Goal: Task Accomplishment & Management: Use online tool/utility

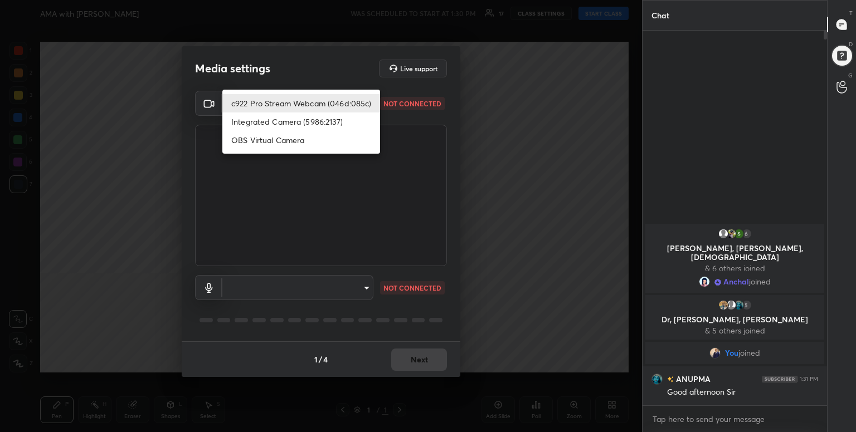
click at [338, 101] on body "1 2 3 4 5 6 7 C X Z C X Z E E Erase all H H AMA with Dr Sidharth Arora SIDLIVE …" at bounding box center [428, 216] width 856 height 432
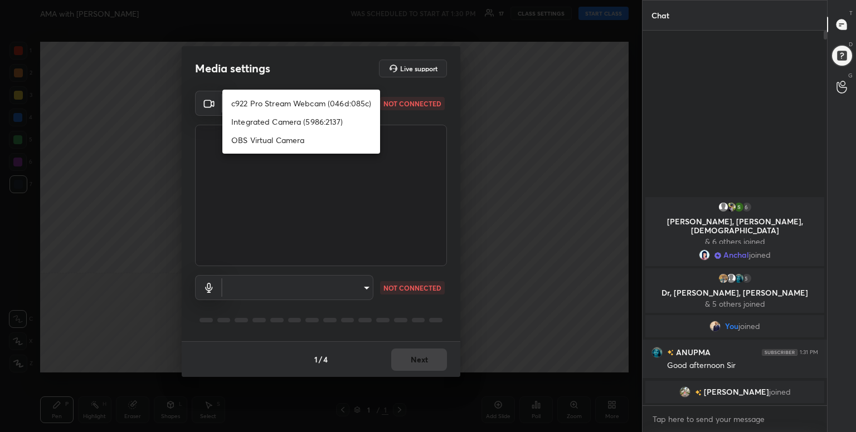
click at [337, 101] on li "c922 Pro Stream Webcam (046d:085c)" at bounding box center [301, 103] width 158 height 18
type input "5abb5f83af5d58197a0d66050806862a144271883ff3f32fd0221a3c887000bb"
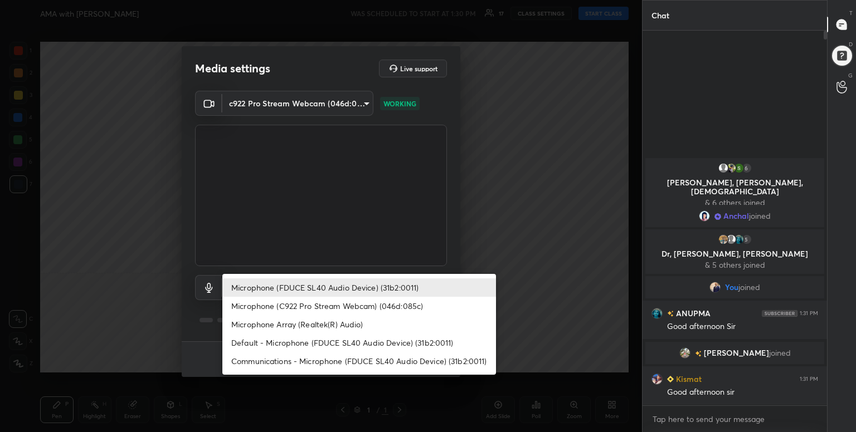
click at [343, 297] on body "1 2 3 4 5 6 7 C X Z C X Z E E Erase all H H AMA with Dr Sidharth Arora SIDLIVE …" at bounding box center [428, 216] width 856 height 432
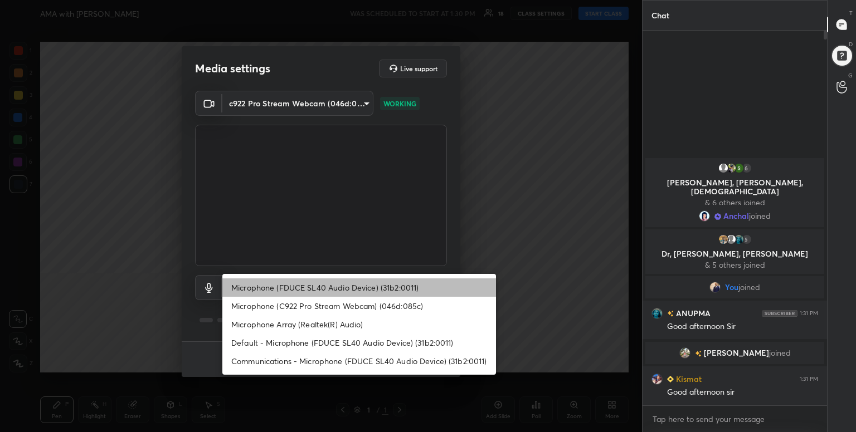
click at [349, 290] on li "Microphone (FDUCE SL40 Audio Device) (31b2:0011)" at bounding box center [359, 288] width 274 height 18
type input "9fb439ef02c46b159467547e19d46814fdd6acbb784b338d7c2d1b184acdf39b"
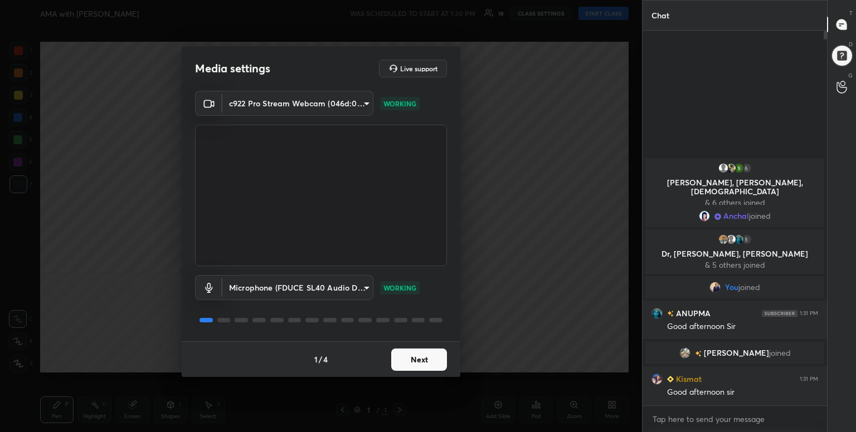
click at [403, 363] on button "Next" at bounding box center [419, 360] width 56 height 22
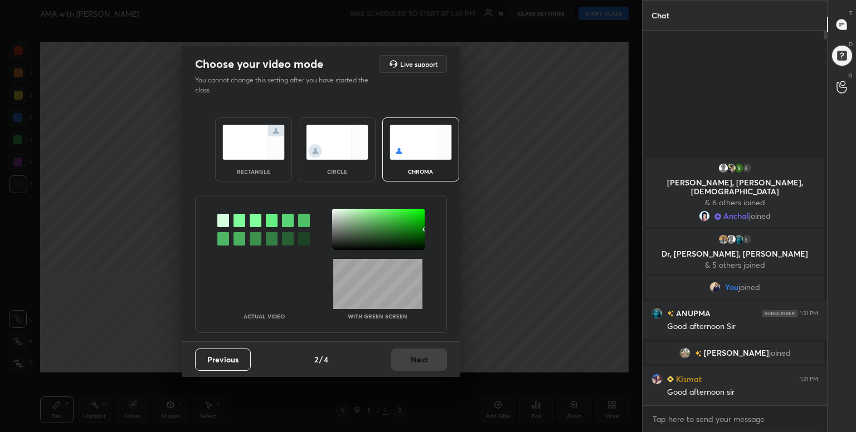
click at [217, 225] on div at bounding box center [223, 220] width 12 height 13
click at [423, 372] on div "Previous 2 / 4 Next" at bounding box center [321, 360] width 279 height 36
click at [428, 359] on button "Next" at bounding box center [419, 360] width 56 height 22
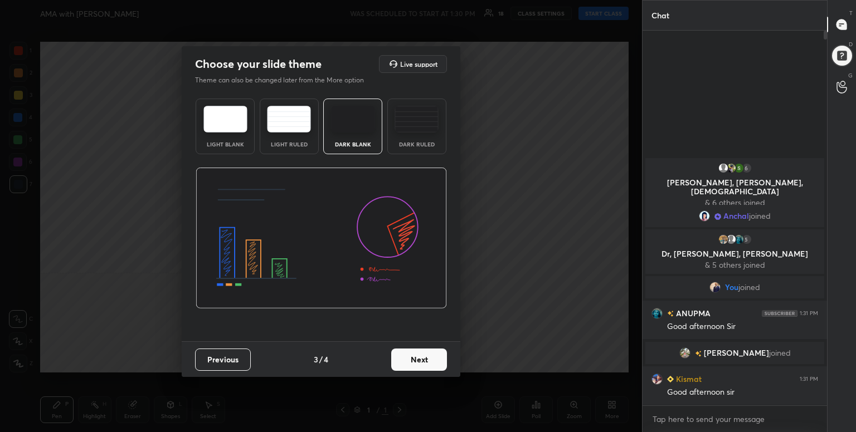
click at [428, 359] on button "Next" at bounding box center [419, 360] width 56 height 22
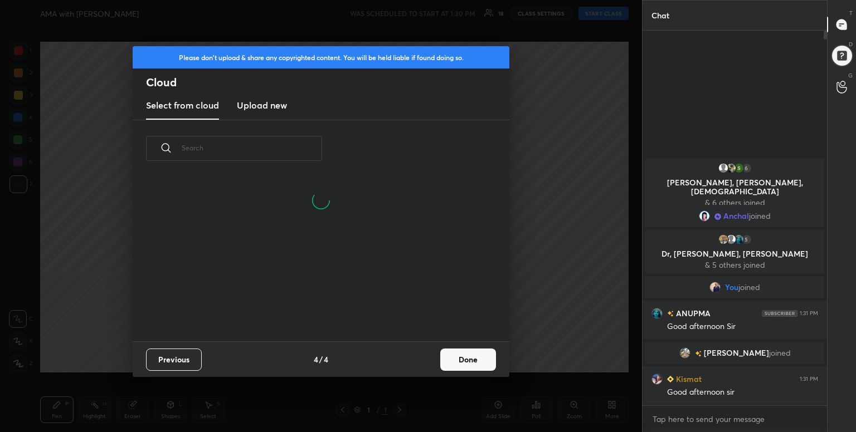
scroll to position [165, 358]
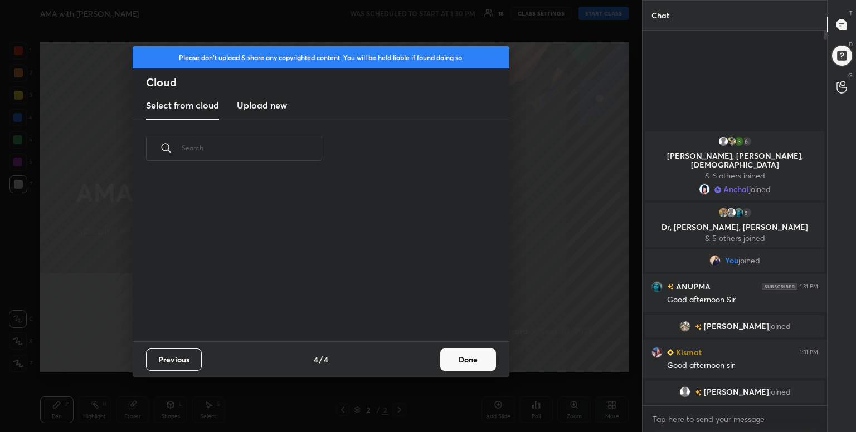
click at [472, 355] on button "Done" at bounding box center [468, 360] width 56 height 22
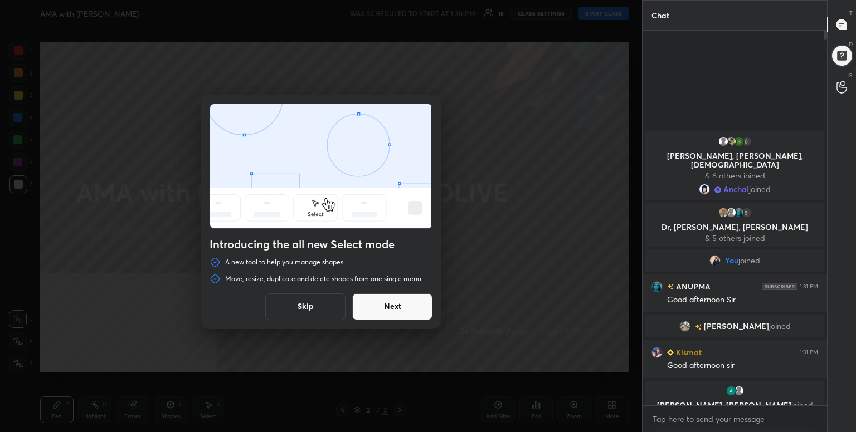
click at [311, 315] on button "Skip" at bounding box center [305, 307] width 80 height 27
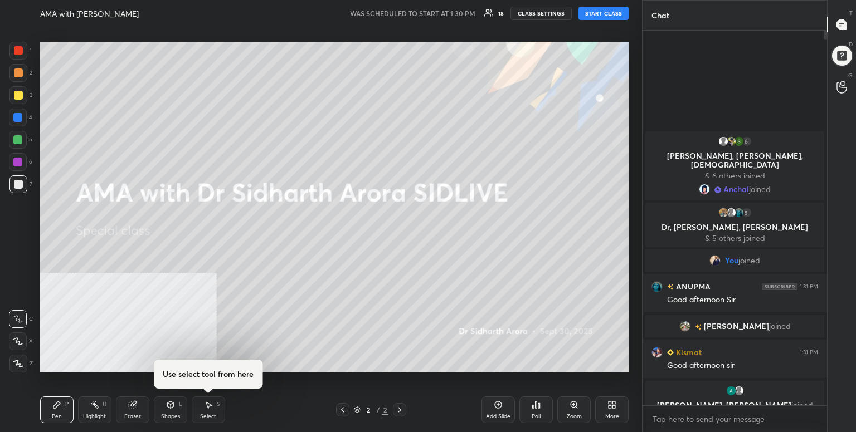
click at [615, 14] on button "START CLASS" at bounding box center [603, 13] width 50 height 13
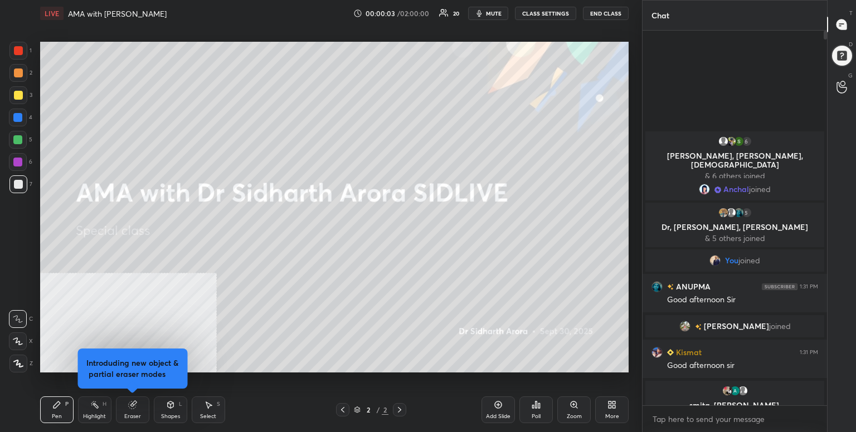
click at [611, 408] on icon at bounding box center [611, 405] width 9 height 9
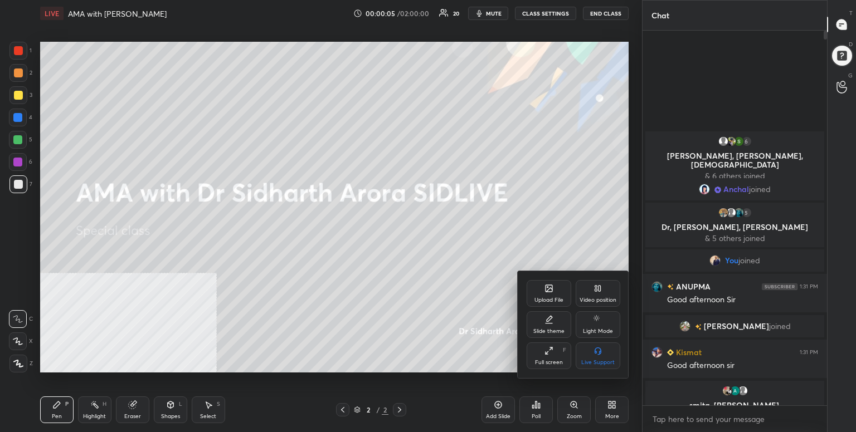
click at [546, 294] on div "Upload File" at bounding box center [549, 293] width 45 height 27
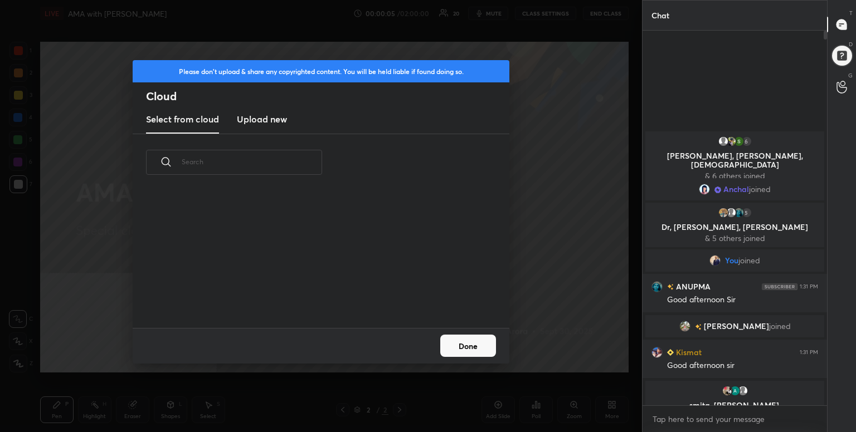
scroll to position [137, 358]
click at [262, 123] on h3 "Upload new" at bounding box center [262, 119] width 50 height 13
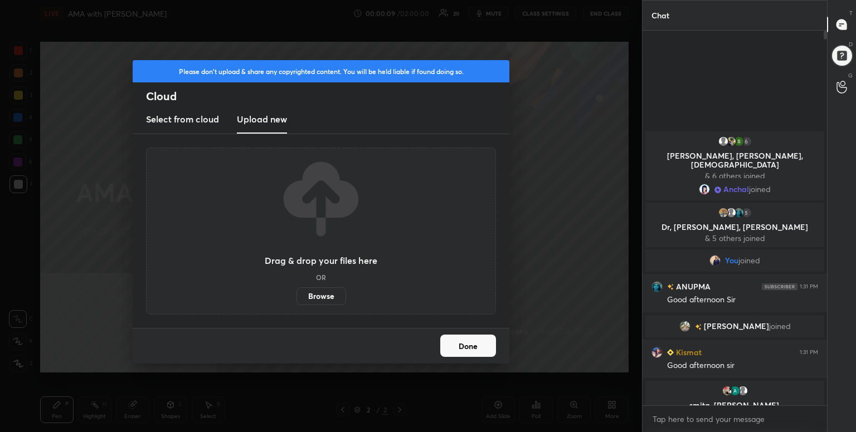
click at [334, 293] on label "Browse" at bounding box center [321, 297] width 50 height 18
click at [296, 293] on input "Browse" at bounding box center [296, 297] width 0 height 18
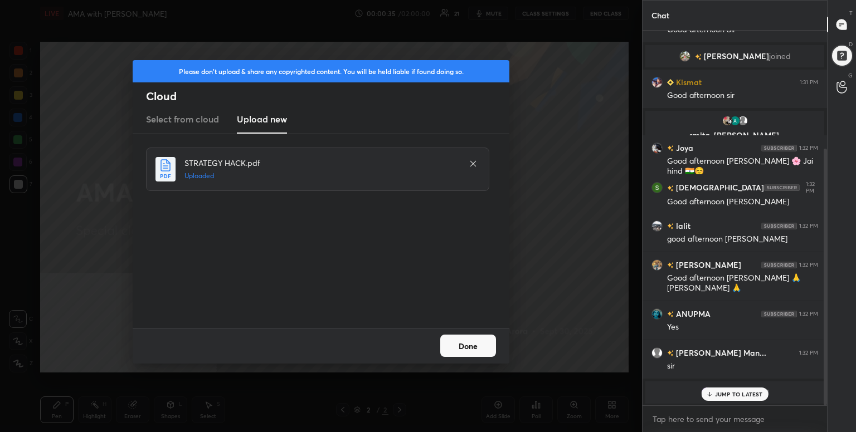
scroll to position [211, 0]
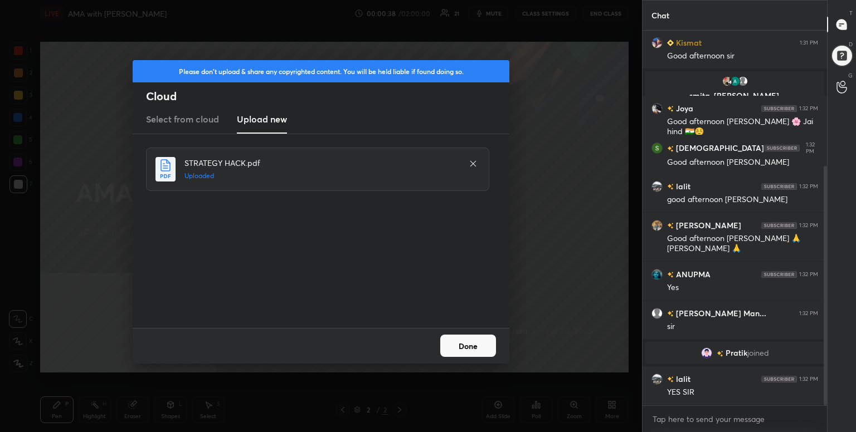
click at [473, 339] on button "Done" at bounding box center [468, 346] width 56 height 22
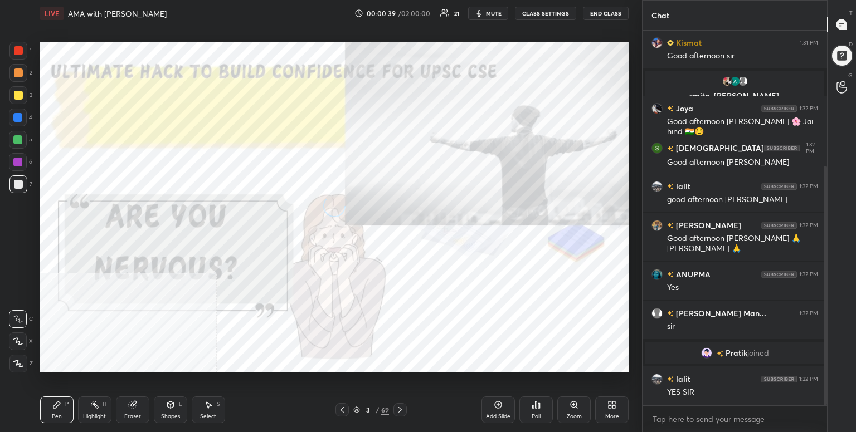
scroll to position [251, 0]
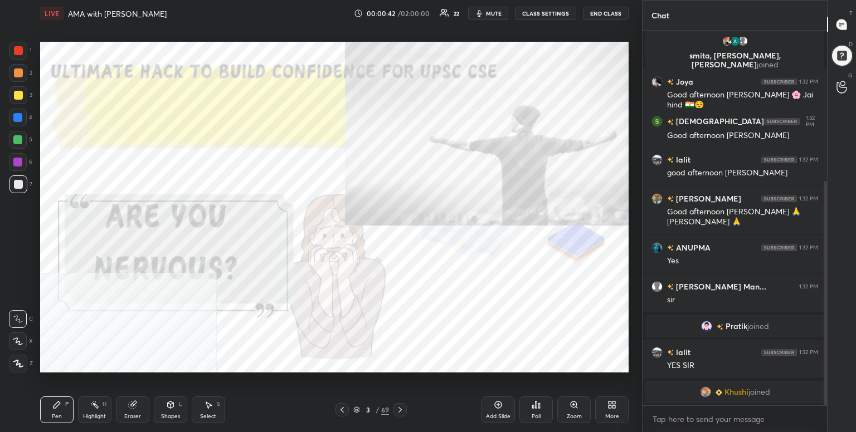
click at [613, 407] on icon at bounding box center [613, 407] width 3 height 3
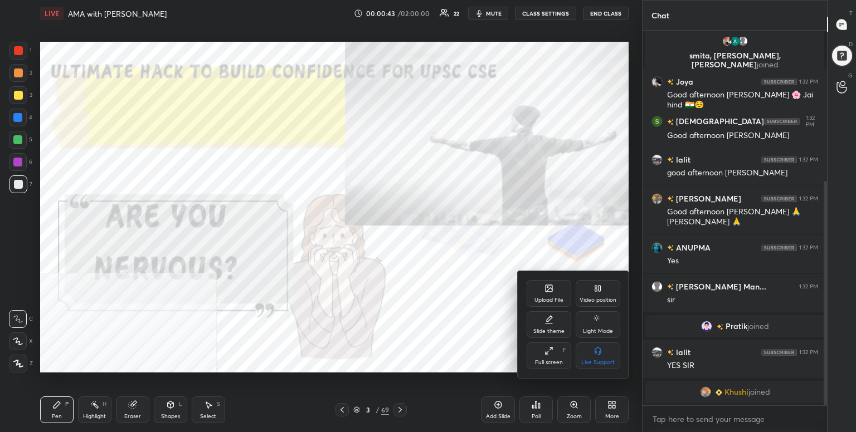
click at [539, 291] on div "Upload File" at bounding box center [549, 293] width 45 height 27
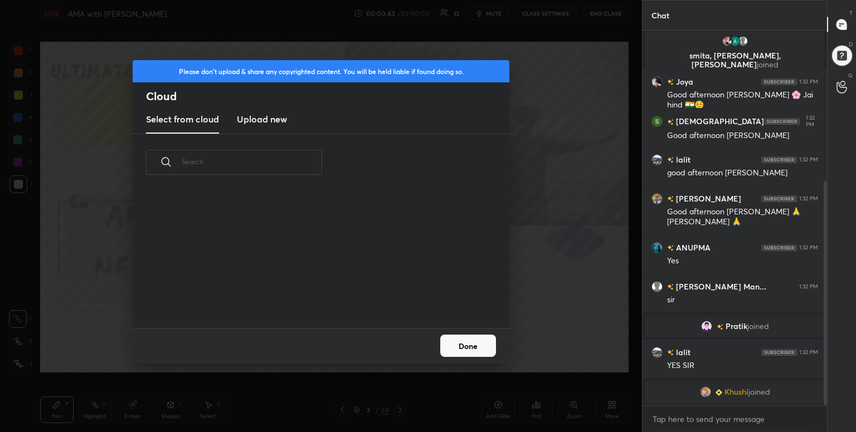
scroll to position [137, 358]
click at [267, 113] on h3 "Upload new" at bounding box center [262, 119] width 50 height 13
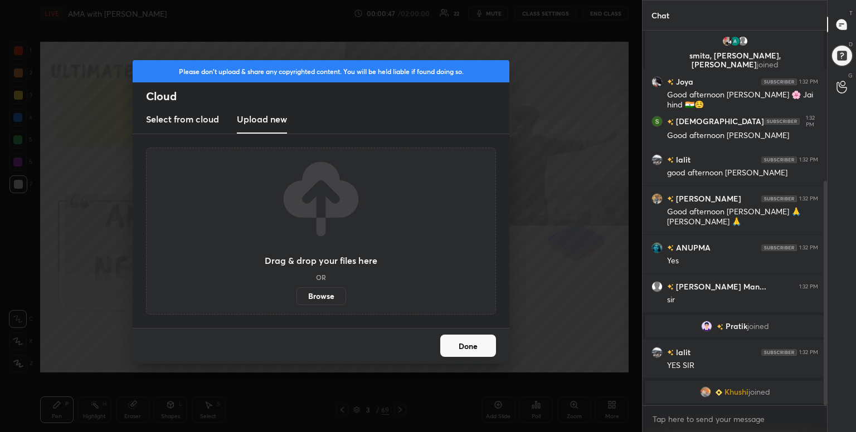
click at [333, 299] on label "Browse" at bounding box center [321, 297] width 50 height 18
click at [296, 299] on input "Browse" at bounding box center [296, 297] width 0 height 18
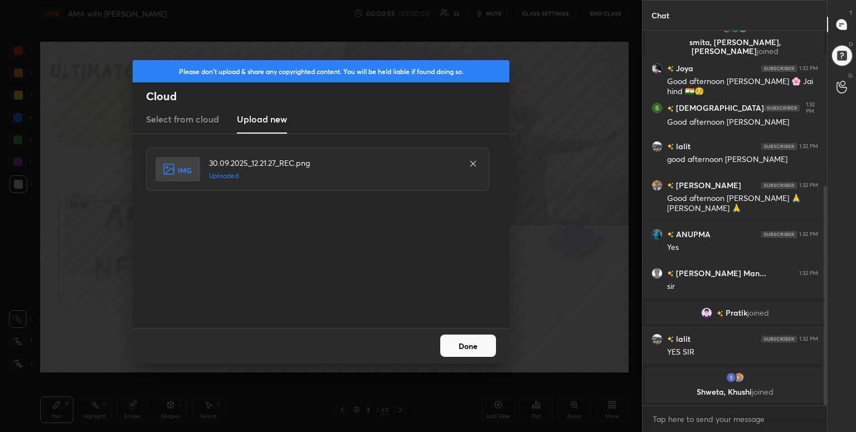
click at [479, 342] on button "Done" at bounding box center [468, 346] width 56 height 22
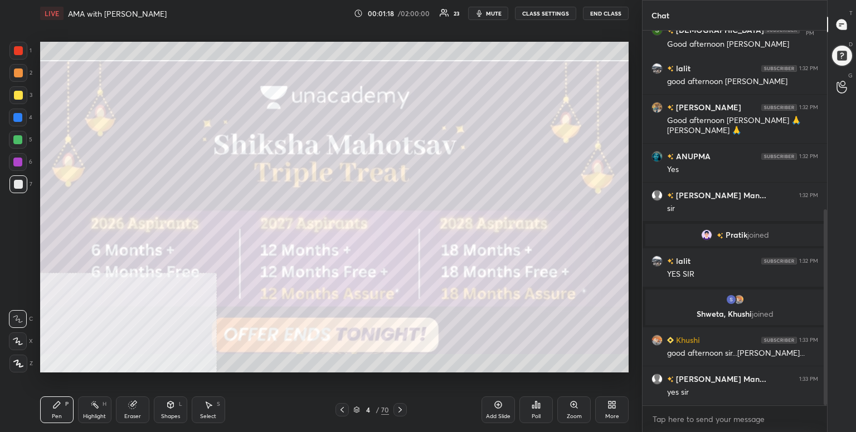
scroll to position [369, 0]
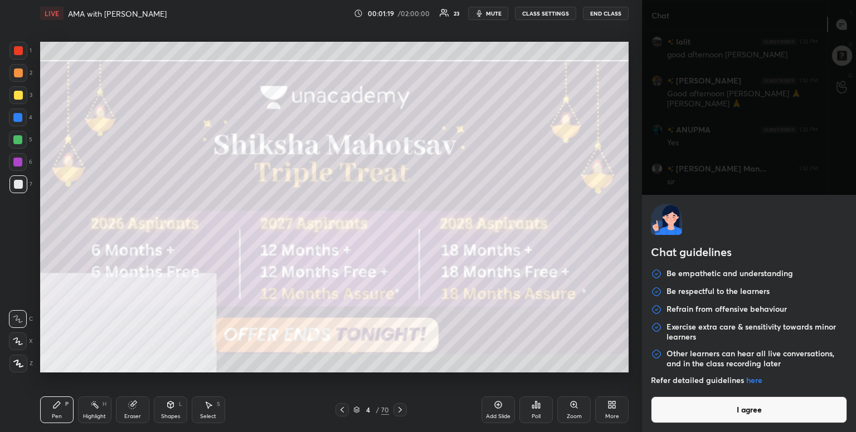
click at [689, 415] on body "1 2 3 4 5 6 7 C X Z C X Z E E Erase all H H LIVE AMA with Dr Sidharth Arora SID…" at bounding box center [428, 216] width 856 height 432
click at [689, 415] on button "I agree" at bounding box center [749, 410] width 196 height 27
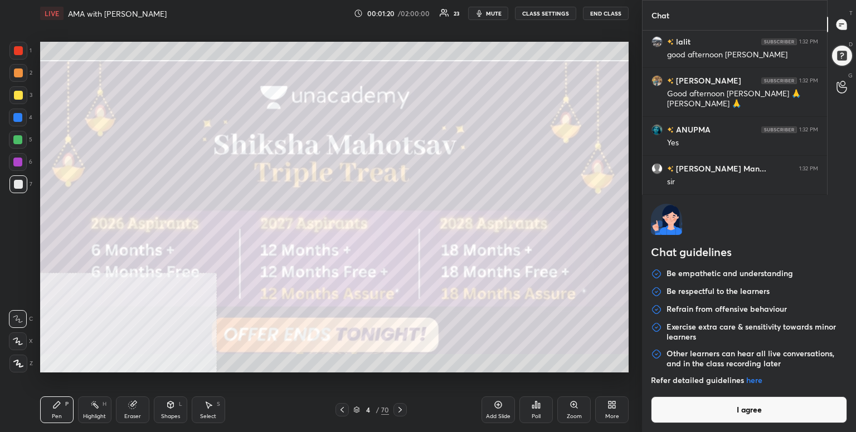
type textarea "x"
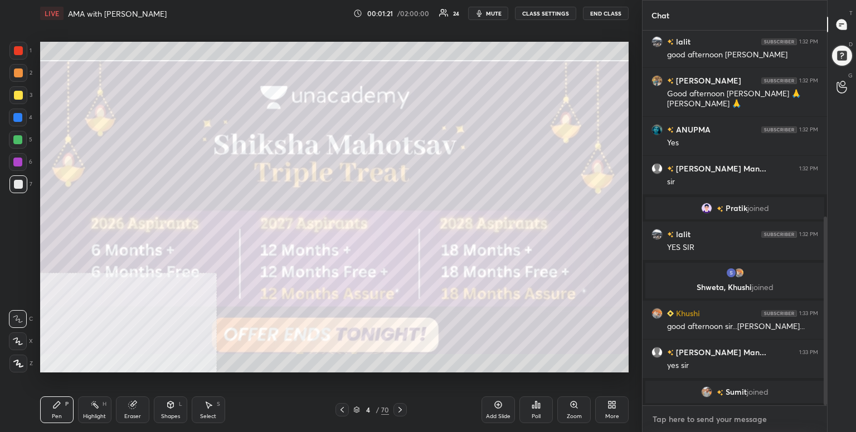
paste textarea "🔥🔥🔥🔥🔥🔥🔥🔥🔥🔥🔥🔥🔥🔥🔥🔥🔥Use Special Code- SIDLIVE ✅. Don’t Miss This Opportunity🌟 👉 Su…"
type textarea "🔥🔥🔥🔥🔥🔥🔥🔥🔥🔥🔥🔥🔥🔥🔥🔥🔥Use Special Code- SIDLIVE ✅. Don’t Miss This Opportunity🌟 👉 Su…"
type textarea "x"
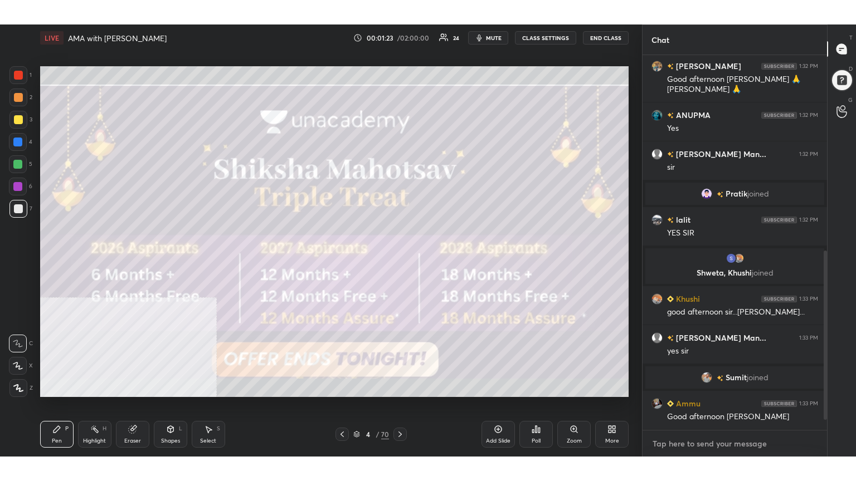
scroll to position [551, 0]
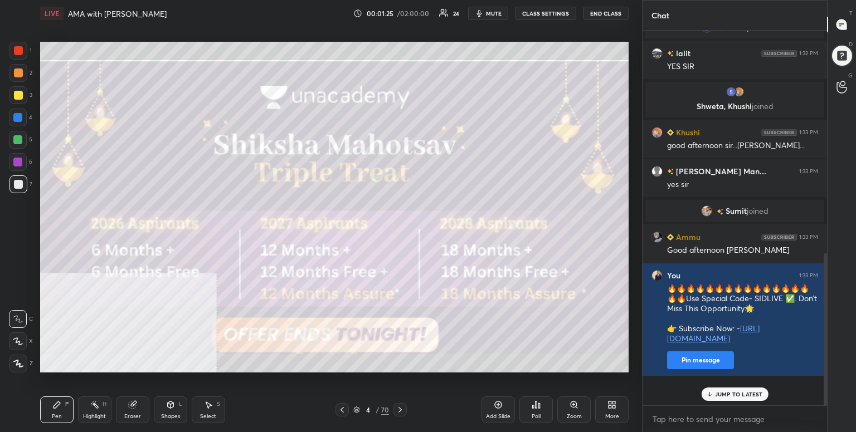
click at [614, 406] on icon at bounding box center [613, 407] width 3 height 3
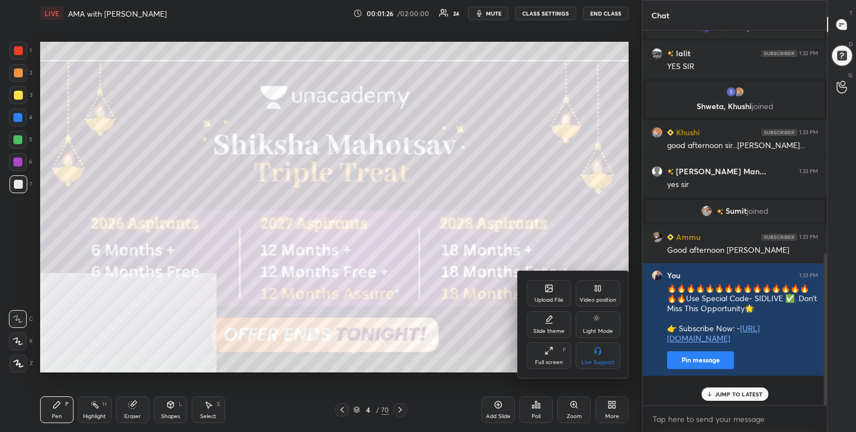
click at [543, 357] on div "Full screen F" at bounding box center [549, 356] width 45 height 27
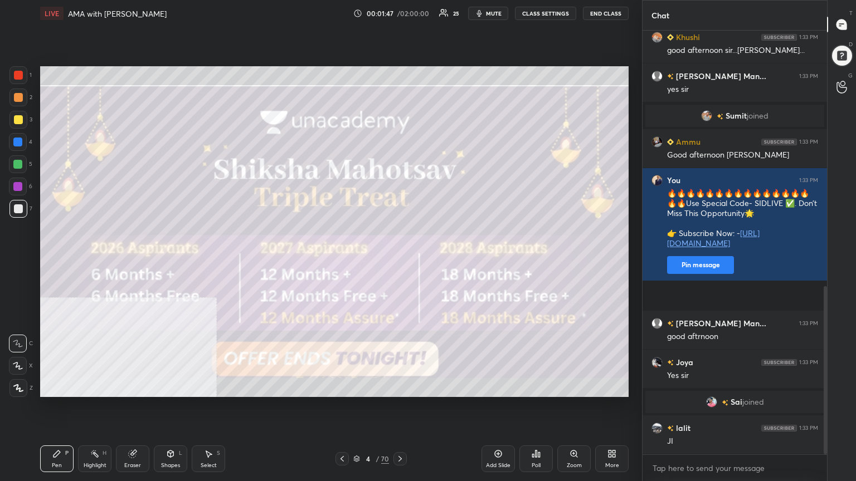
scroll to position [684, 0]
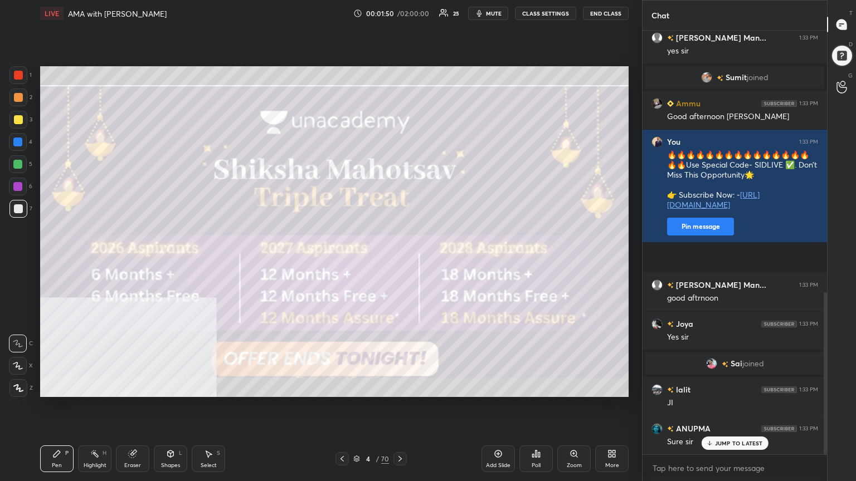
click at [338, 432] on icon at bounding box center [342, 459] width 9 height 9
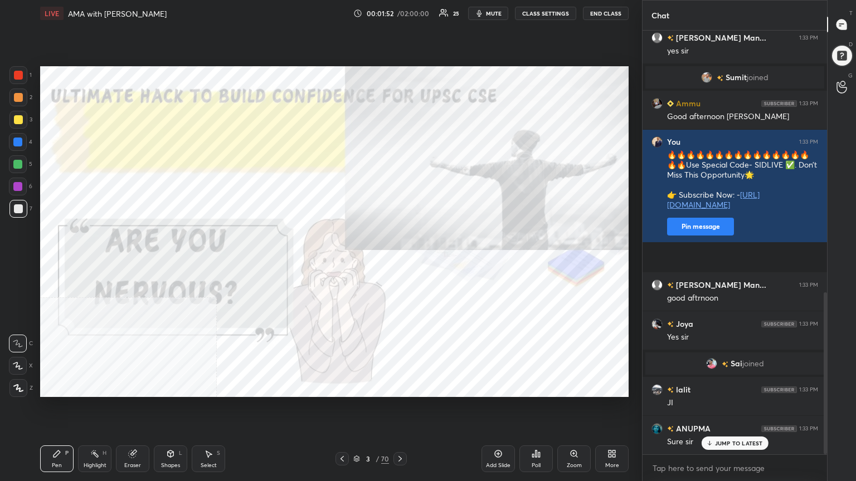
scroll to position [724, 0]
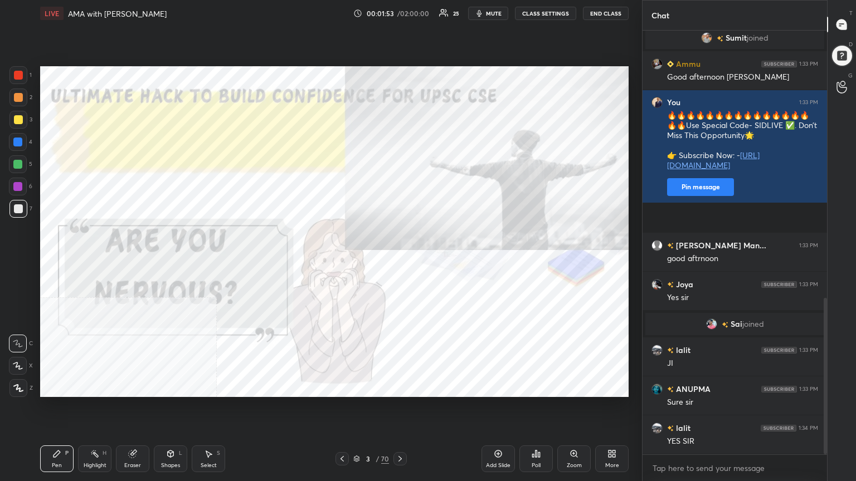
click at [615, 432] on div "More" at bounding box center [611, 459] width 33 height 27
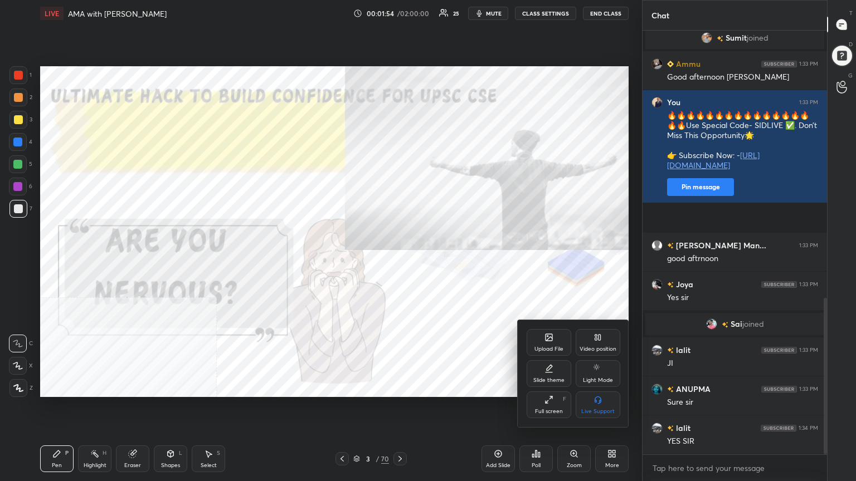
click at [603, 337] on div "Video position" at bounding box center [598, 342] width 45 height 27
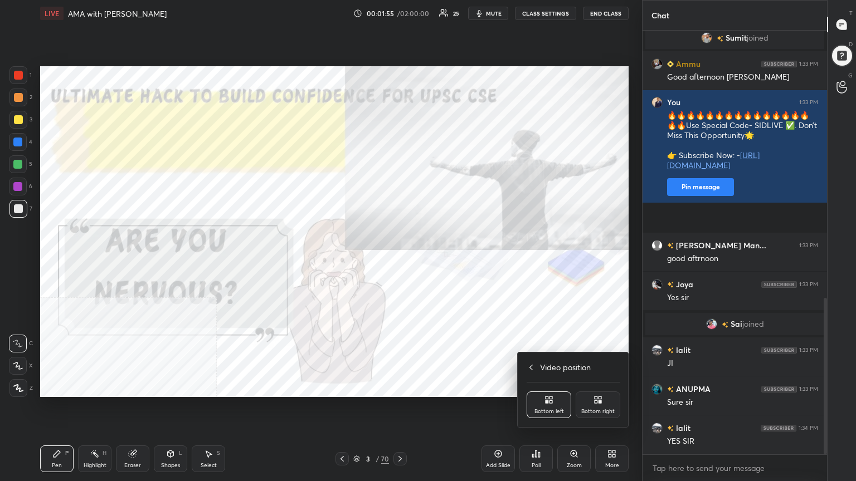
click at [600, 398] on icon at bounding box center [599, 398] width 3 height 3
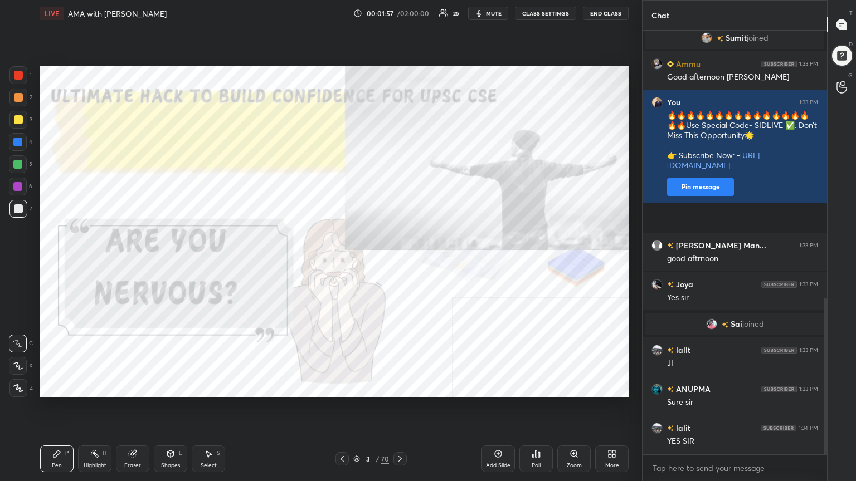
click at [20, 71] on div at bounding box center [18, 75] width 9 height 9
drag, startPoint x: 17, startPoint y: 389, endPoint x: 37, endPoint y: 357, distance: 38.3
click at [17, 390] on icon at bounding box center [18, 388] width 10 height 8
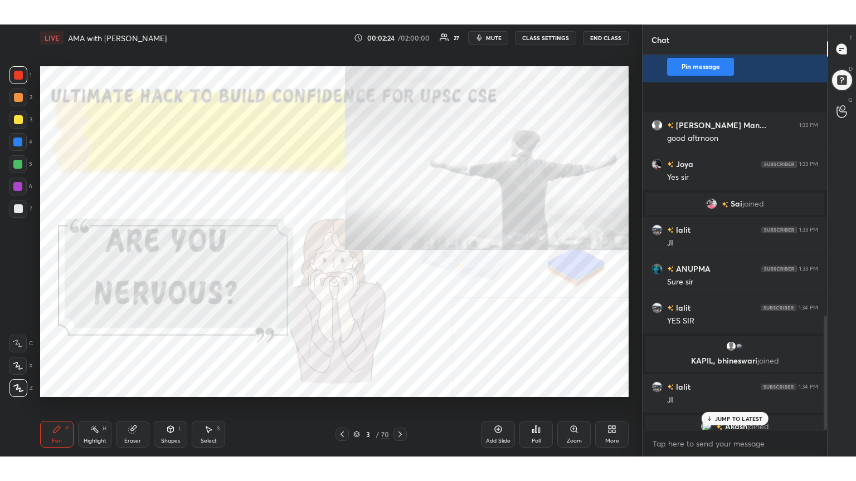
scroll to position [856, 0]
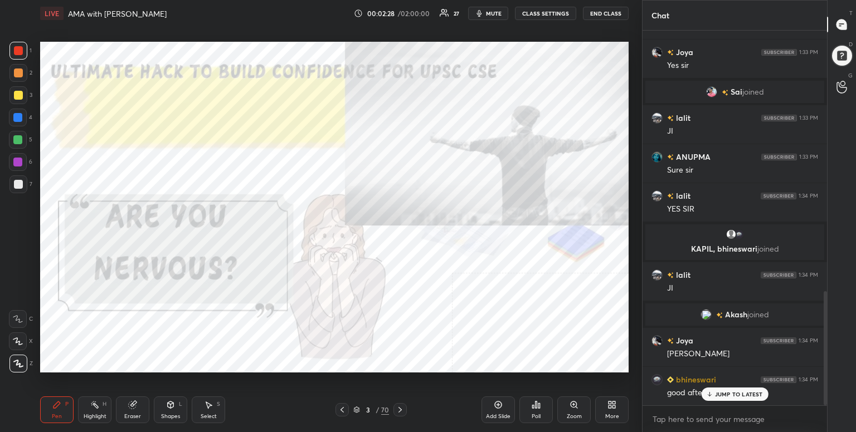
click at [610, 409] on div "More" at bounding box center [611, 410] width 33 height 27
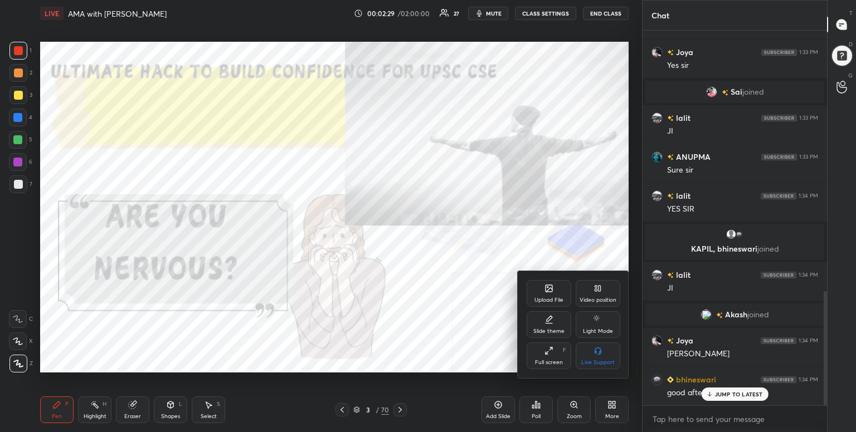
click at [558, 354] on div "Full screen F" at bounding box center [549, 356] width 45 height 27
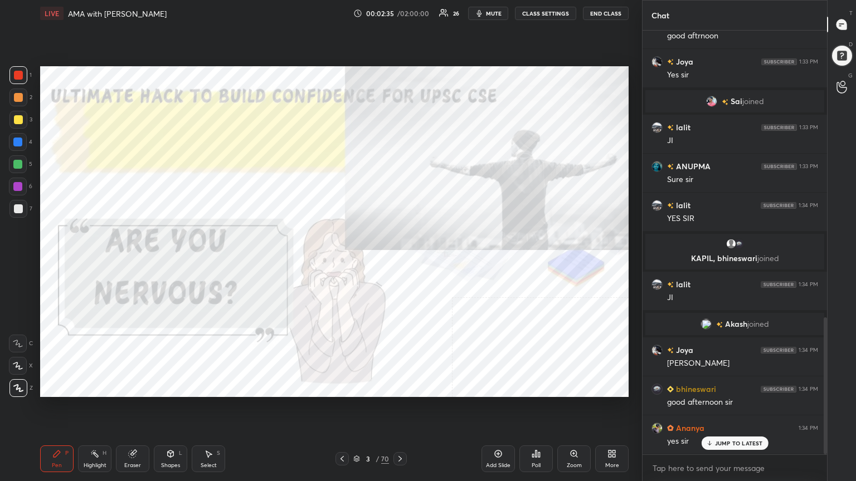
scroll to position [885, 0]
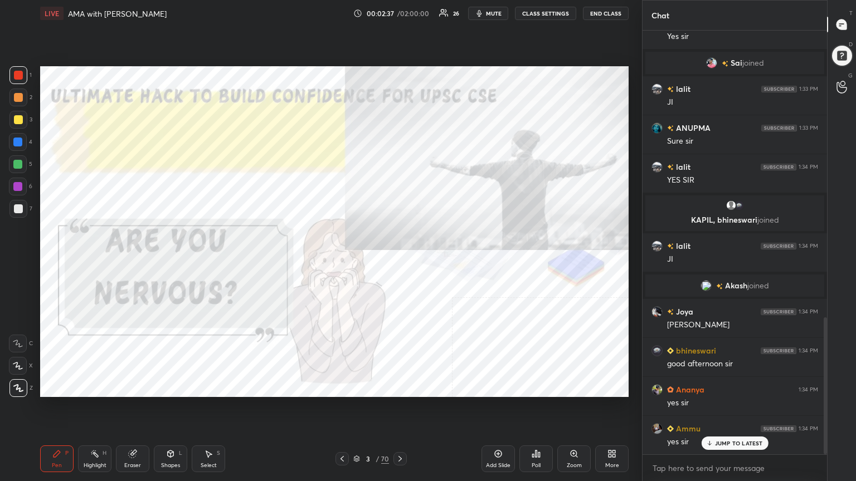
click at [403, 432] on icon at bounding box center [400, 459] width 9 height 9
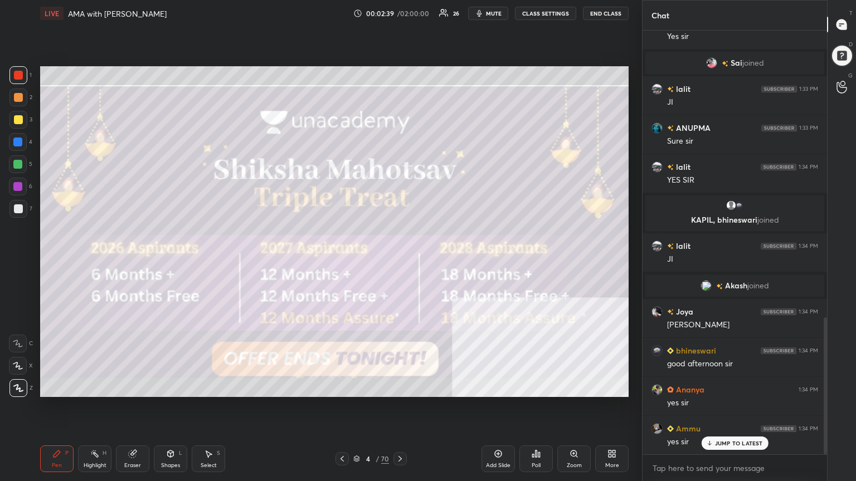
scroll to position [924, 0]
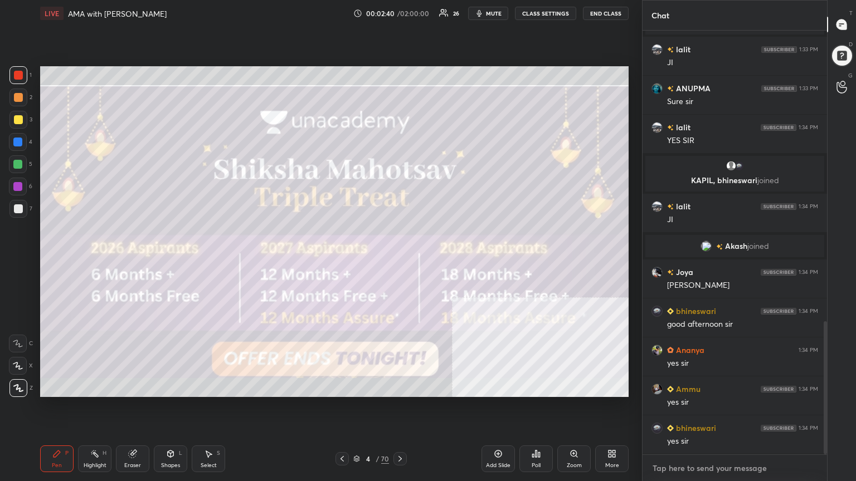
type textarea "x"
click at [676, 432] on textarea at bounding box center [734, 469] width 167 height 18
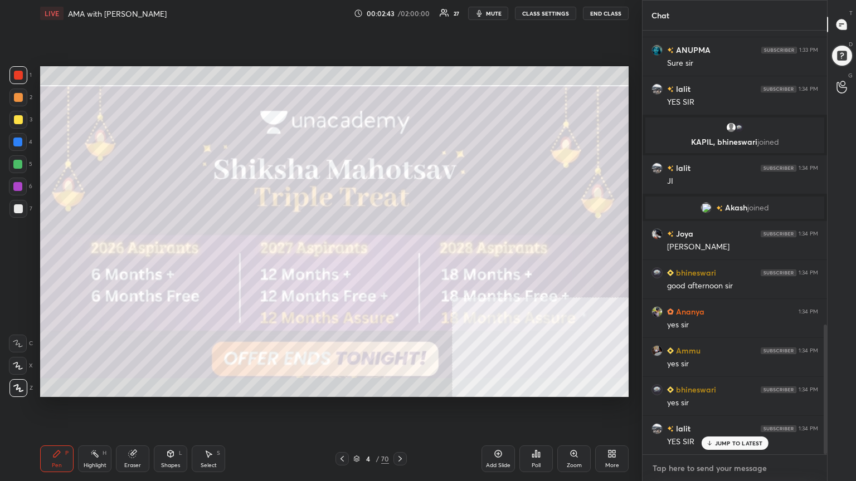
paste textarea "🔥🔥🔥🔥🔥🔥🔥🔥🔥🔥🔥🔥🔥🔥🔥🔥🔥Use Special Code- SIDLIVE ✅. Don’t Miss This Opportunity🌟 👉 Su…"
type textarea "🔥🔥🔥🔥🔥🔥🔥🔥🔥🔥🔥🔥🔥🔥🔥🔥🔥Use Special Code- SIDLIVE ✅. Don’t Miss This Opportunity🌟 👉 Su…"
type textarea "x"
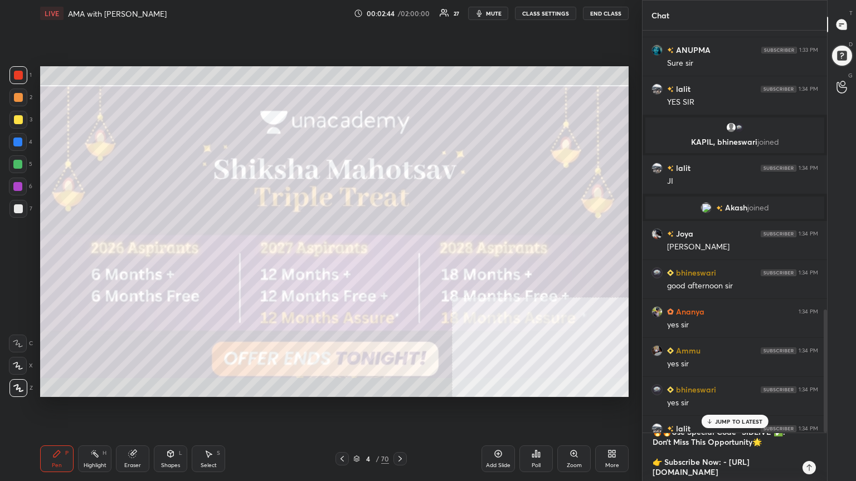
type textarea "🔥🔥🔥🔥🔥🔥🔥🔥🔥🔥🔥🔥🔥🔥🔥🔥🔥Use Special Code- SIDLIVE ✅. Don’t Miss This Opportunity🌟 👉 Su…"
type textarea "x"
click at [807, 432] on icon at bounding box center [809, 468] width 9 height 9
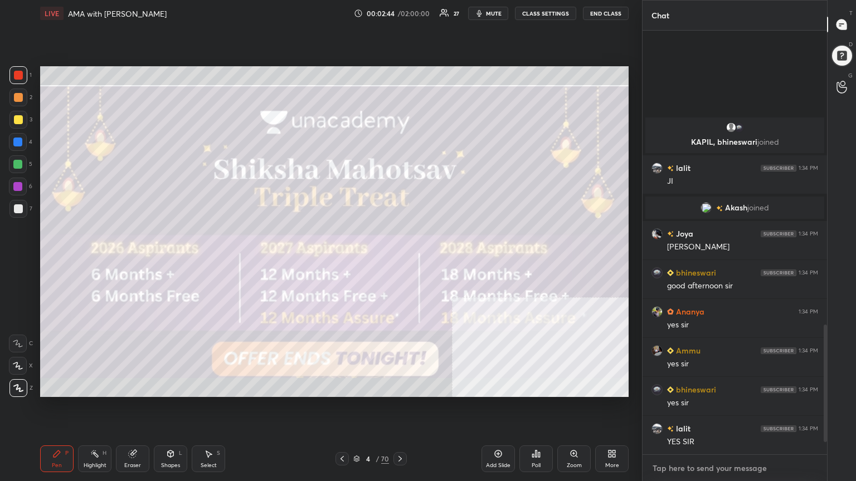
scroll to position [3, 3]
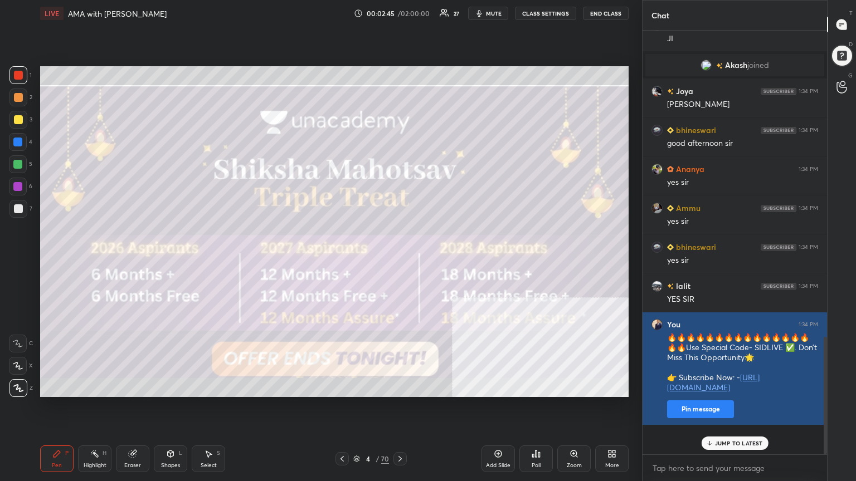
click at [693, 418] on button "Pin message" at bounding box center [700, 410] width 67 height 18
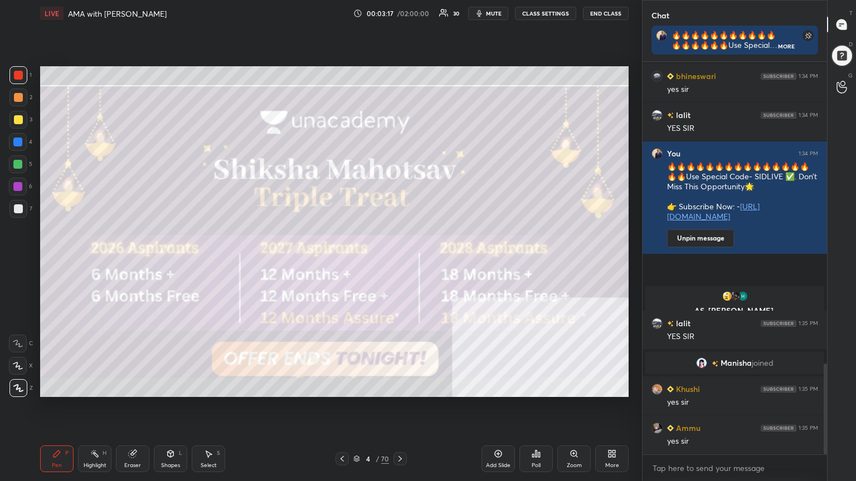
click at [354, 432] on icon at bounding box center [357, 457] width 6 height 3
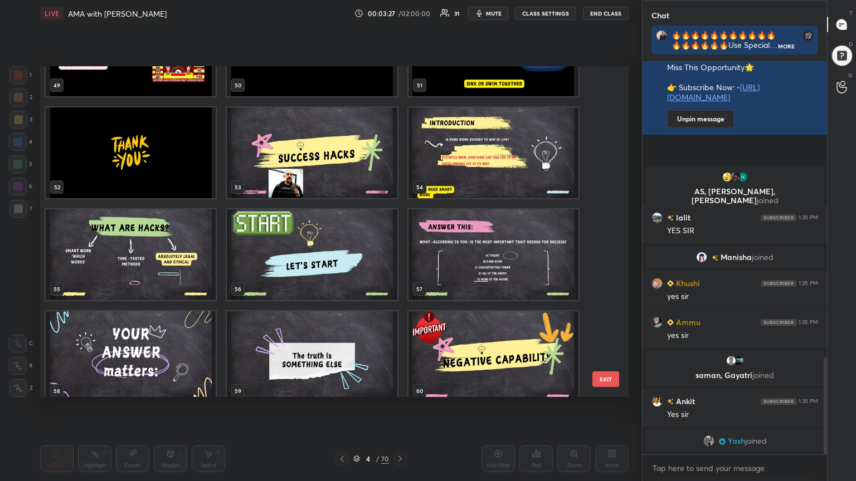
click at [321, 160] on img "grid" at bounding box center [312, 153] width 170 height 91
click at [321, 161] on img "grid" at bounding box center [312, 153] width 170 height 91
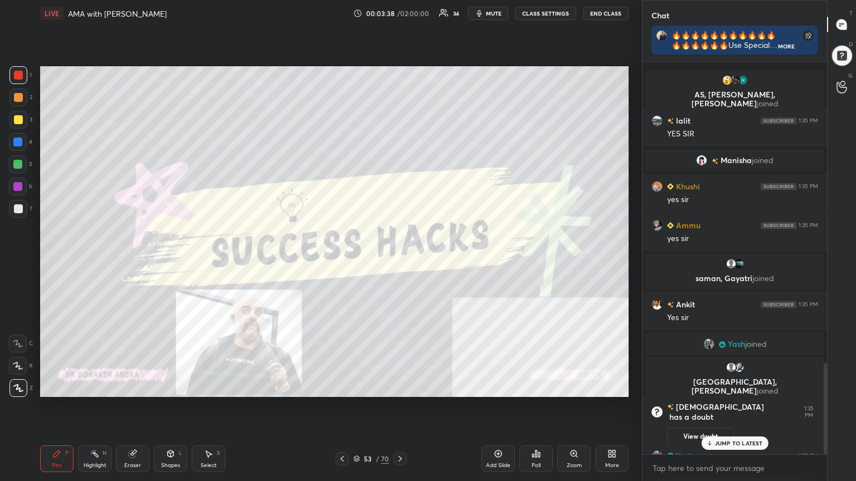
scroll to position [1295, 0]
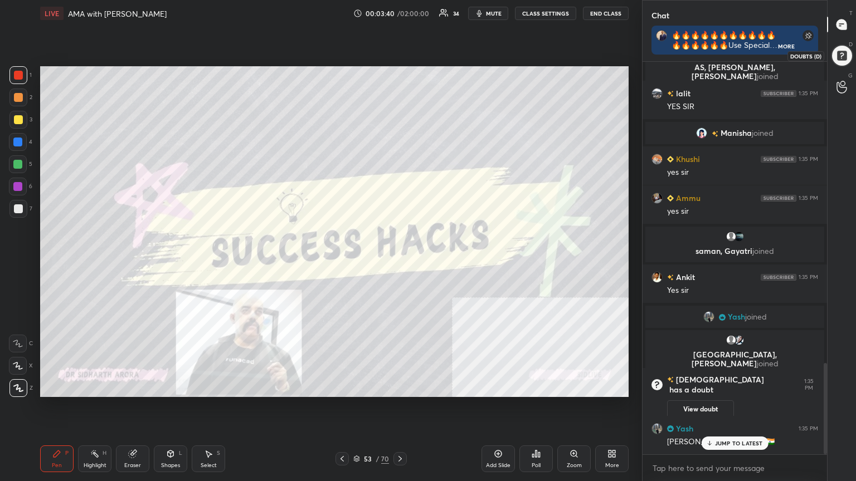
click at [840, 51] on div at bounding box center [842, 55] width 25 height 25
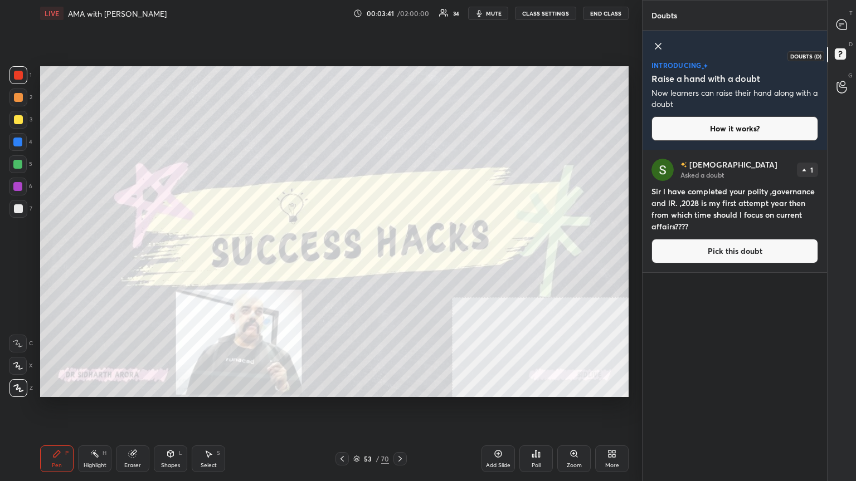
scroll to position [328, 181]
click at [840, 20] on icon at bounding box center [841, 25] width 10 height 10
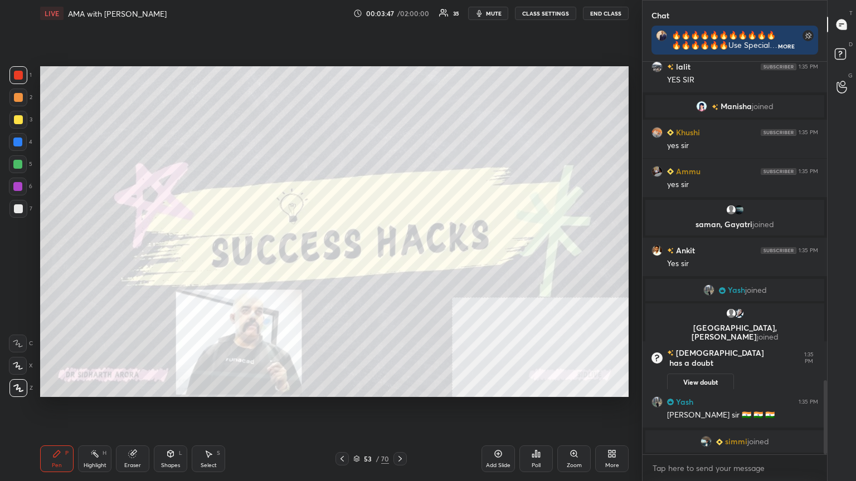
scroll to position [1696, 0]
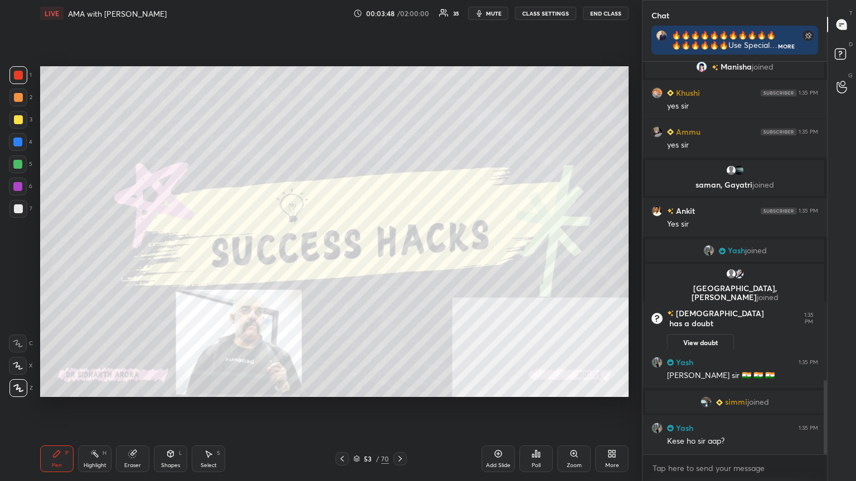
click at [358, 432] on icon at bounding box center [356, 459] width 7 height 7
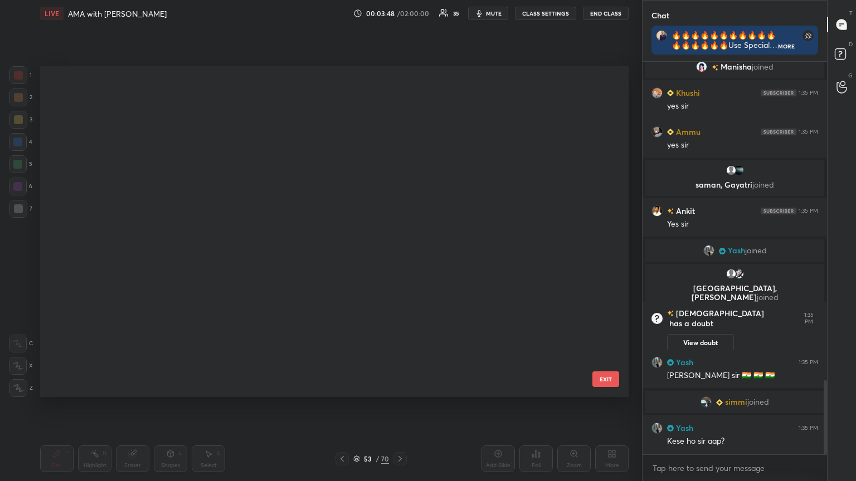
scroll to position [328, 583]
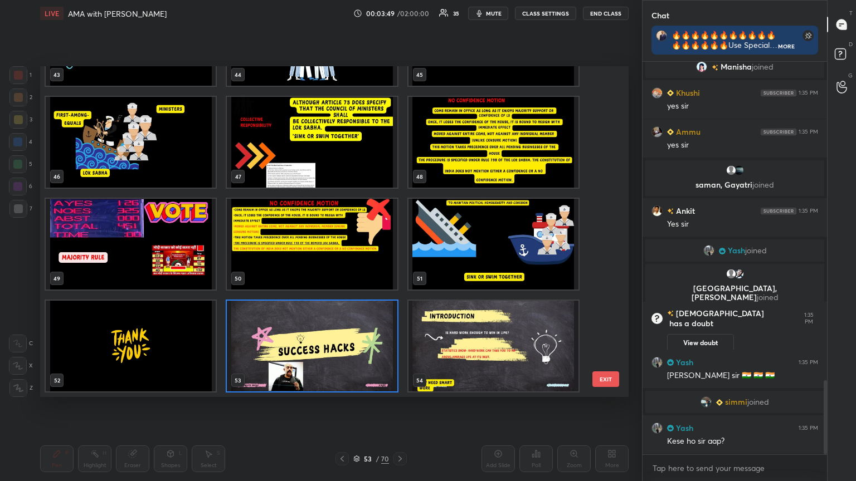
click at [396, 412] on div "Setting up your live class 43 44 45 46 47 48 49 50 51 52 53 54 55 56 57 EXIT Po…" at bounding box center [334, 232] width 597 height 410
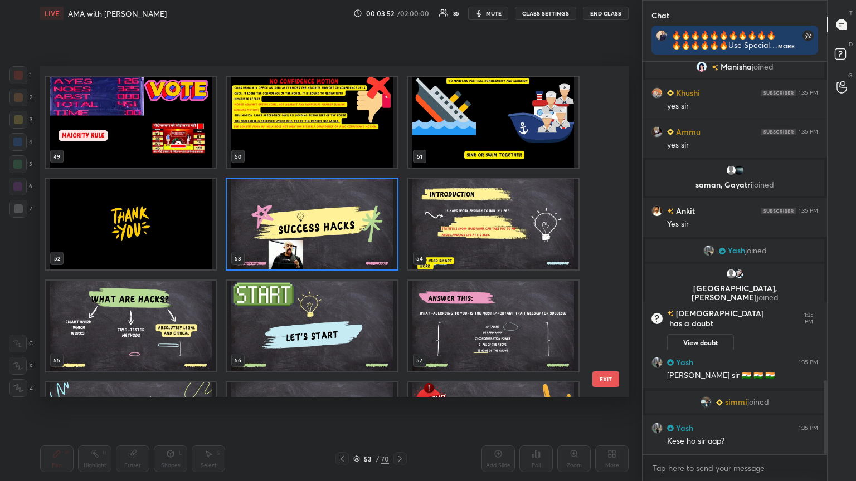
scroll to position [1634, 0]
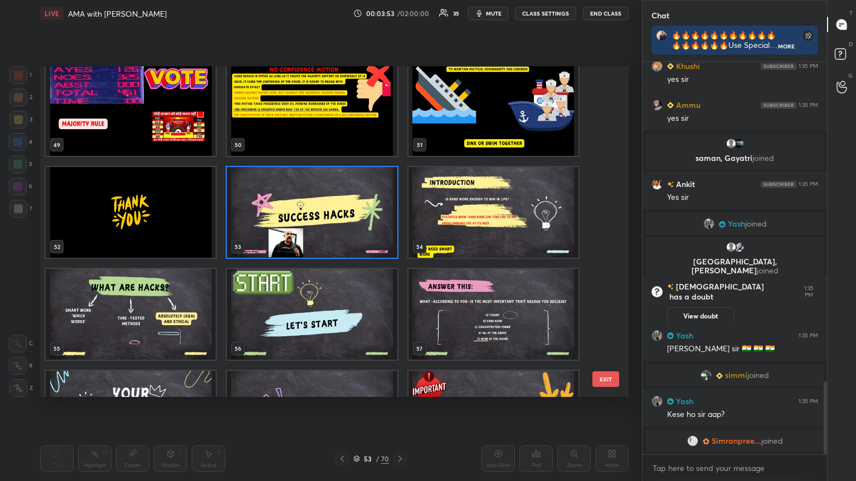
click at [523, 333] on img "grid" at bounding box center [493, 314] width 170 height 91
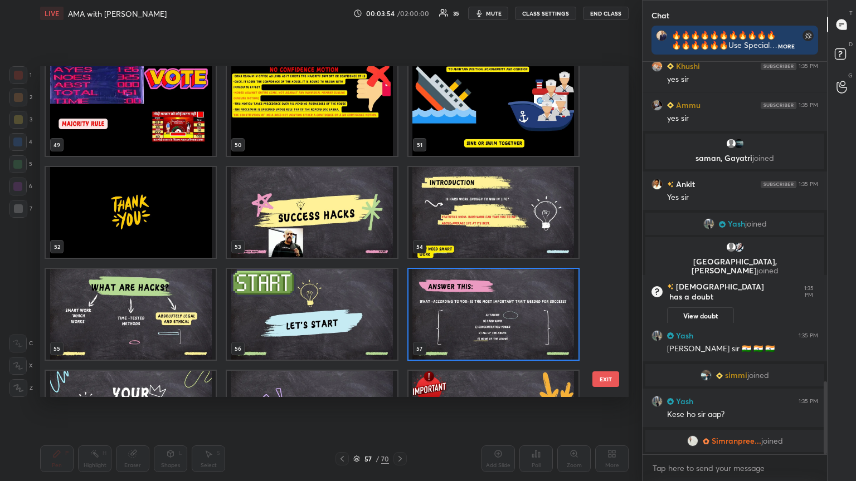
click at [523, 334] on img "grid" at bounding box center [493, 314] width 170 height 91
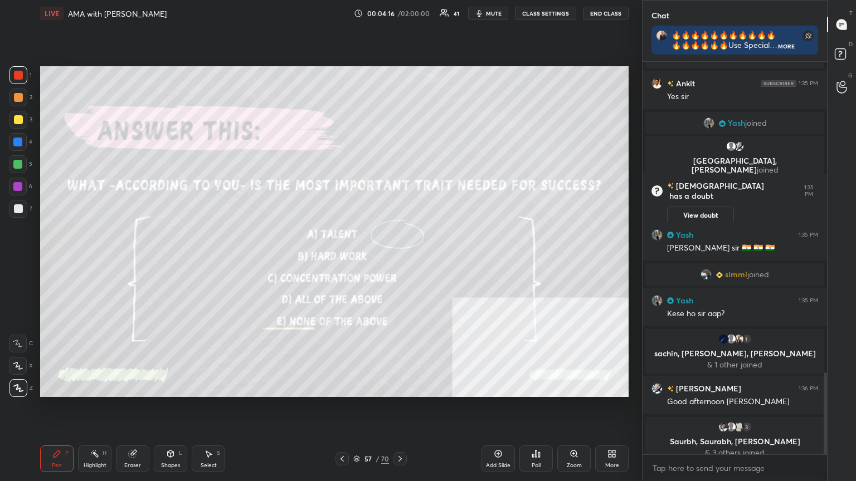
click at [544, 432] on div "Poll" at bounding box center [535, 459] width 33 height 27
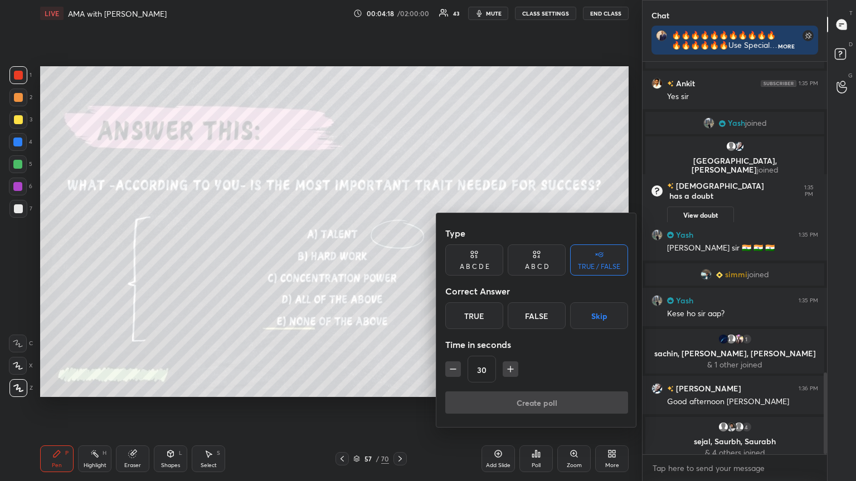
click at [476, 257] on icon at bounding box center [474, 254] width 9 height 11
click at [613, 321] on button "Skip" at bounding box center [614, 316] width 27 height 27
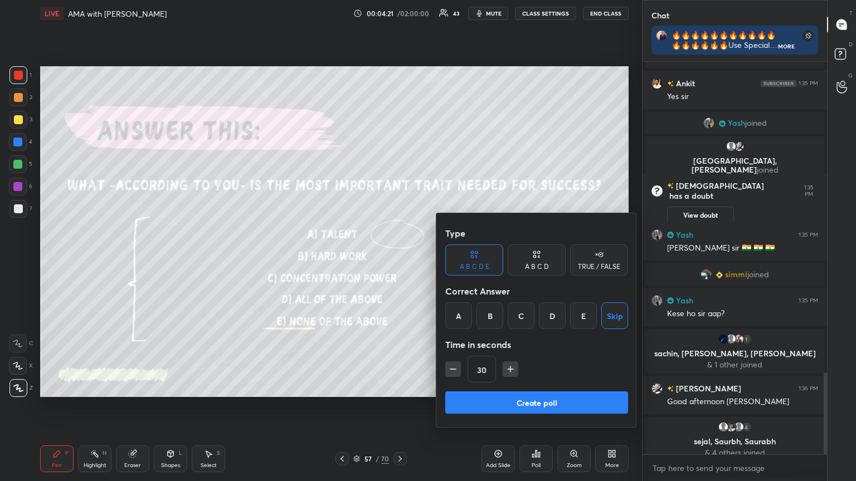
click at [548, 400] on button "Create poll" at bounding box center [536, 403] width 183 height 22
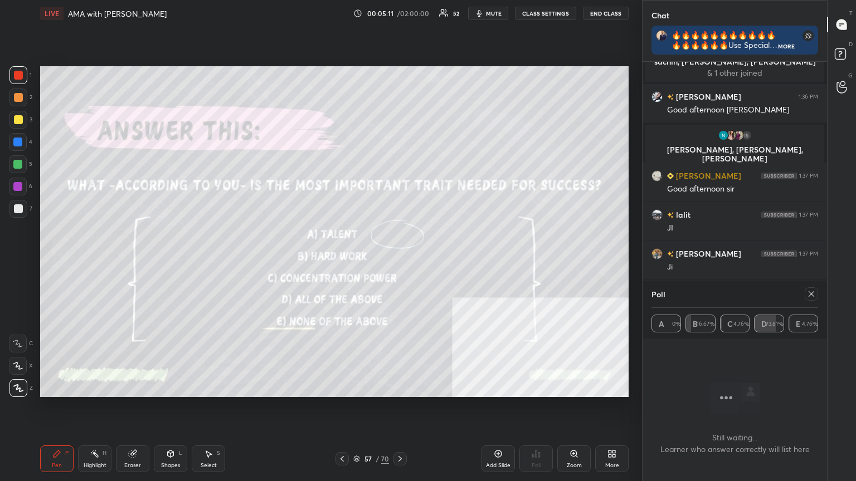
scroll to position [1820, 0]
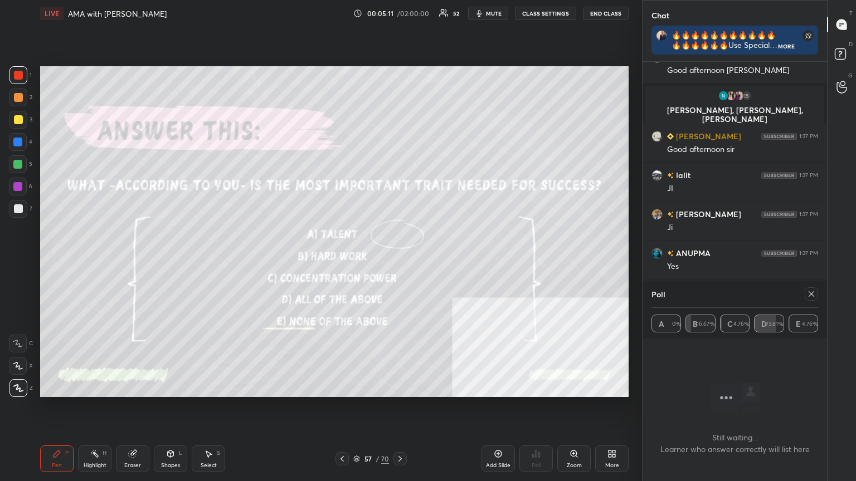
click at [358, 432] on icon at bounding box center [357, 460] width 6 height 2
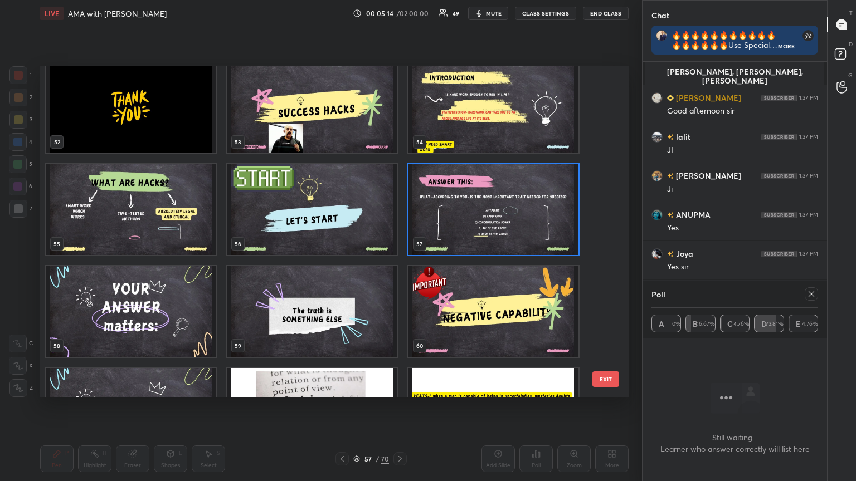
scroll to position [1747, 0]
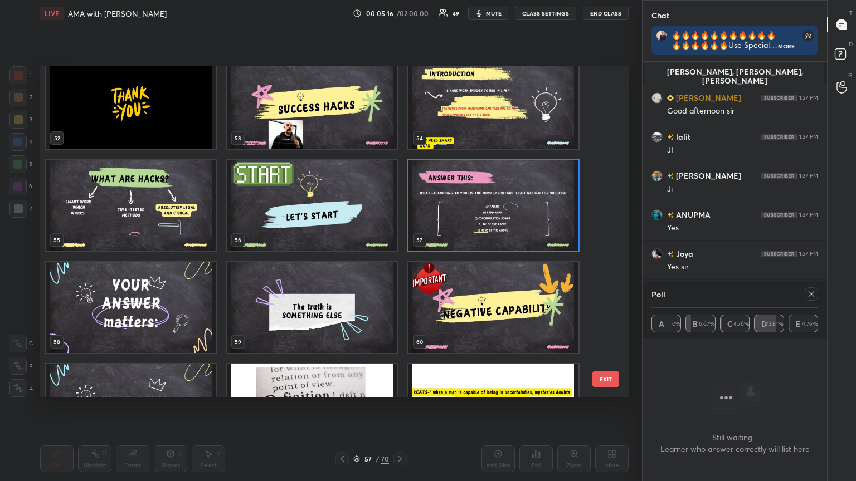
click at [178, 330] on img "grid" at bounding box center [131, 307] width 170 height 91
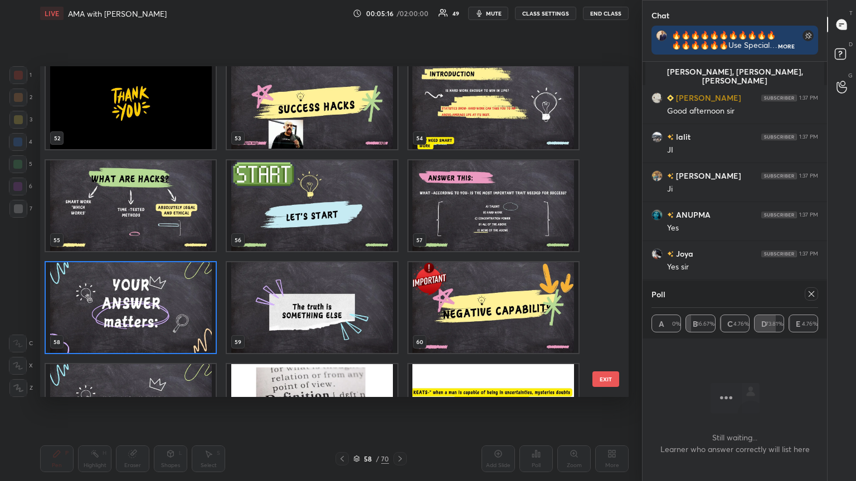
click at [178, 330] on img "grid" at bounding box center [131, 307] width 170 height 91
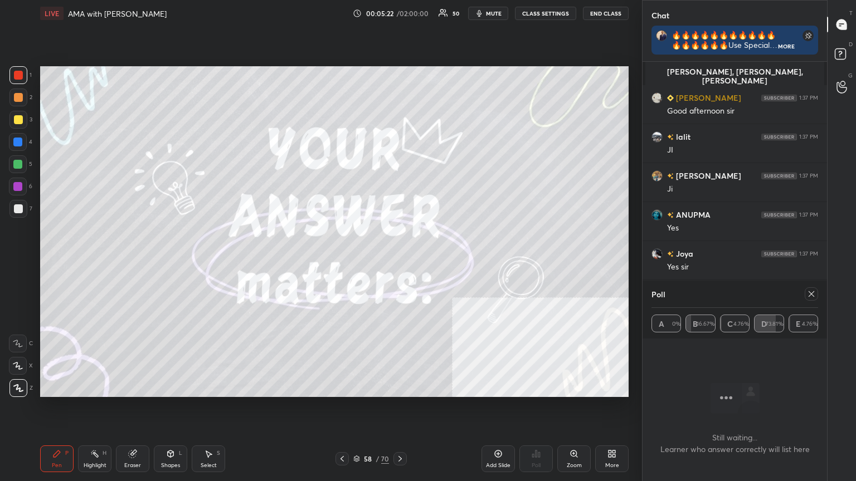
click at [813, 295] on icon at bounding box center [811, 294] width 9 height 9
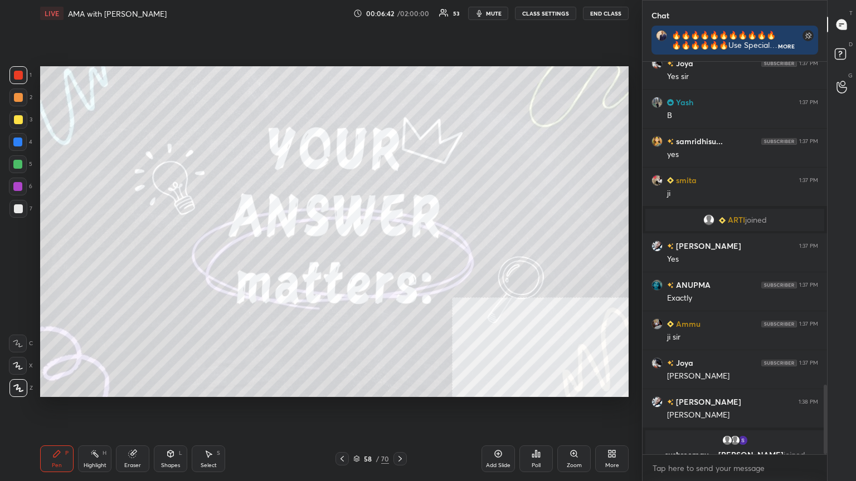
scroll to position [1843, 0]
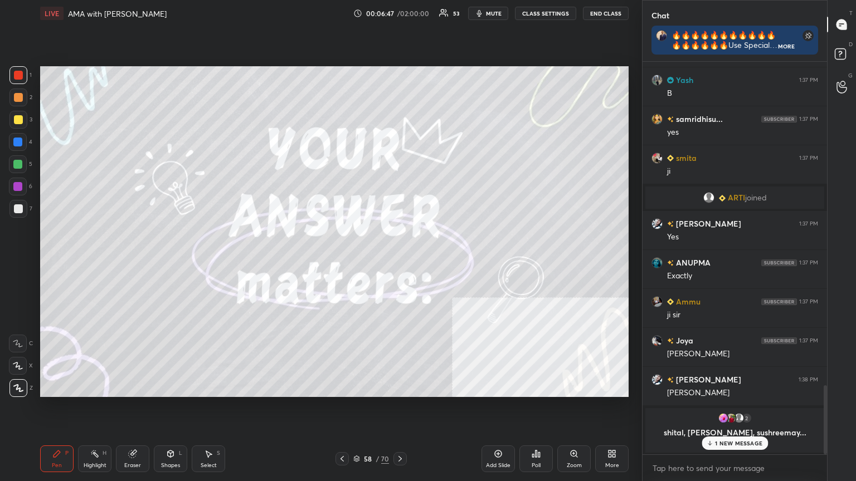
click at [341, 432] on icon at bounding box center [342, 459] width 9 height 9
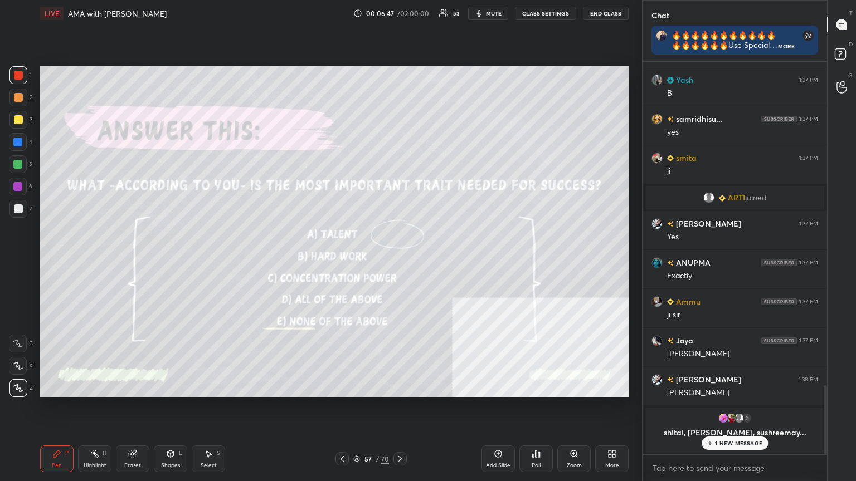
scroll to position [1874, 0]
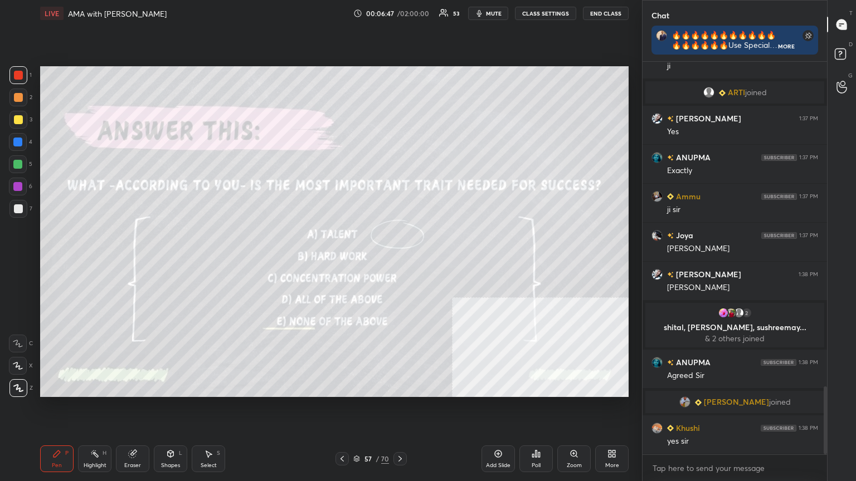
click at [341, 432] on icon at bounding box center [342, 459] width 9 height 9
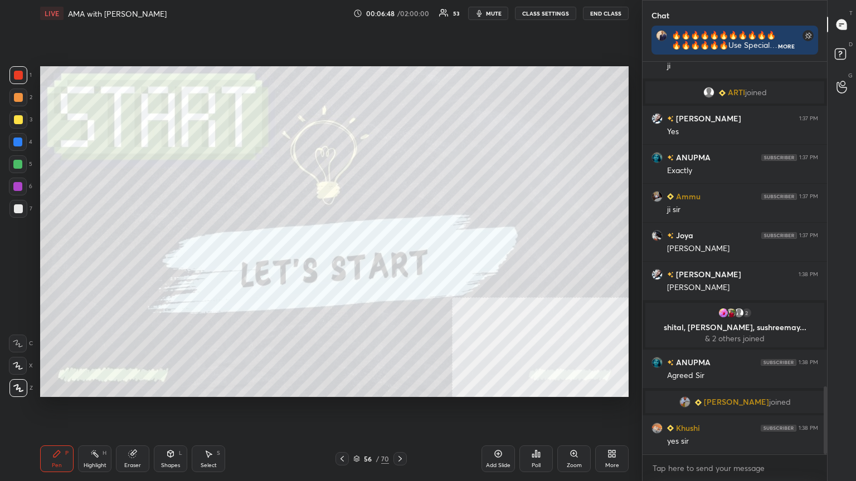
click at [400, 432] on icon at bounding box center [400, 459] width 9 height 9
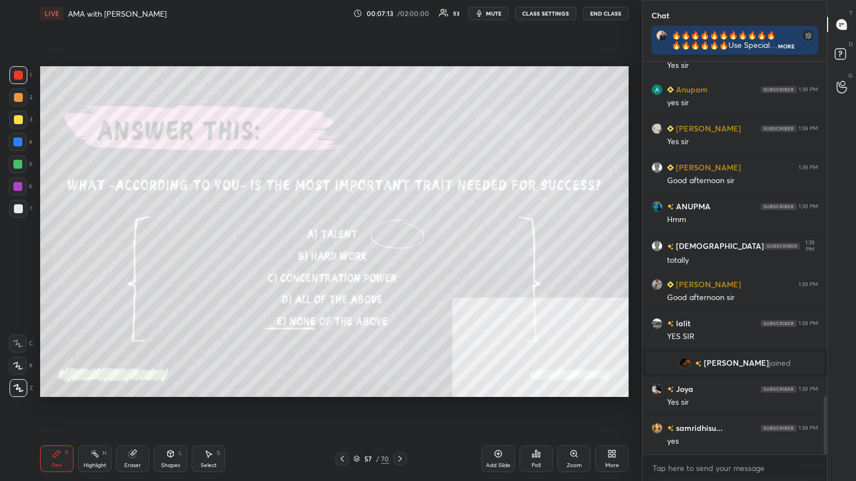
scroll to position [2297, 0]
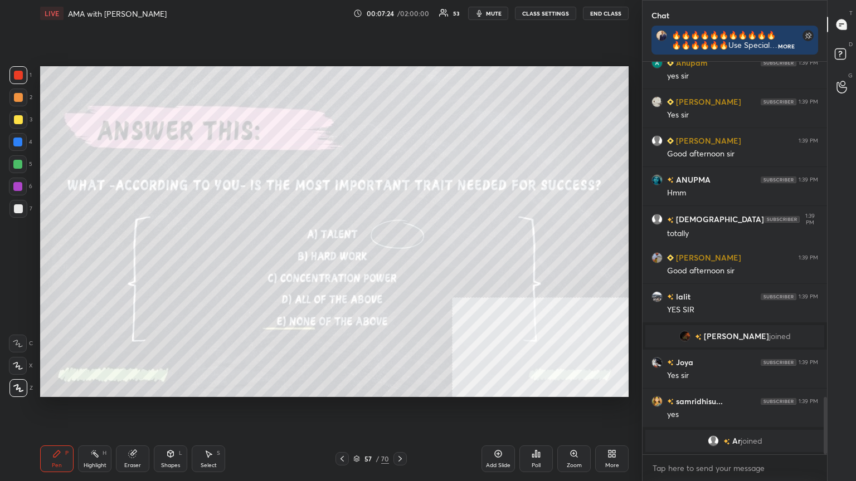
click at [402, 432] on icon at bounding box center [400, 459] width 9 height 9
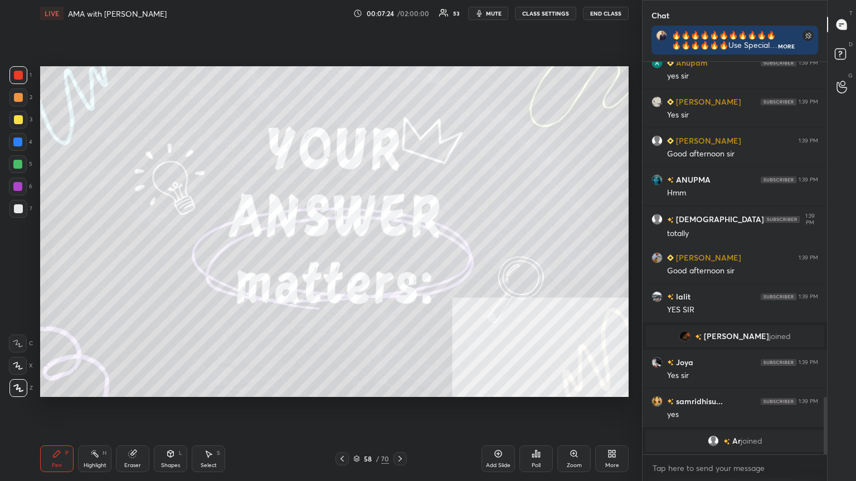
click at [403, 432] on icon at bounding box center [400, 459] width 9 height 9
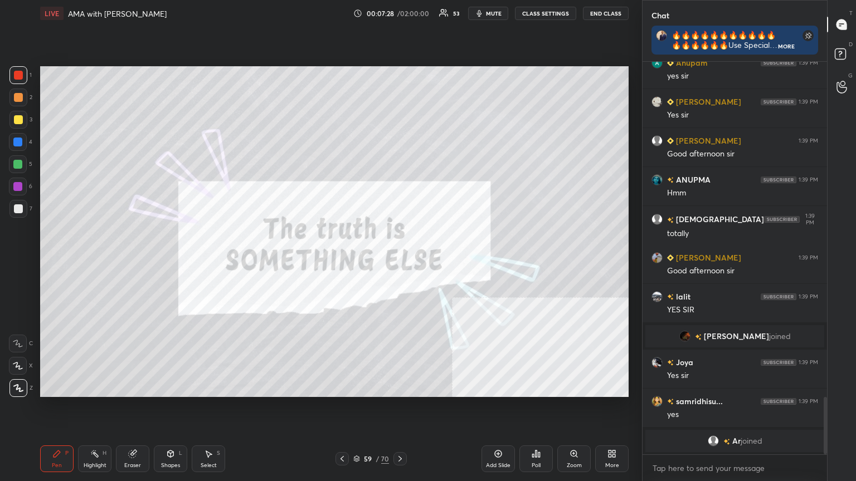
scroll to position [2311, 0]
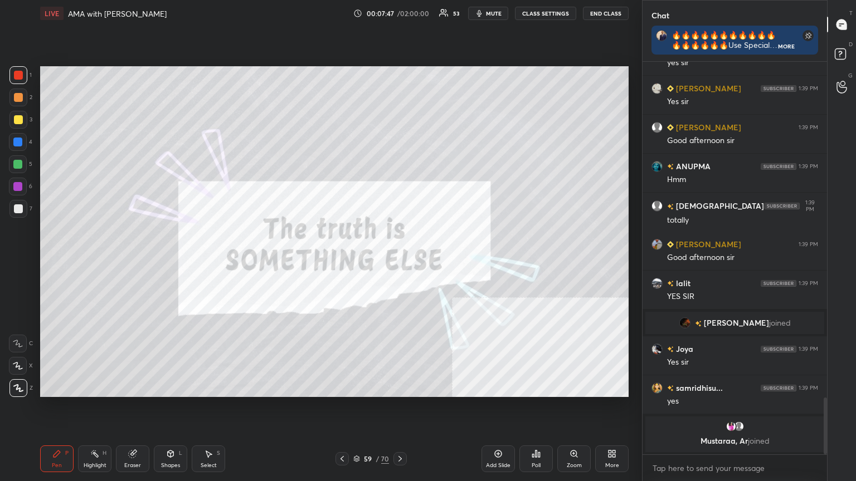
click at [357, 432] on icon at bounding box center [356, 459] width 7 height 7
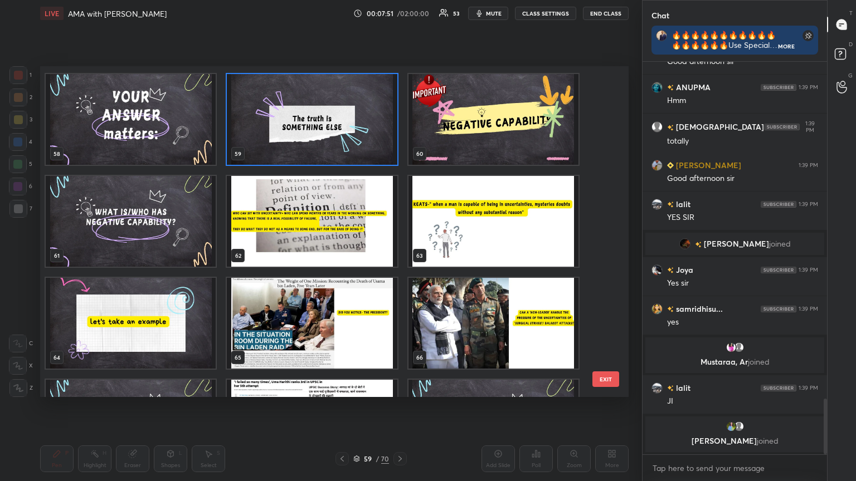
scroll to position [1943, 0]
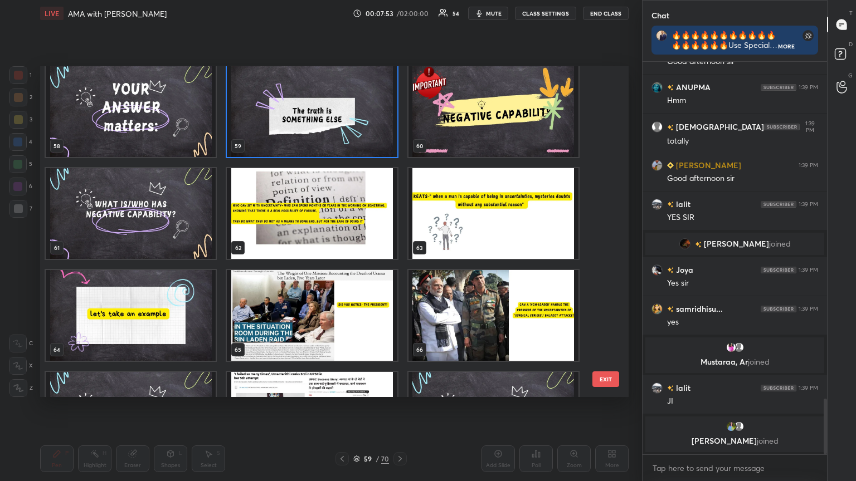
click at [382, 337] on img "grid" at bounding box center [312, 315] width 170 height 91
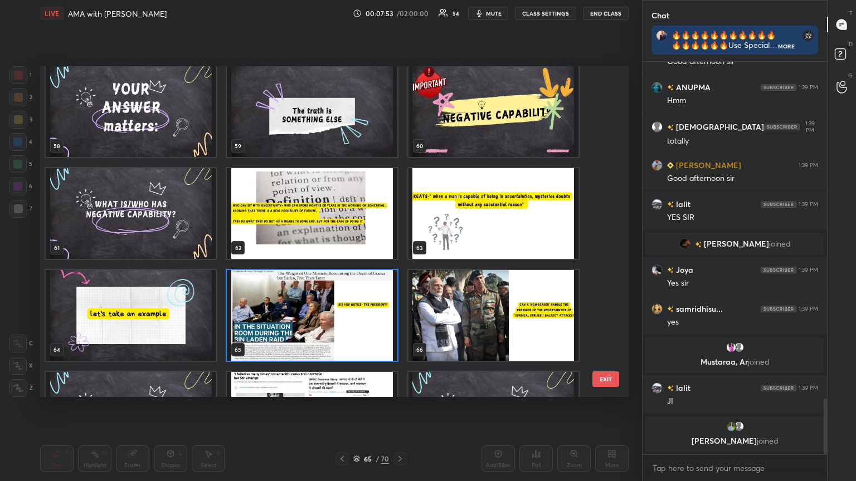
click at [382, 337] on img "grid" at bounding box center [312, 315] width 170 height 91
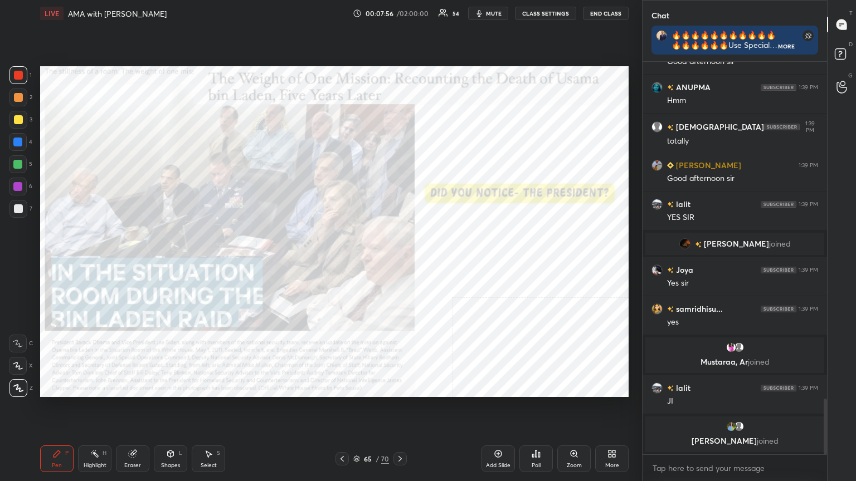
click at [582, 432] on div "Zoom" at bounding box center [573, 459] width 33 height 27
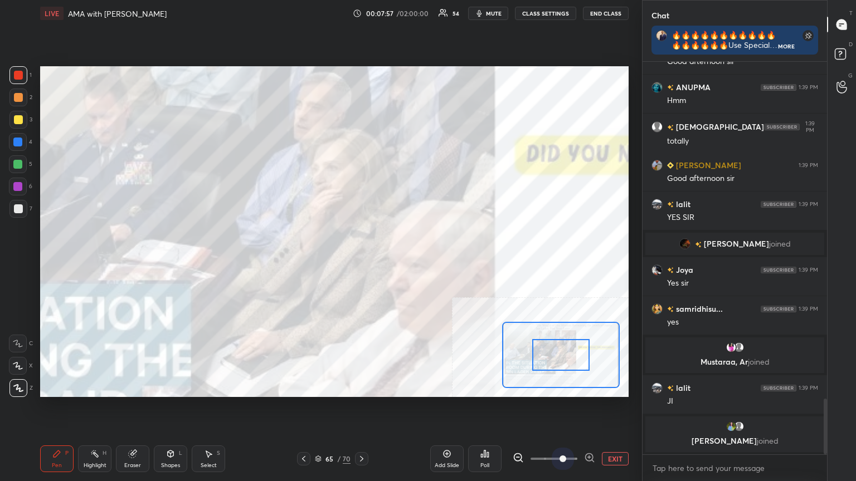
drag, startPoint x: 560, startPoint y: 456, endPoint x: 561, endPoint y: 404, distance: 52.4
click at [566, 432] on span at bounding box center [562, 459] width 7 height 7
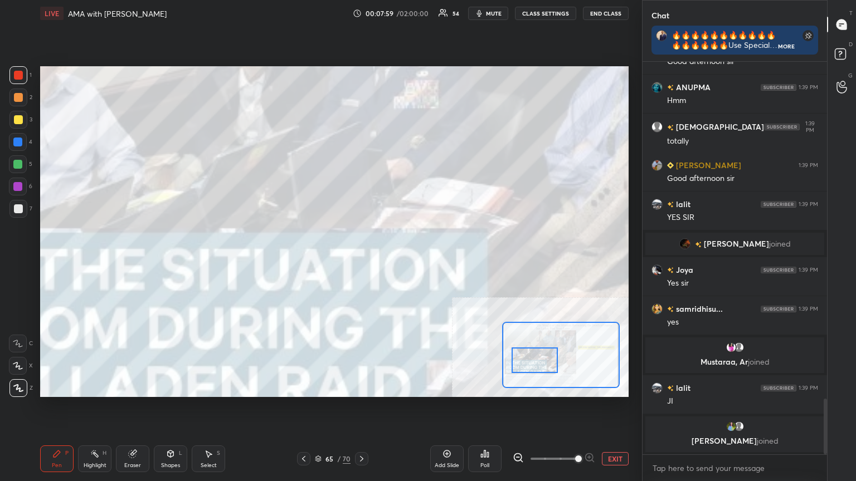
scroll to position [2353, 0]
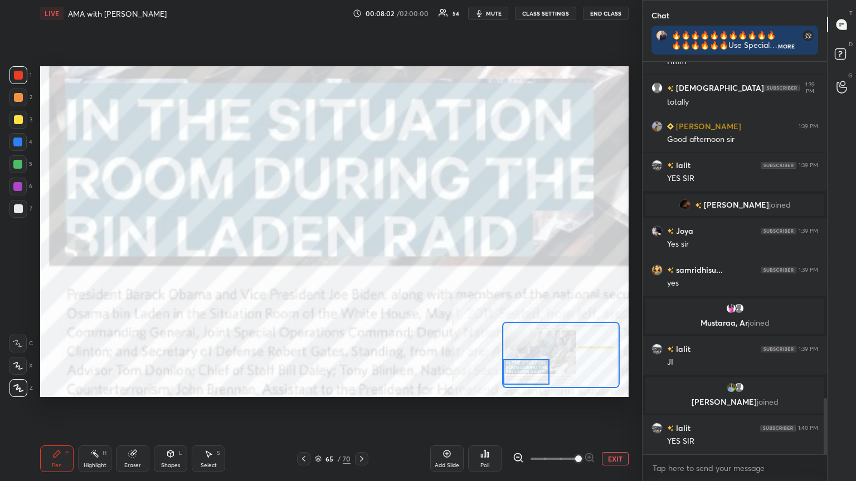
drag, startPoint x: 557, startPoint y: 349, endPoint x: 522, endPoint y: 366, distance: 38.9
click at [522, 366] on div at bounding box center [526, 372] width 46 height 26
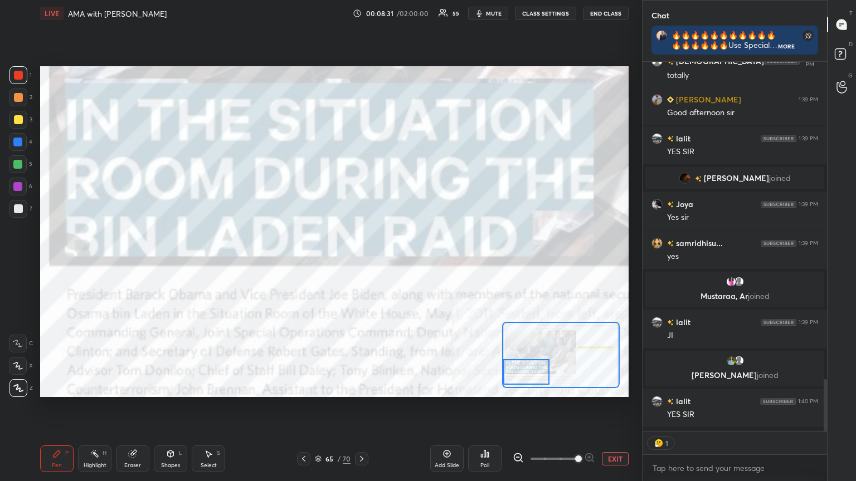
scroll to position [2416, 0]
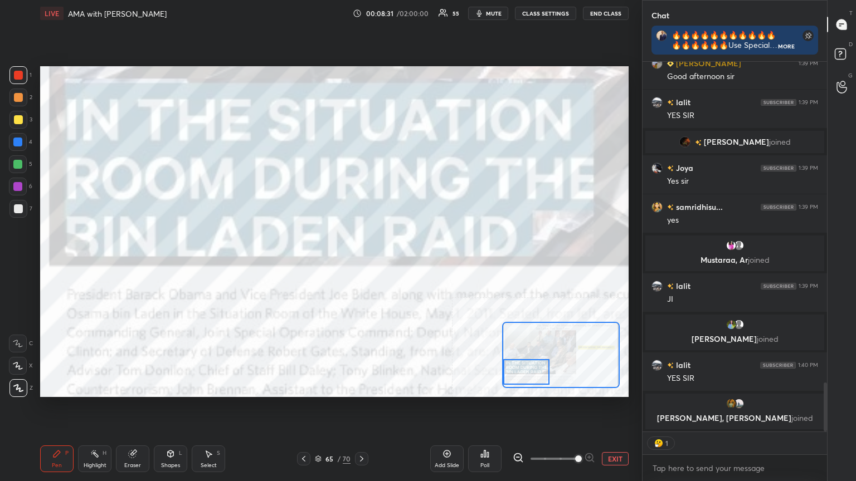
click at [615, 432] on button "EXIT" at bounding box center [615, 458] width 27 height 13
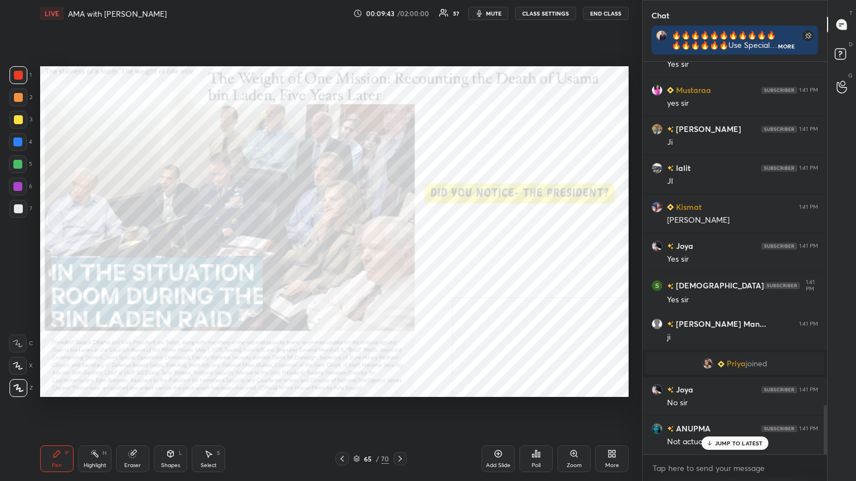
scroll to position [2788, 0]
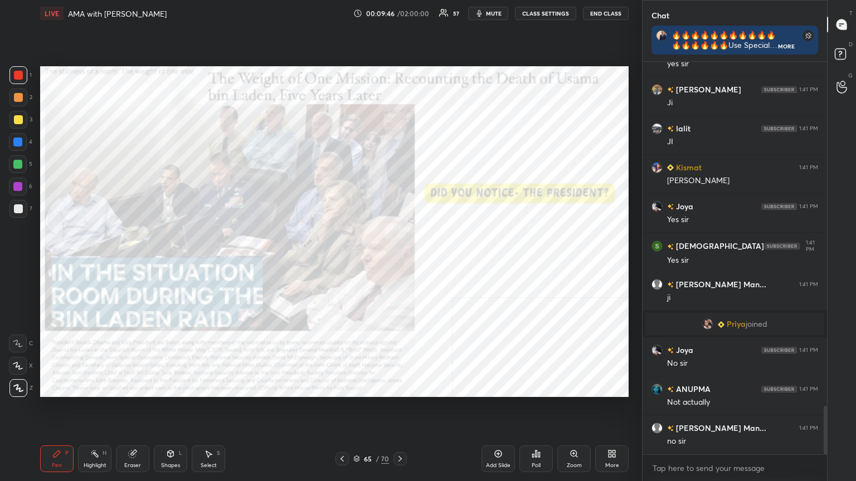
click at [617, 432] on div "More" at bounding box center [611, 459] width 33 height 27
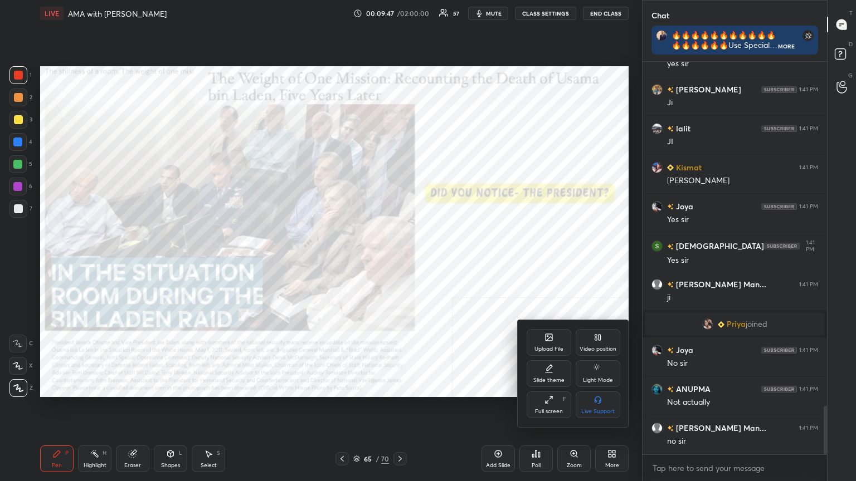
click at [597, 340] on icon at bounding box center [597, 337] width 9 height 9
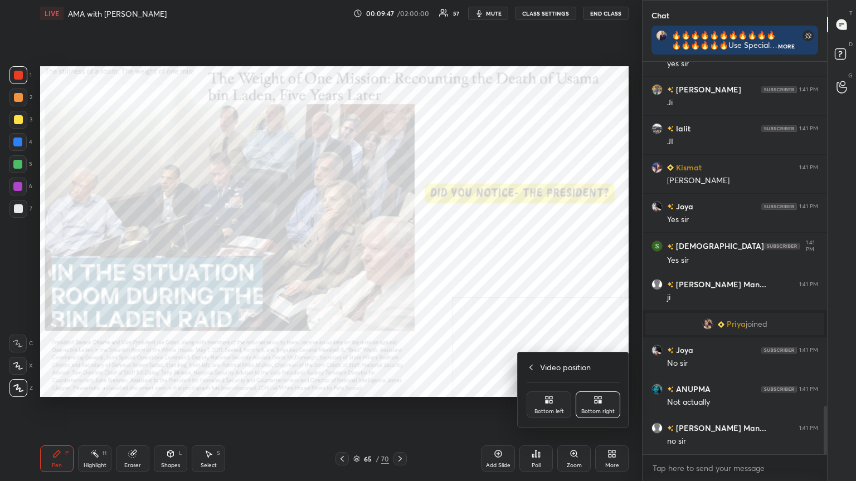
scroll to position [2826, 0]
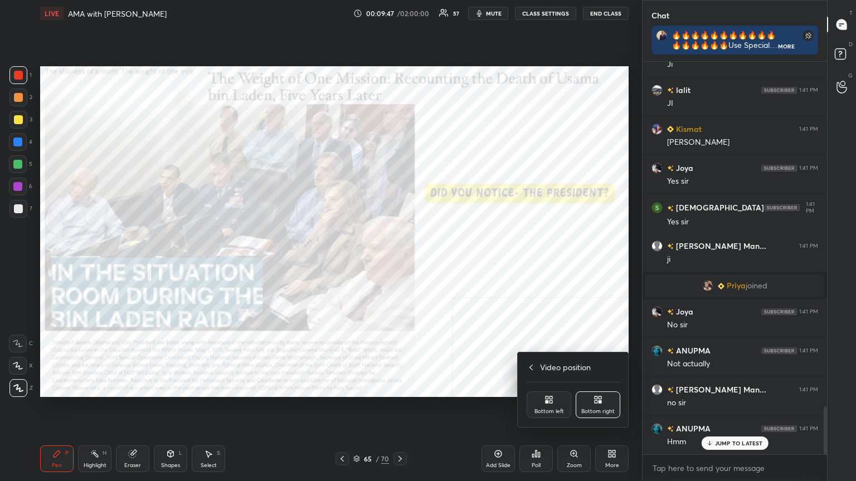
click at [555, 394] on div "Bottom left" at bounding box center [549, 405] width 45 height 27
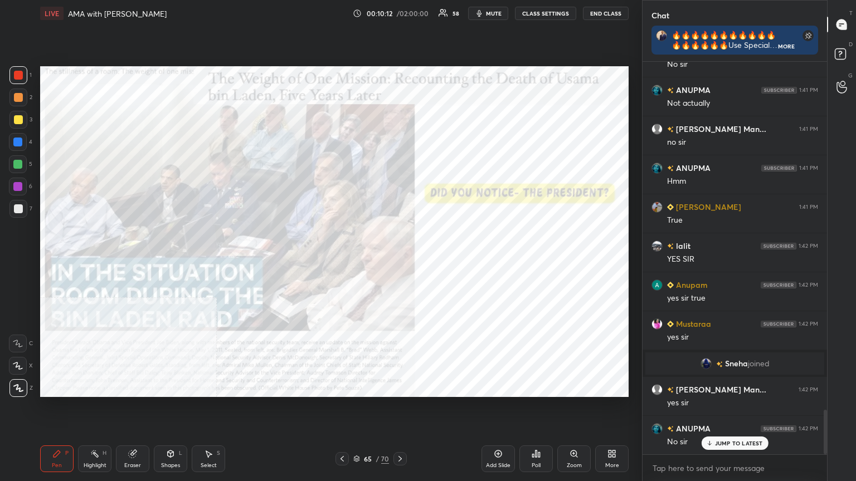
scroll to position [3126, 0]
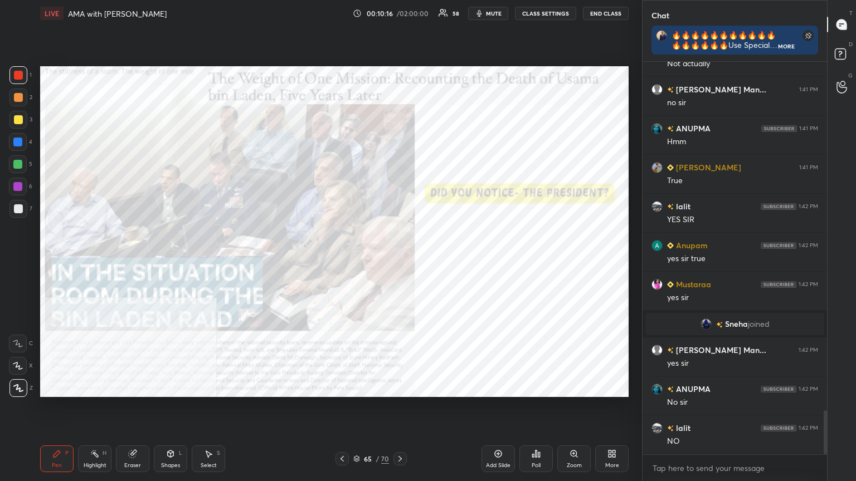
click at [499, 432] on icon at bounding box center [498, 454] width 9 height 9
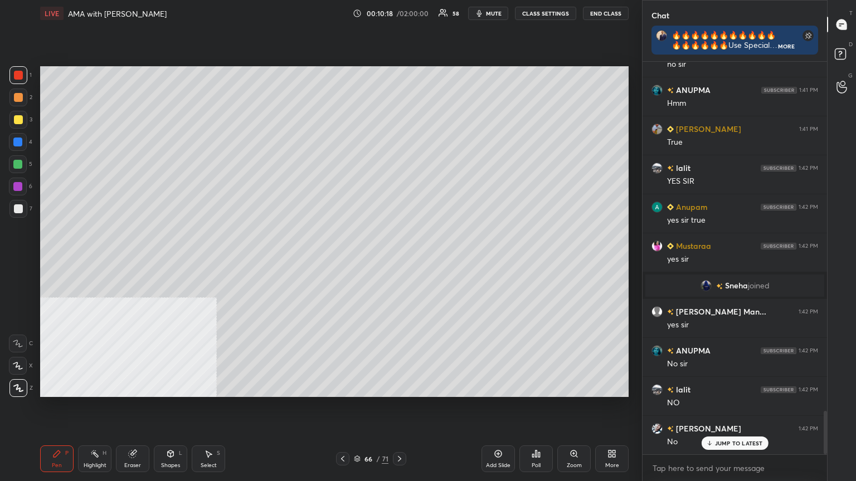
scroll to position [3214, 0]
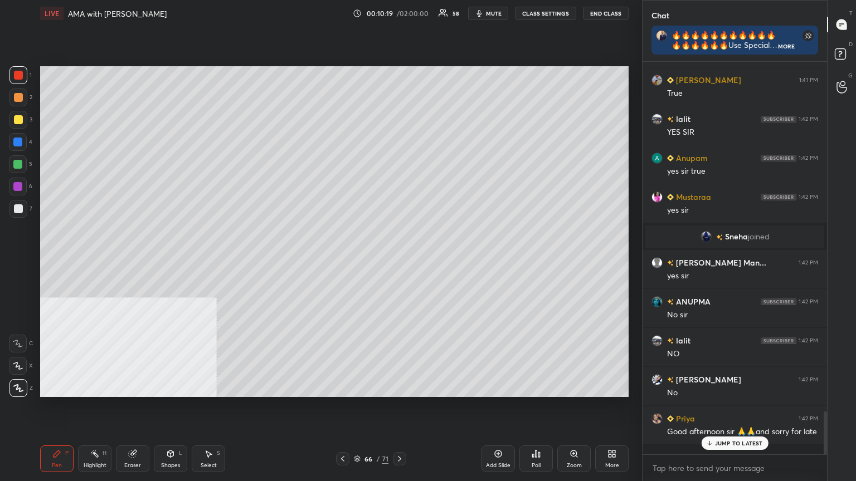
click at [16, 117] on div at bounding box center [18, 119] width 9 height 9
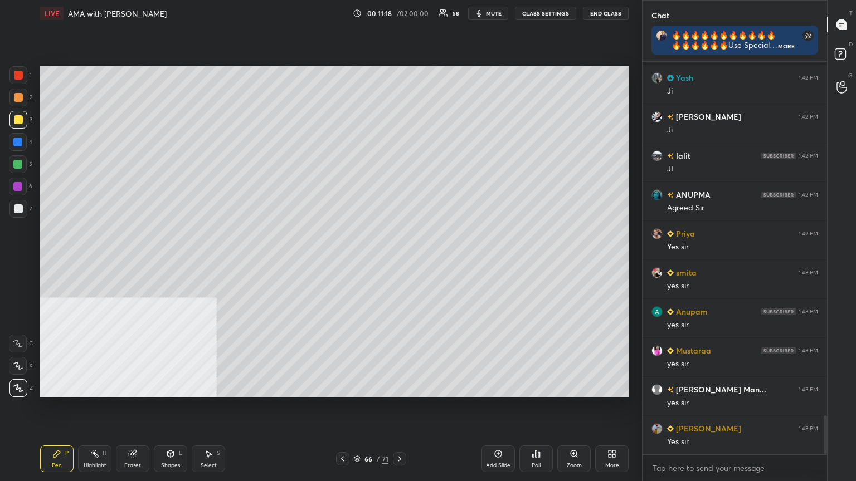
scroll to position [3559, 0]
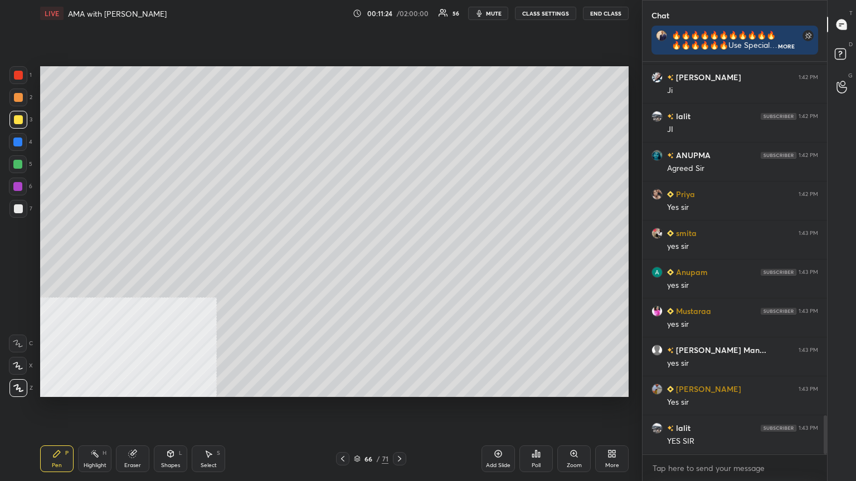
click at [402, 432] on icon at bounding box center [399, 459] width 9 height 9
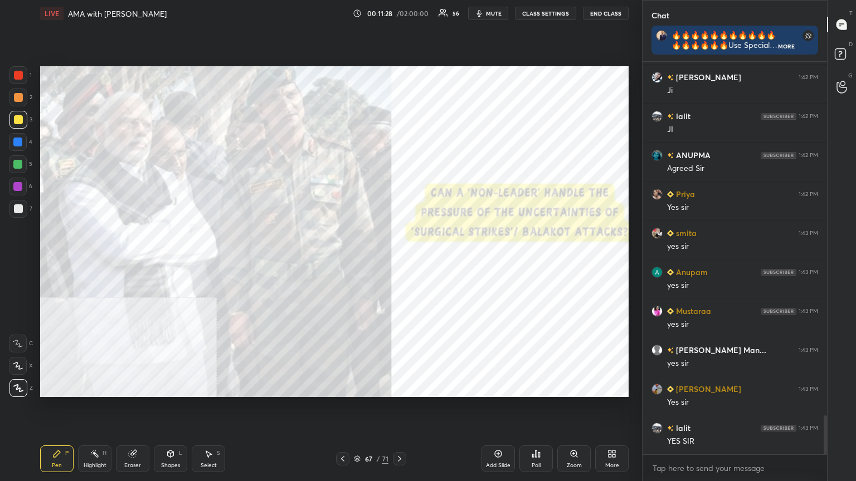
click at [18, 71] on div at bounding box center [18, 75] width 9 height 9
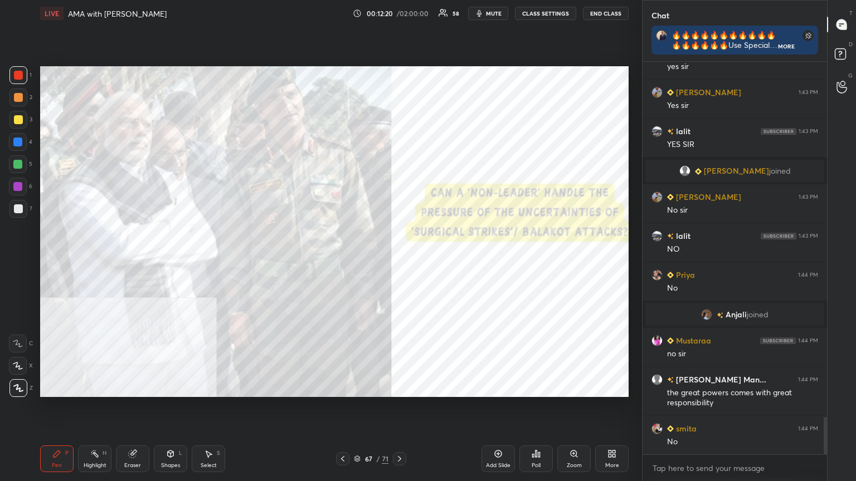
scroll to position [3753, 0]
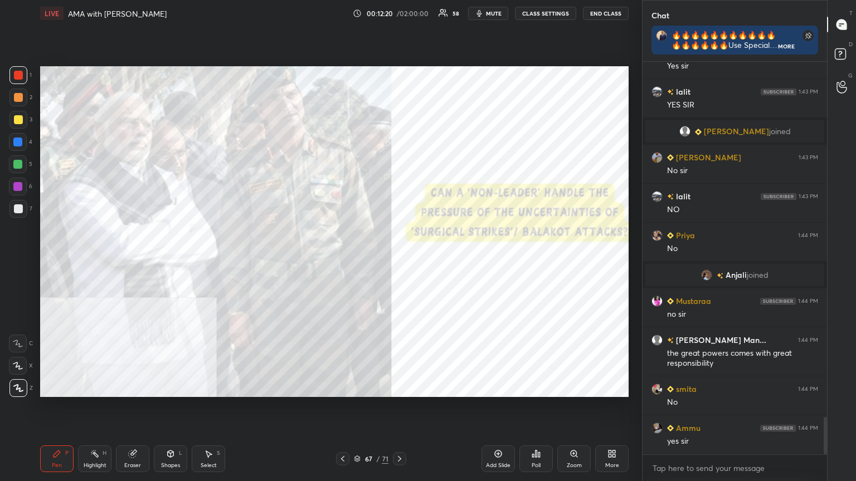
click at [357, 432] on icon at bounding box center [357, 460] width 6 height 2
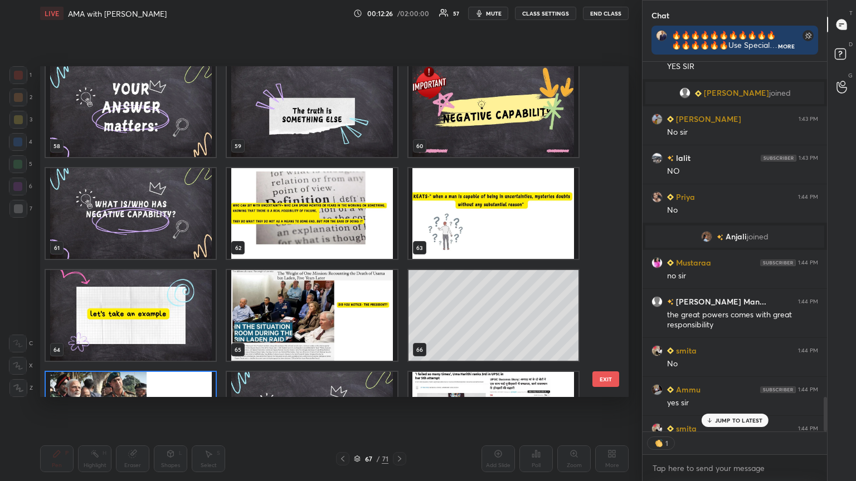
scroll to position [1909, 0]
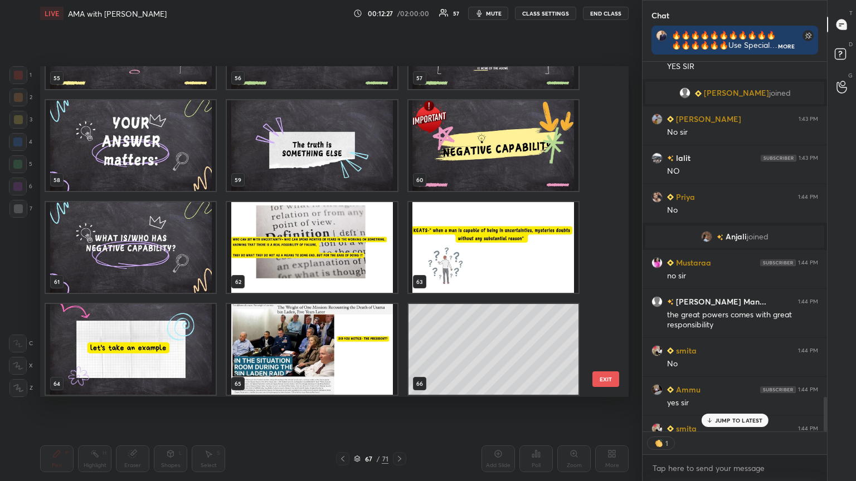
click at [520, 188] on img "grid" at bounding box center [493, 145] width 170 height 91
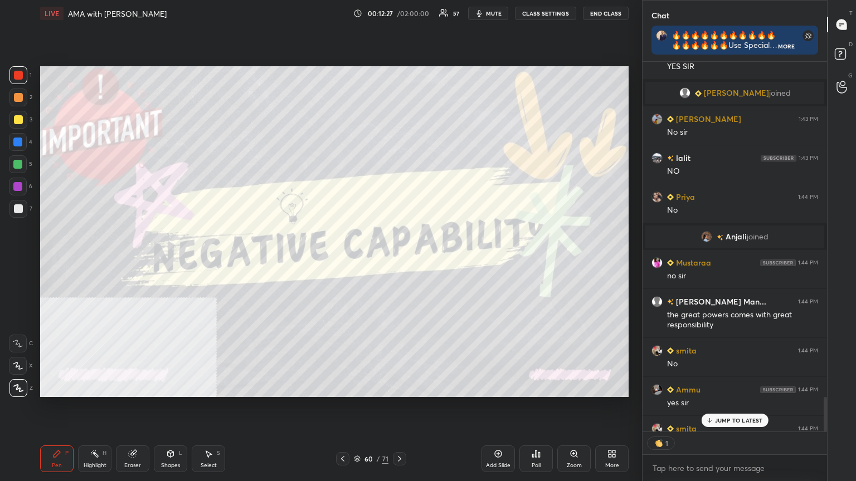
click at [520, 187] on img "grid" at bounding box center [493, 145] width 170 height 91
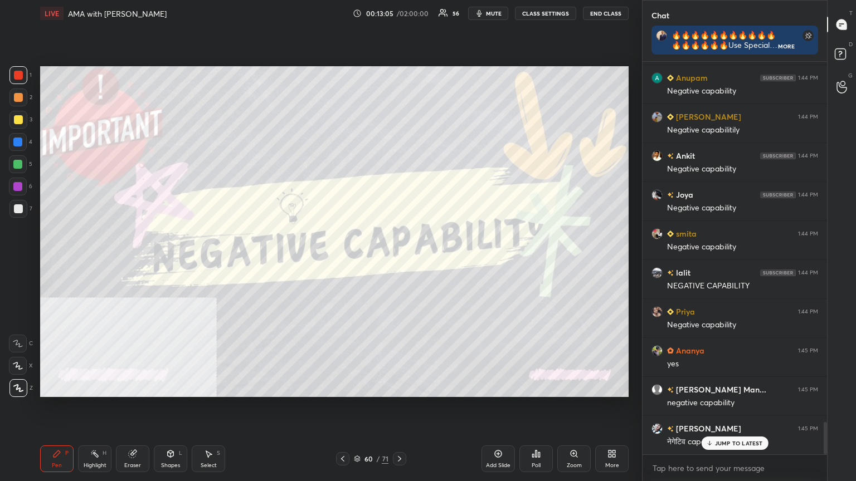
scroll to position [4455, 0]
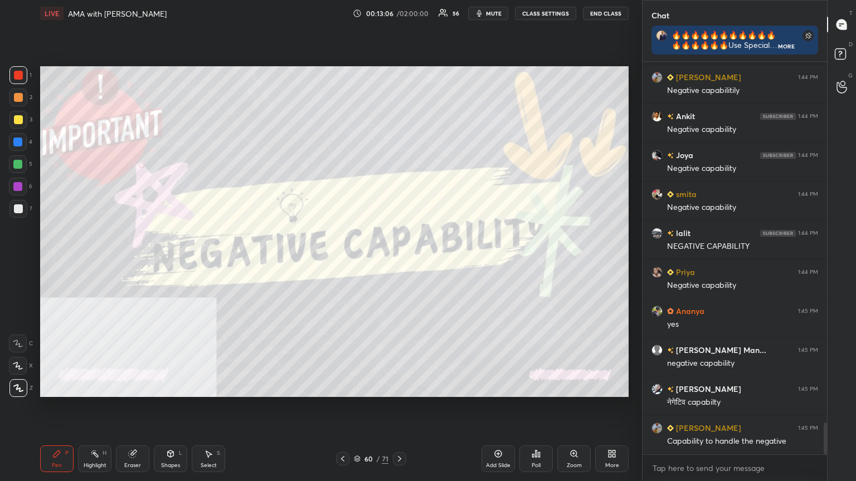
click at [499, 432] on icon at bounding box center [498, 454] width 7 height 7
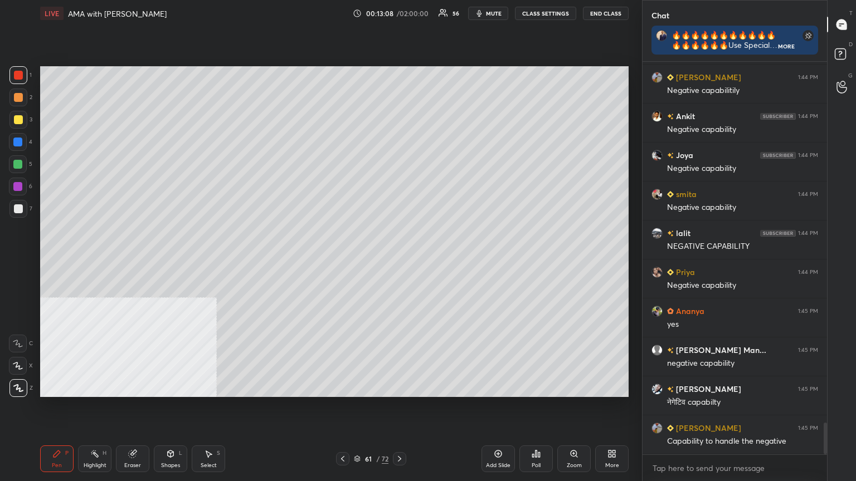
drag, startPoint x: 18, startPoint y: 114, endPoint x: 33, endPoint y: 114, distance: 15.1
click at [18, 114] on div at bounding box center [18, 120] width 18 height 18
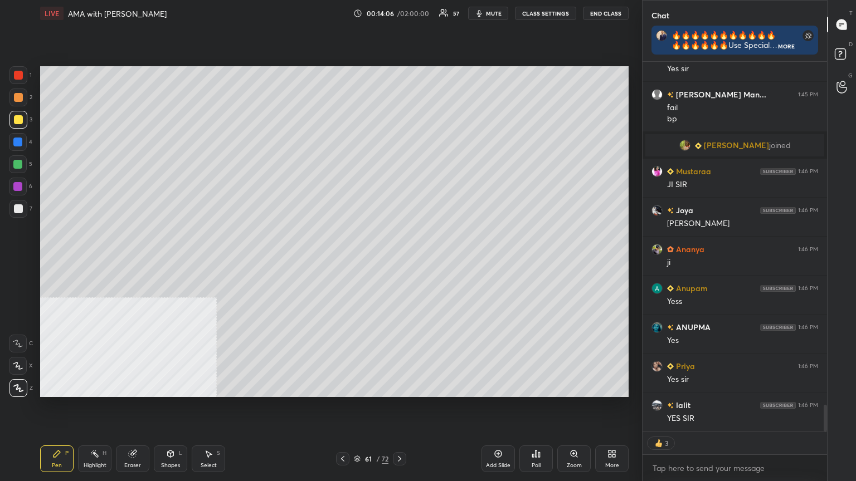
scroll to position [4813, 0]
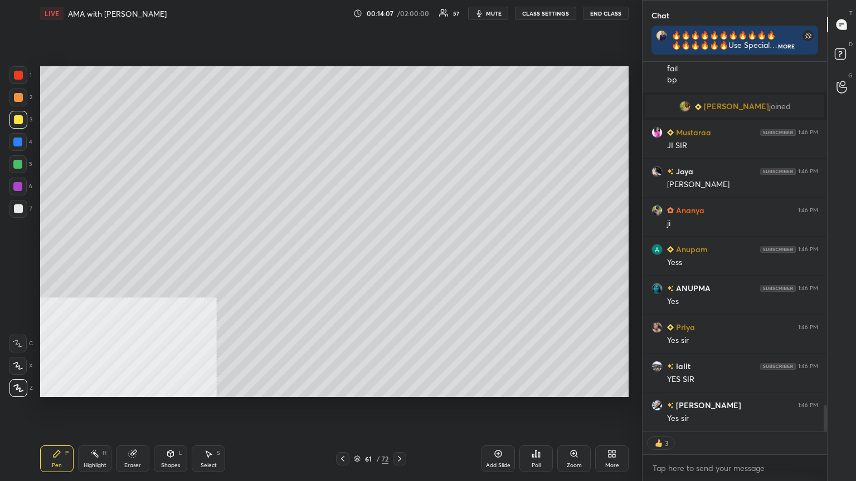
click at [359, 432] on icon at bounding box center [357, 459] width 7 height 7
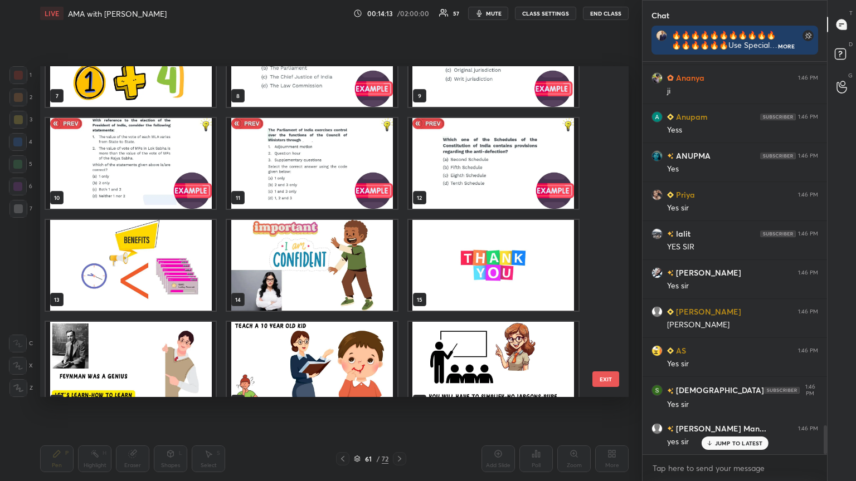
scroll to position [263, 0]
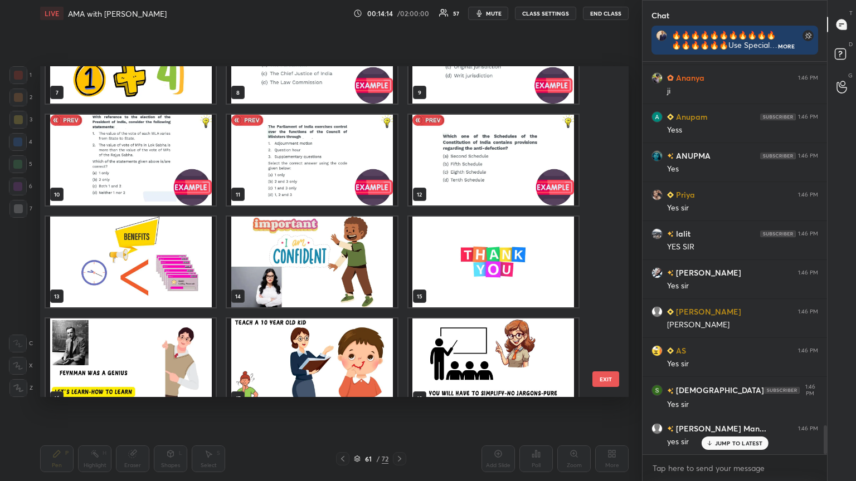
click at [501, 183] on img "grid" at bounding box center [493, 160] width 170 height 91
click at [502, 183] on img "grid" at bounding box center [493, 160] width 170 height 91
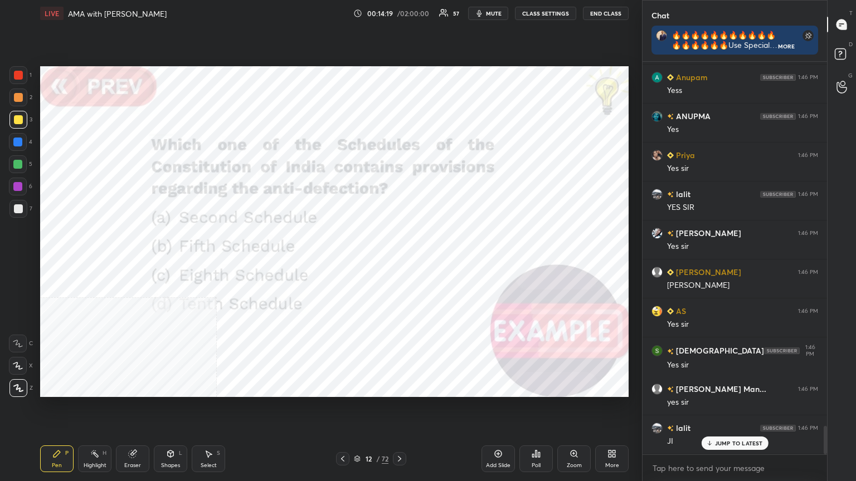
scroll to position [5024, 0]
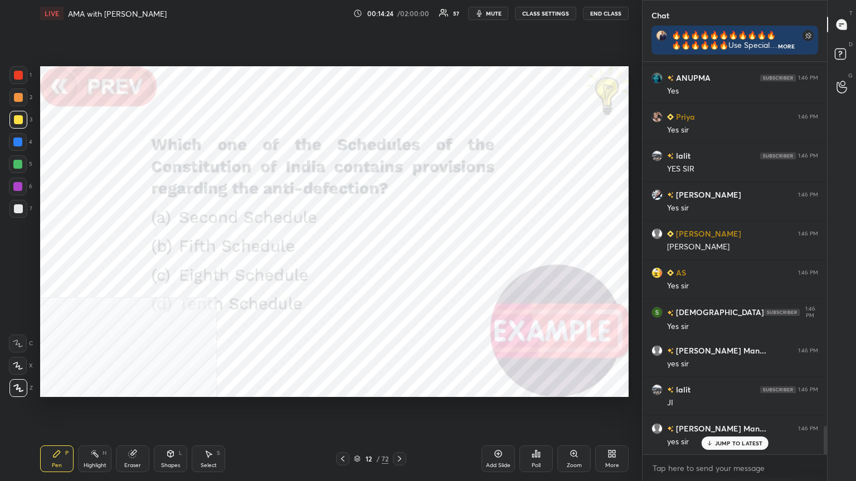
click at [618, 432] on div "More" at bounding box center [611, 459] width 33 height 27
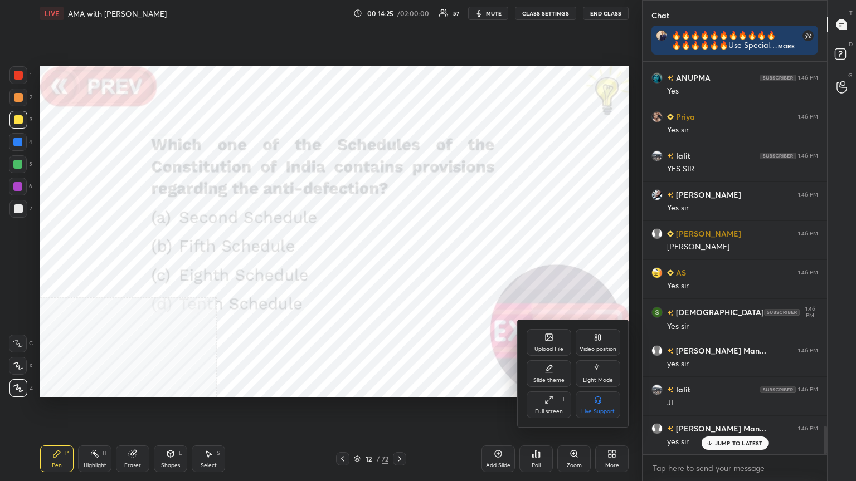
click at [597, 349] on div "Video position" at bounding box center [597, 350] width 37 height 6
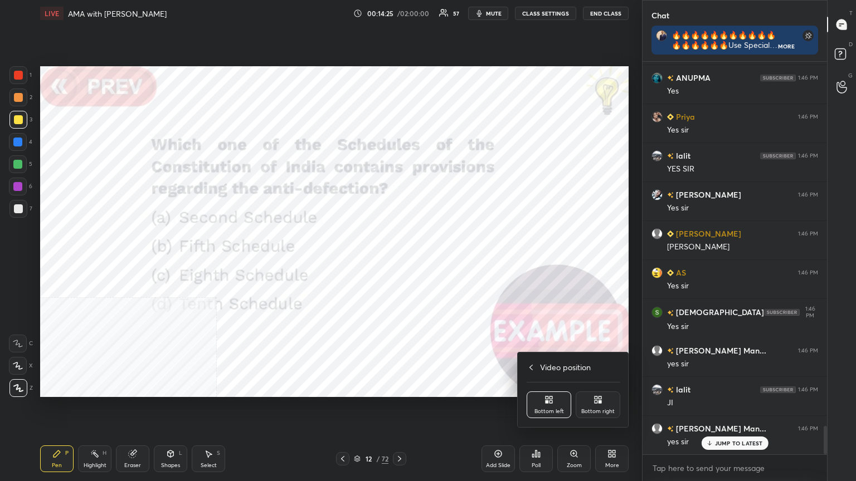
click at [604, 402] on div "Bottom right" at bounding box center [598, 405] width 45 height 27
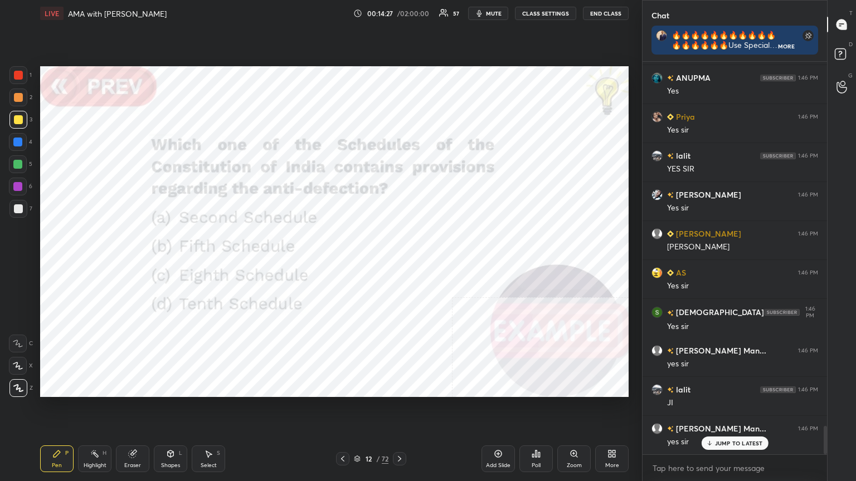
click at [542, 432] on div "Poll" at bounding box center [535, 459] width 33 height 27
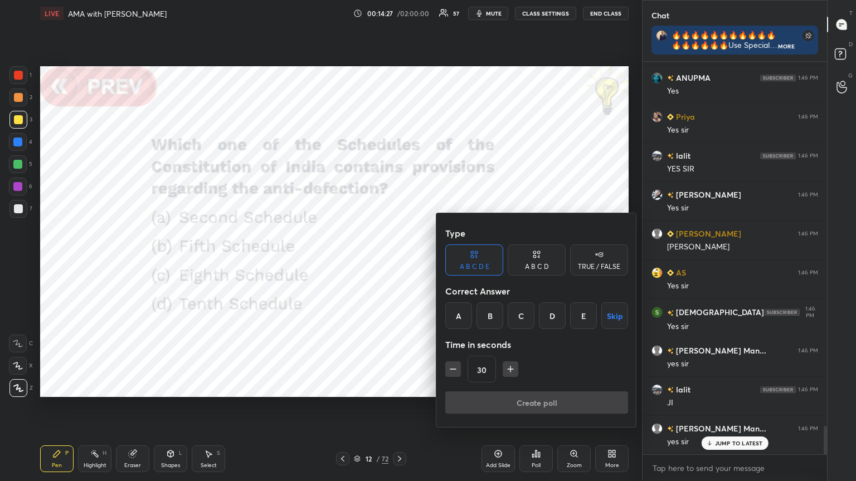
scroll to position [5063, 0]
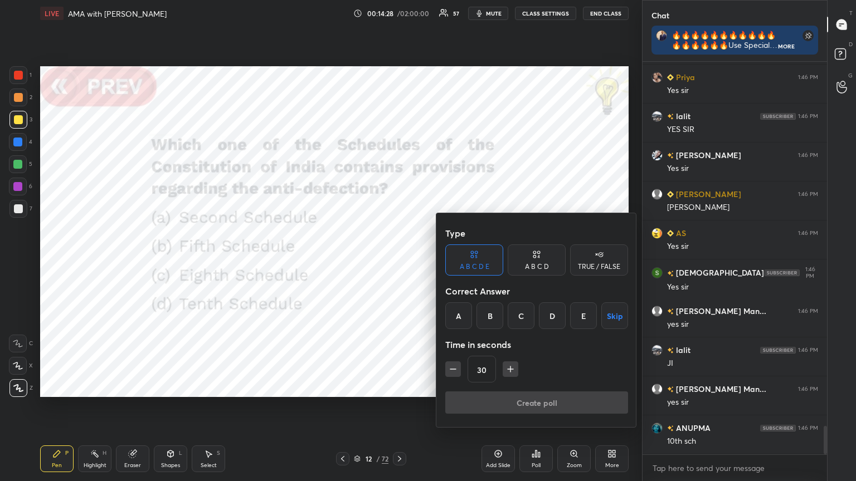
drag, startPoint x: 539, startPoint y: 261, endPoint x: 545, endPoint y: 288, distance: 26.9
click at [540, 262] on div "A B C D" at bounding box center [537, 260] width 58 height 31
click at [571, 314] on div "D" at bounding box center [574, 316] width 33 height 27
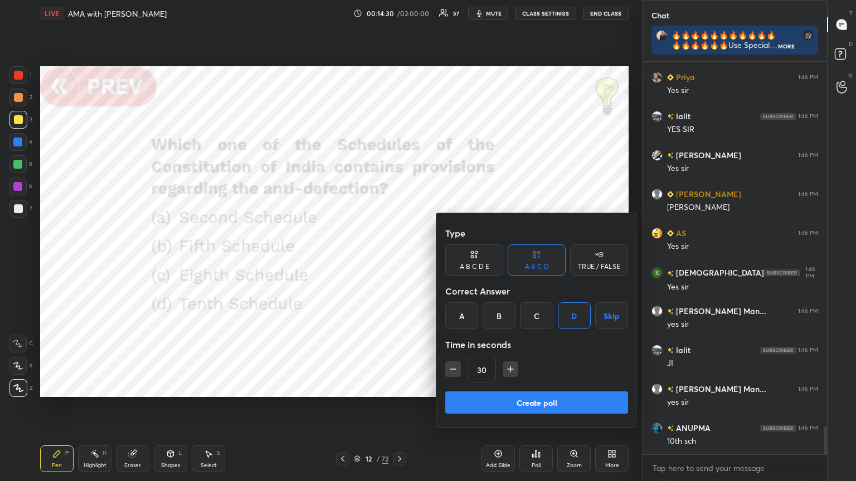
click at [555, 394] on button "Create poll" at bounding box center [536, 403] width 183 height 22
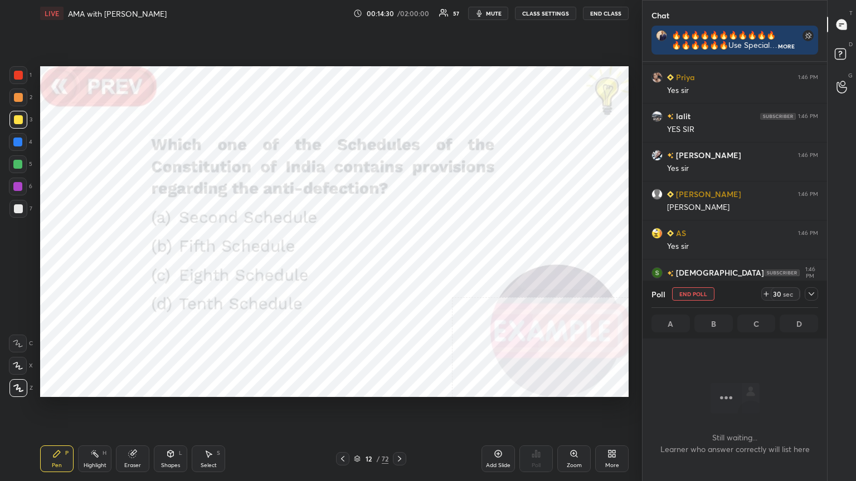
scroll to position [4, 3]
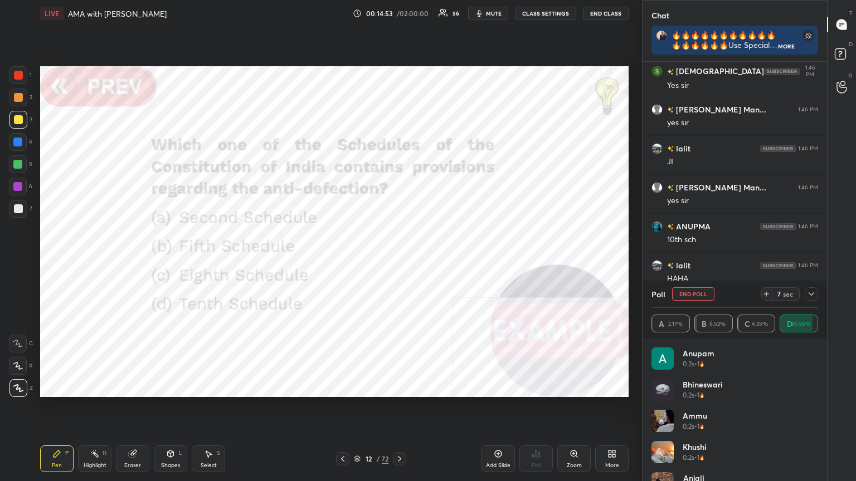
click at [25, 75] on div at bounding box center [18, 75] width 18 height 18
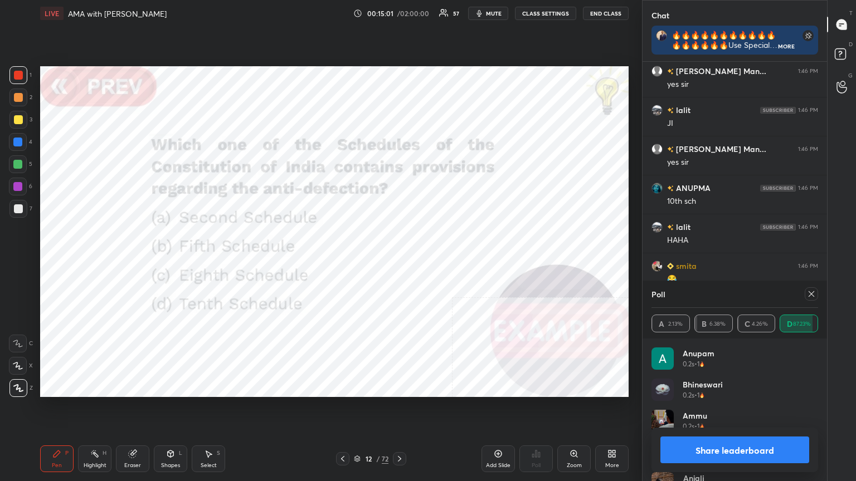
click at [716, 432] on button "Share leaderboard" at bounding box center [734, 450] width 149 height 27
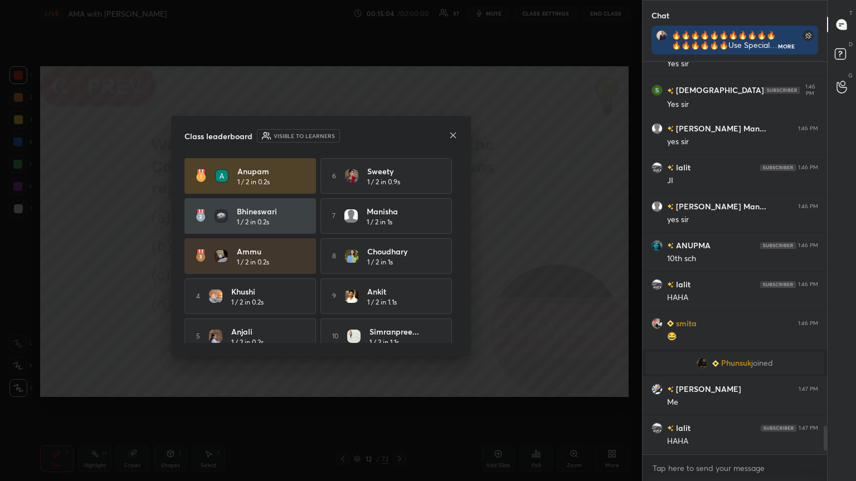
click at [452, 132] on icon at bounding box center [453, 135] width 9 height 9
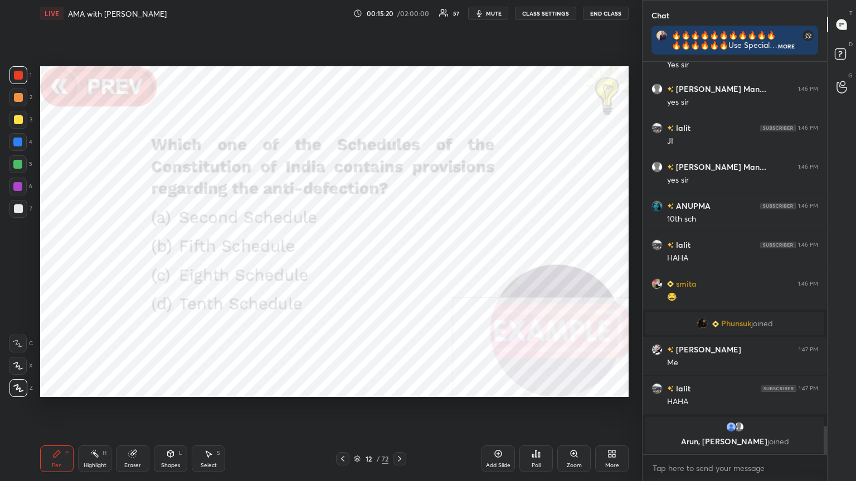
click at [344, 432] on icon at bounding box center [342, 459] width 3 height 6
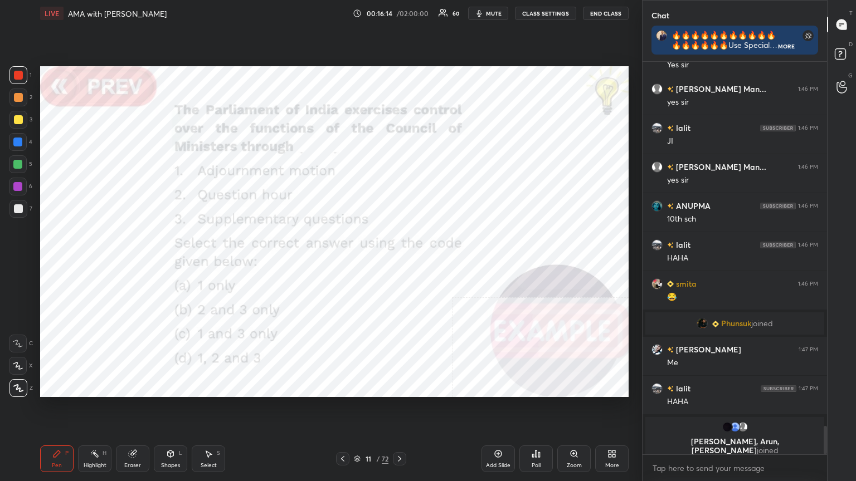
scroll to position [5050, 0]
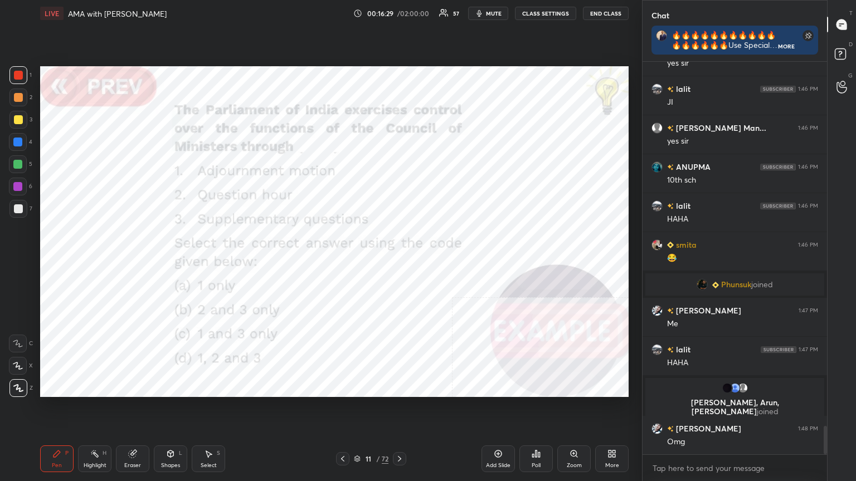
click at [538, 432] on icon at bounding box center [539, 454] width 2 height 5
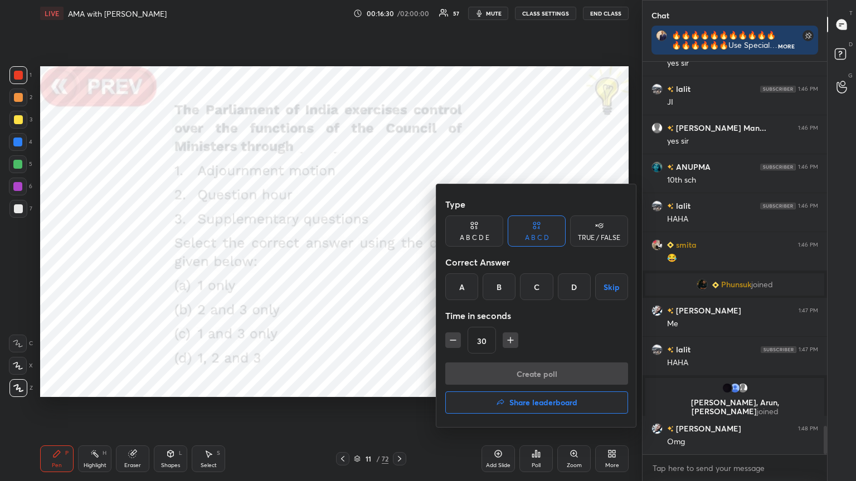
click at [592, 225] on div "TRUE / FALSE" at bounding box center [599, 231] width 58 height 31
drag, startPoint x: 595, startPoint y: 288, endPoint x: 566, endPoint y: 329, distance: 50.4
click at [595, 288] on button "Skip" at bounding box center [599, 287] width 58 height 27
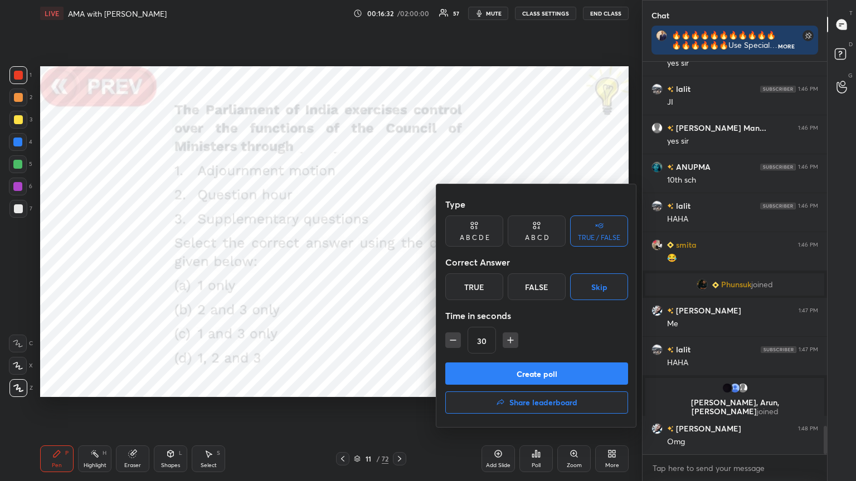
click at [542, 366] on button "Create poll" at bounding box center [536, 374] width 183 height 22
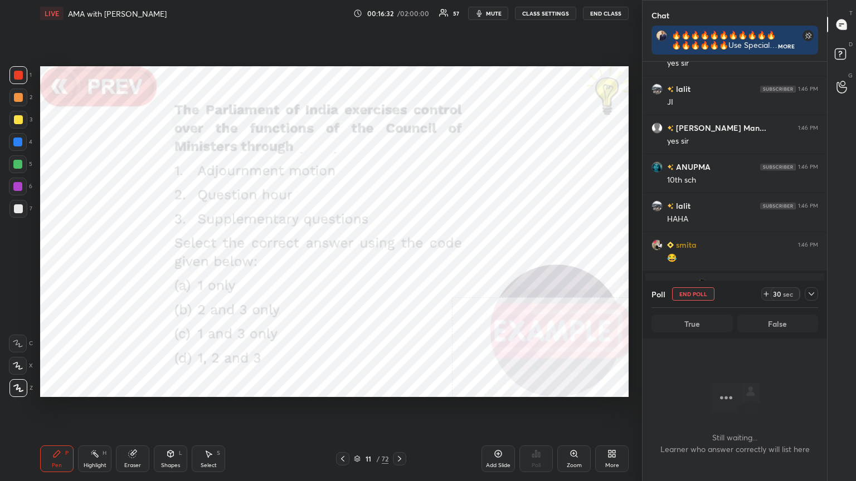
scroll to position [239, 181]
click at [698, 294] on button "End Poll" at bounding box center [693, 294] width 42 height 13
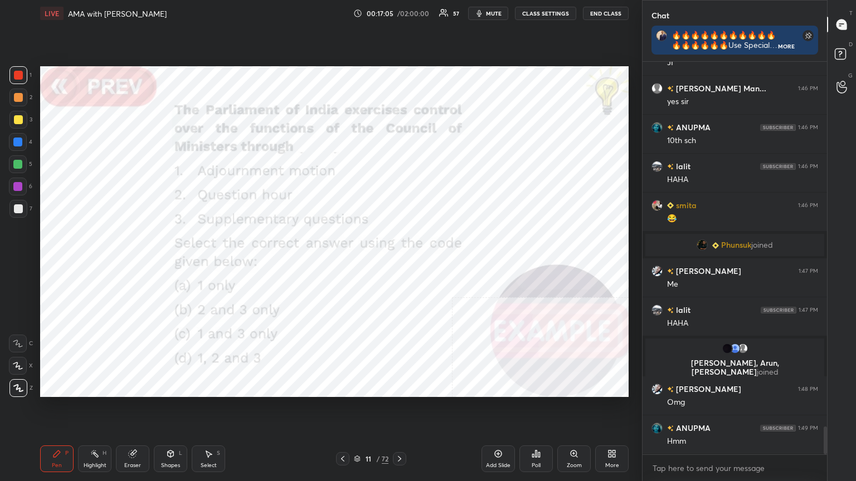
scroll to position [5128, 0]
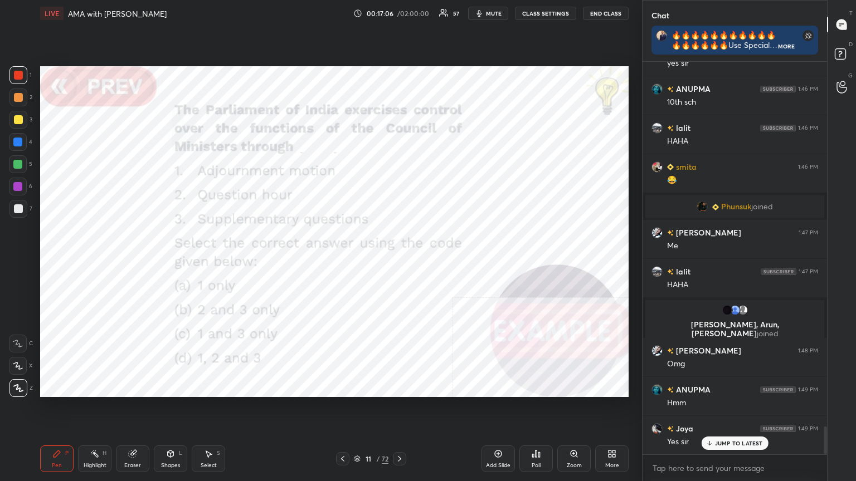
click at [540, 432] on icon at bounding box center [536, 454] width 9 height 9
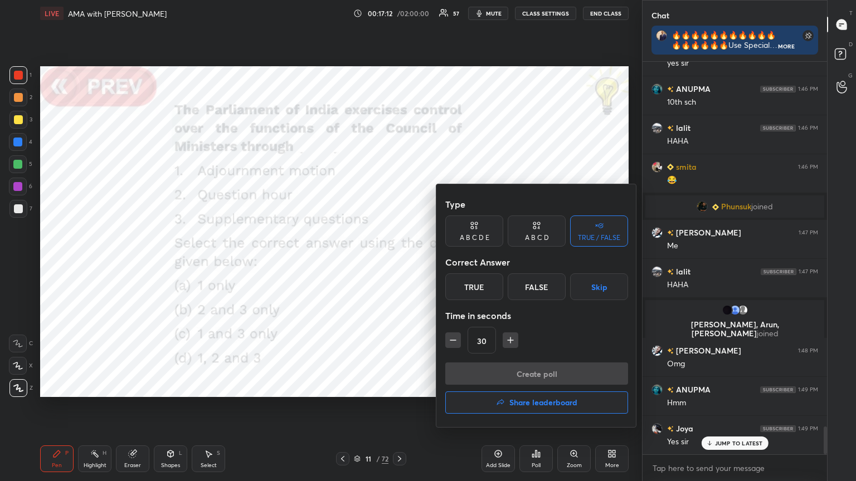
click at [534, 235] on div "A B C D" at bounding box center [537, 238] width 24 height 7
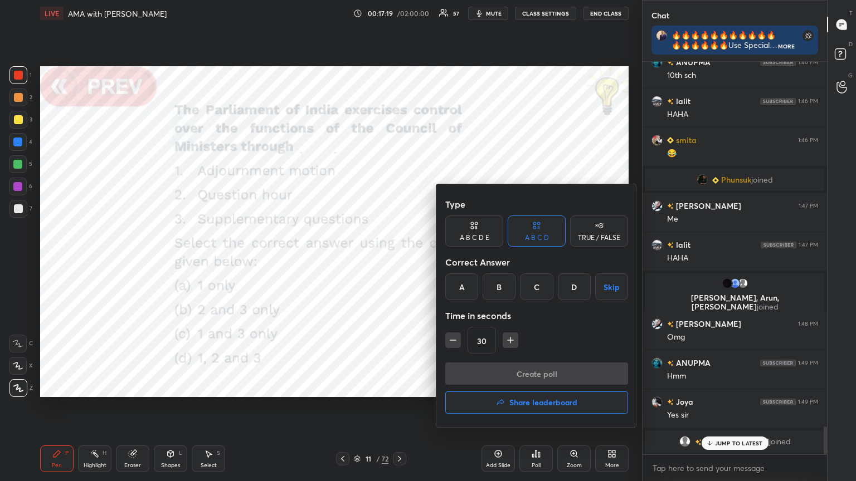
click at [571, 288] on div "D" at bounding box center [574, 287] width 33 height 27
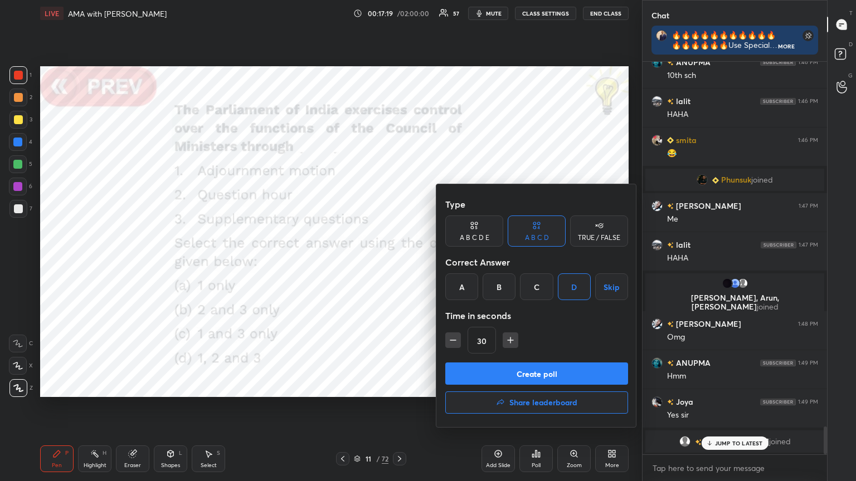
click at [538, 369] on button "Create poll" at bounding box center [536, 374] width 183 height 22
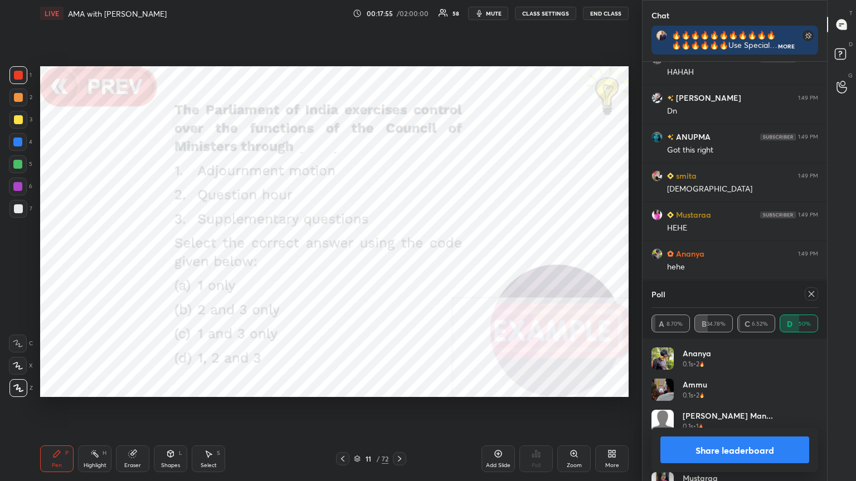
click at [813, 294] on icon at bounding box center [811, 294] width 9 height 9
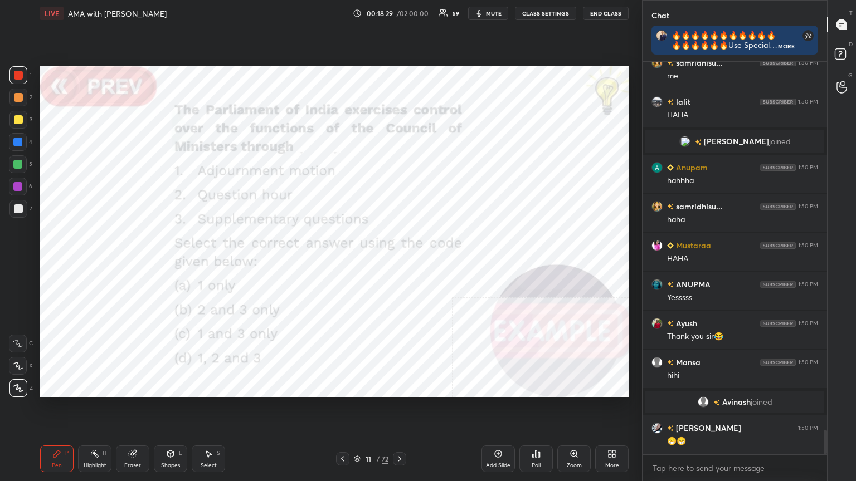
click at [17, 140] on div at bounding box center [17, 142] width 9 height 9
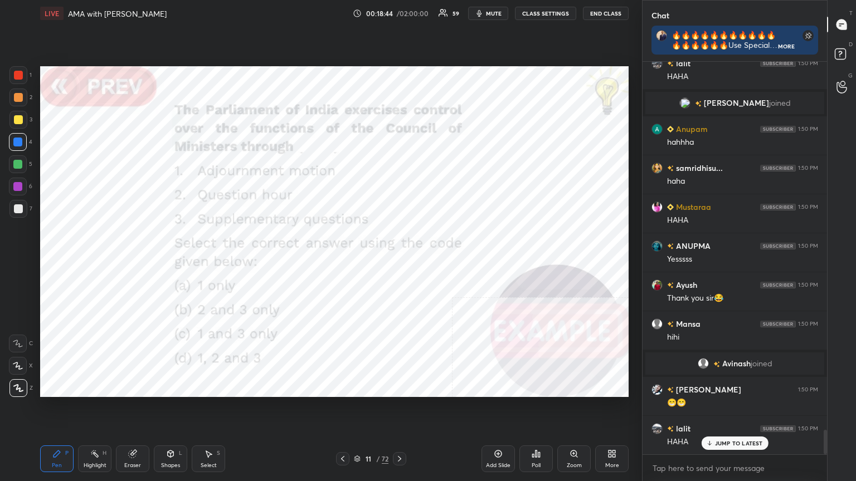
click at [357, 432] on icon at bounding box center [357, 459] width 7 height 7
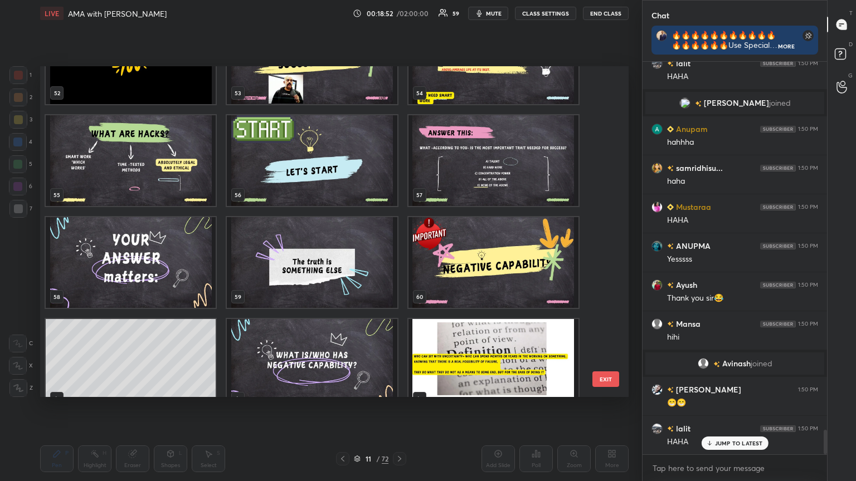
click at [479, 366] on img "grid" at bounding box center [493, 364] width 170 height 91
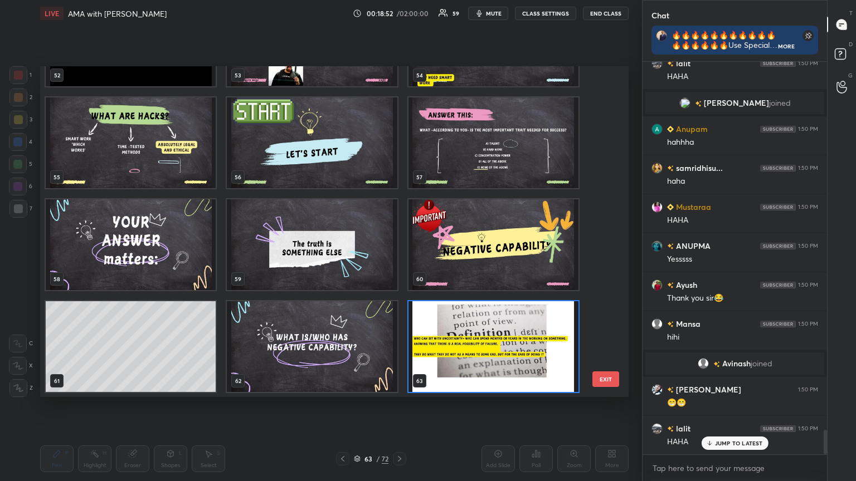
click at [479, 366] on div "49 50 51 52 53 54 55 56 57 58 59 60 61 62 63" at bounding box center [324, 231] width 569 height 331
click at [479, 367] on img "grid" at bounding box center [493, 346] width 170 height 91
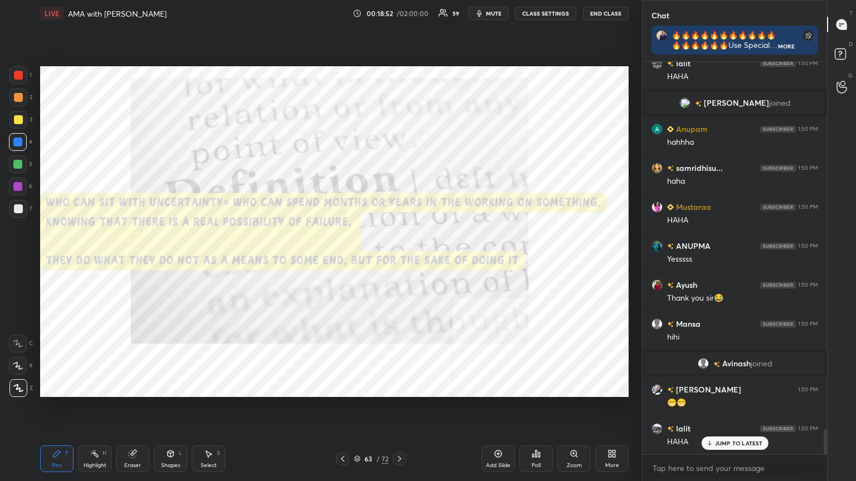
click at [475, 368] on img "grid" at bounding box center [493, 346] width 170 height 91
click at [20, 74] on div at bounding box center [18, 75] width 9 height 9
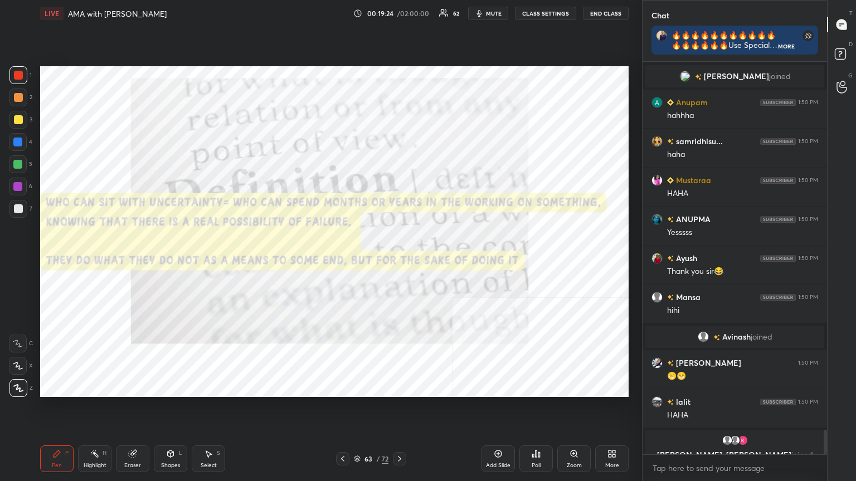
click at [499, 432] on div "Add Slide" at bounding box center [497, 459] width 33 height 27
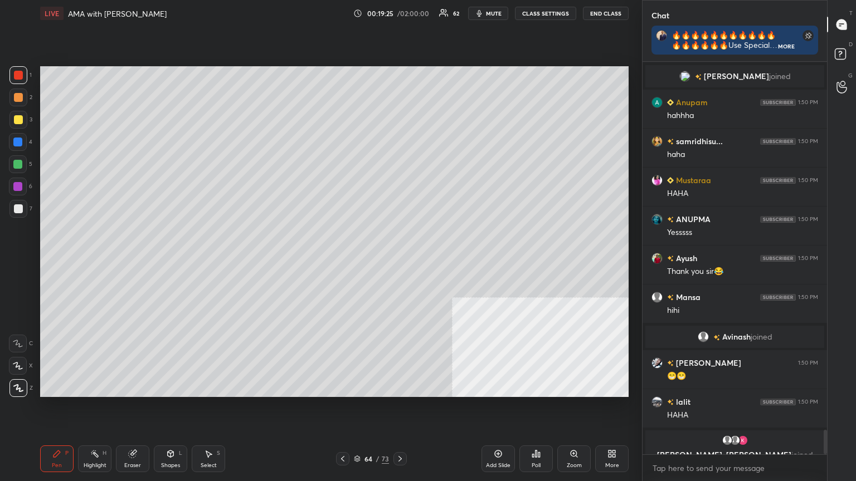
scroll to position [5973, 0]
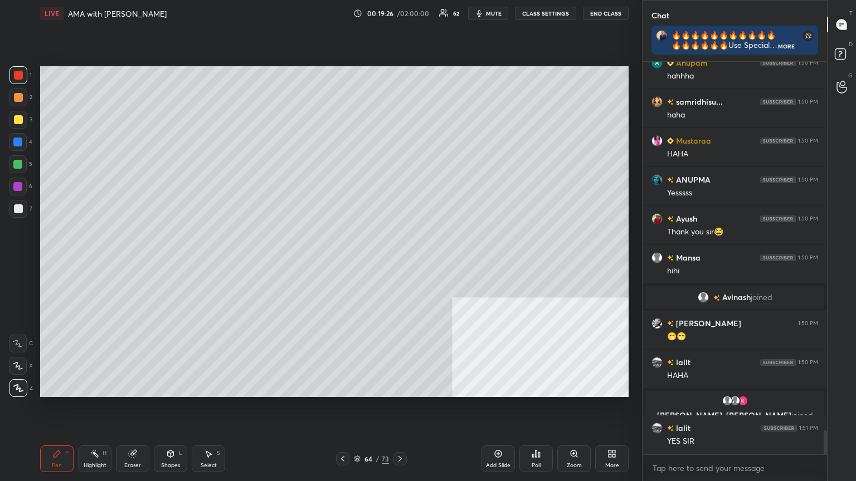
click at [14, 118] on div at bounding box center [18, 119] width 9 height 9
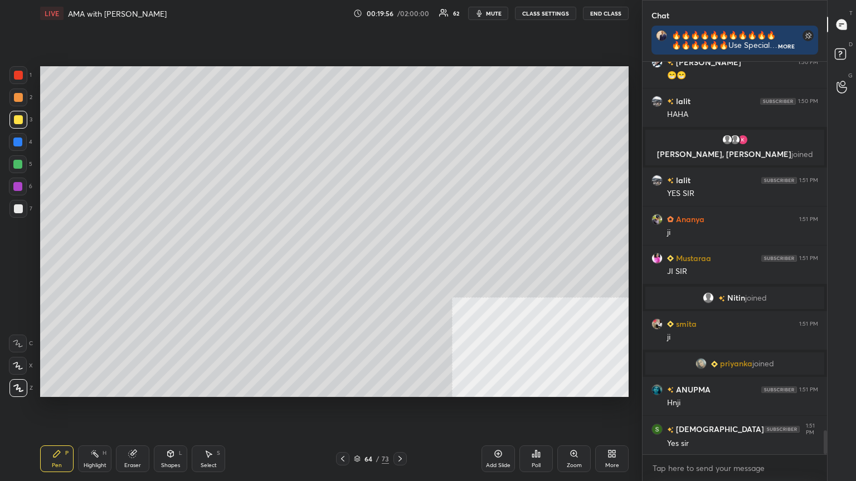
scroll to position [6082, 0]
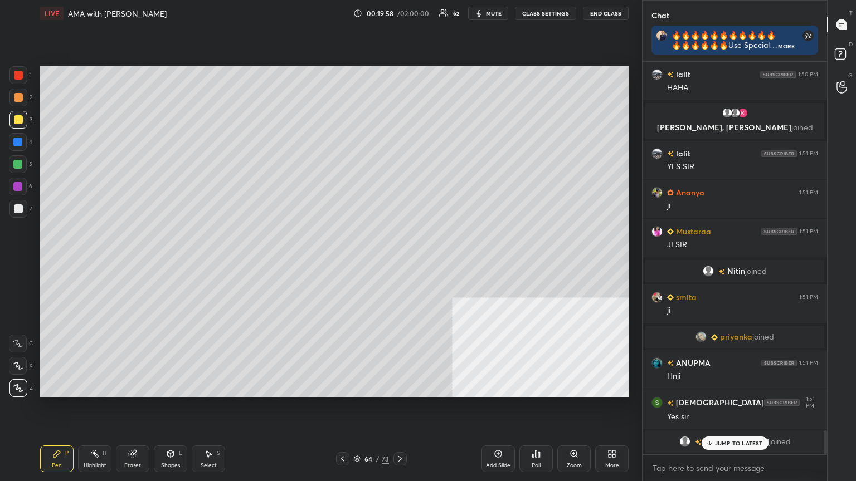
click at [20, 77] on div at bounding box center [18, 75] width 9 height 9
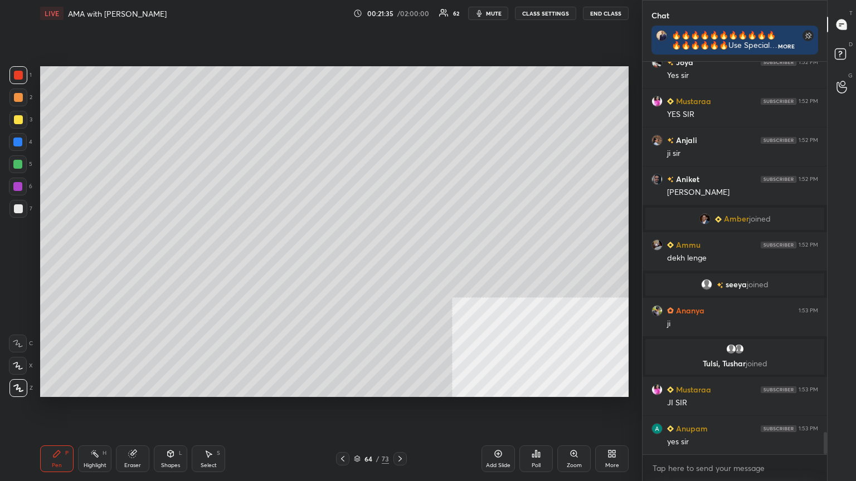
scroll to position [6505, 0]
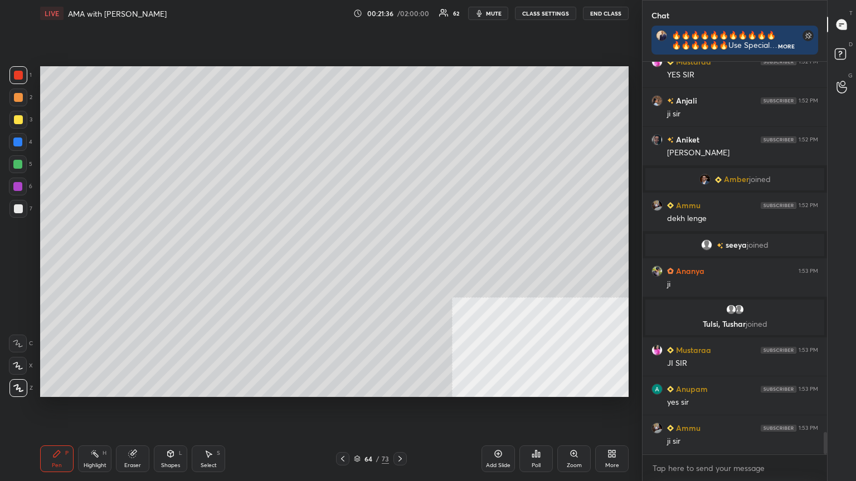
click at [496, 432] on icon at bounding box center [498, 454] width 7 height 7
drag, startPoint x: 20, startPoint y: 207, endPoint x: 38, endPoint y: 205, distance: 19.1
click at [20, 208] on div at bounding box center [18, 208] width 9 height 9
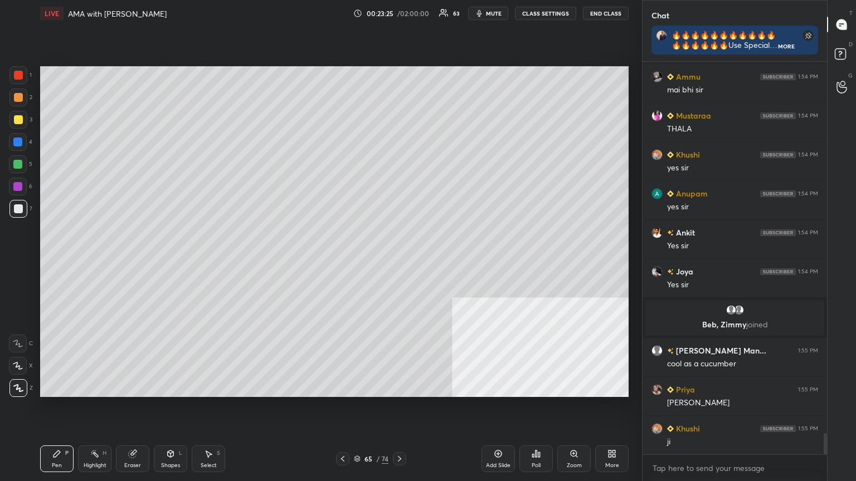
scroll to position [6996, 0]
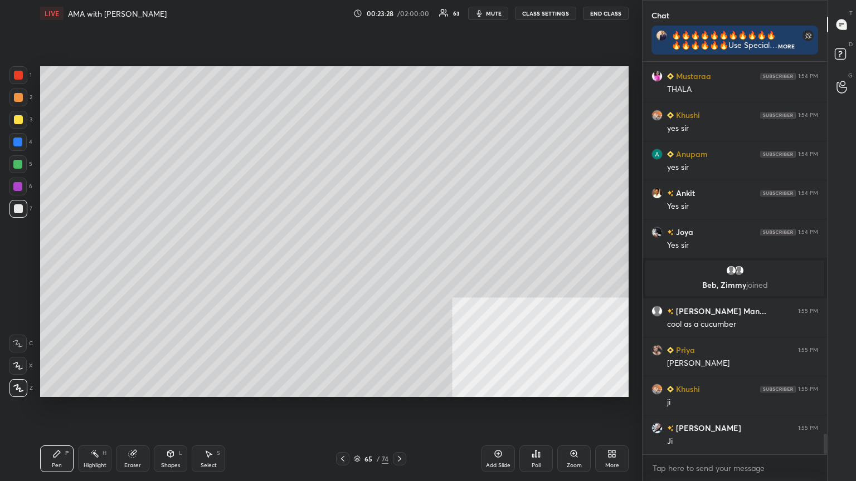
click at [493, 432] on div "Add Slide" at bounding box center [497, 459] width 33 height 27
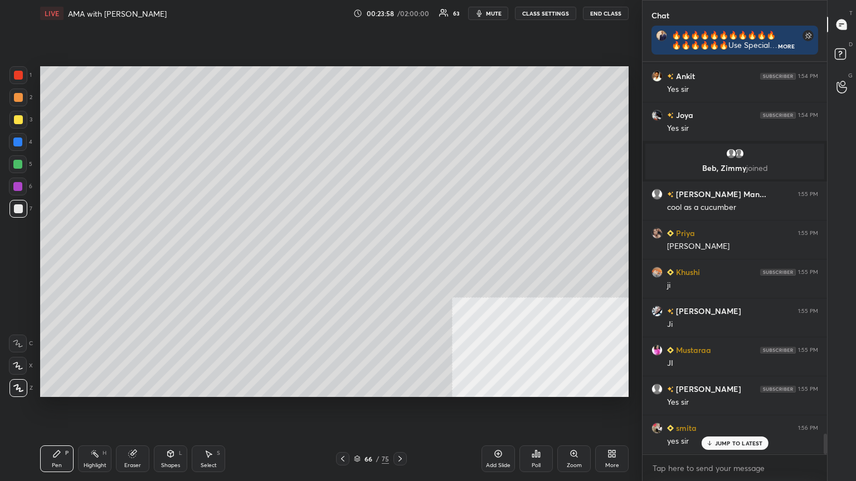
scroll to position [7070, 0]
click at [495, 432] on icon at bounding box center [498, 454] width 9 height 9
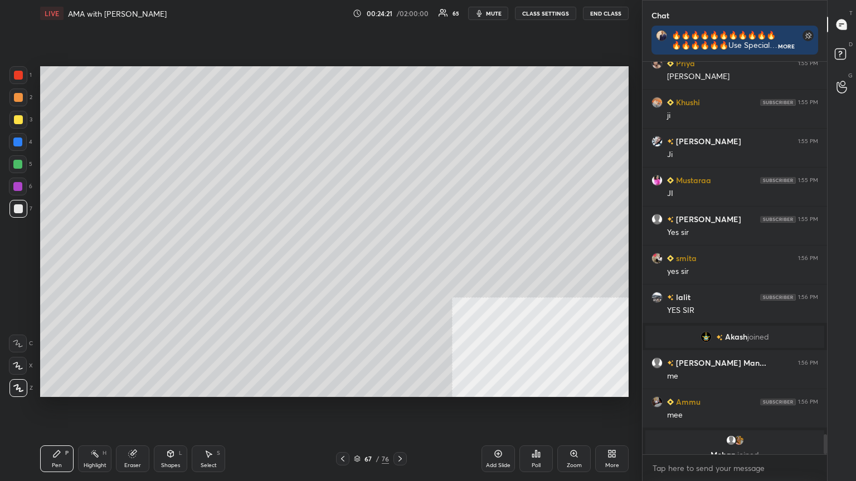
scroll to position [7245, 0]
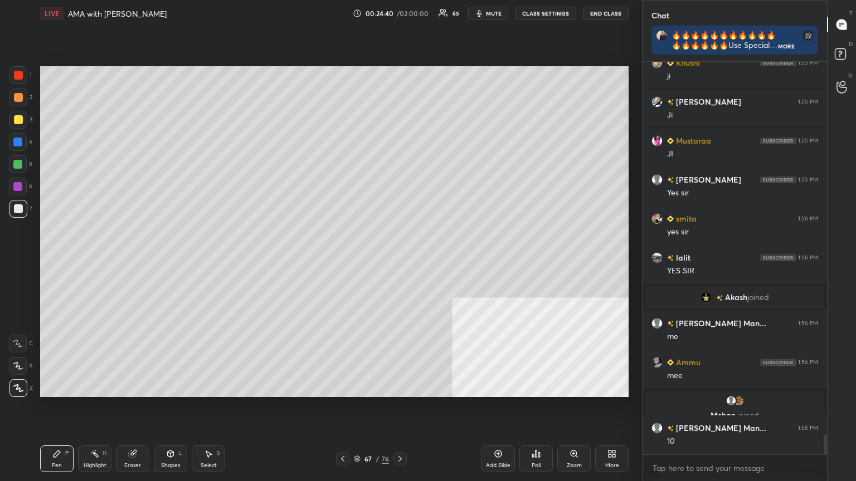
click at [544, 432] on div "Poll" at bounding box center [535, 459] width 33 height 27
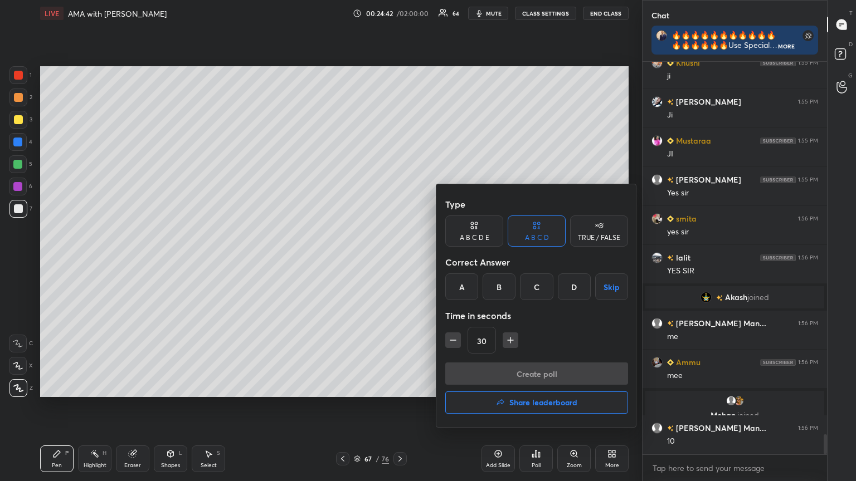
click at [387, 374] on div at bounding box center [428, 240] width 856 height 481
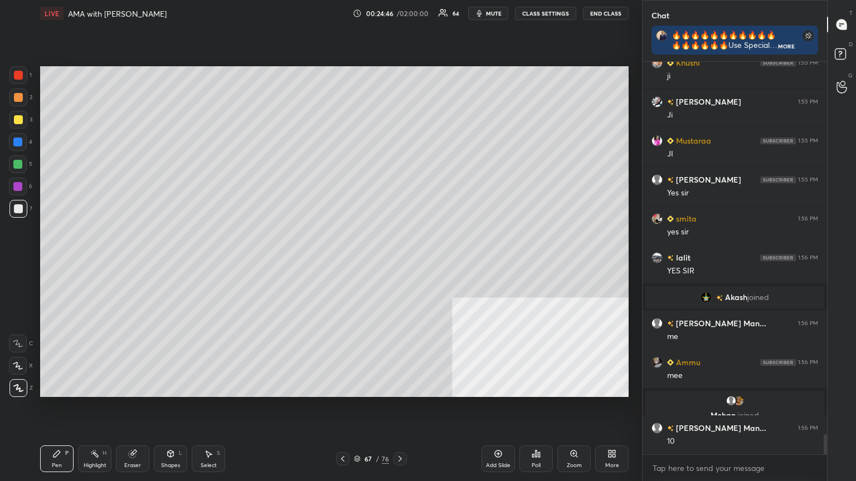
scroll to position [7256, 0]
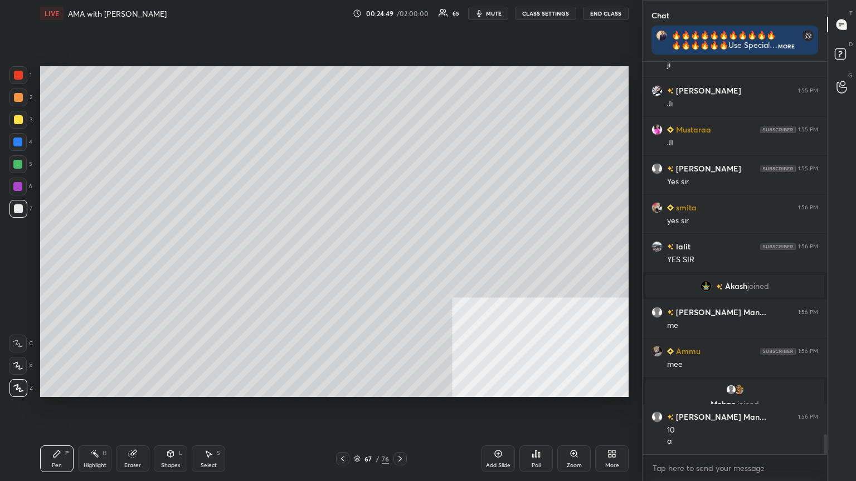
click at [539, 432] on icon at bounding box center [539, 454] width 2 height 5
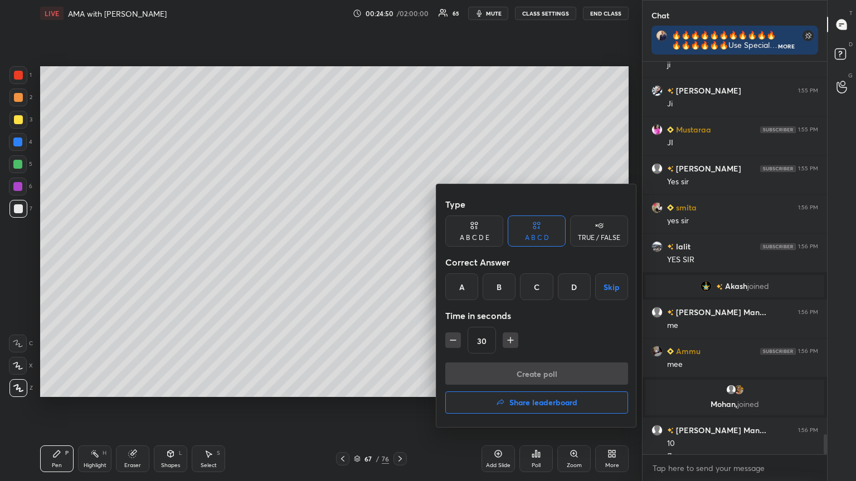
scroll to position [7296, 0]
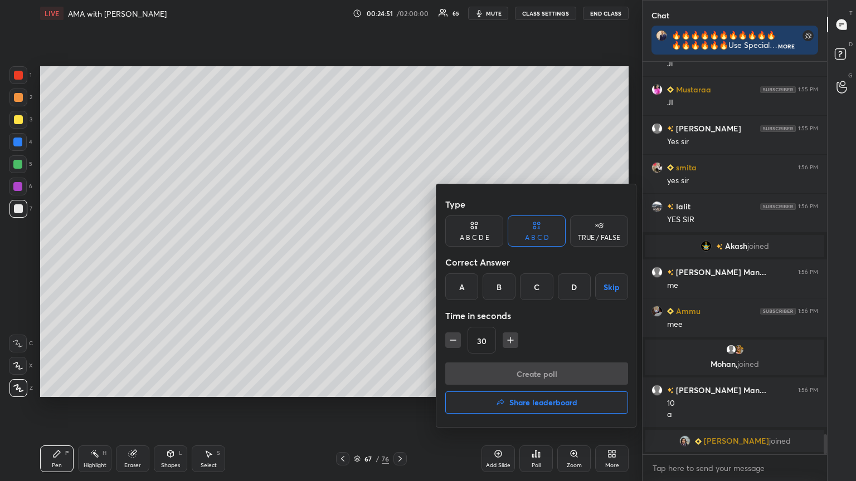
click at [484, 230] on div "A B C D E" at bounding box center [474, 231] width 58 height 31
click at [611, 284] on button "Skip" at bounding box center [614, 287] width 27 height 27
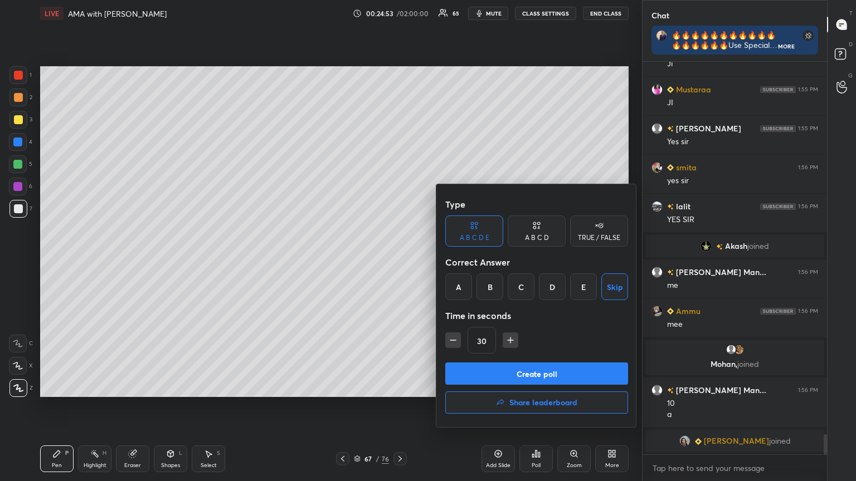
click at [547, 374] on button "Create poll" at bounding box center [536, 374] width 183 height 22
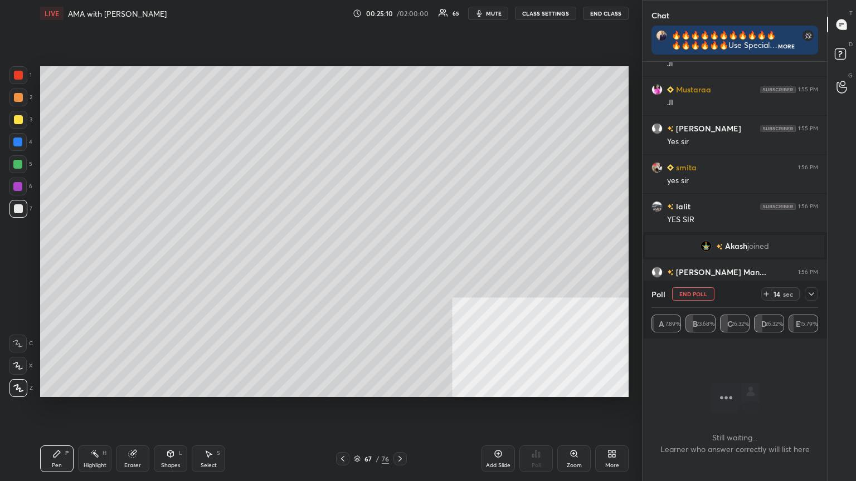
scroll to position [7368, 0]
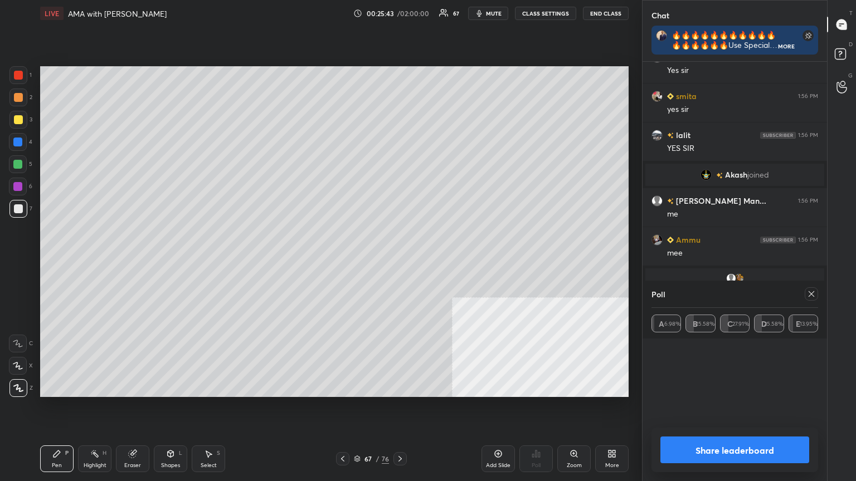
click at [762, 432] on button "Share leaderboard" at bounding box center [734, 450] width 149 height 27
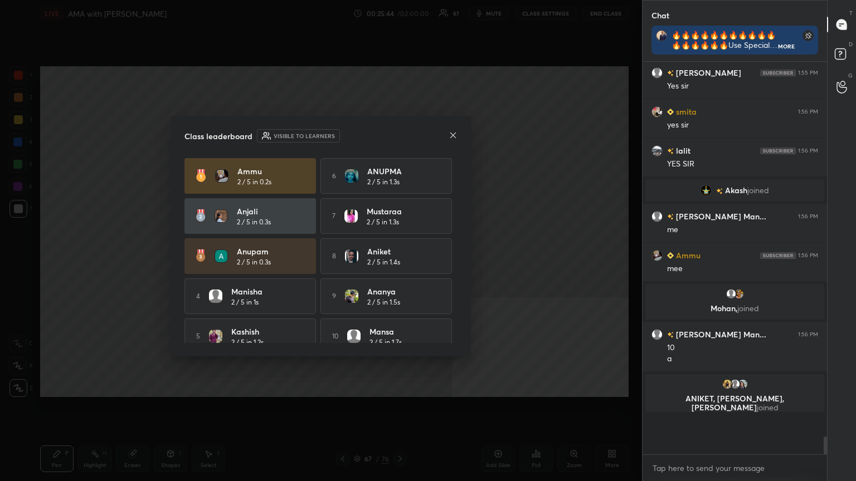
scroll to position [4, 3]
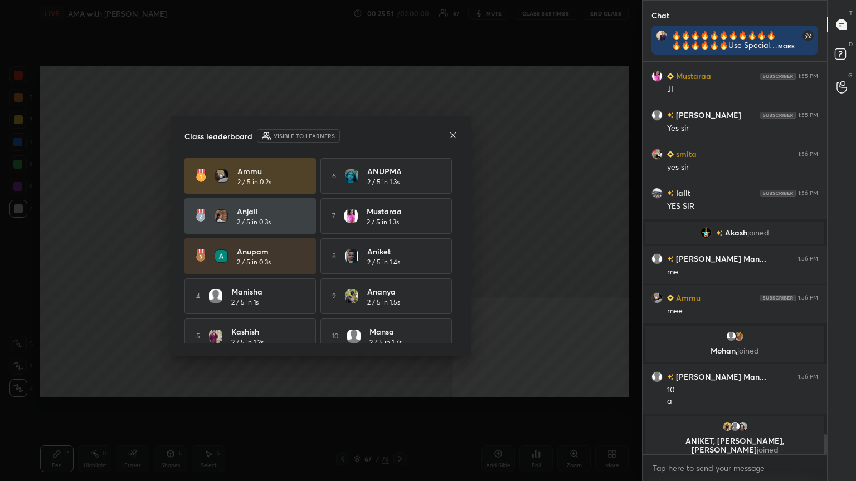
click at [459, 129] on div "Class leaderboard Visible to learners Ammu 2 / 5 in 0.2s 6 ANUPMA 2 / 5 in 1.3s…" at bounding box center [321, 236] width 300 height 241
click at [454, 134] on icon at bounding box center [453, 135] width 6 height 6
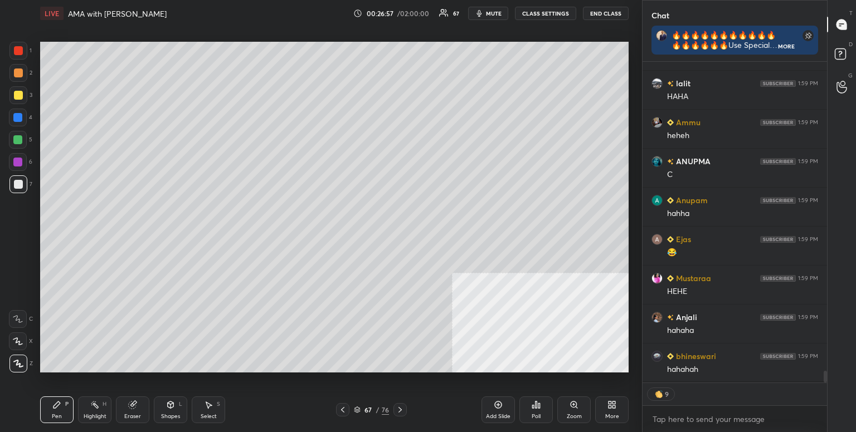
scroll to position [248, 181]
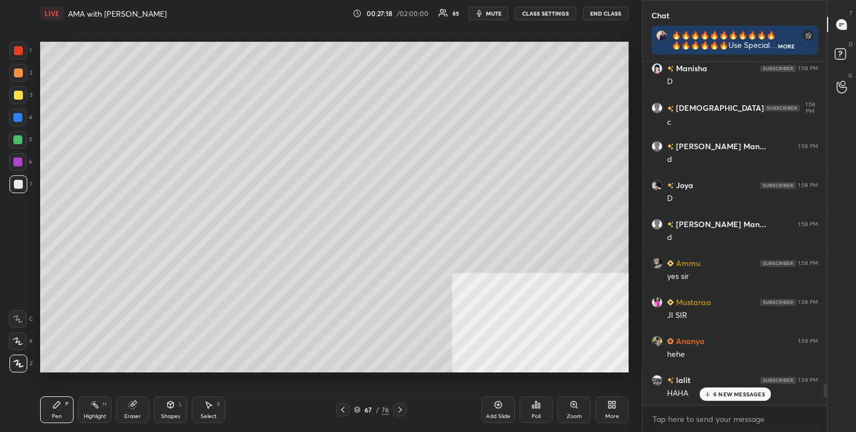
click at [724, 392] on p "6 NEW MESSAGES" at bounding box center [739, 394] width 52 height 7
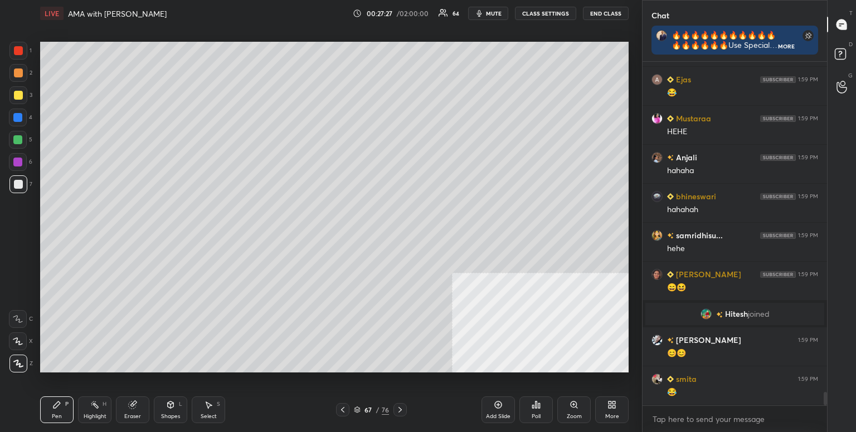
click at [620, 405] on div "More" at bounding box center [611, 410] width 33 height 27
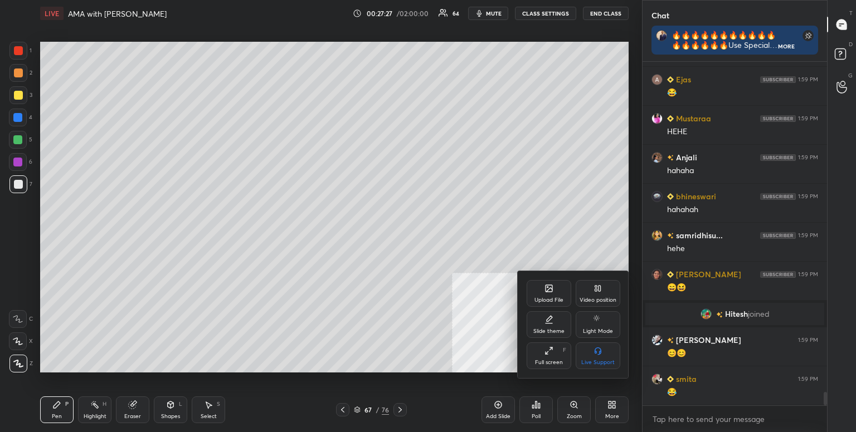
click at [542, 355] on div "Full screen F" at bounding box center [549, 356] width 45 height 27
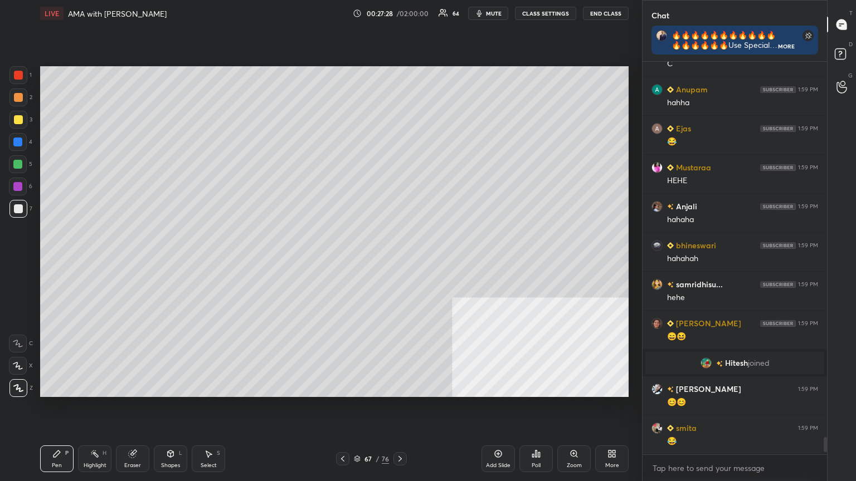
click at [611, 432] on icon at bounding box center [611, 454] width 9 height 9
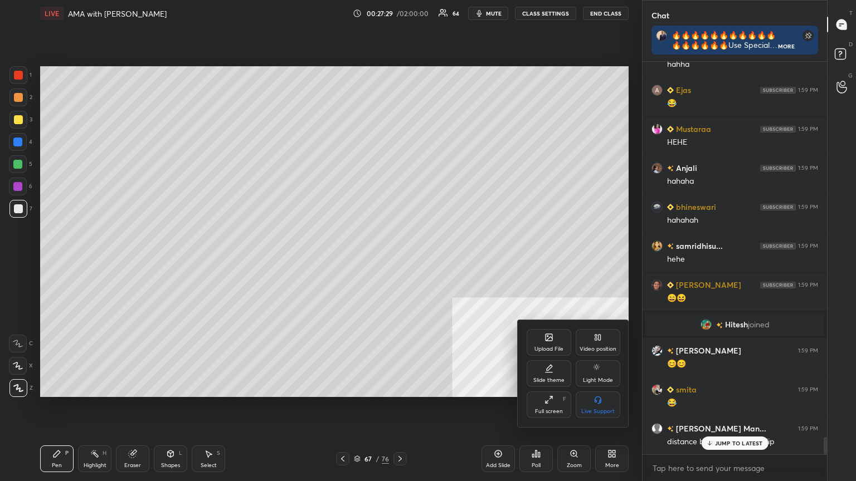
click at [548, 343] on div "Upload File" at bounding box center [549, 342] width 45 height 27
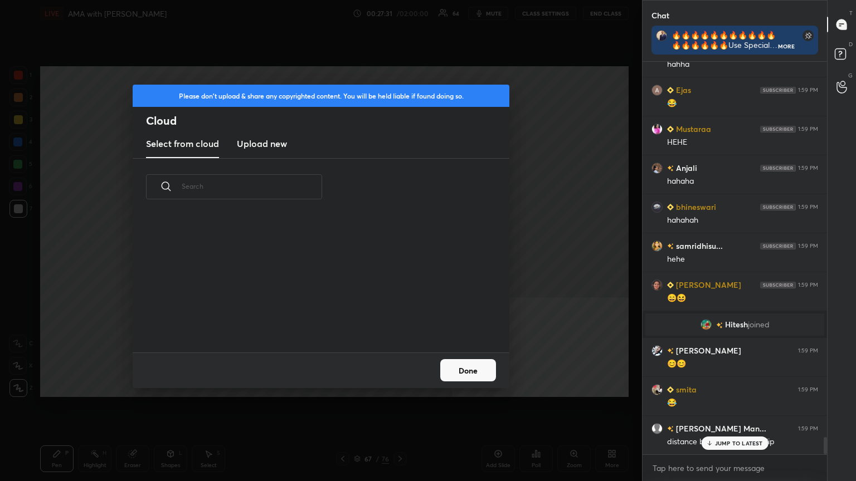
click at [261, 143] on h3 "Upload new" at bounding box center [262, 143] width 50 height 13
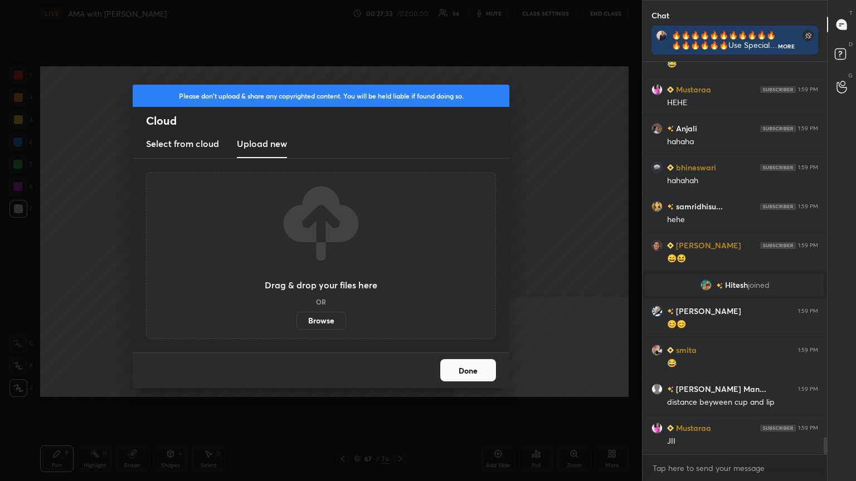
click at [318, 322] on label "Browse" at bounding box center [321, 321] width 50 height 18
click at [296, 322] on input "Browse" at bounding box center [296, 321] width 0 height 18
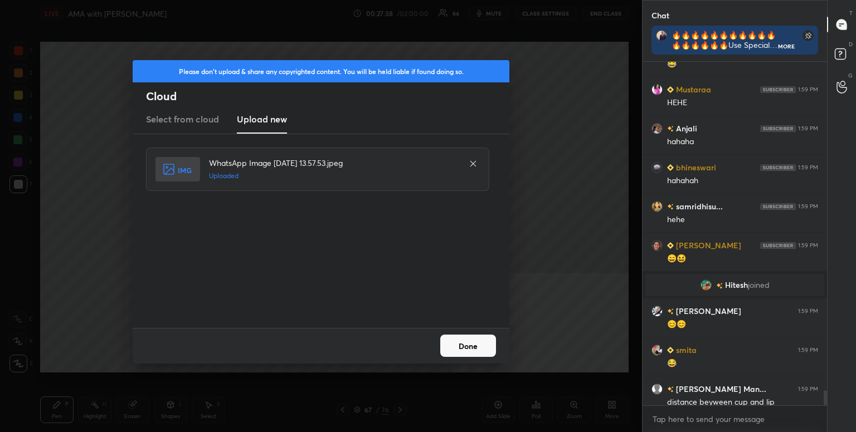
click at [475, 344] on button "Done" at bounding box center [468, 346] width 56 height 22
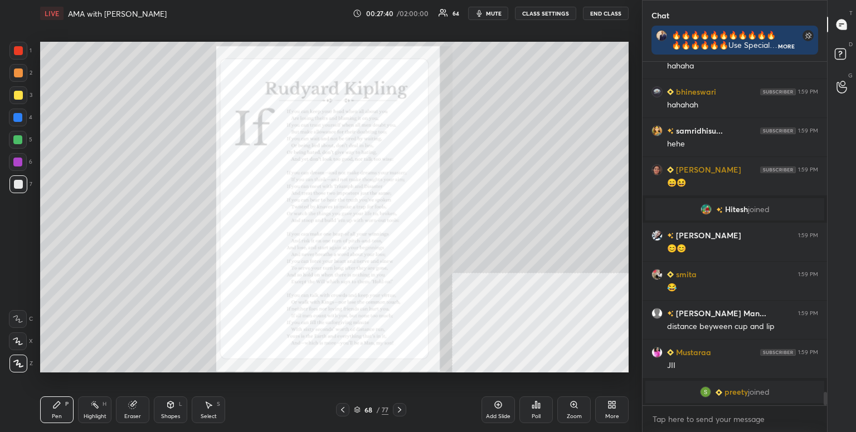
click at [606, 410] on div "More" at bounding box center [611, 410] width 33 height 27
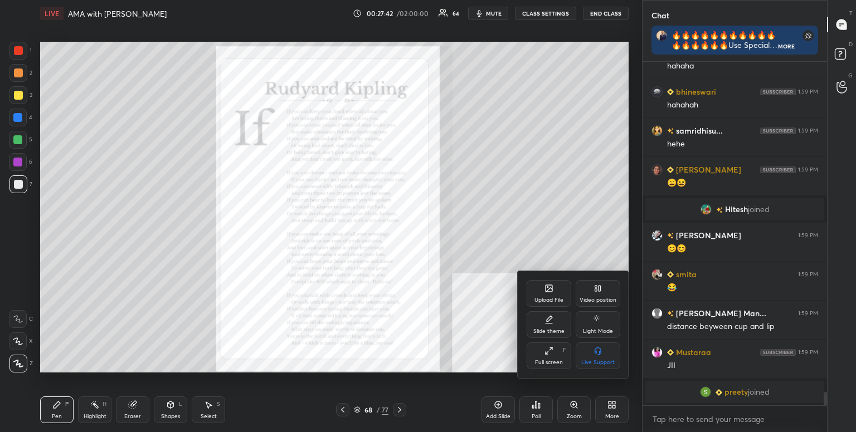
click at [558, 358] on div "Full screen F" at bounding box center [549, 356] width 45 height 27
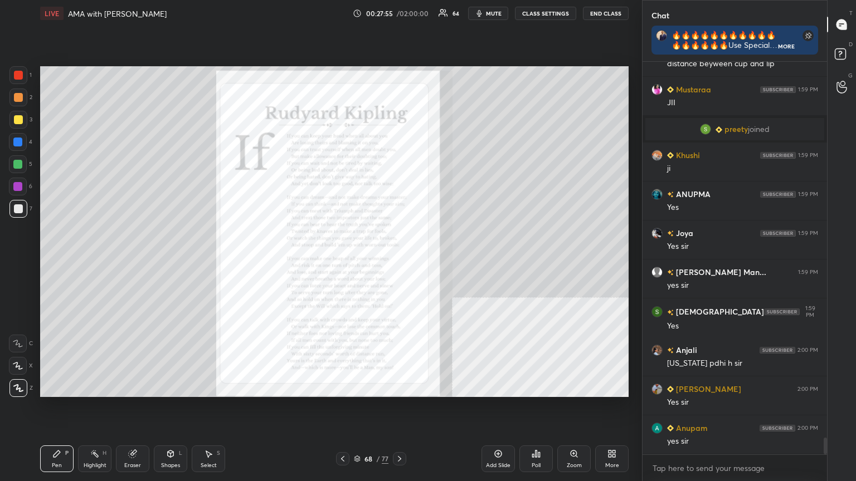
click at [582, 432] on div "Zoom" at bounding box center [573, 459] width 33 height 27
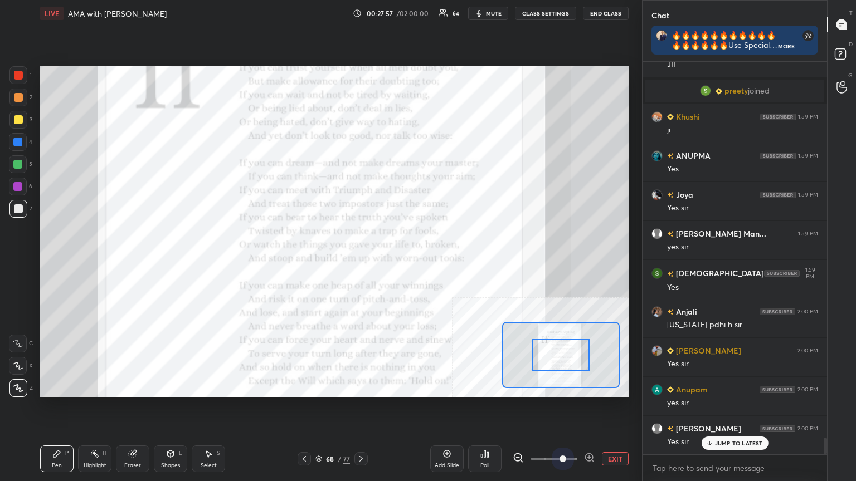
drag, startPoint x: 549, startPoint y: 457, endPoint x: 562, endPoint y: 431, distance: 29.2
click at [562, 432] on span at bounding box center [562, 459] width 7 height 7
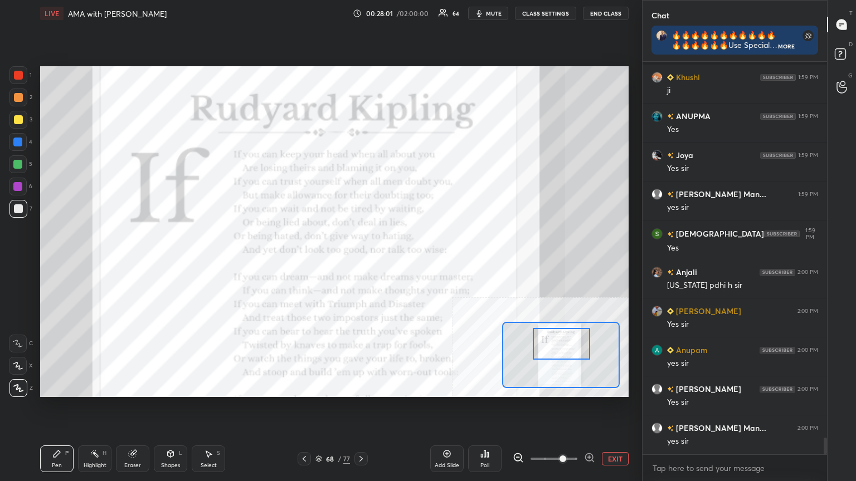
drag, startPoint x: 554, startPoint y: 357, endPoint x: 555, endPoint y: 345, distance: 11.2
click at [555, 345] on div at bounding box center [562, 344] width 58 height 32
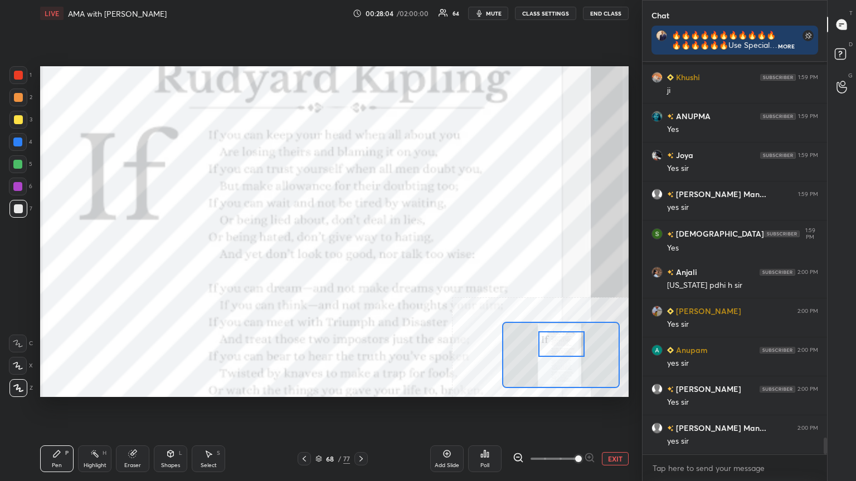
drag, startPoint x: 562, startPoint y: 459, endPoint x: 570, endPoint y: 457, distance: 8.0
click at [575, 432] on span at bounding box center [578, 459] width 7 height 7
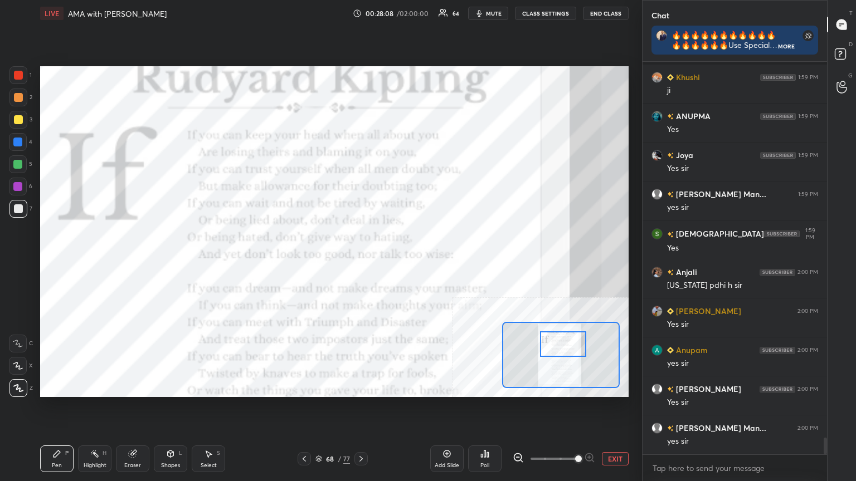
click at [557, 346] on div at bounding box center [563, 345] width 46 height 26
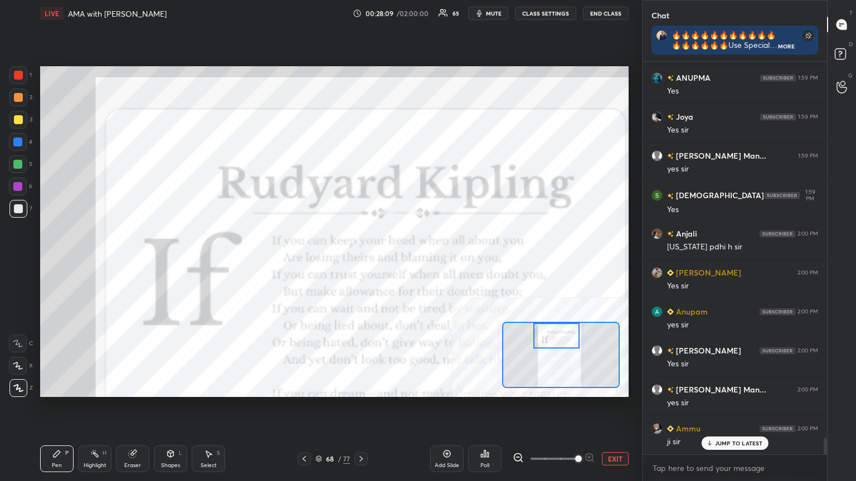
drag, startPoint x: 551, startPoint y: 334, endPoint x: 548, endPoint y: 329, distance: 6.2
click at [546, 322] on div at bounding box center [561, 355] width 118 height 66
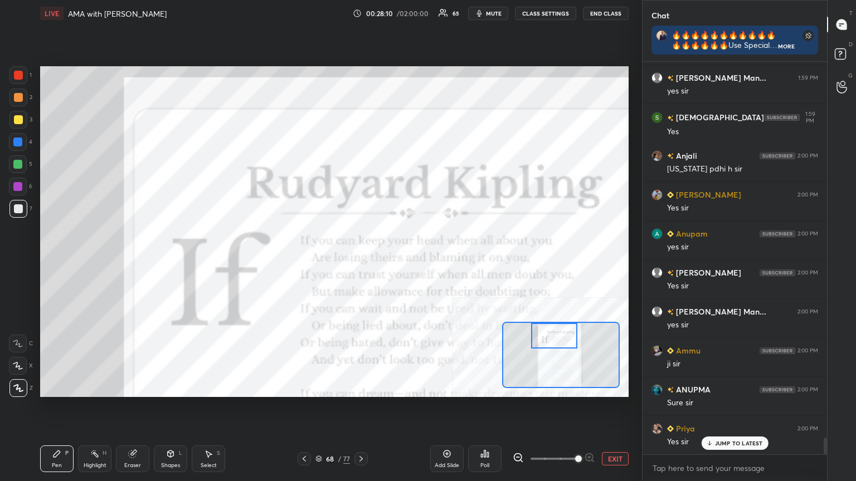
click at [611, 432] on button "EXIT" at bounding box center [615, 458] width 27 height 13
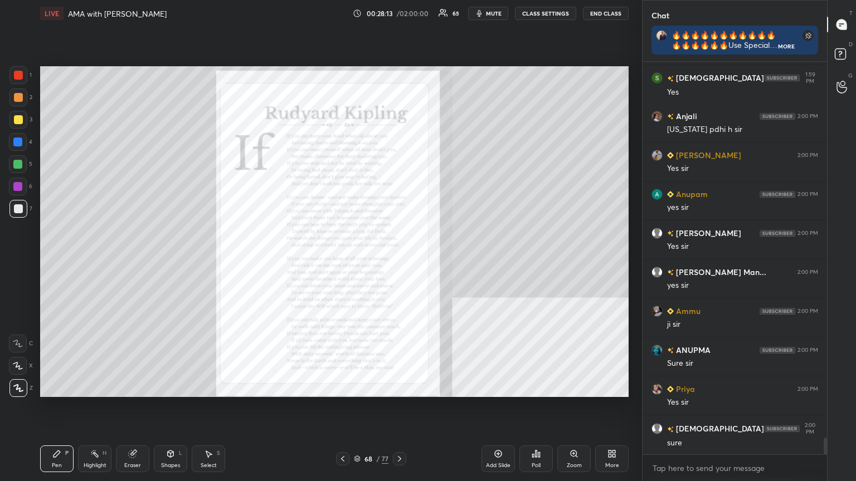
click at [493, 432] on div "Add Slide" at bounding box center [497, 459] width 33 height 27
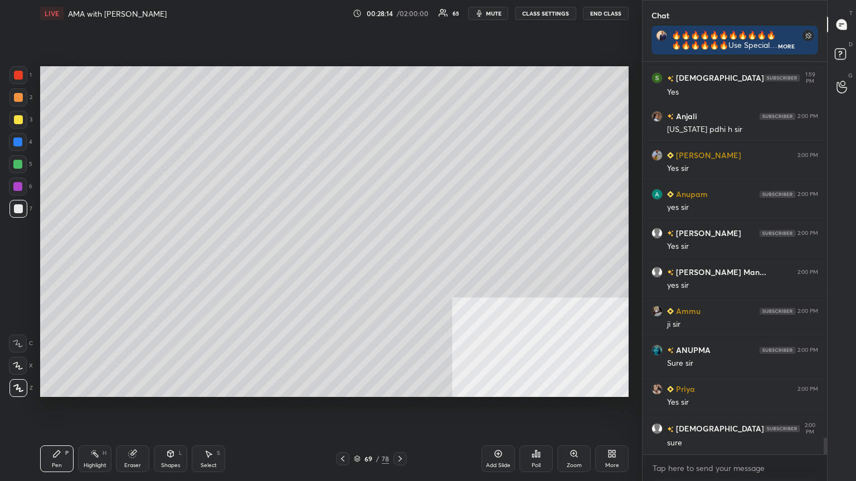
click at [14, 206] on div at bounding box center [18, 208] width 9 height 9
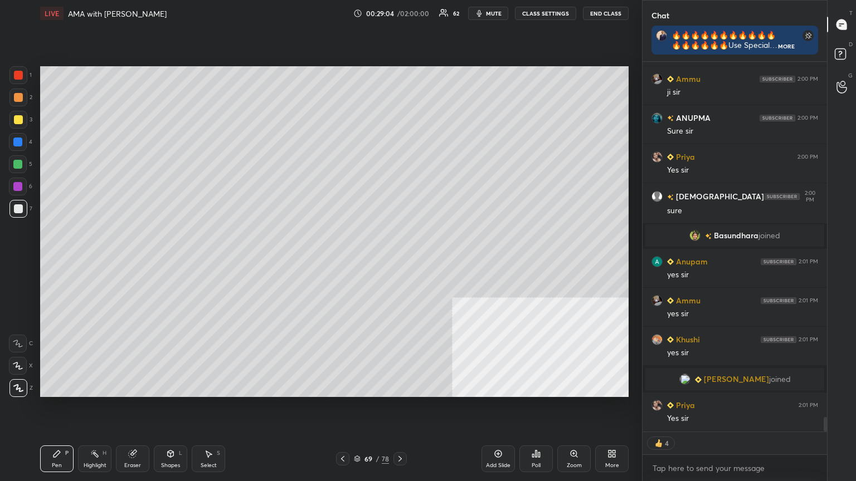
scroll to position [9027, 0]
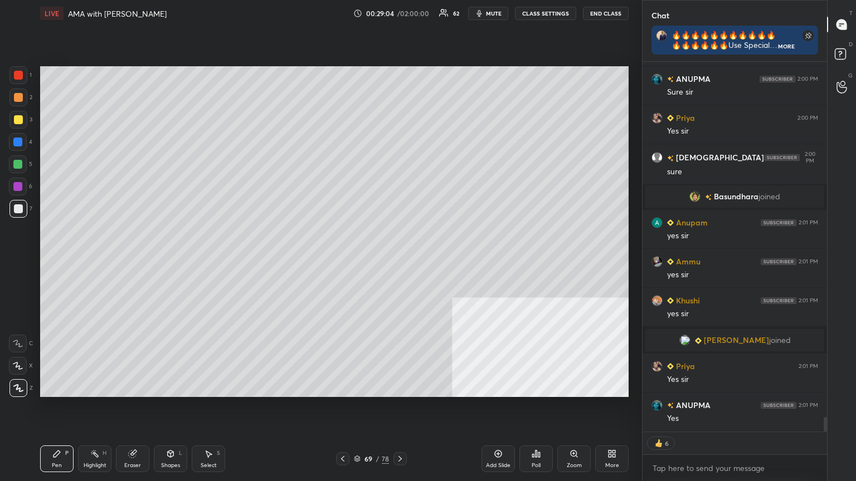
click at [18, 74] on div at bounding box center [18, 75] width 9 height 9
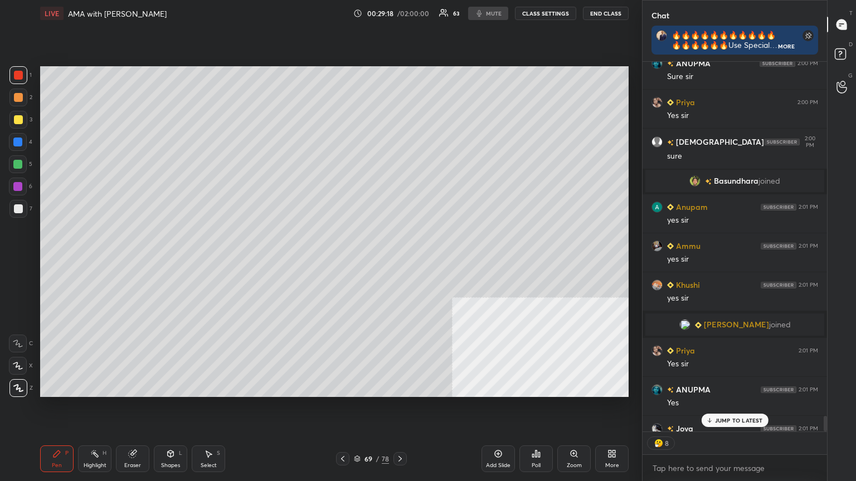
scroll to position [3, 3]
type textarea "x"
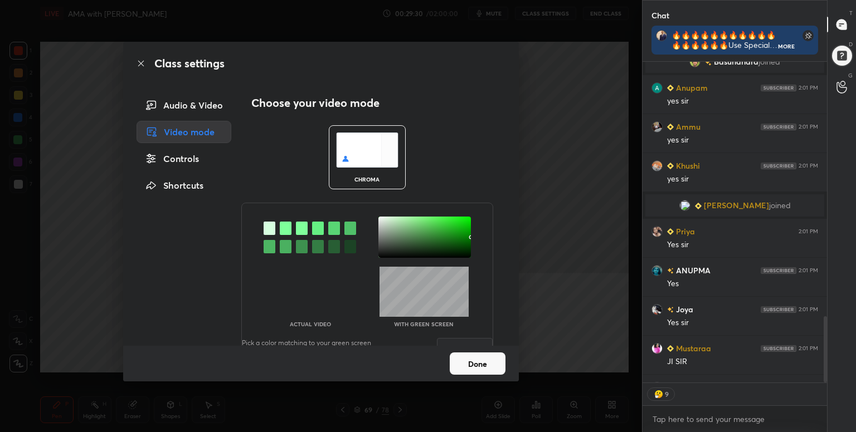
scroll to position [1424, 0]
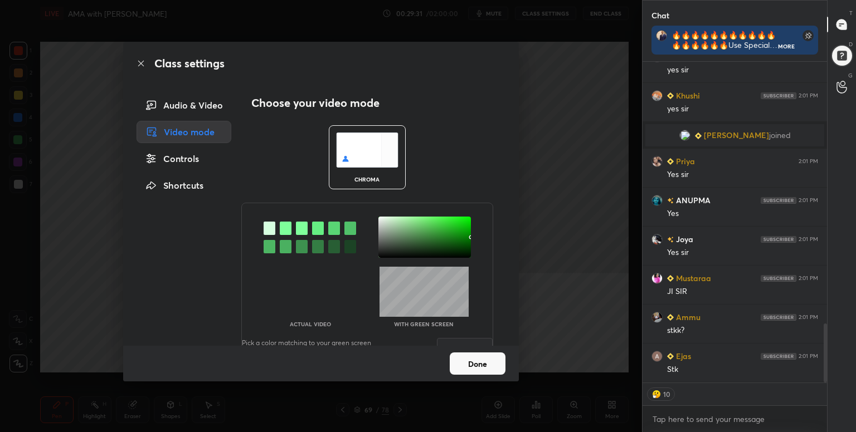
click at [264, 230] on div at bounding box center [270, 228] width 12 height 13
click at [390, 223] on div at bounding box center [424, 237] width 92 height 41
click at [462, 338] on button "Save" at bounding box center [465, 349] width 56 height 22
click at [479, 362] on button "Done" at bounding box center [478, 364] width 56 height 22
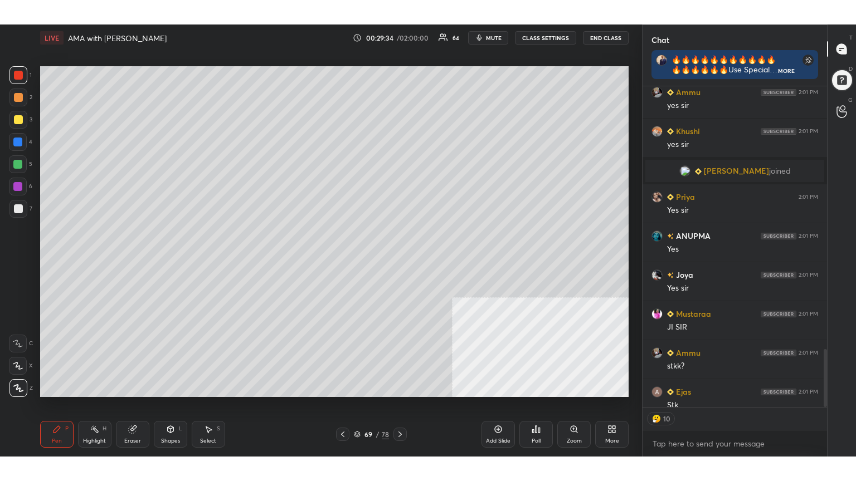
scroll to position [1463, 0]
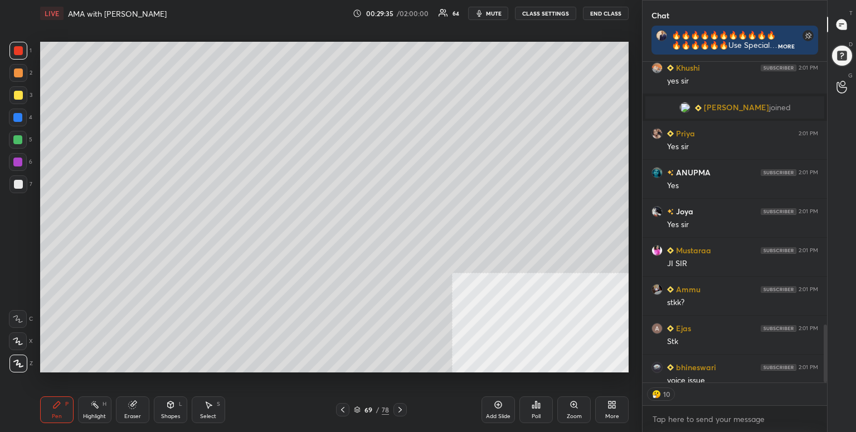
click at [615, 407] on icon at bounding box center [613, 407] width 3 height 3
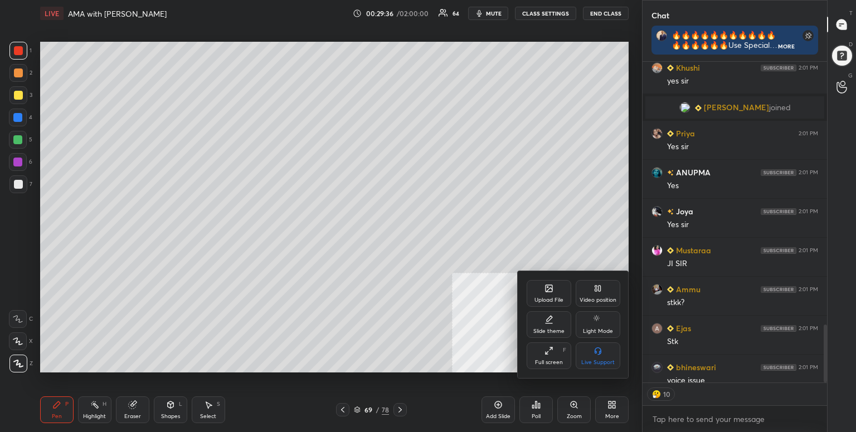
click at [553, 357] on div "Full screen F" at bounding box center [549, 356] width 45 height 27
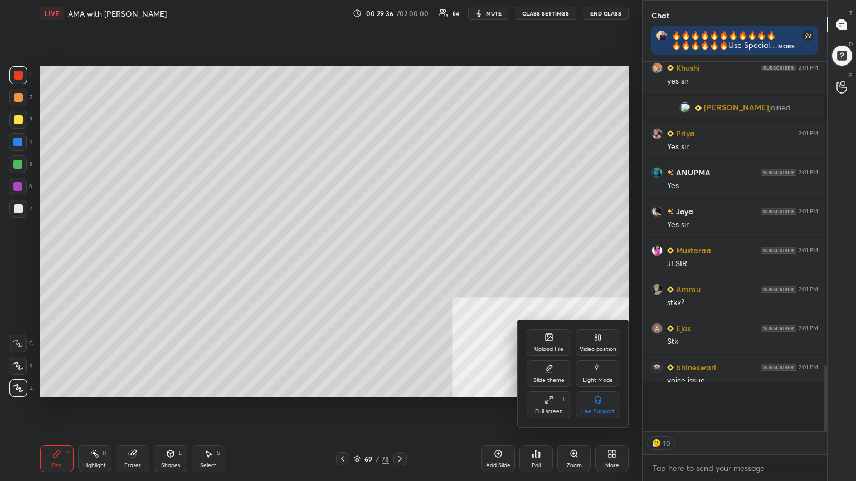
scroll to position [0, 0]
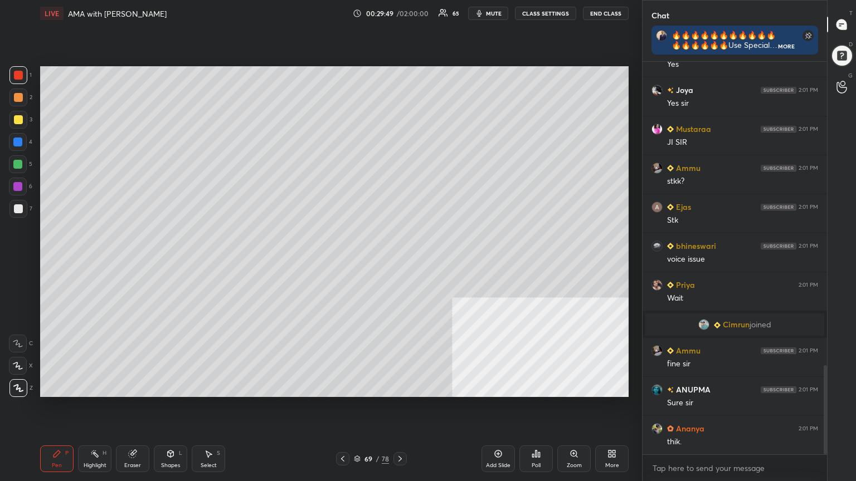
click at [502, 432] on icon at bounding box center [498, 454] width 9 height 9
drag, startPoint x: 16, startPoint y: 119, endPoint x: 32, endPoint y: 123, distance: 16.6
click at [16, 119] on div at bounding box center [18, 119] width 9 height 9
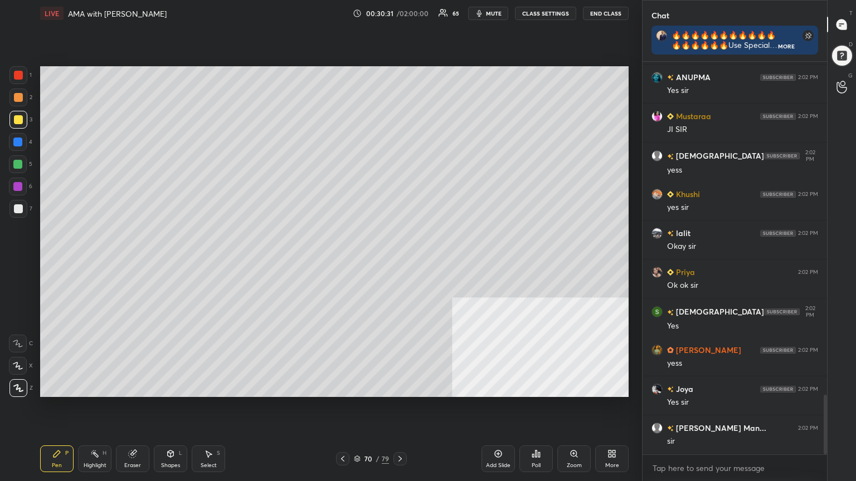
scroll to position [2215, 0]
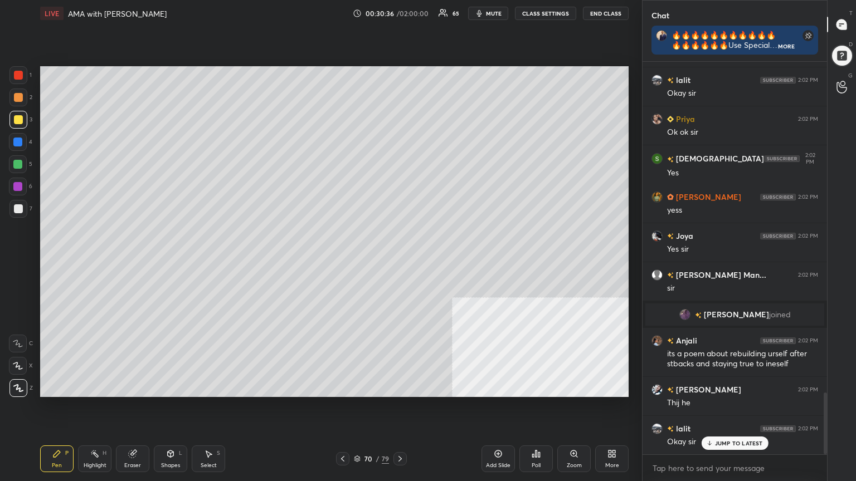
click at [344, 432] on icon at bounding box center [342, 459] width 9 height 9
click at [343, 432] on icon at bounding box center [342, 459] width 9 height 9
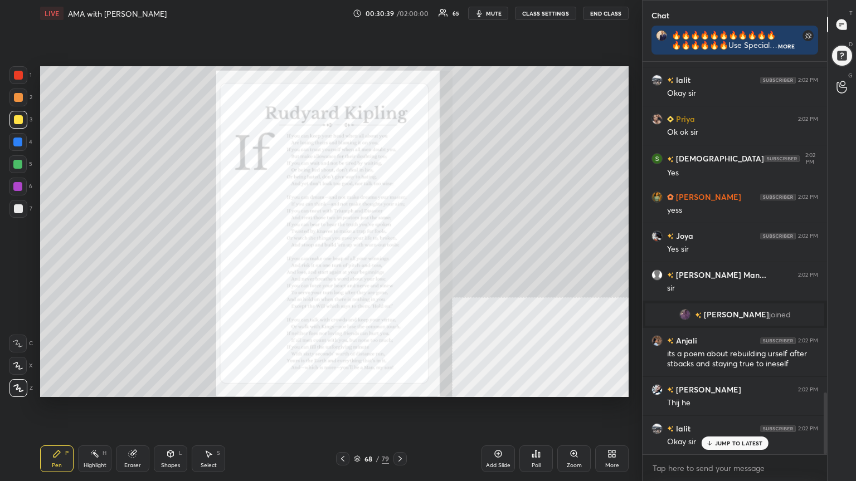
click at [582, 432] on div "Zoom" at bounding box center [573, 459] width 33 height 27
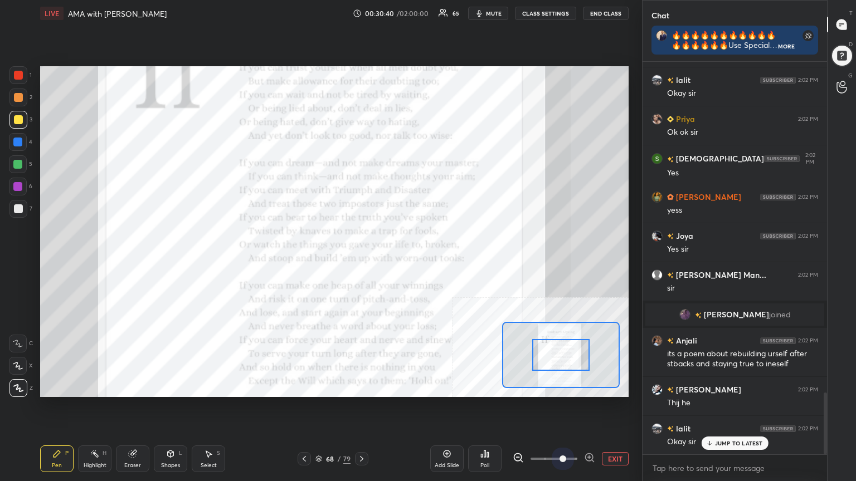
drag, startPoint x: 548, startPoint y: 456, endPoint x: 566, endPoint y: 402, distance: 56.4
click at [559, 432] on span at bounding box center [562, 459] width 7 height 7
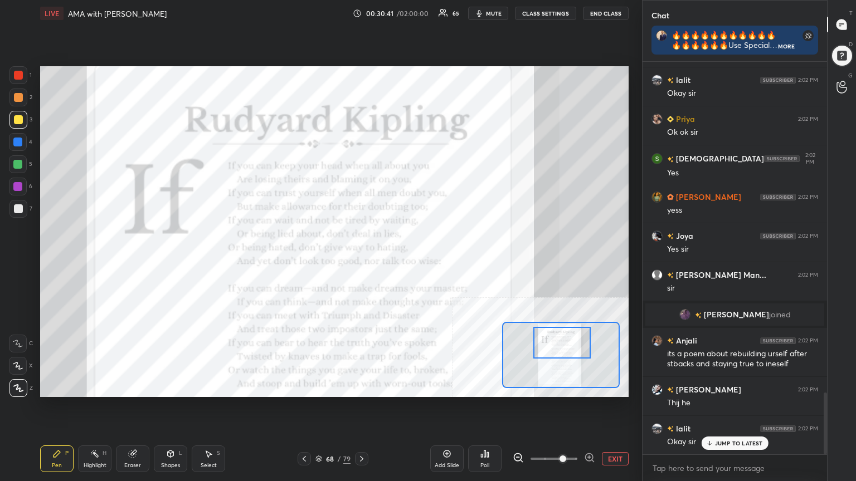
drag, startPoint x: 571, startPoint y: 352, endPoint x: 572, endPoint y: 341, distance: 11.2
click at [572, 341] on div at bounding box center [562, 343] width 58 height 32
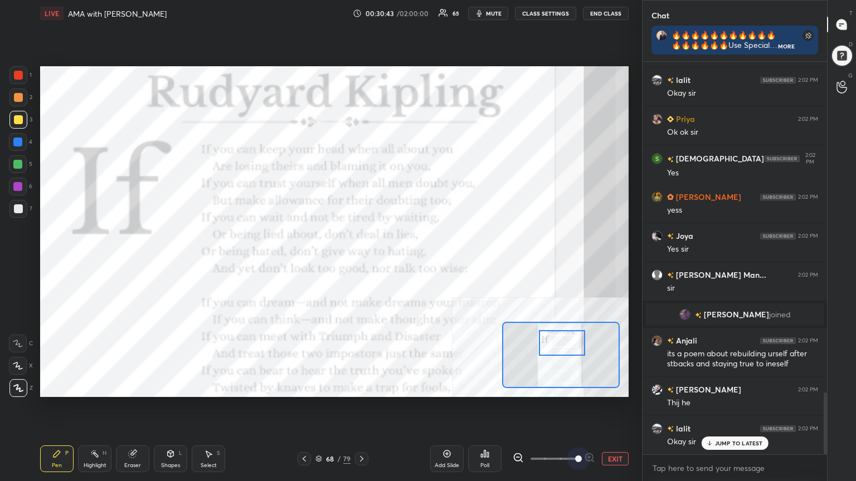
drag, startPoint x: 564, startPoint y: 457, endPoint x: 572, endPoint y: 401, distance: 56.3
click at [575, 432] on span at bounding box center [578, 459] width 7 height 7
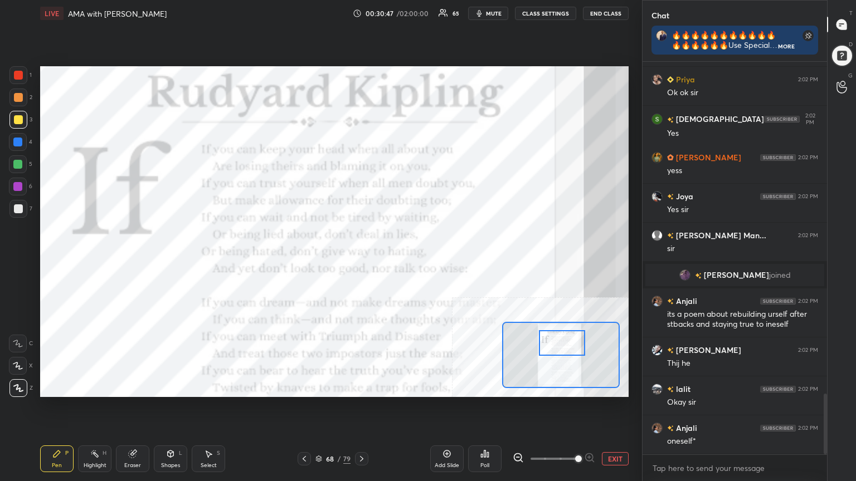
click at [18, 75] on div at bounding box center [18, 75] width 9 height 9
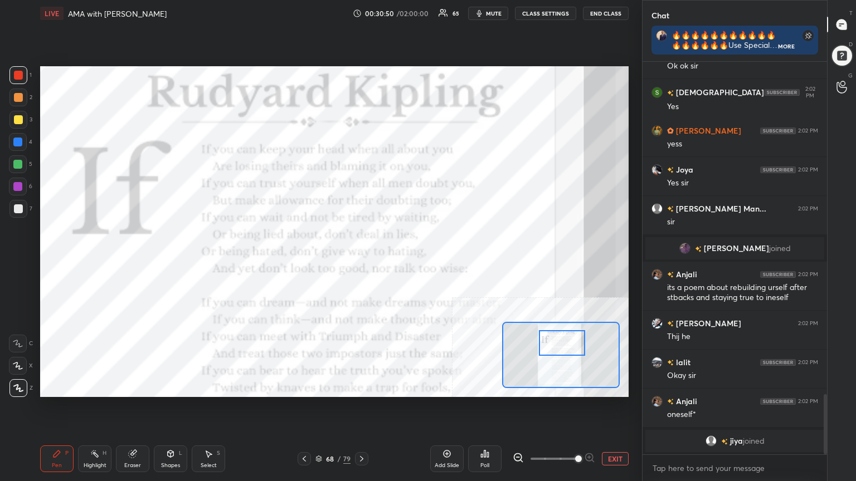
click at [171, 432] on div "Shapes L" at bounding box center [170, 459] width 33 height 27
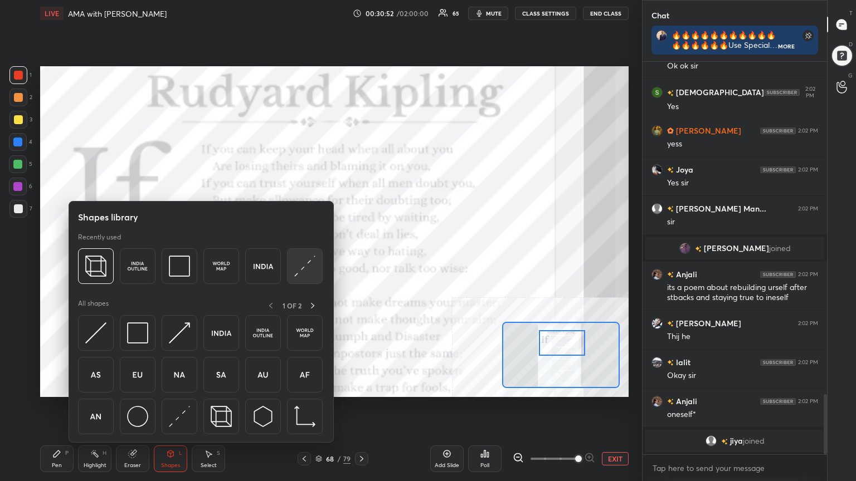
click at [296, 272] on img at bounding box center [304, 266] width 21 height 21
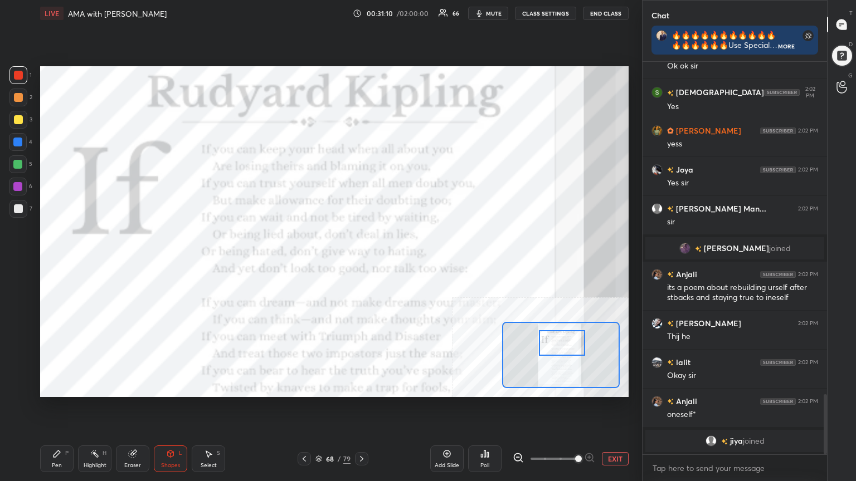
click at [60, 432] on div "Pen" at bounding box center [57, 466] width 10 height 6
click at [19, 341] on icon at bounding box center [18, 344] width 10 height 8
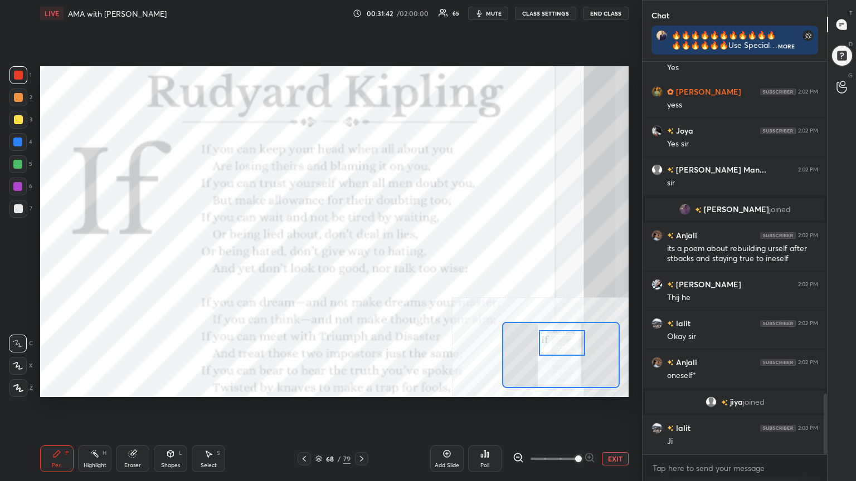
scroll to position [2150, 0]
click at [173, 432] on icon at bounding box center [170, 454] width 9 height 9
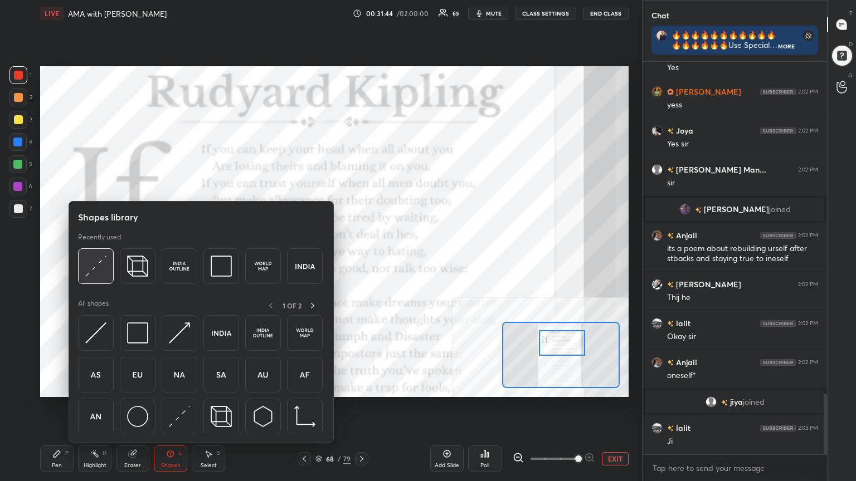
click at [96, 263] on img at bounding box center [95, 266] width 21 height 21
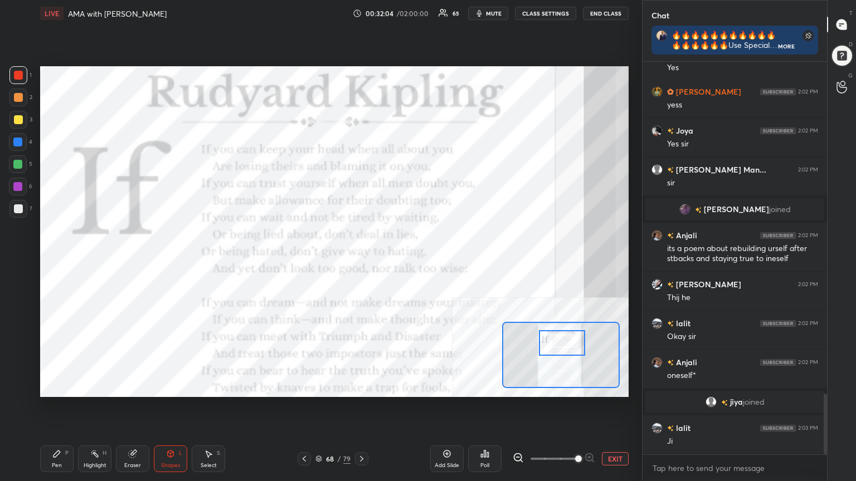
scroll to position [2177, 0]
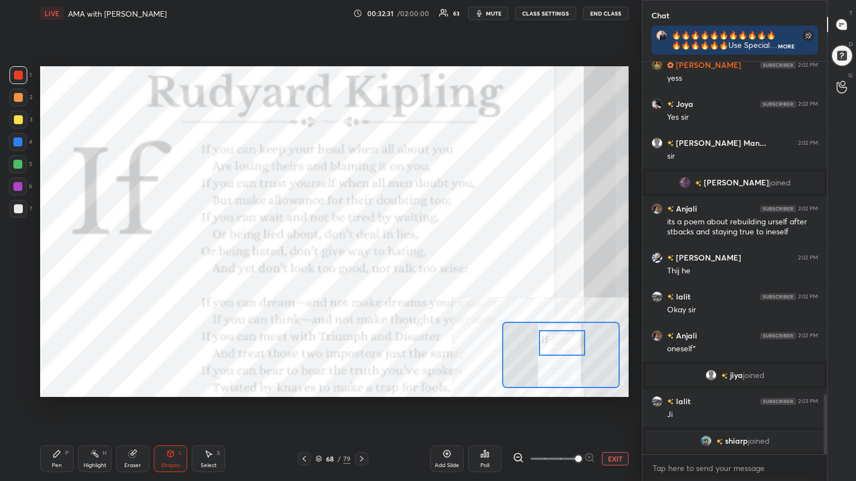
click at [59, 432] on div "Pen" at bounding box center [57, 466] width 10 height 6
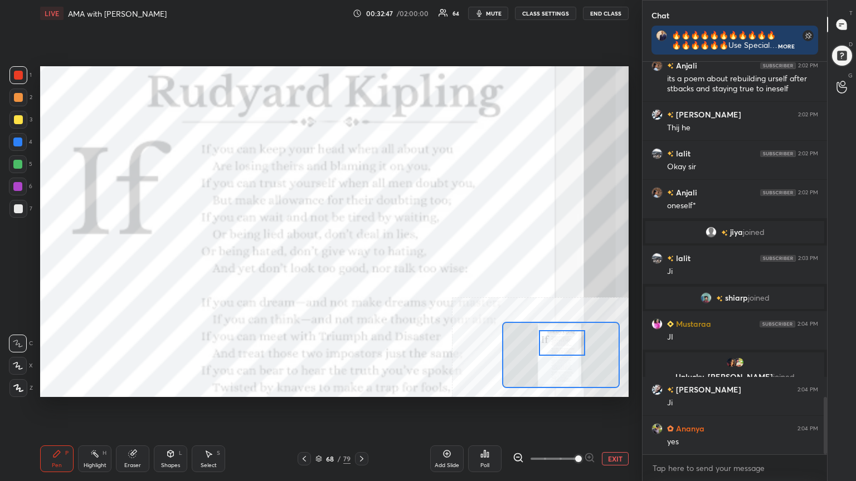
scroll to position [2326, 0]
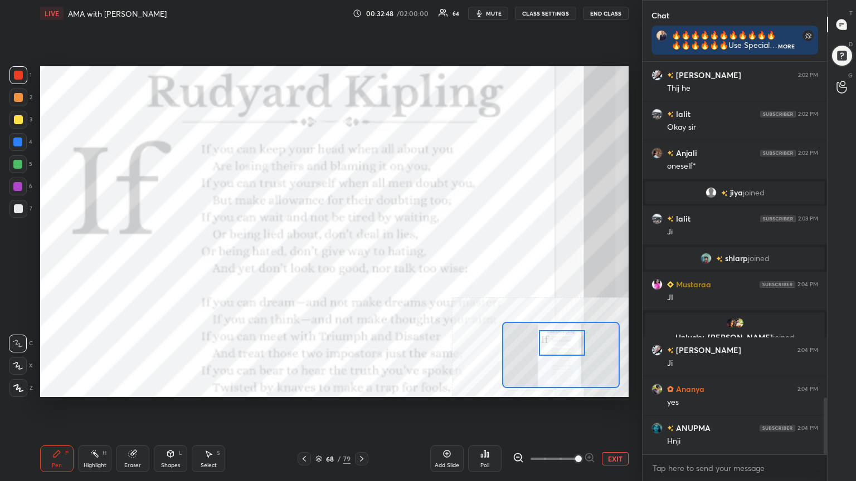
click at [172, 432] on div "Shapes L" at bounding box center [170, 459] width 33 height 27
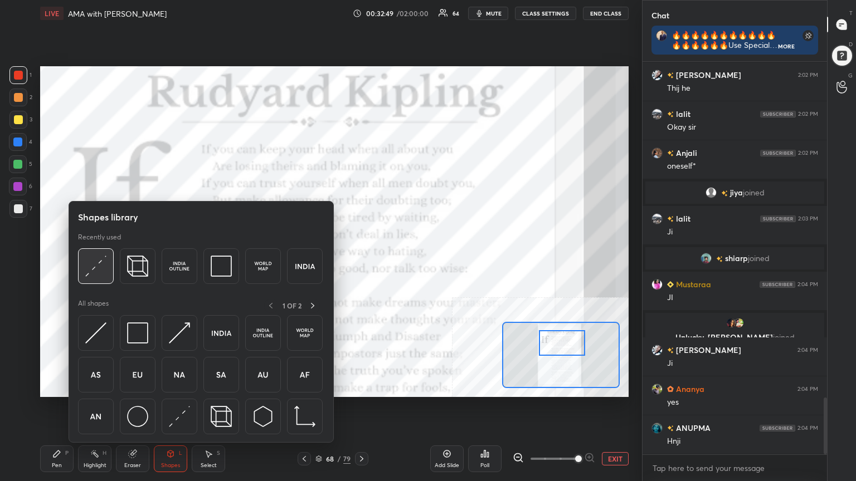
click at [99, 270] on img at bounding box center [95, 266] width 21 height 21
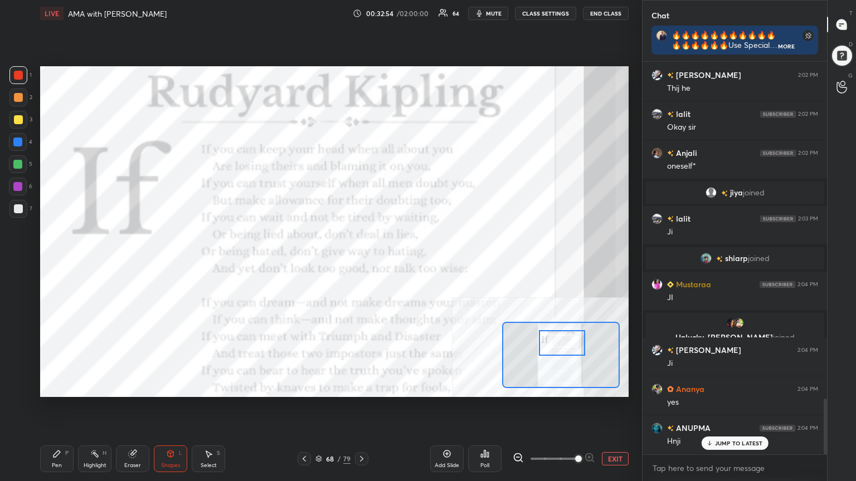
scroll to position [2365, 0]
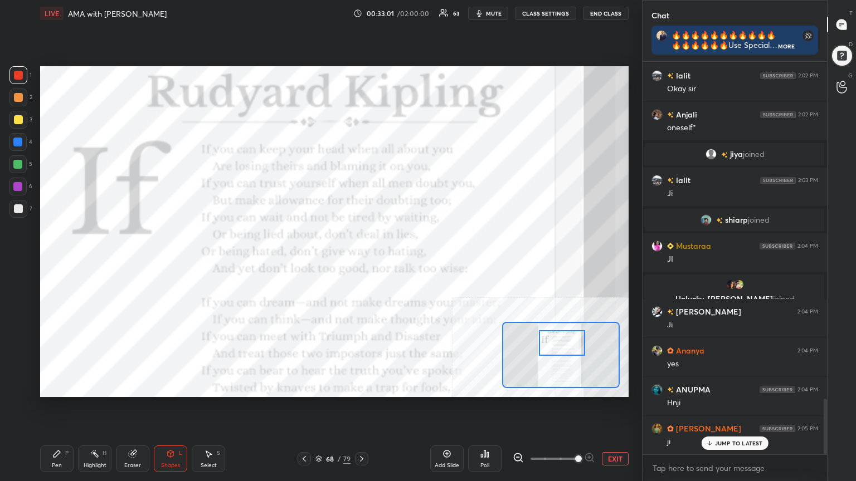
click at [58, 432] on div "Pen P" at bounding box center [56, 459] width 33 height 27
click at [169, 432] on div "Shapes L" at bounding box center [170, 459] width 33 height 27
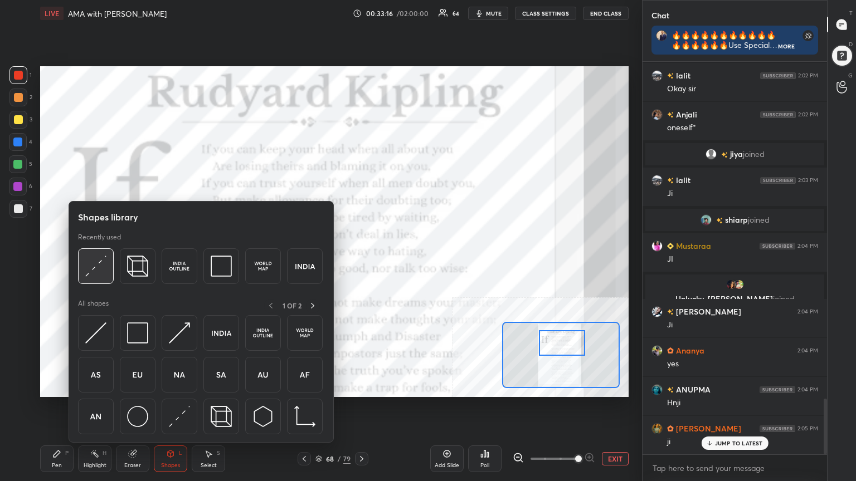
click at [94, 268] on img at bounding box center [95, 266] width 21 height 21
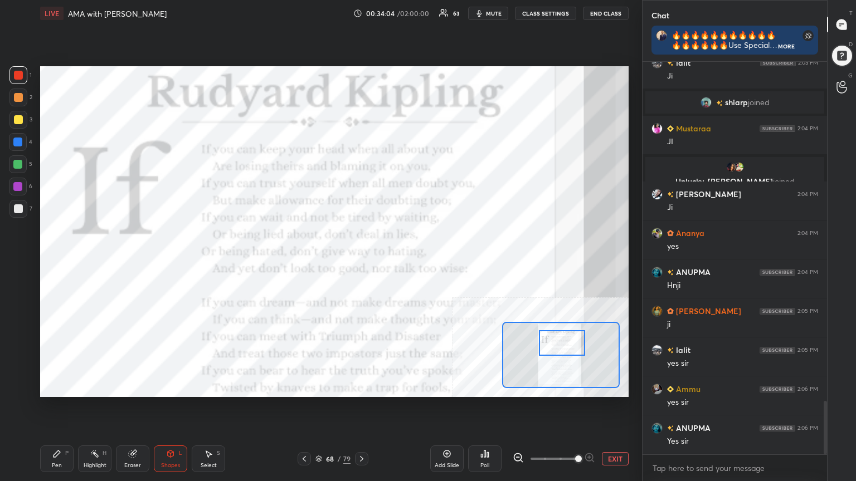
scroll to position [2599, 0]
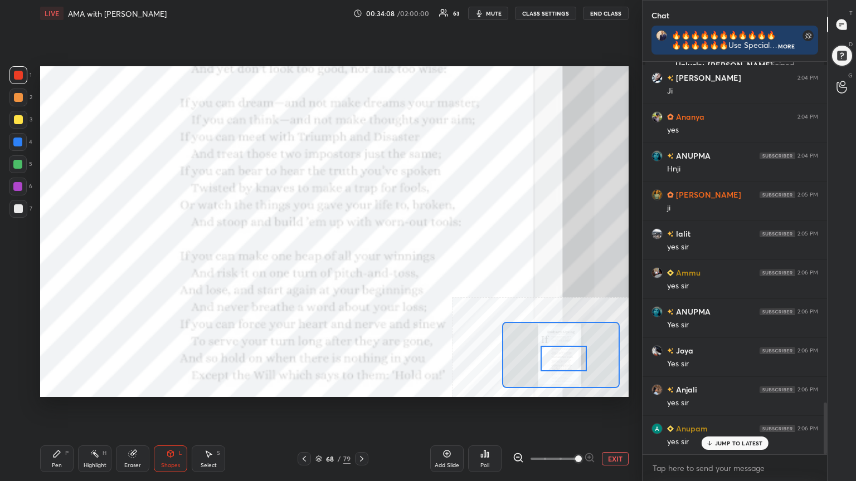
click at [559, 358] on div at bounding box center [563, 359] width 46 height 26
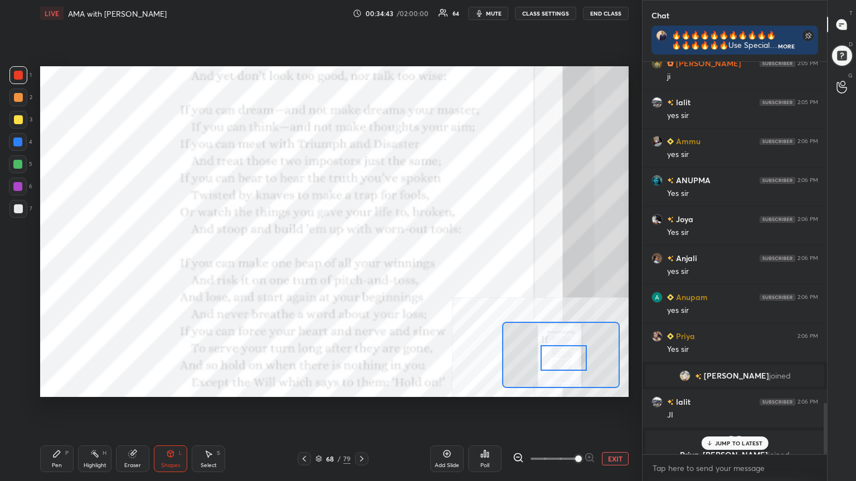
scroll to position [2623, 0]
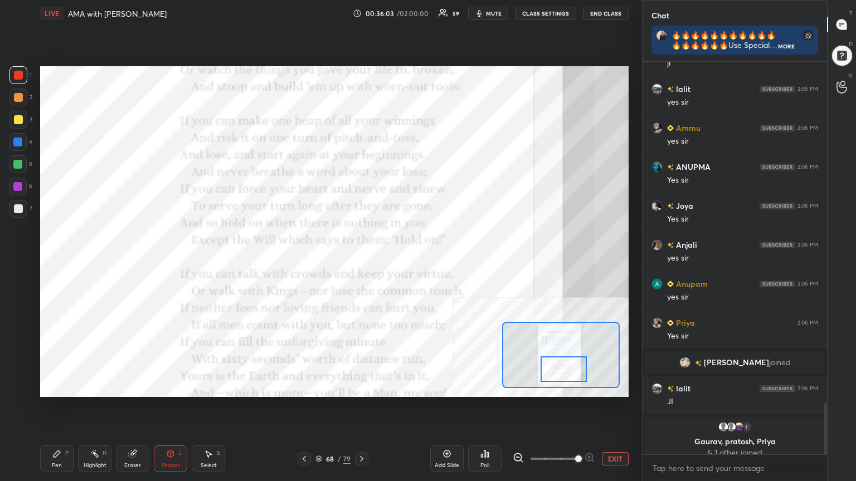
drag, startPoint x: 552, startPoint y: 352, endPoint x: 552, endPoint y: 363, distance: 11.1
click at [552, 363] on div at bounding box center [563, 370] width 46 height 26
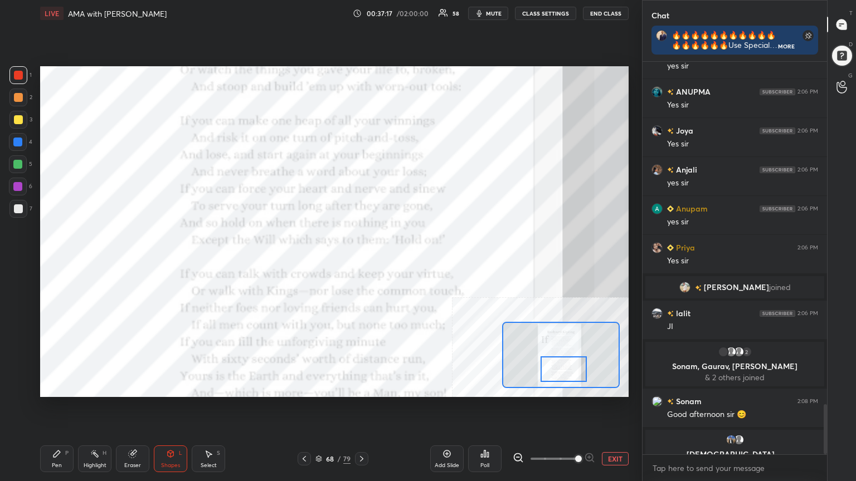
scroll to position [2681, 0]
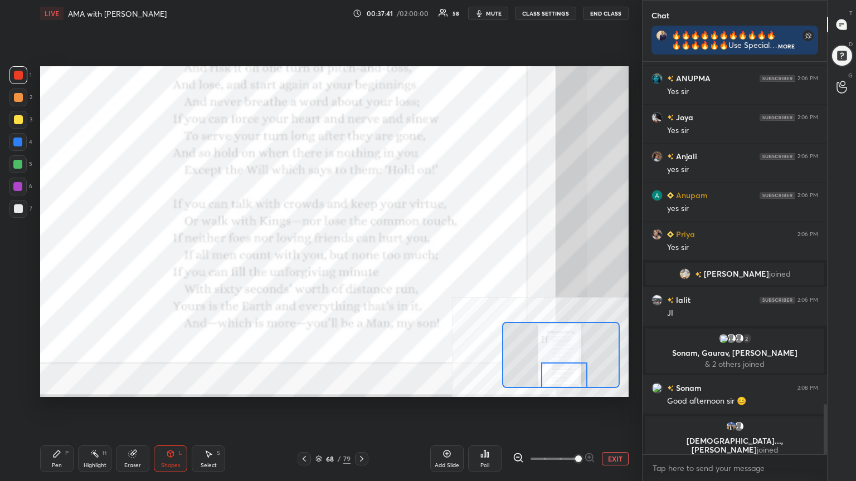
drag, startPoint x: 557, startPoint y: 364, endPoint x: 544, endPoint y: 370, distance: 14.5
click at [557, 373] on div at bounding box center [564, 376] width 46 height 26
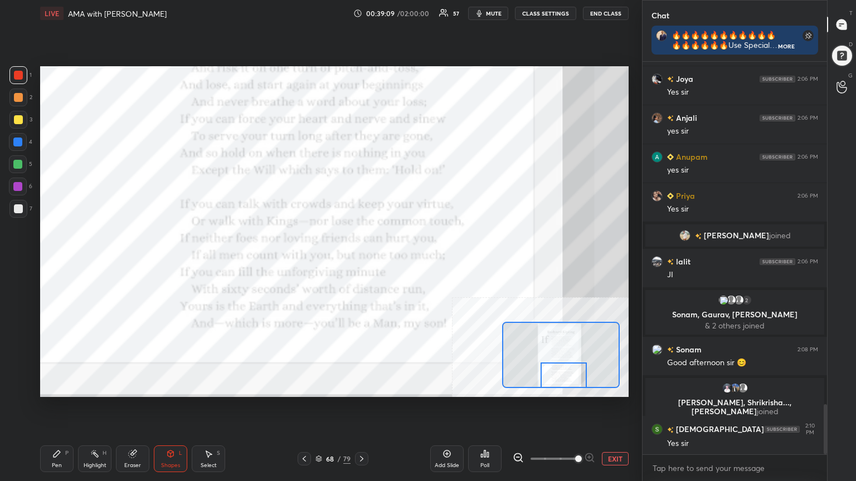
scroll to position [2736, 0]
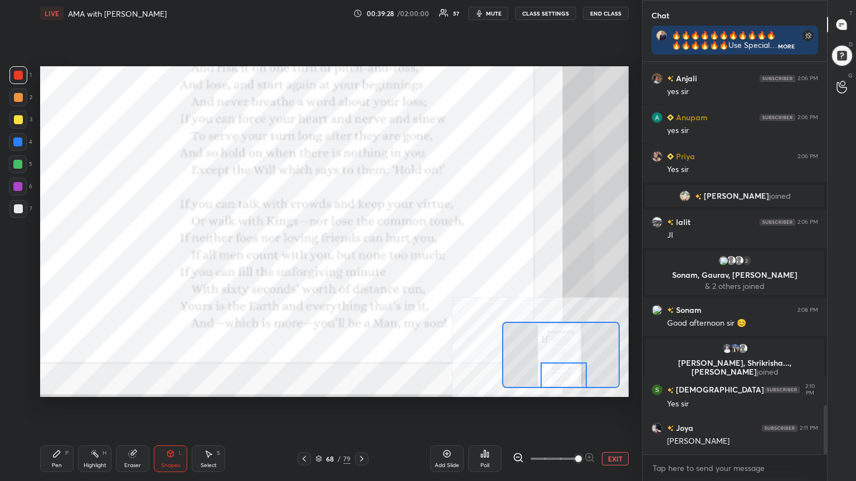
drag, startPoint x: 618, startPoint y: 455, endPoint x: 592, endPoint y: 459, distance: 27.0
click at [617, 432] on button "EXIT" at bounding box center [615, 458] width 27 height 13
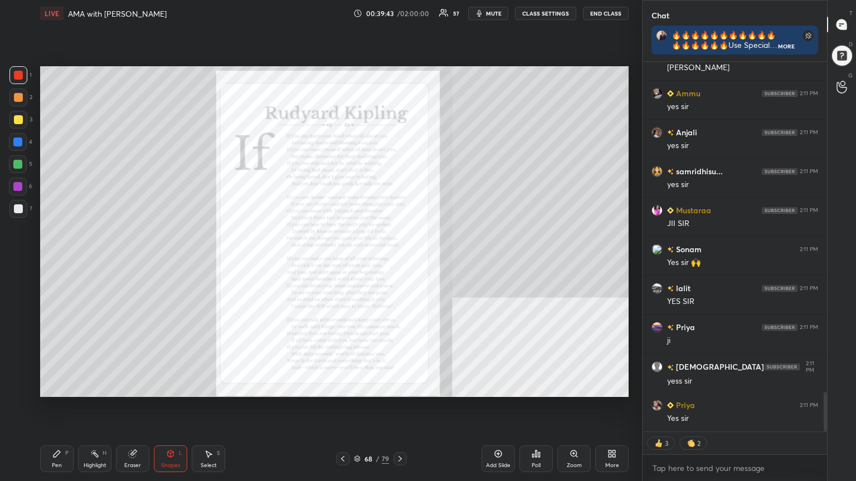
scroll to position [3176, 0]
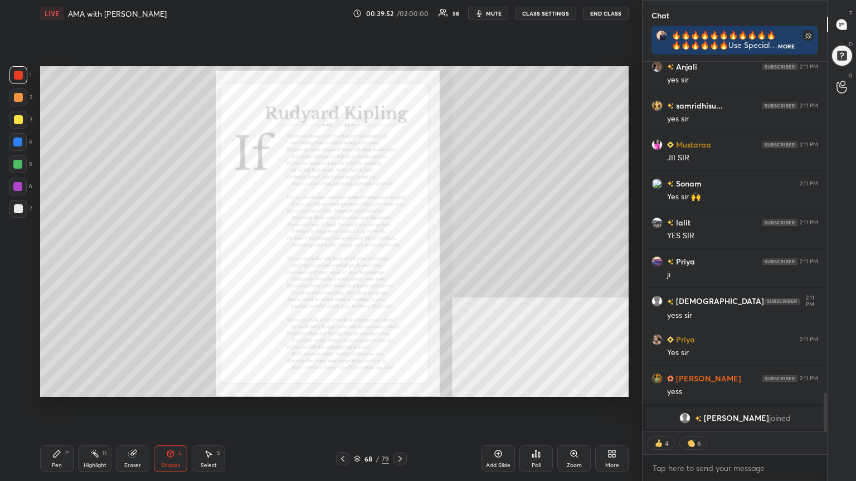
click at [17, 75] on div at bounding box center [18, 75] width 9 height 9
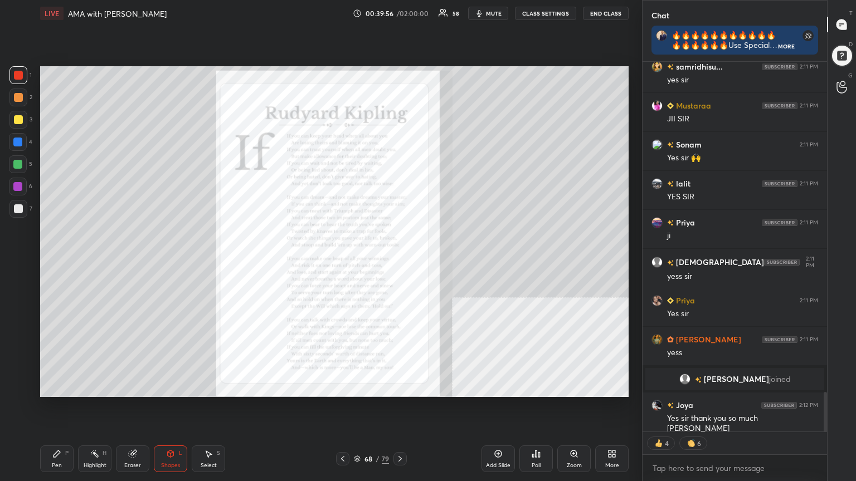
scroll to position [3144, 0]
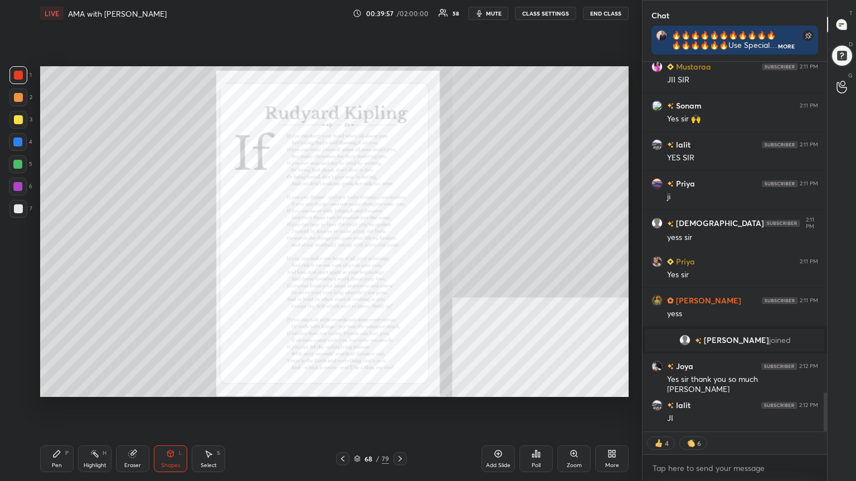
click at [60, 432] on div "Pen" at bounding box center [57, 466] width 10 height 6
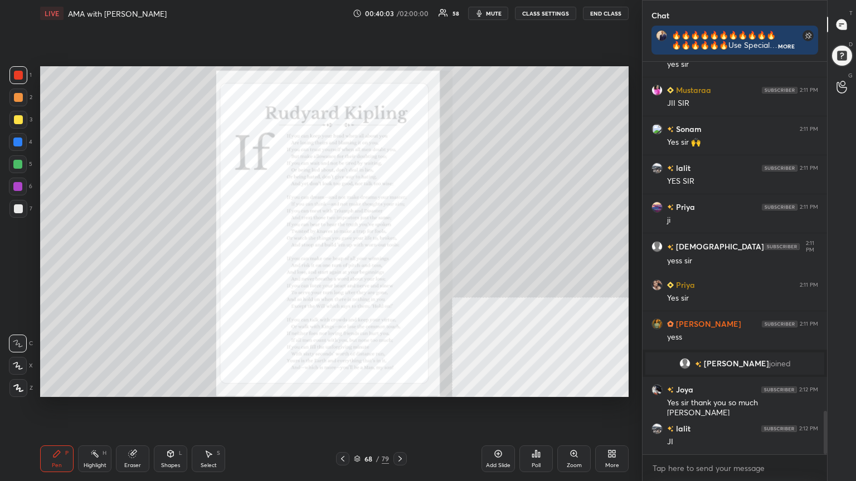
scroll to position [3160, 0]
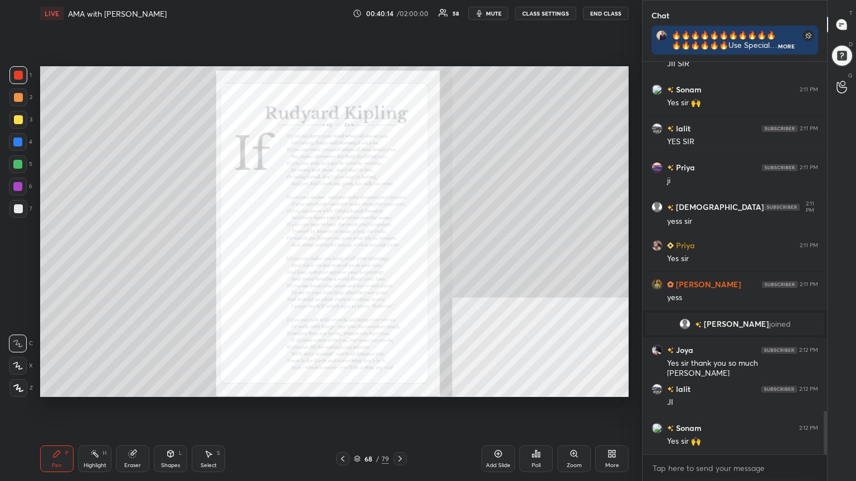
click at [16, 390] on icon at bounding box center [18, 388] width 9 height 7
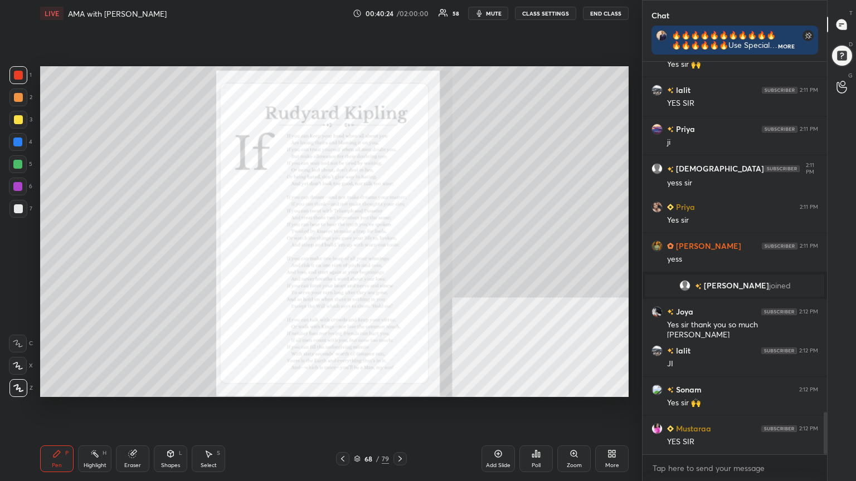
scroll to position [3238, 0]
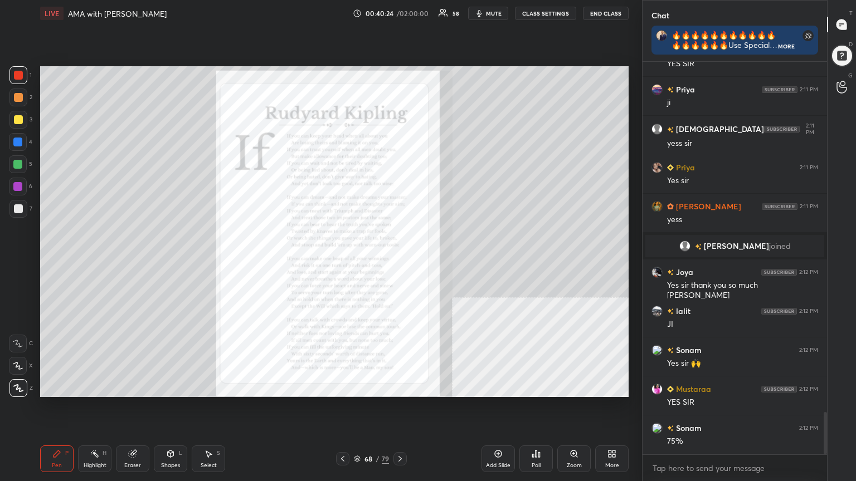
click at [343, 432] on icon at bounding box center [342, 459] width 9 height 9
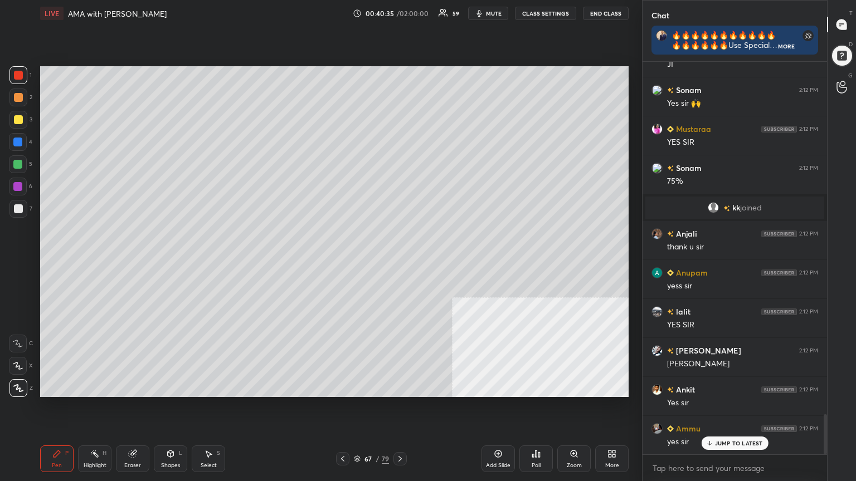
scroll to position [3483, 0]
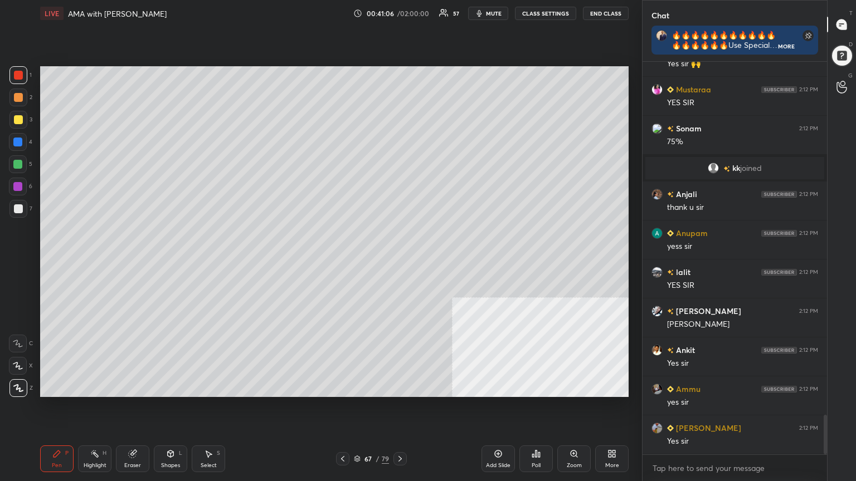
click at [498, 432] on div "Add Slide" at bounding box center [497, 459] width 33 height 27
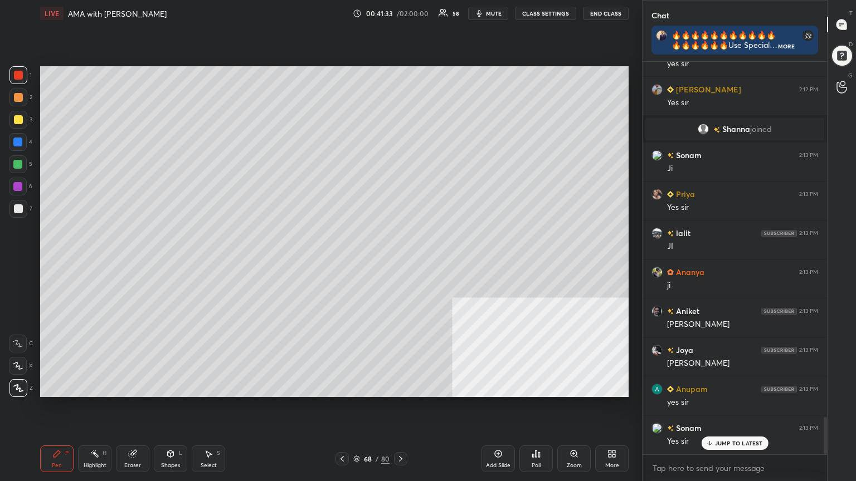
scroll to position [3749, 0]
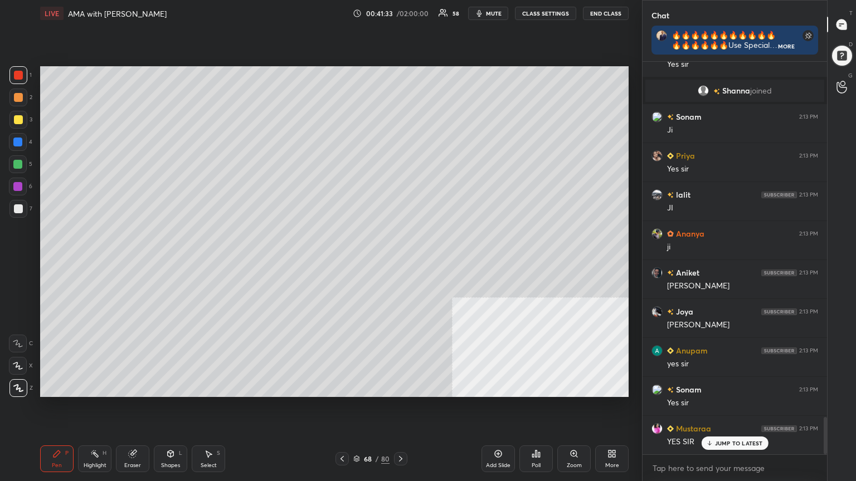
drag, startPoint x: 19, startPoint y: 119, endPoint x: 37, endPoint y: 161, distance: 45.7
click at [19, 120] on div at bounding box center [18, 119] width 9 height 9
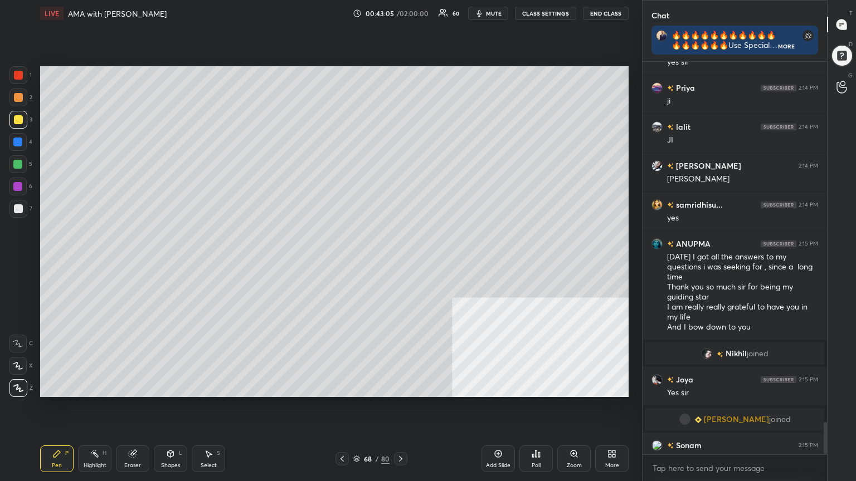
scroll to position [4406, 0]
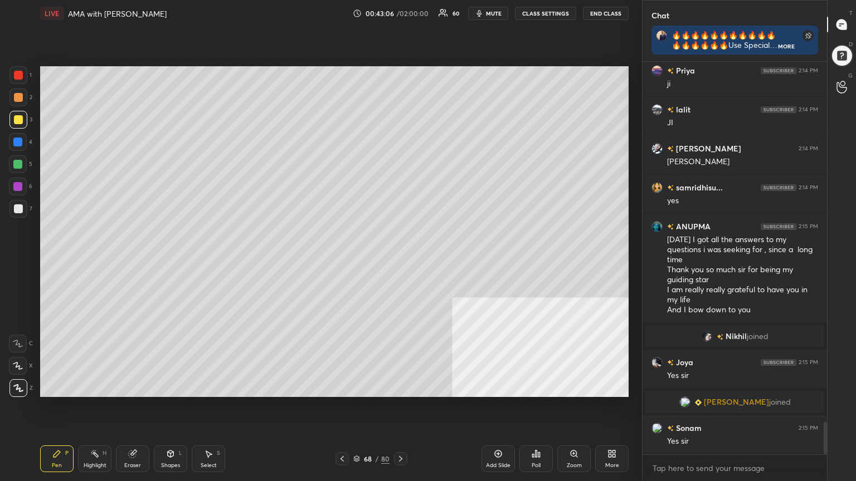
click at [499, 432] on div "Add Slide" at bounding box center [497, 459] width 33 height 27
click at [13, 205] on div at bounding box center [18, 209] width 18 height 18
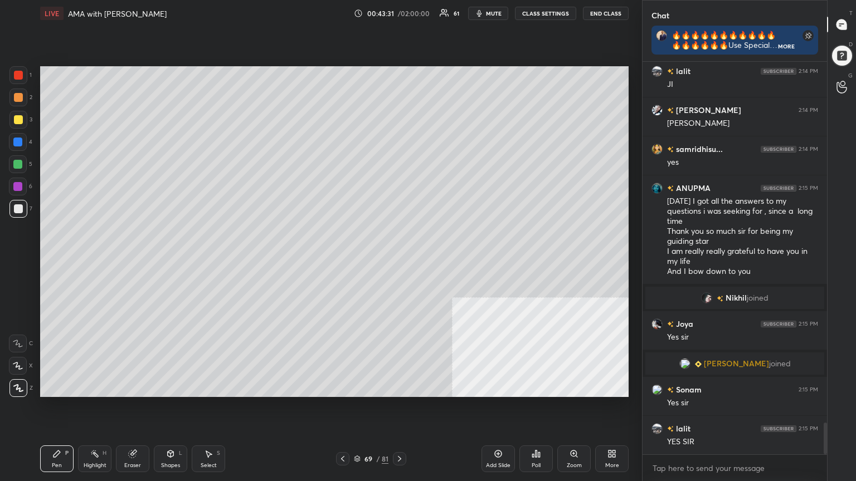
scroll to position [4484, 0]
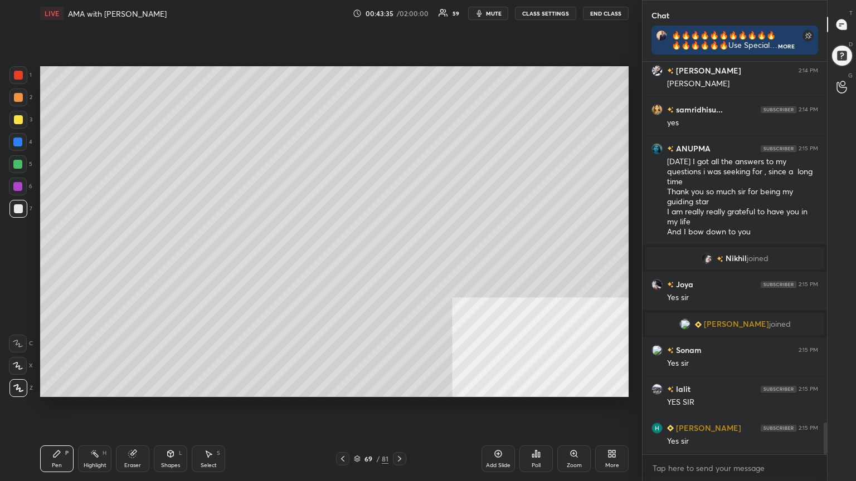
click at [14, 120] on div at bounding box center [18, 119] width 9 height 9
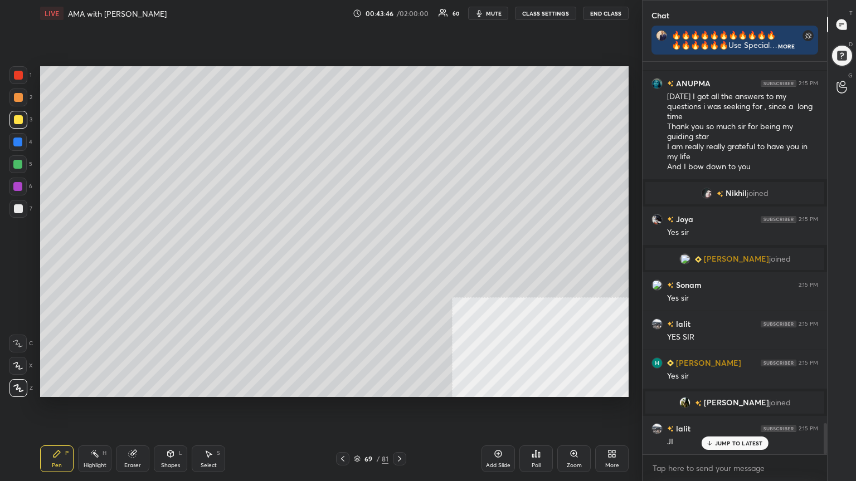
click at [16, 69] on div at bounding box center [18, 75] width 18 height 18
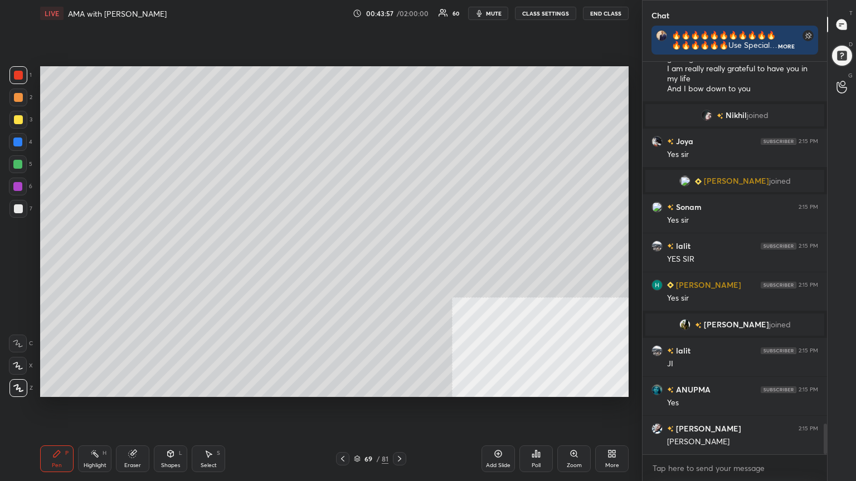
scroll to position [4633, 0]
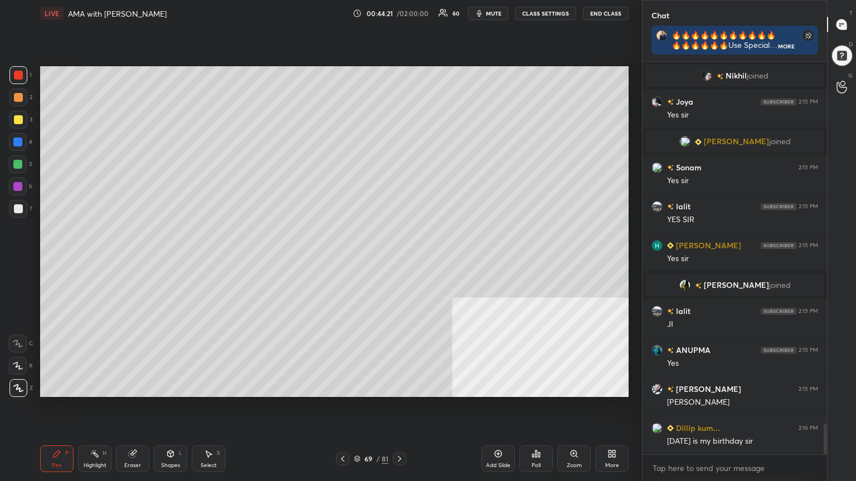
click at [357, 432] on icon at bounding box center [357, 459] width 7 height 7
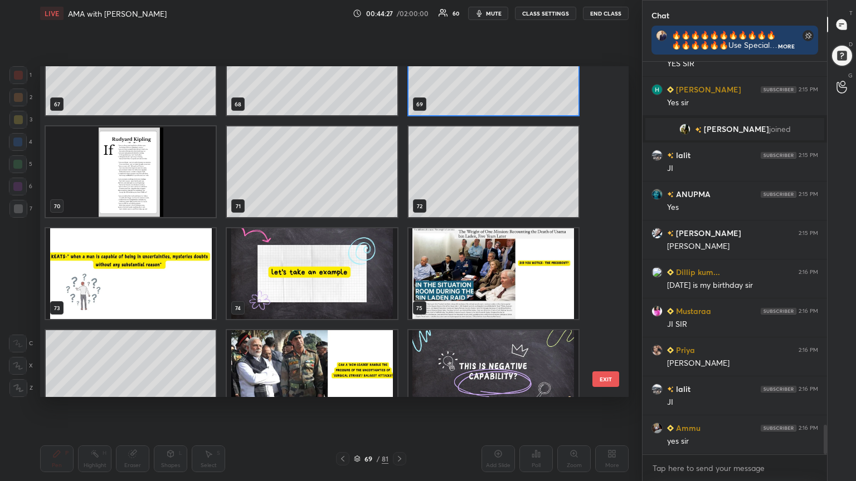
scroll to position [2311, 0]
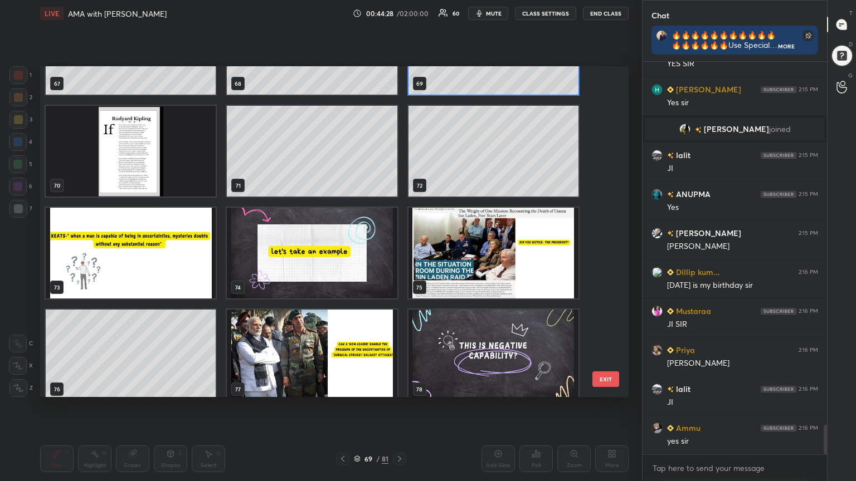
click at [509, 255] on img "grid" at bounding box center [493, 253] width 170 height 91
click at [509, 256] on img "grid" at bounding box center [493, 253] width 170 height 91
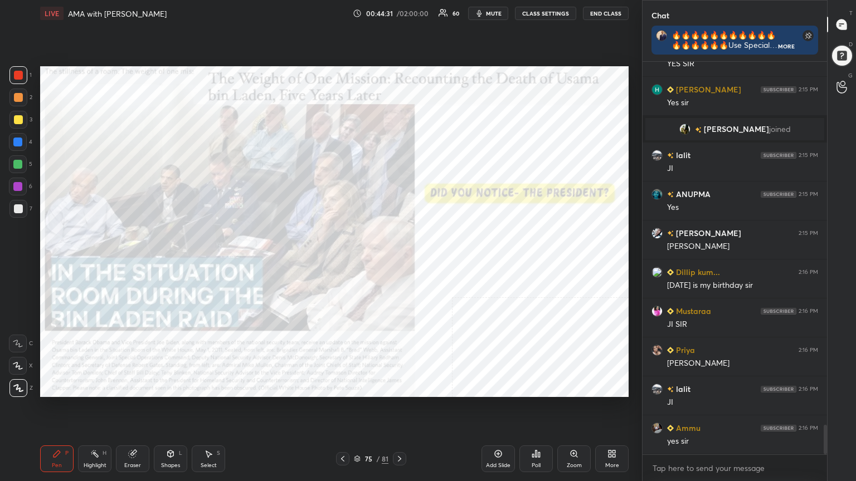
click at [499, 432] on div "Add Slide" at bounding box center [497, 459] width 33 height 27
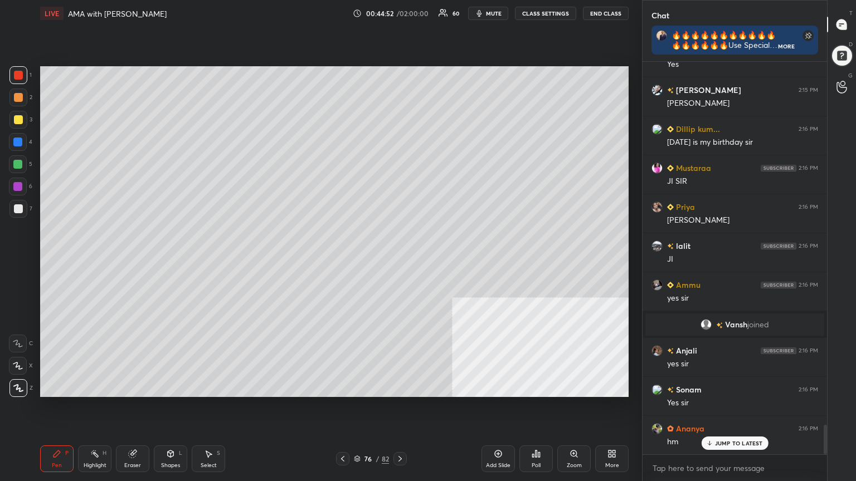
scroll to position [4905, 0]
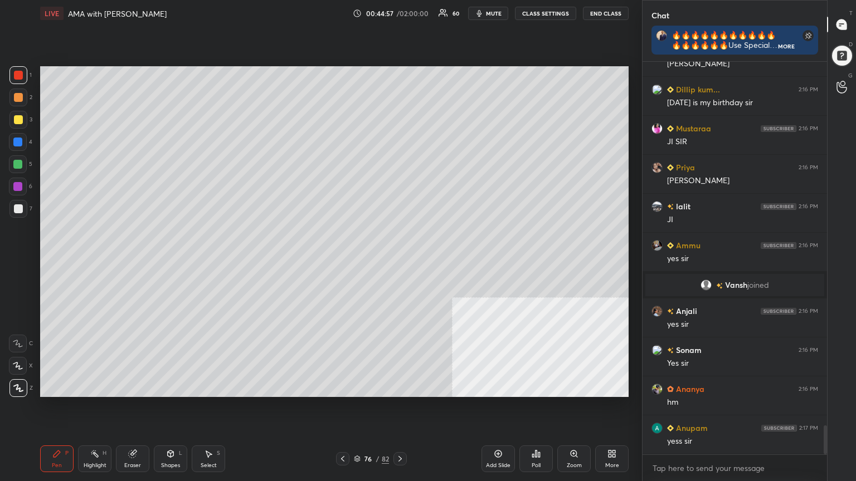
click at [496, 432] on div "Add Slide" at bounding box center [497, 459] width 33 height 27
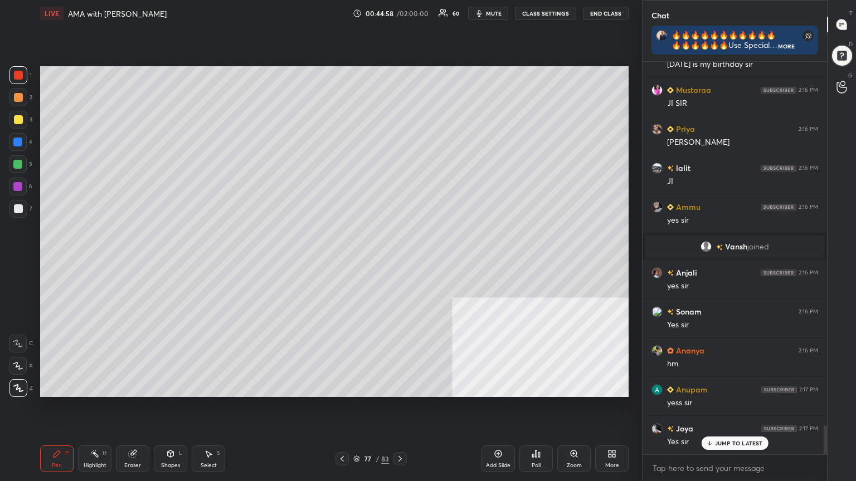
scroll to position [4983, 0]
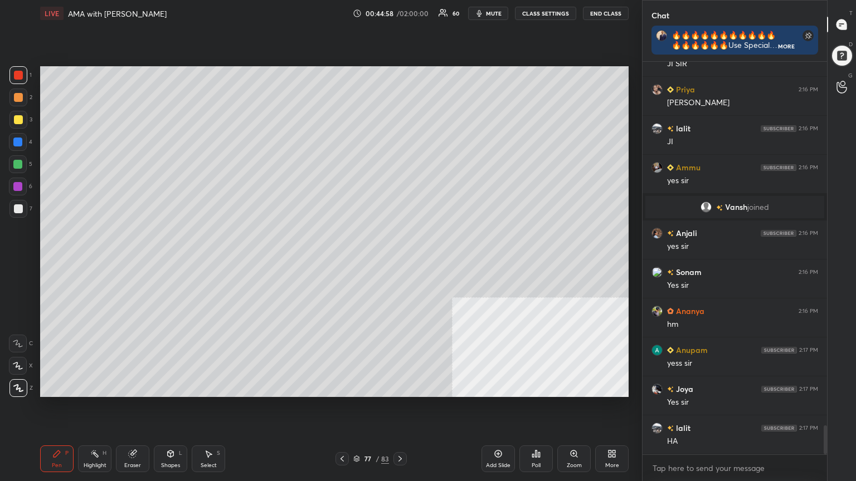
click at [16, 114] on div at bounding box center [18, 120] width 18 height 18
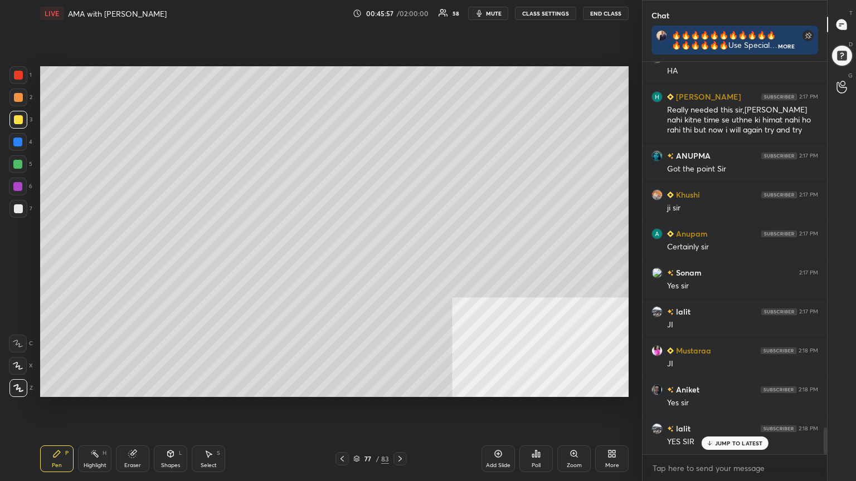
scroll to position [5393, 0]
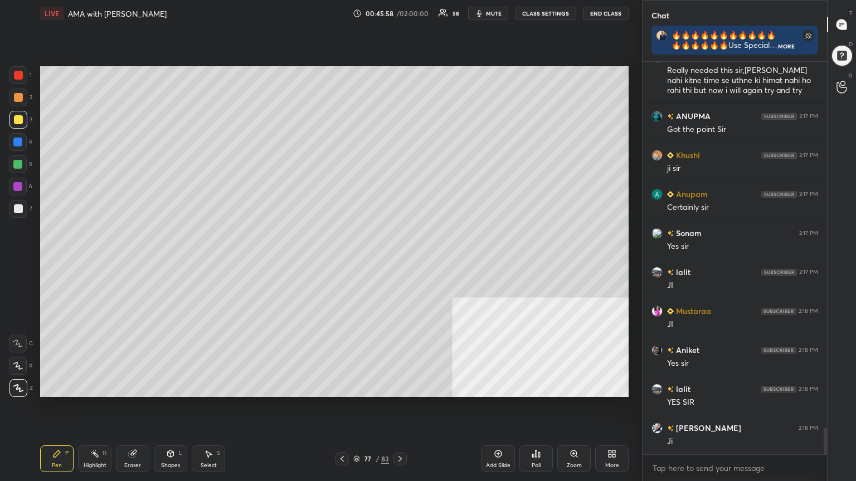
click at [401, 432] on icon at bounding box center [400, 459] width 9 height 9
click at [403, 432] on icon at bounding box center [400, 459] width 9 height 9
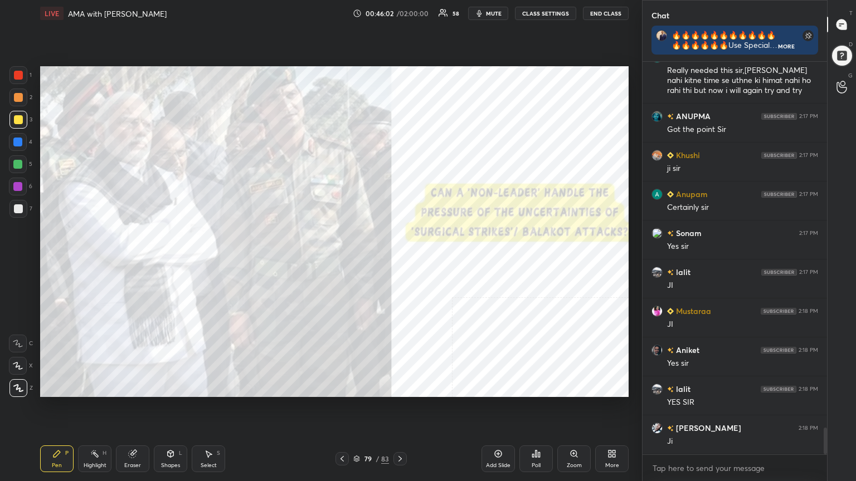
click at [13, 71] on div at bounding box center [18, 75] width 18 height 18
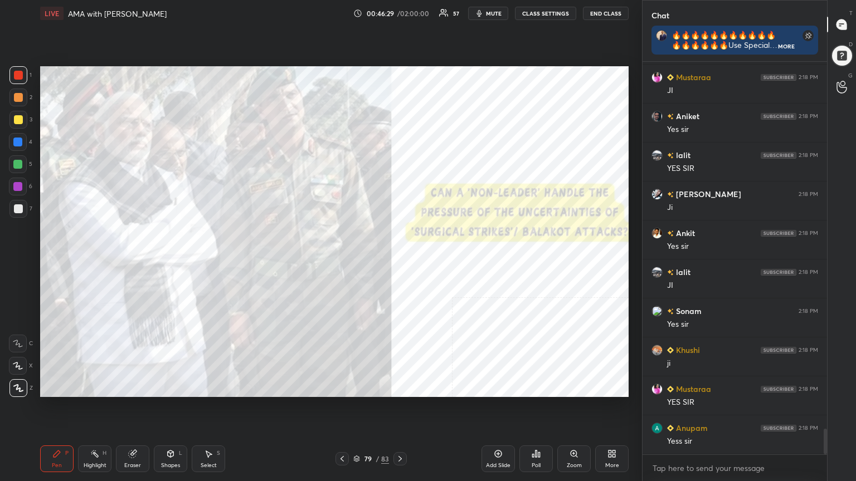
scroll to position [5654, 0]
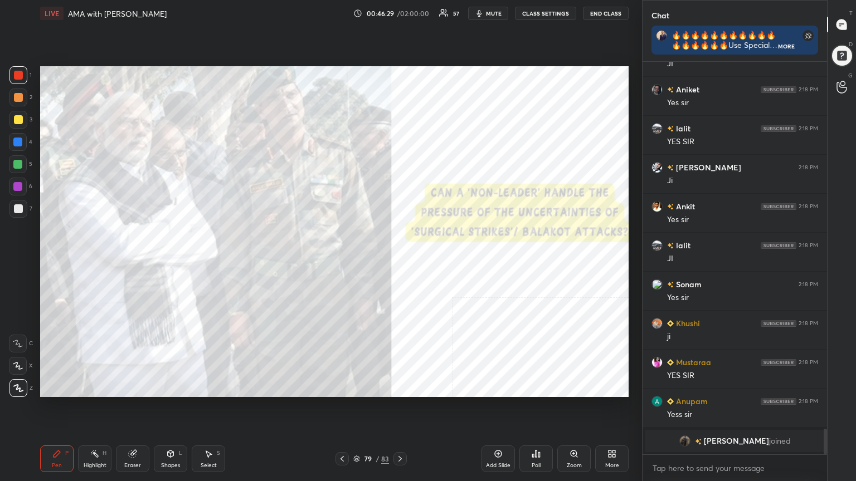
click at [504, 432] on div "Add Slide" at bounding box center [497, 459] width 33 height 27
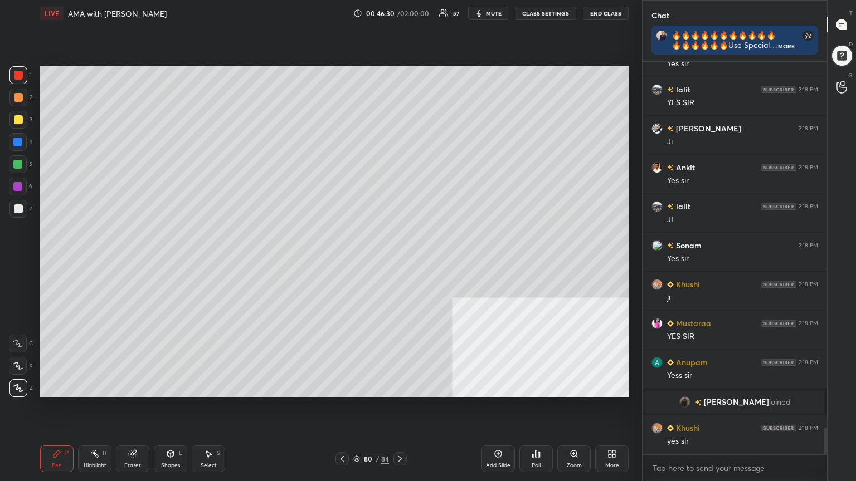
scroll to position [5425, 0]
click at [294, 65] on div "Setting up your live class Poll for secs No correct answer Start poll" at bounding box center [334, 232] width 597 height 410
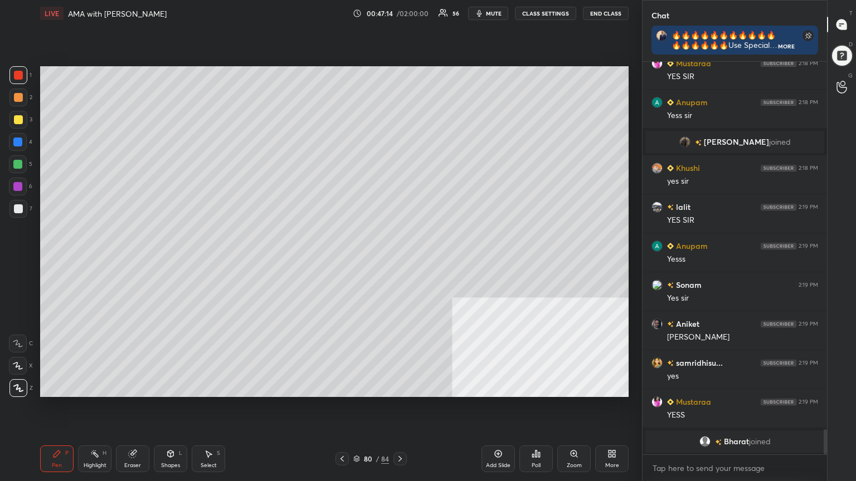
scroll to position [5725, 0]
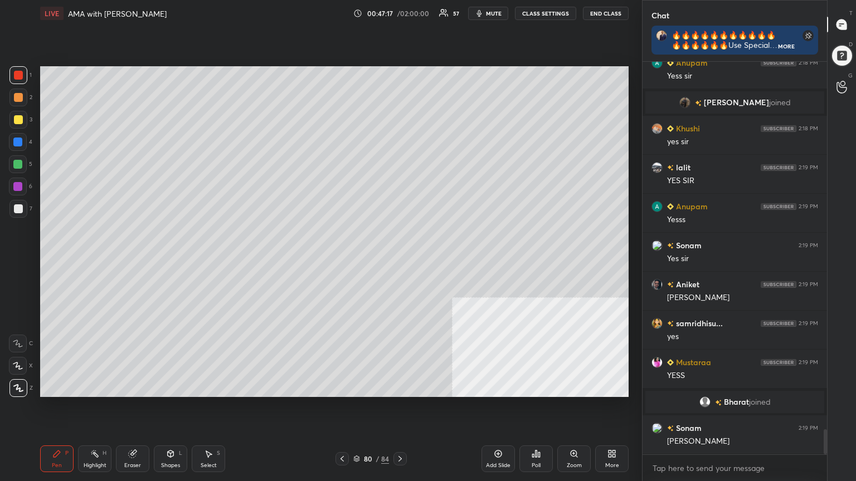
click at [432, 46] on div "Setting up your live class Poll for secs No correct answer Start poll" at bounding box center [334, 232] width 597 height 410
click at [399, 432] on icon at bounding box center [400, 459] width 9 height 9
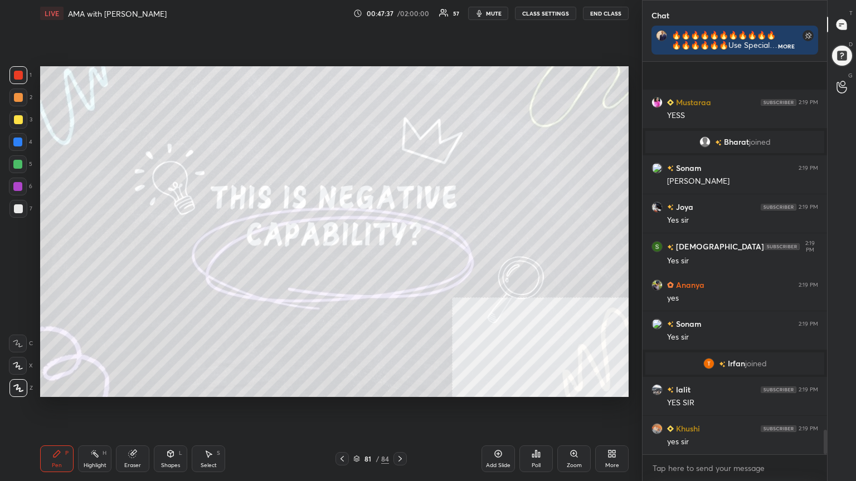
scroll to position [5877, 0]
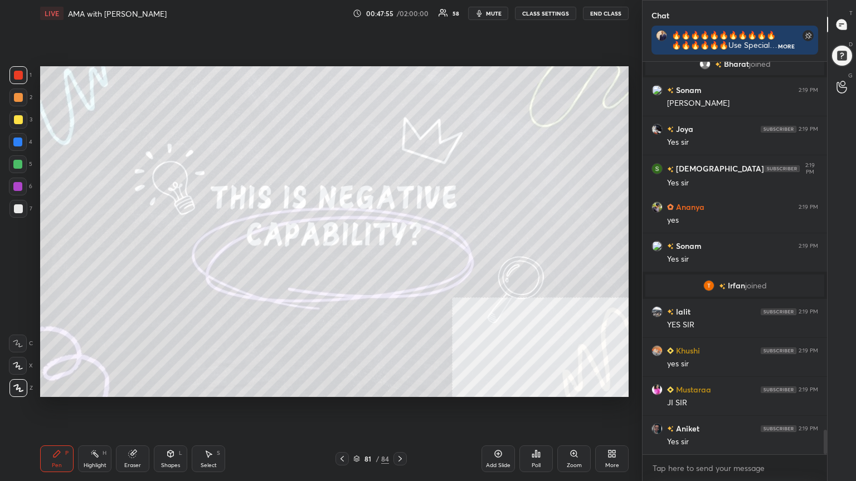
click at [505, 432] on div "Add Slide" at bounding box center [497, 459] width 33 height 27
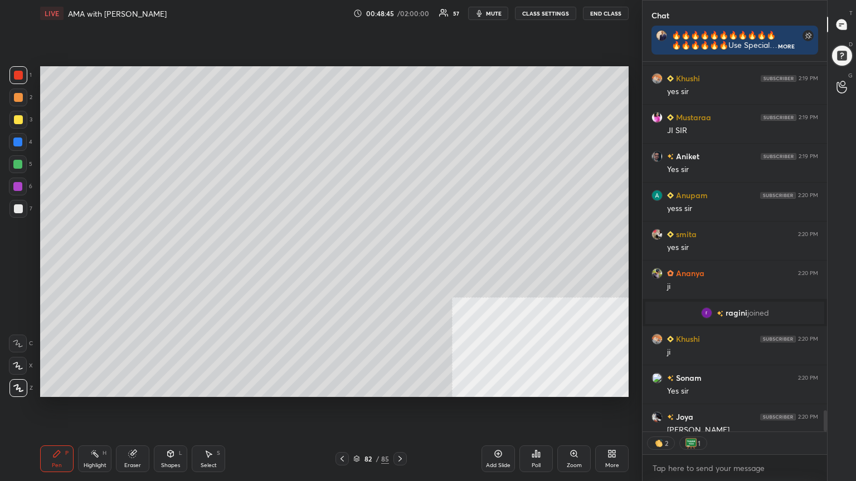
scroll to position [6135, 0]
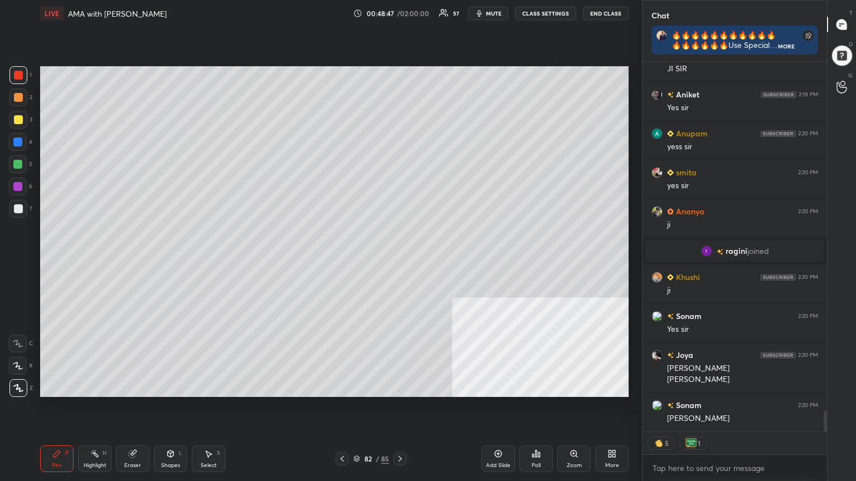
click at [16, 117] on div at bounding box center [18, 119] width 9 height 9
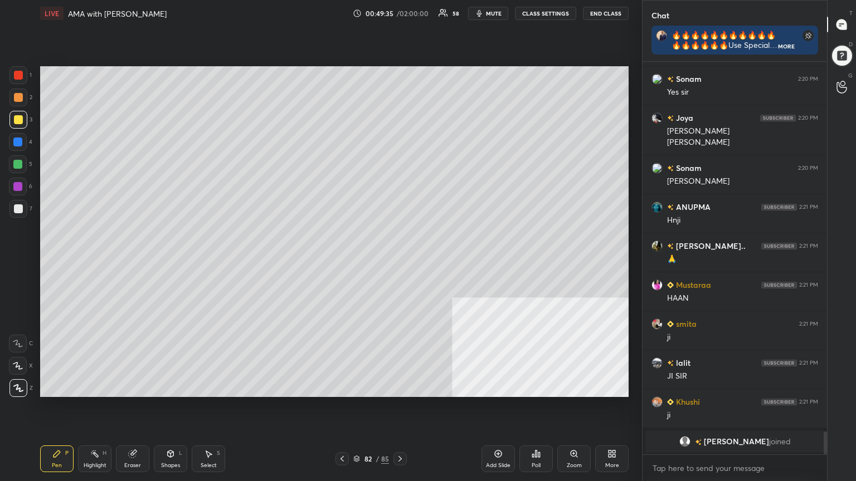
scroll to position [6412, 0]
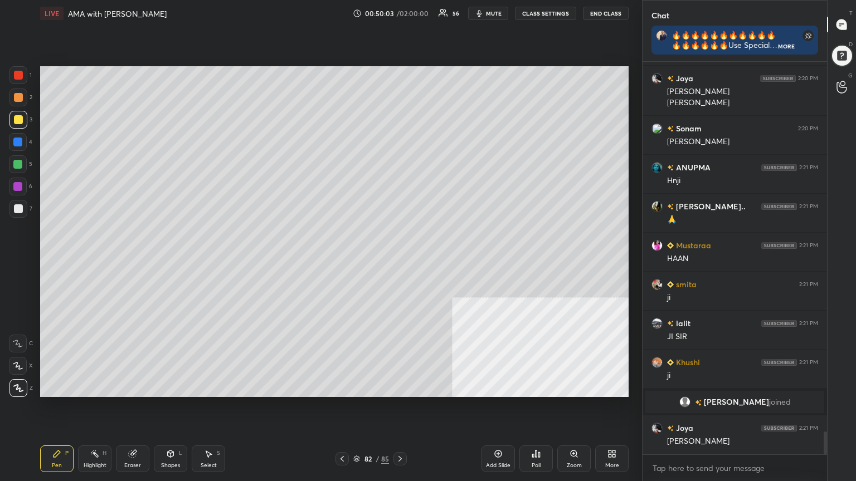
click at [401, 432] on icon at bounding box center [400, 459] width 9 height 9
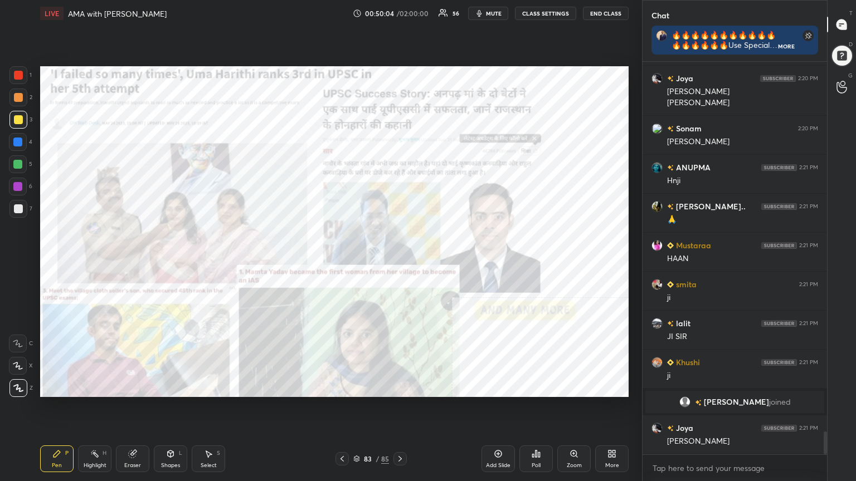
scroll to position [6450, 0]
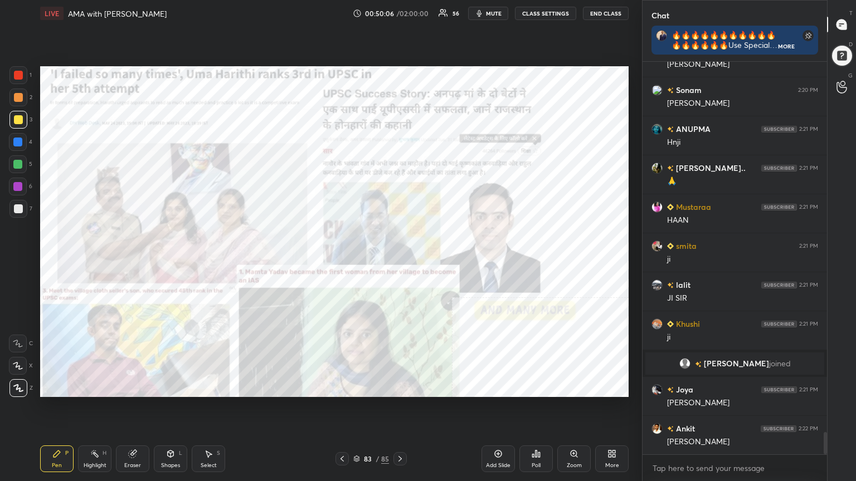
click at [11, 71] on div at bounding box center [18, 75] width 18 height 18
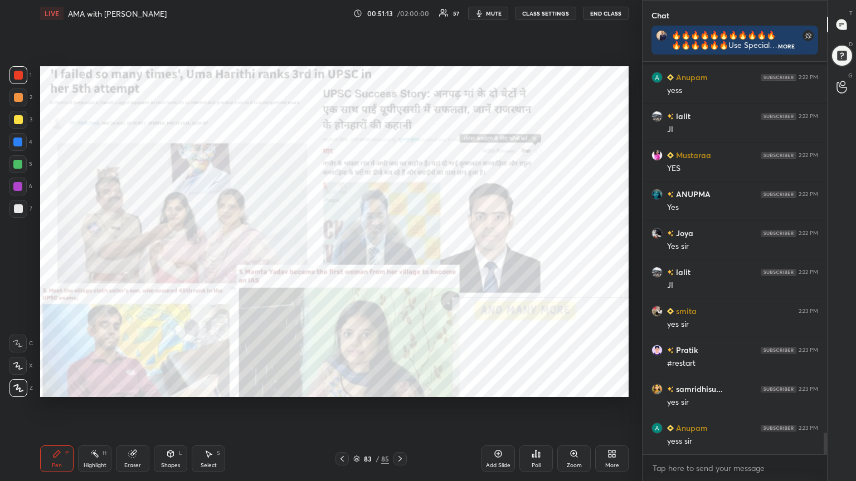
scroll to position [6791, 0]
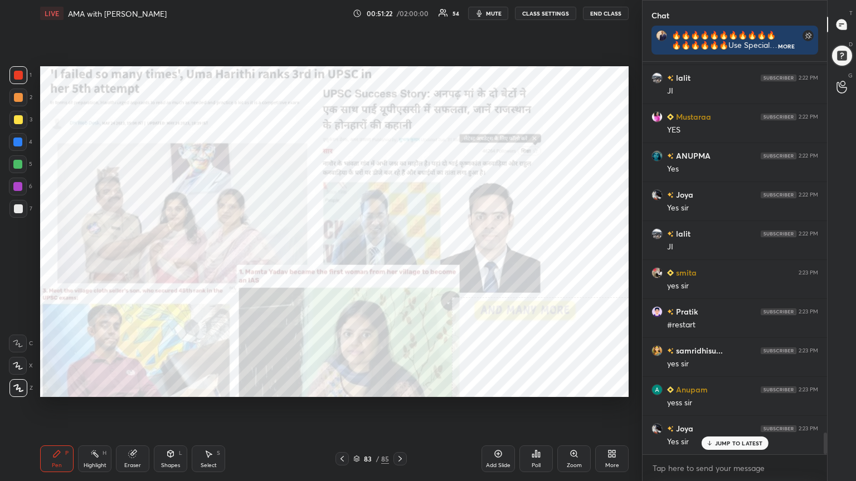
click at [613, 432] on icon at bounding box center [613, 456] width 3 height 3
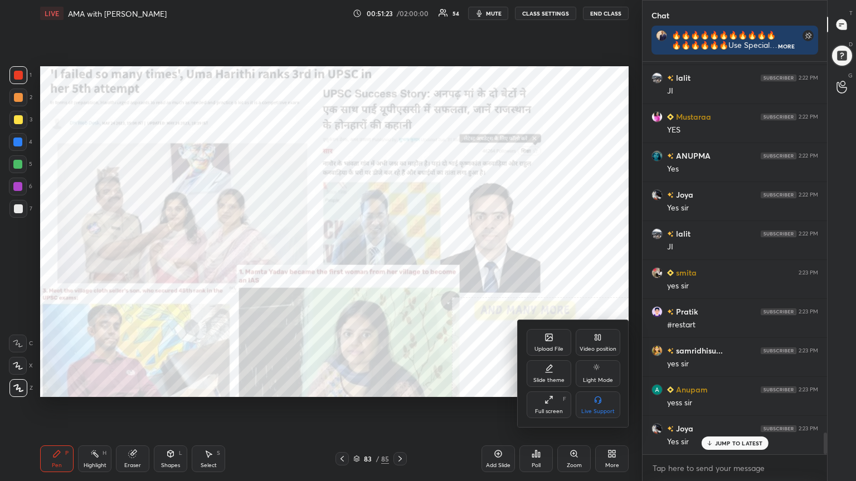
drag, startPoint x: 595, startPoint y: 343, endPoint x: 586, endPoint y: 364, distance: 22.7
click at [595, 344] on div "Video position" at bounding box center [598, 342] width 45 height 27
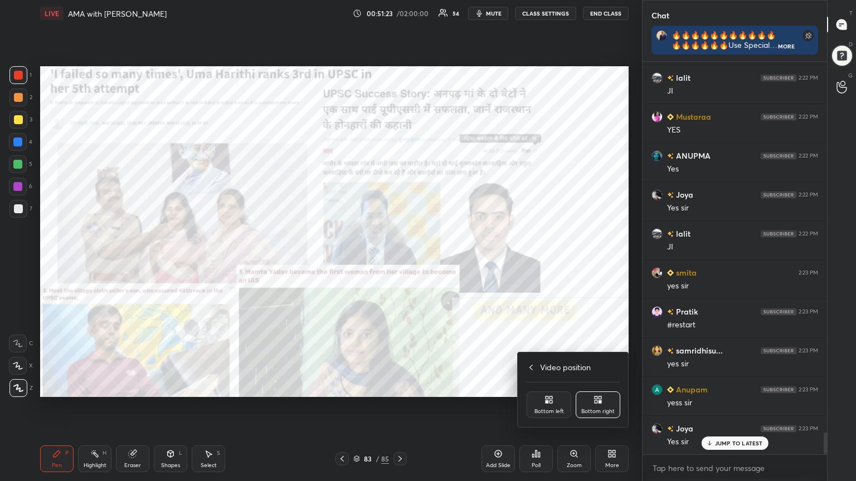
click at [554, 405] on div "Bottom left" at bounding box center [549, 405] width 45 height 27
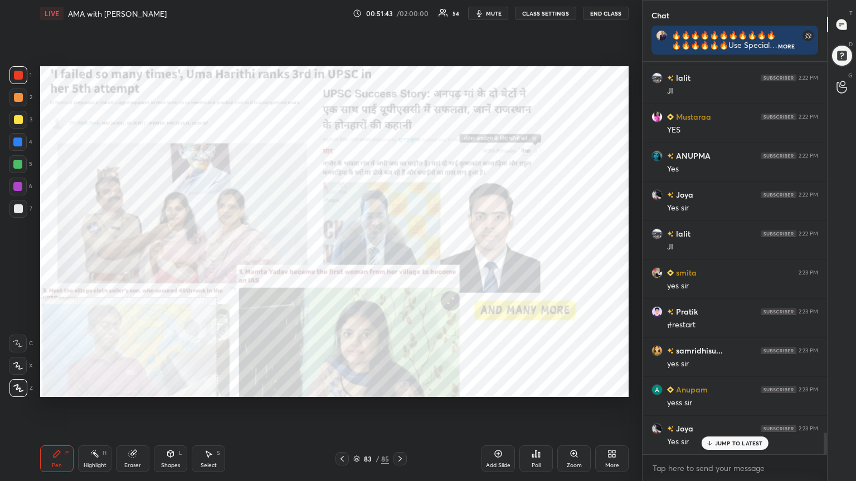
click at [343, 432] on icon at bounding box center [342, 459] width 9 height 9
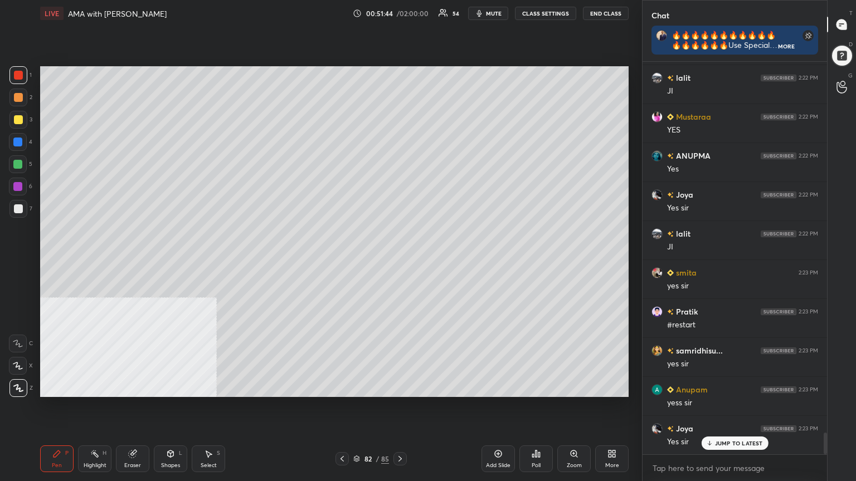
scroll to position [6831, 0]
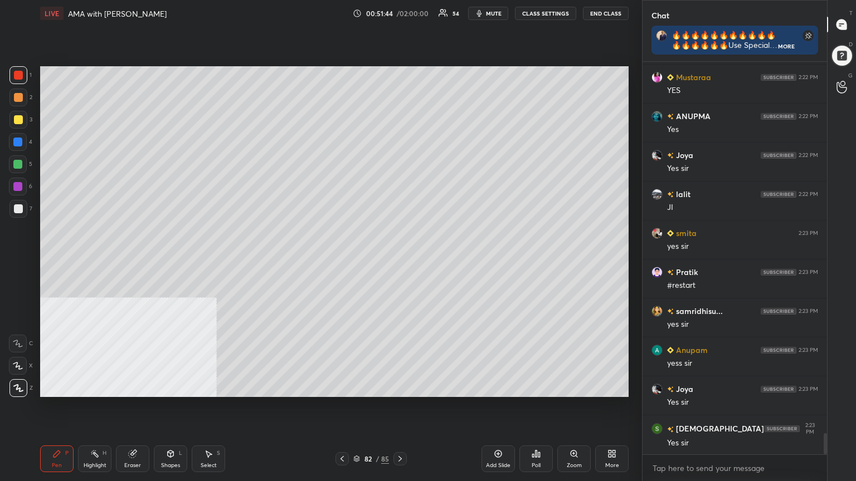
click at [344, 432] on icon at bounding box center [342, 459] width 9 height 9
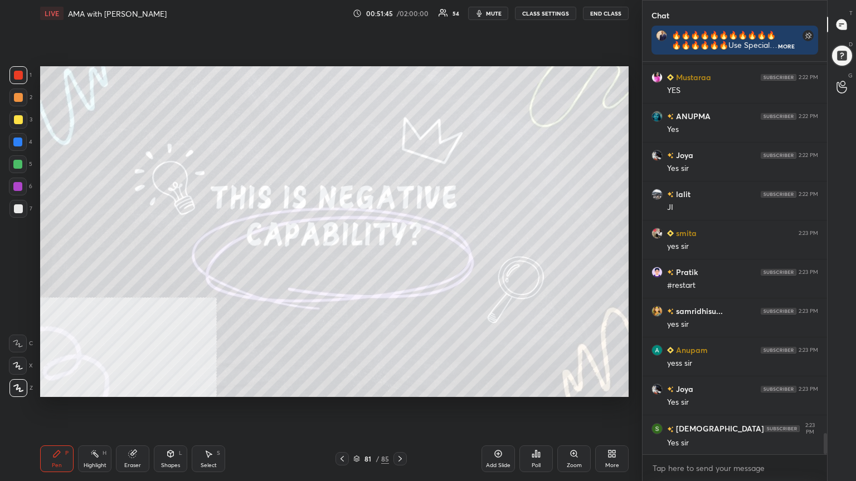
click at [344, 432] on icon at bounding box center [342, 459] width 9 height 9
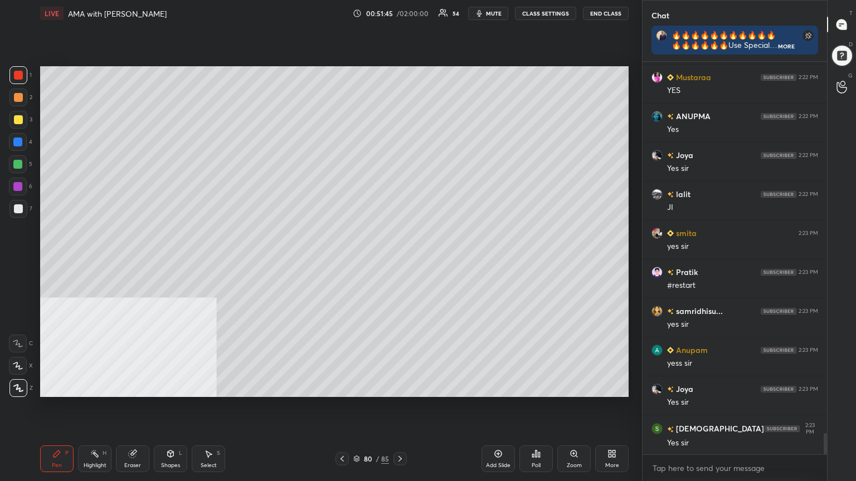
click at [345, 432] on icon at bounding box center [342, 459] width 9 height 9
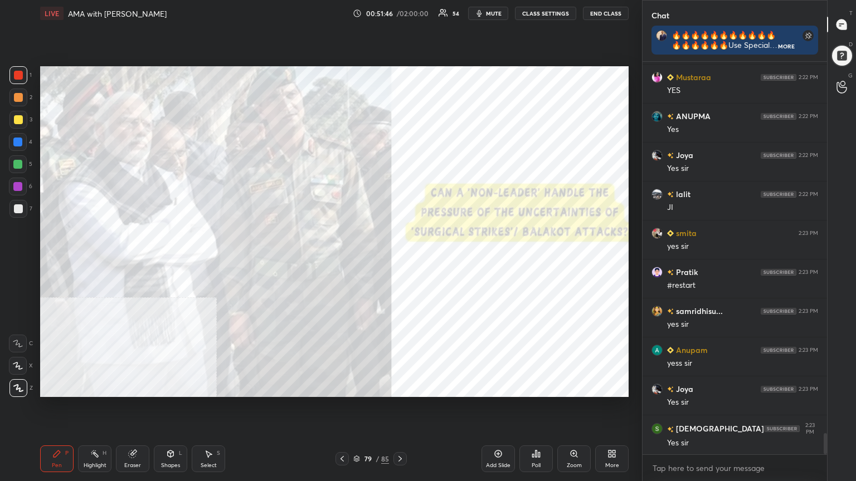
click at [345, 432] on icon at bounding box center [342, 459] width 9 height 9
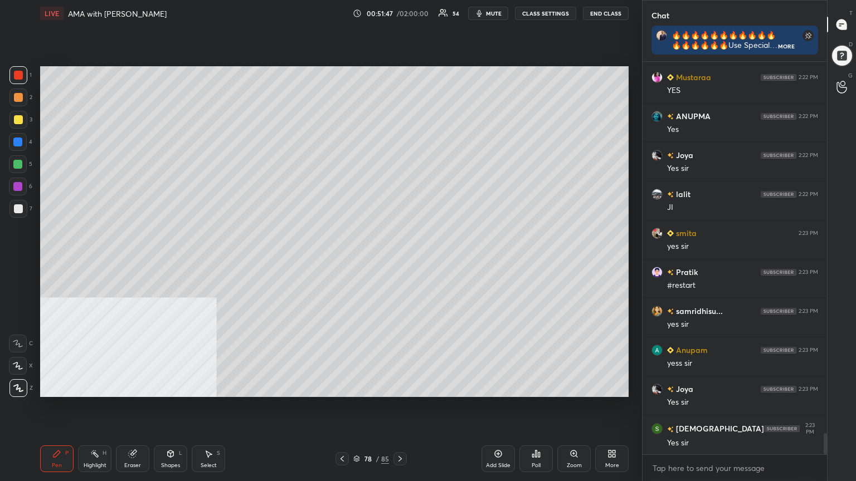
click at [345, 432] on icon at bounding box center [342, 459] width 9 height 9
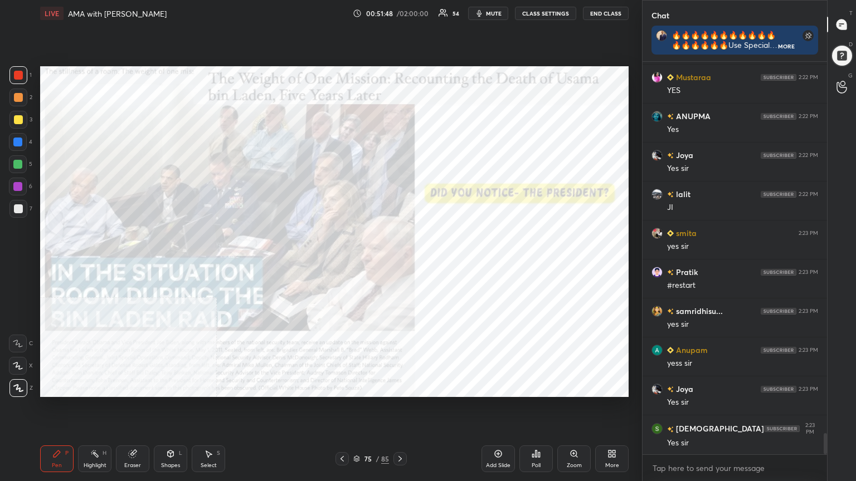
click at [345, 432] on icon at bounding box center [342, 459] width 9 height 9
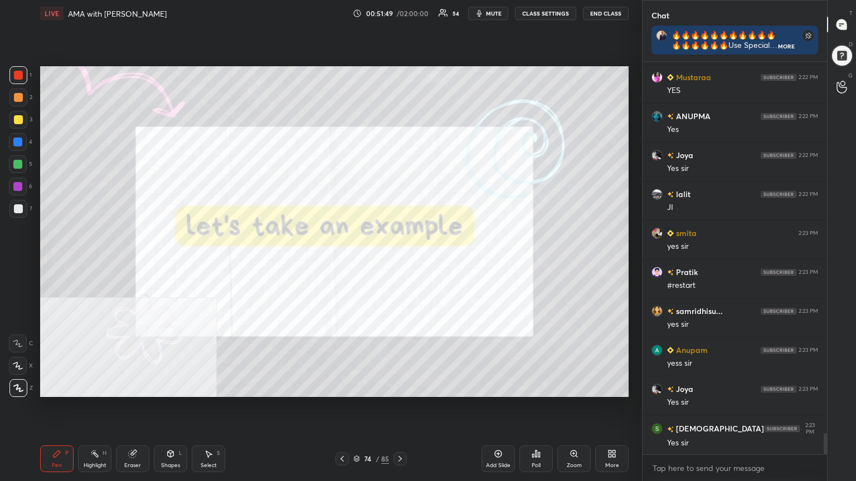
click at [345, 432] on icon at bounding box center [342, 459] width 9 height 9
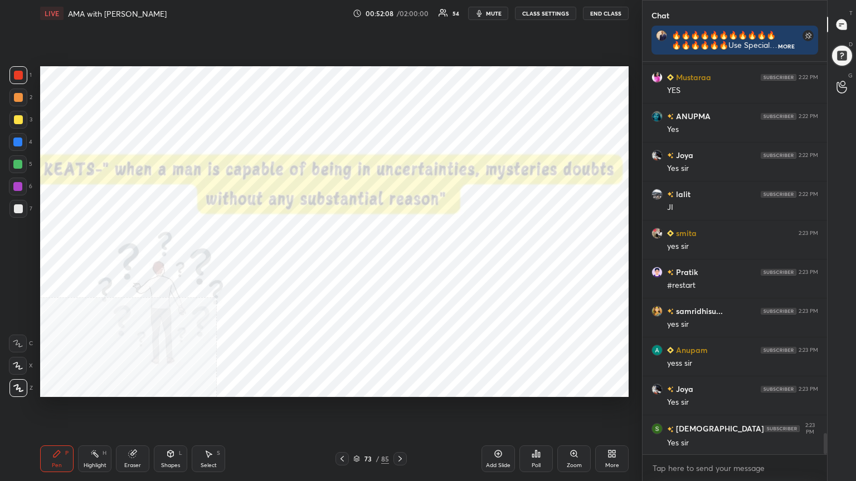
scroll to position [6857, 0]
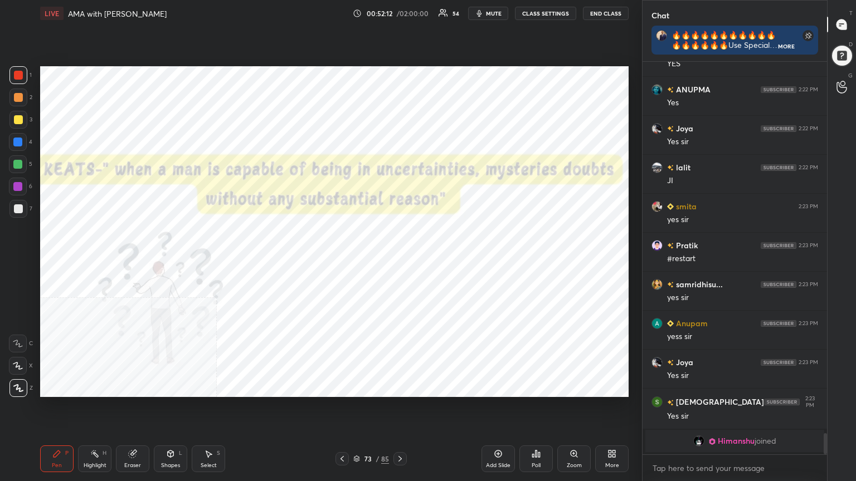
click at [357, 432] on icon at bounding box center [356, 459] width 7 height 7
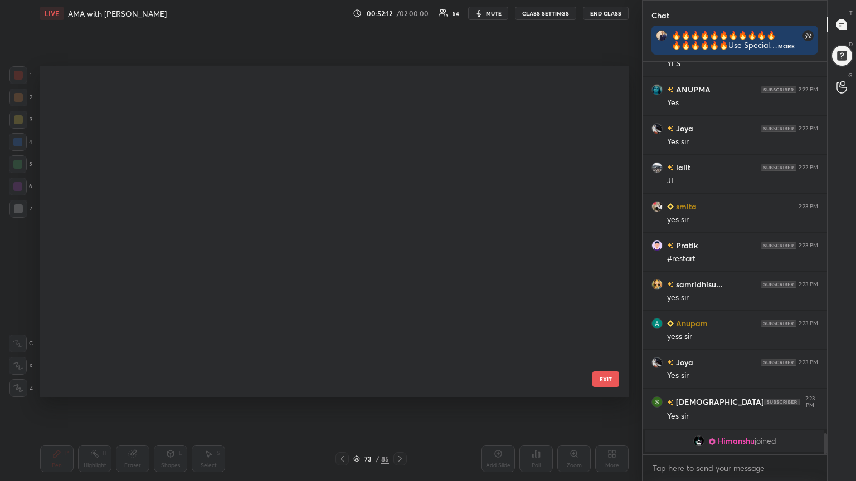
scroll to position [328, 583]
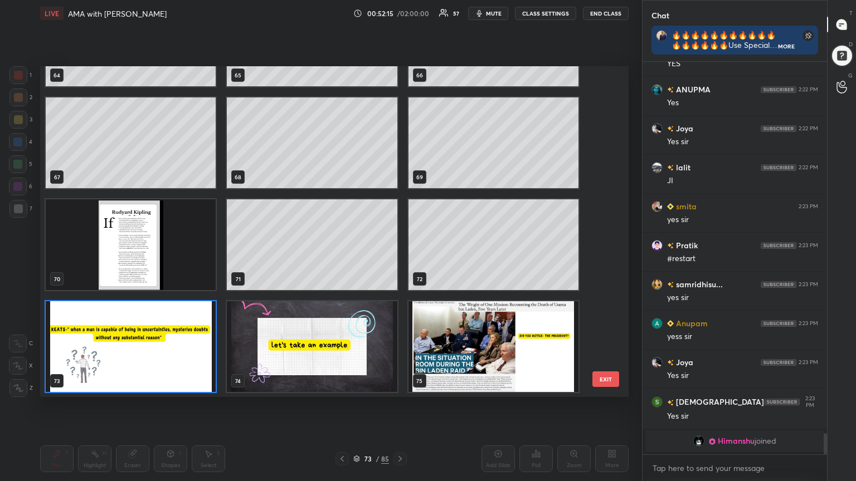
click at [170, 258] on img "grid" at bounding box center [131, 244] width 170 height 91
click at [171, 257] on img "grid" at bounding box center [131, 244] width 170 height 91
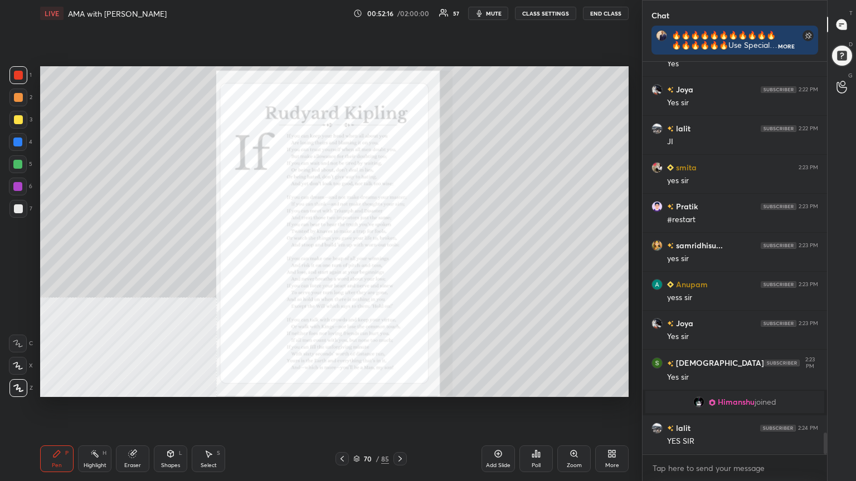
scroll to position [6764, 0]
click at [575, 432] on icon at bounding box center [574, 454] width 6 height 6
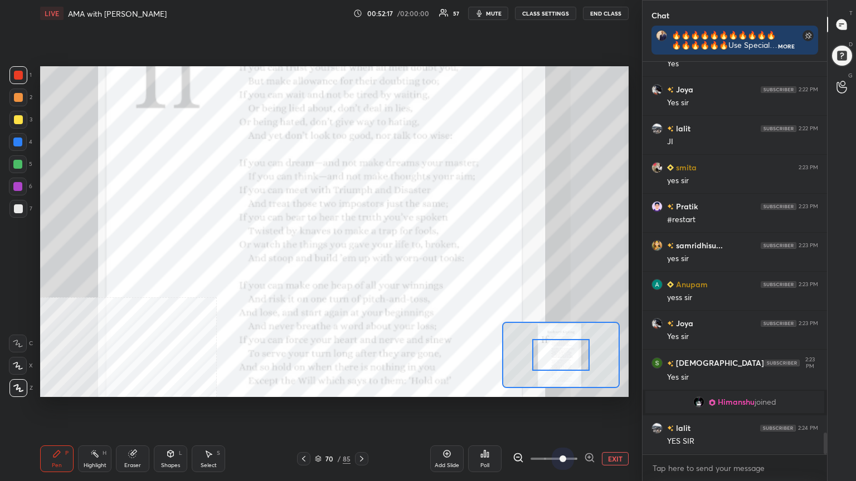
drag, startPoint x: 549, startPoint y: 457, endPoint x: 562, endPoint y: 430, distance: 29.7
click at [566, 432] on div "Add Slide Poll EXIT" at bounding box center [529, 459] width 198 height 62
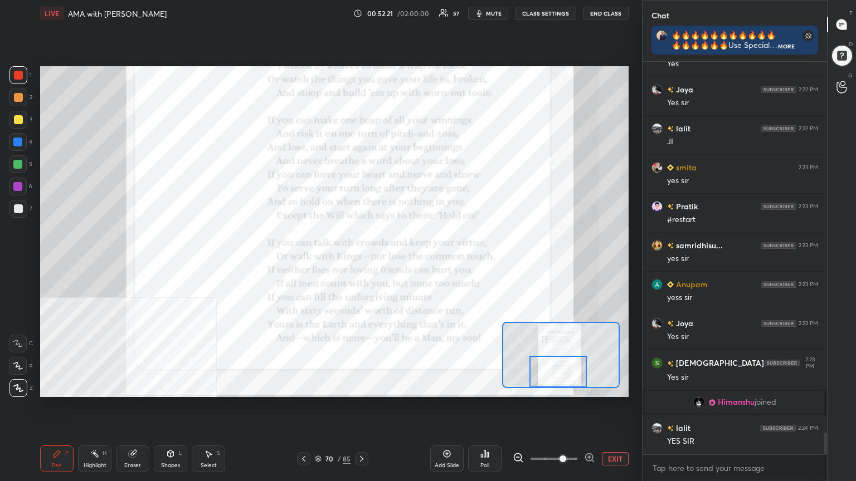
drag, startPoint x: 553, startPoint y: 352, endPoint x: 548, endPoint y: 372, distance: 20.5
click at [549, 372] on div at bounding box center [558, 372] width 58 height 32
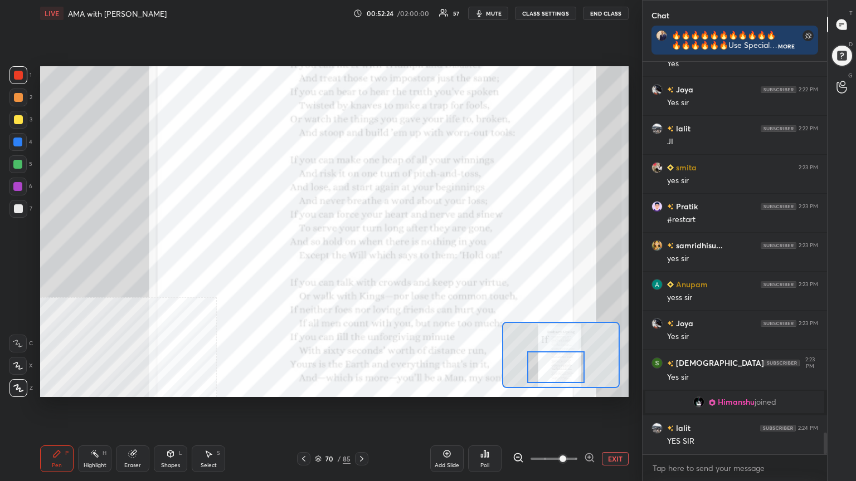
drag, startPoint x: 547, startPoint y: 370, endPoint x: 544, endPoint y: 364, distance: 6.5
click at [546, 365] on div at bounding box center [556, 368] width 58 height 32
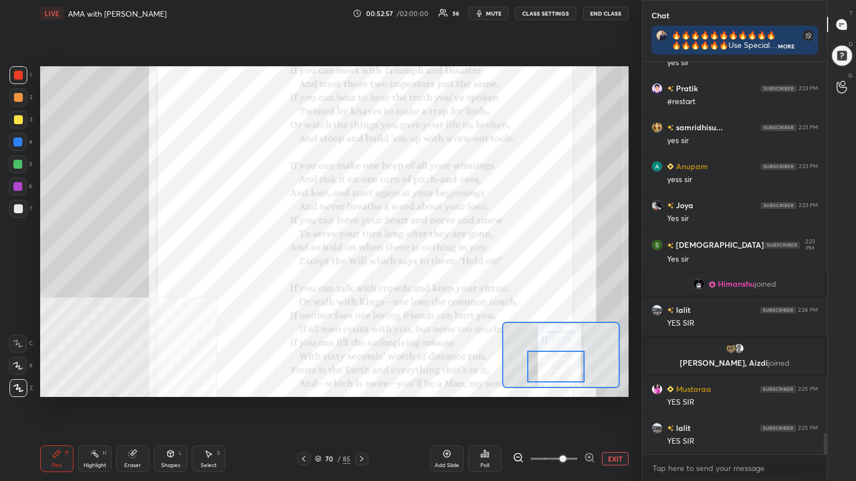
scroll to position [6887, 0]
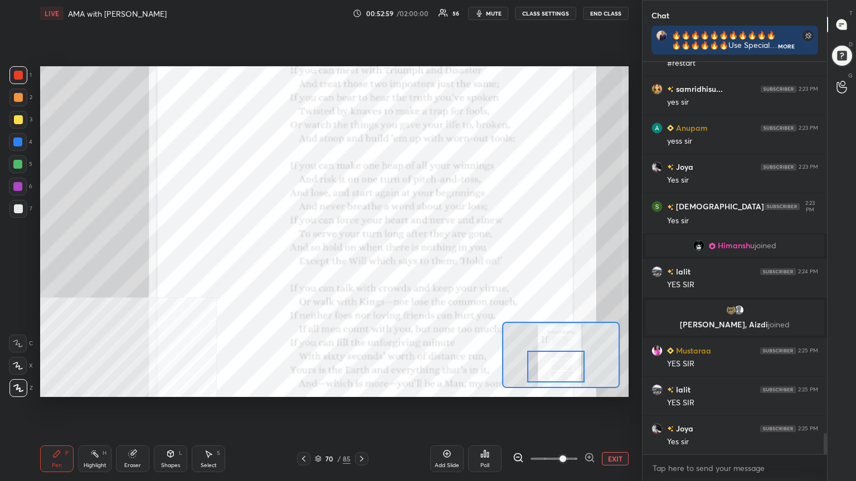
drag, startPoint x: 319, startPoint y: 459, endPoint x: 329, endPoint y: 445, distance: 17.5
click at [319, 432] on icon at bounding box center [318, 459] width 7 height 7
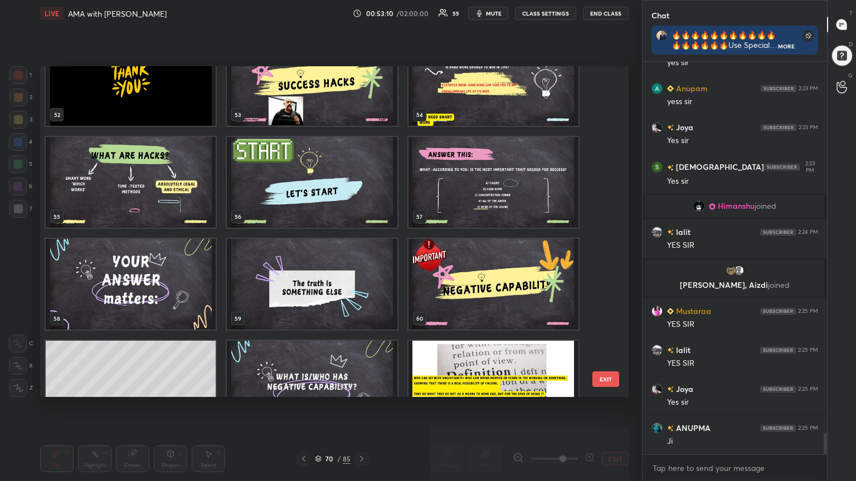
scroll to position [1765, 0]
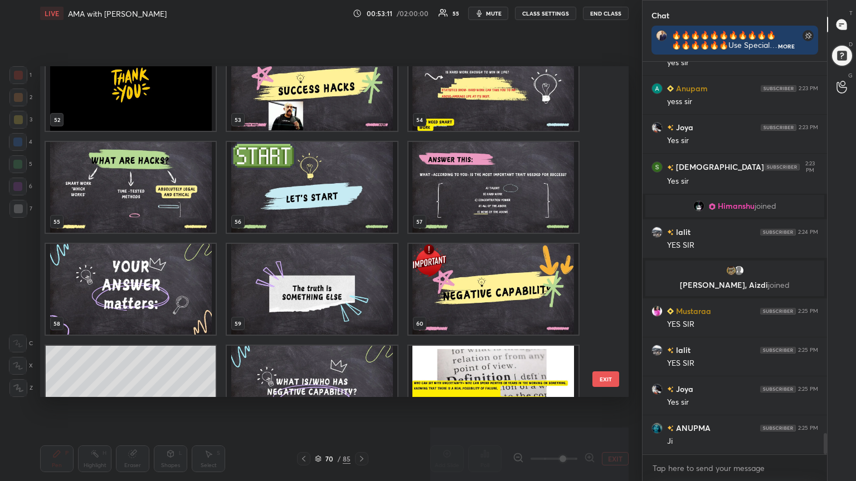
click at [169, 210] on img "grid" at bounding box center [131, 187] width 170 height 91
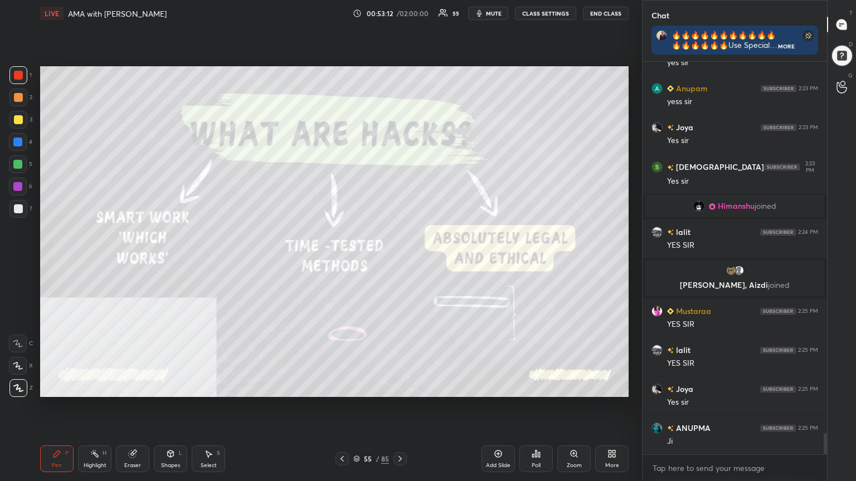
click at [169, 210] on img "grid" at bounding box center [131, 187] width 170 height 91
click at [401, 432] on icon at bounding box center [399, 459] width 3 height 6
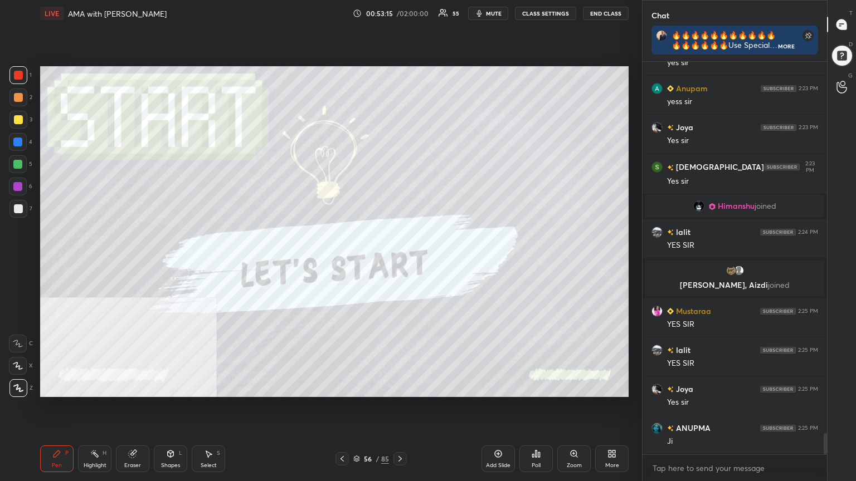
click at [401, 432] on icon at bounding box center [400, 459] width 9 height 9
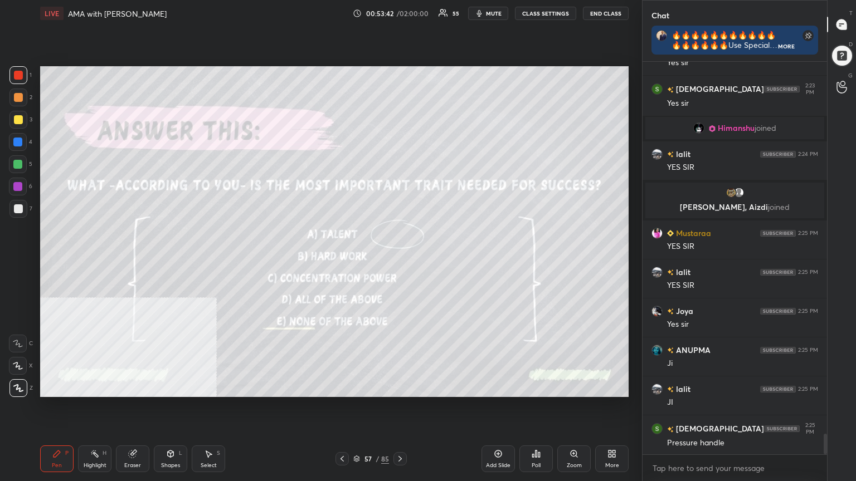
scroll to position [7031, 0]
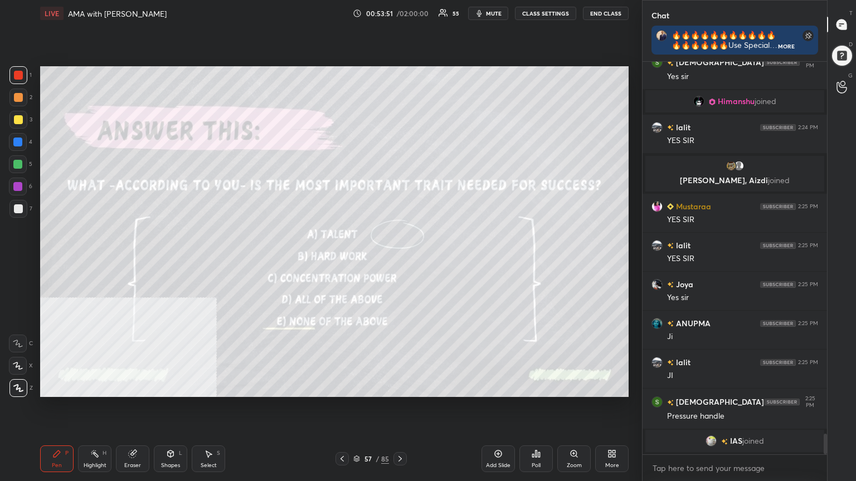
click at [256, 432] on div "Pen P Highlight H Eraser Shapes L Select S 57 / 85 Add Slide Poll Zoom More" at bounding box center [334, 459] width 588 height 45
click at [350, 432] on div "57 / 85" at bounding box center [370, 458] width 71 height 13
click at [354, 432] on icon at bounding box center [356, 459] width 7 height 7
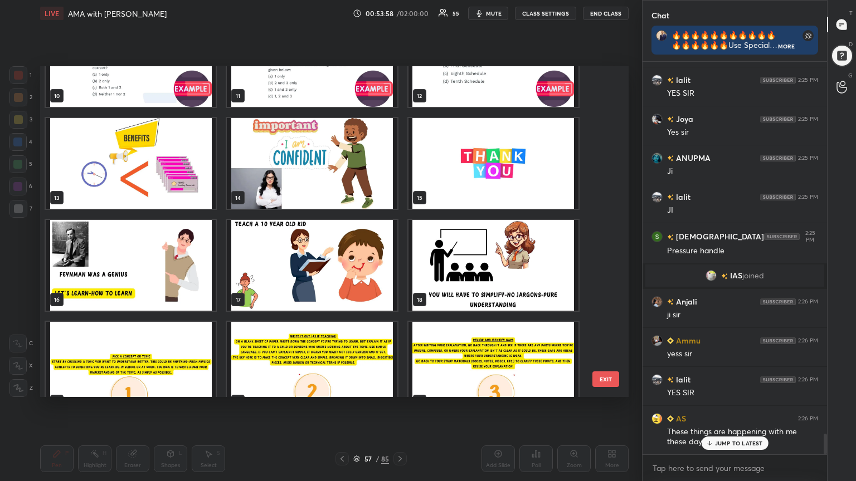
scroll to position [361, 0]
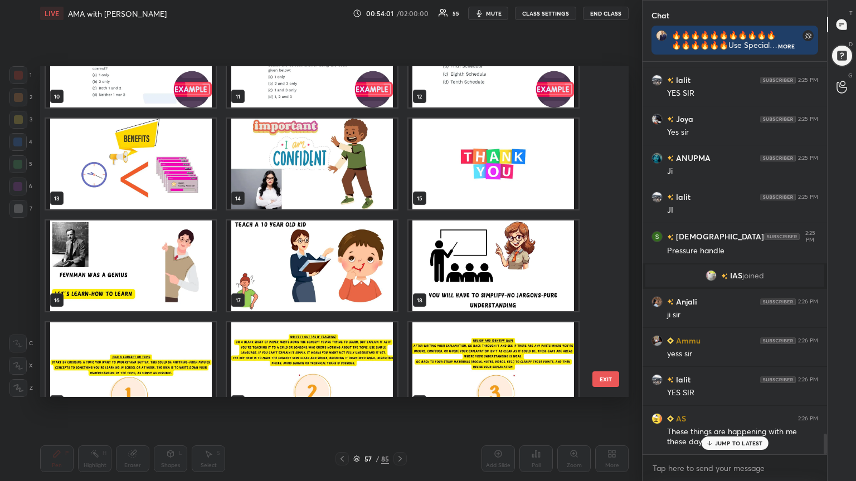
click at [162, 274] on img "grid" at bounding box center [131, 266] width 170 height 91
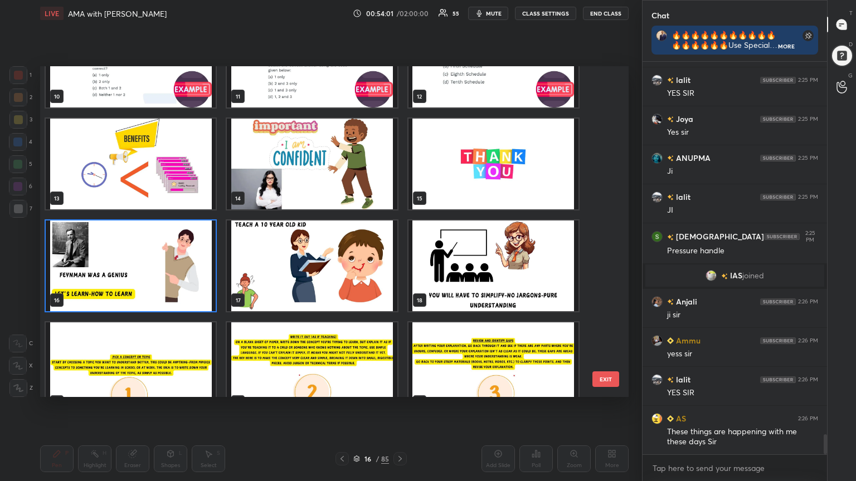
scroll to position [7194, 0]
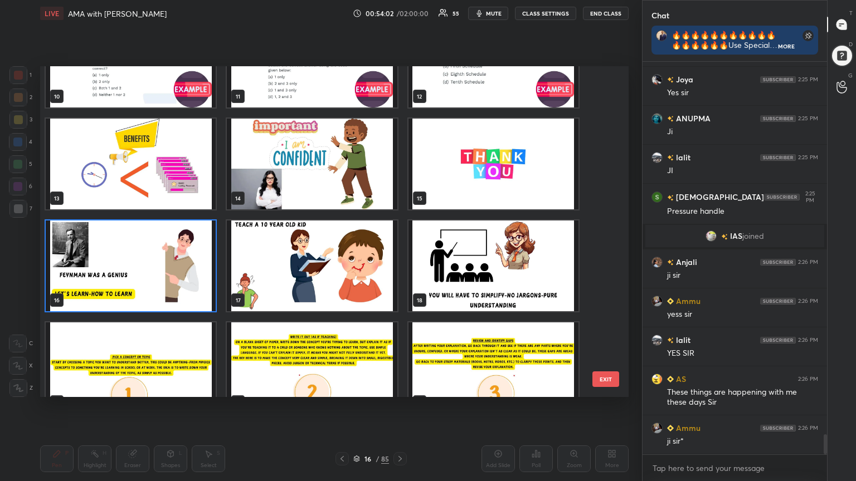
click at [163, 274] on img "grid" at bounding box center [131, 266] width 170 height 91
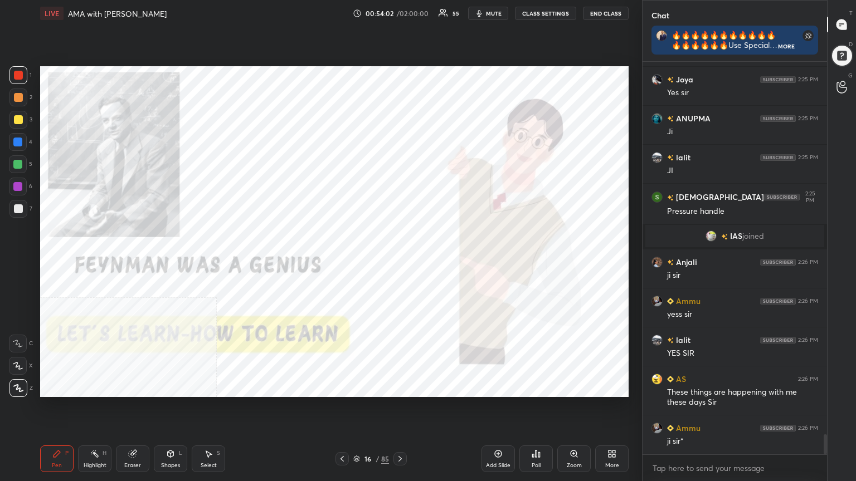
click at [163, 274] on img "grid" at bounding box center [131, 266] width 170 height 91
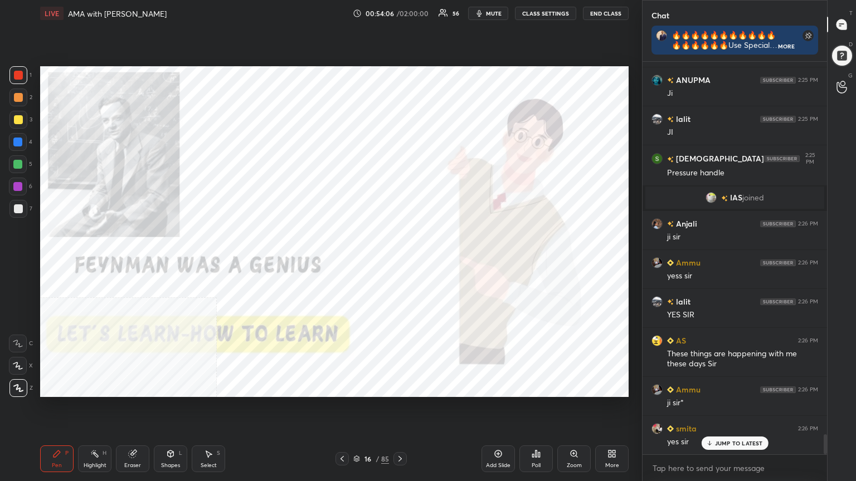
click at [616, 432] on div "More" at bounding box center [612, 466] width 14 height 6
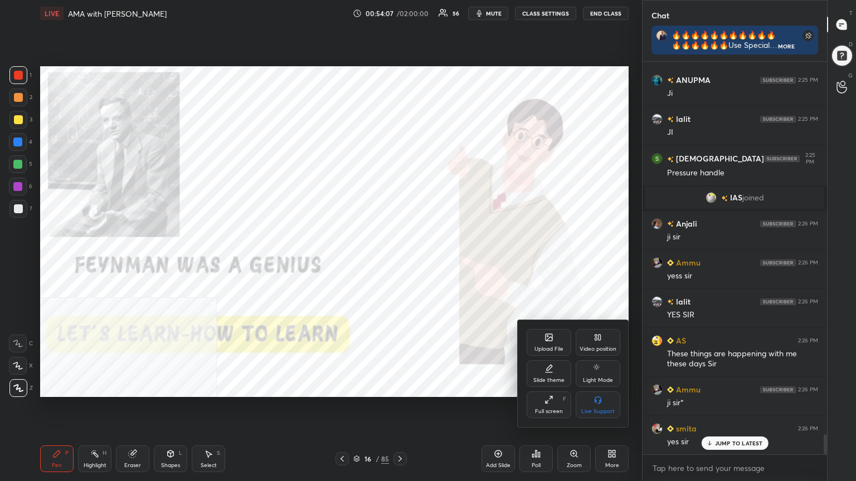
click at [599, 339] on icon at bounding box center [599, 338] width 2 height 6
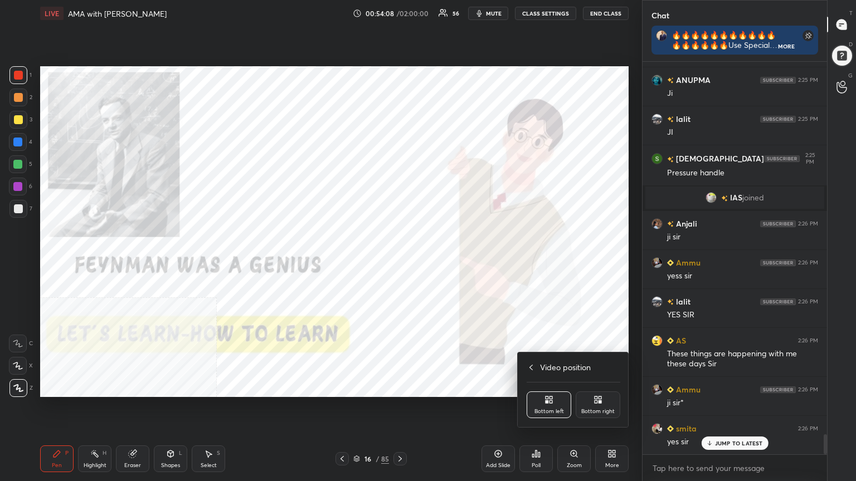
click at [602, 412] on div "Bottom right" at bounding box center [597, 412] width 33 height 6
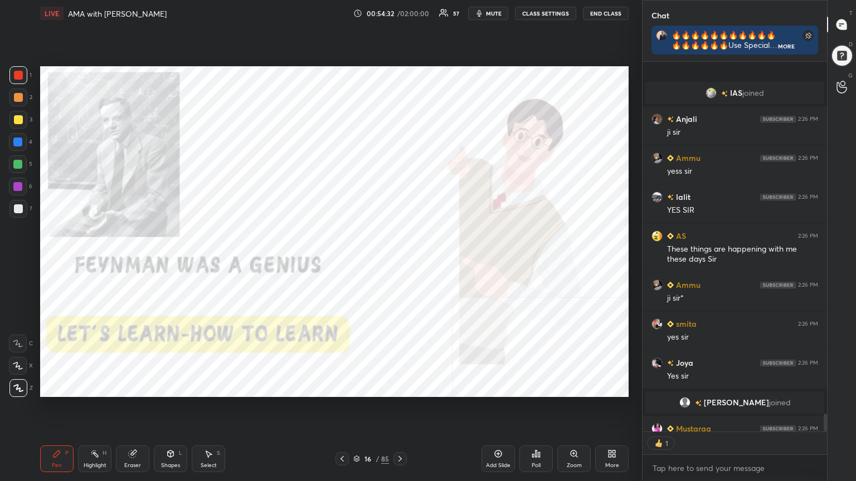
scroll to position [7299, 0]
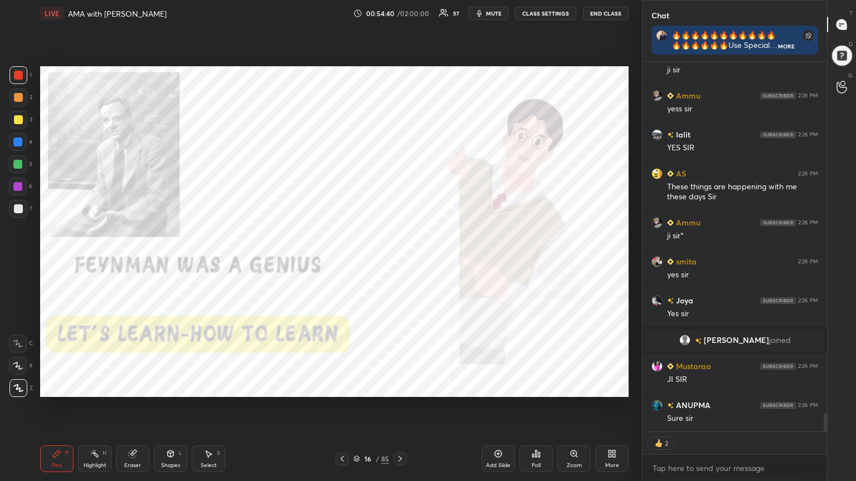
click at [499, 14] on span "mute" at bounding box center [494, 13] width 16 height 8
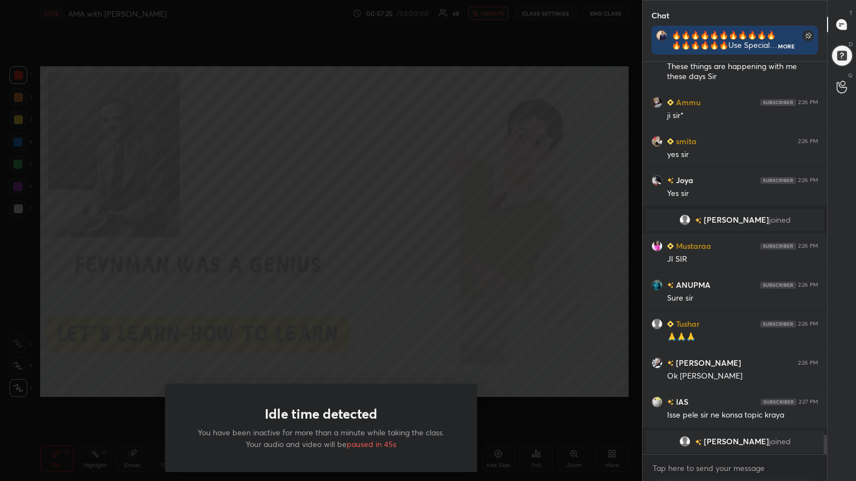
scroll to position [7433, 0]
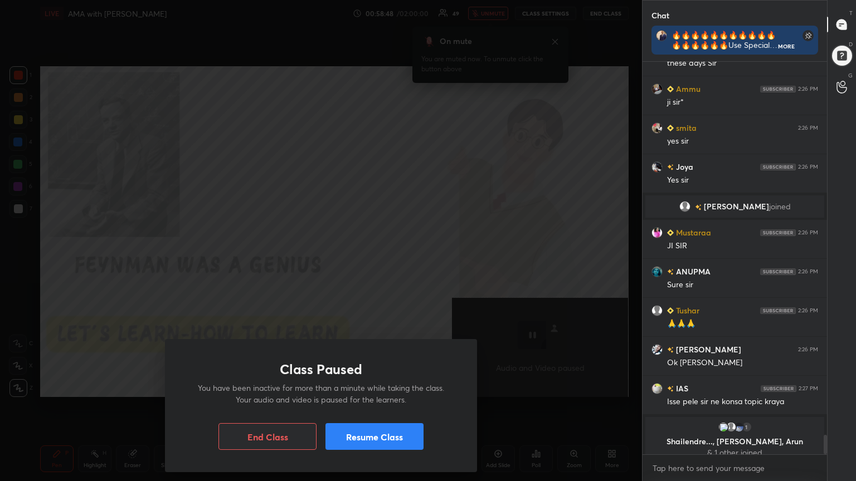
click at [401, 432] on button "Resume Class" at bounding box center [374, 436] width 98 height 27
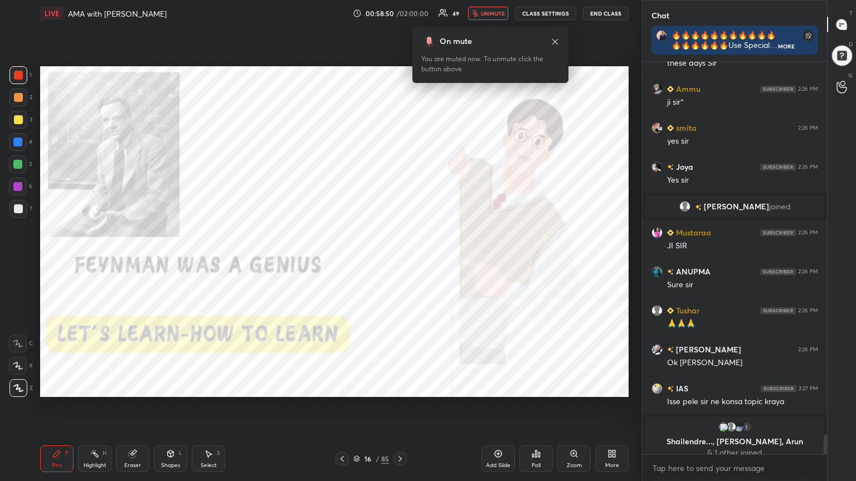
click at [499, 14] on span "unmute" at bounding box center [493, 13] width 24 height 8
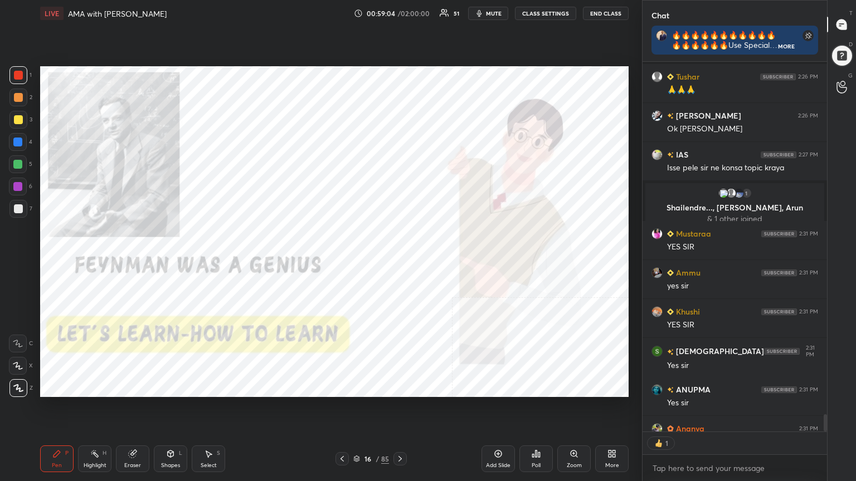
scroll to position [7674, 0]
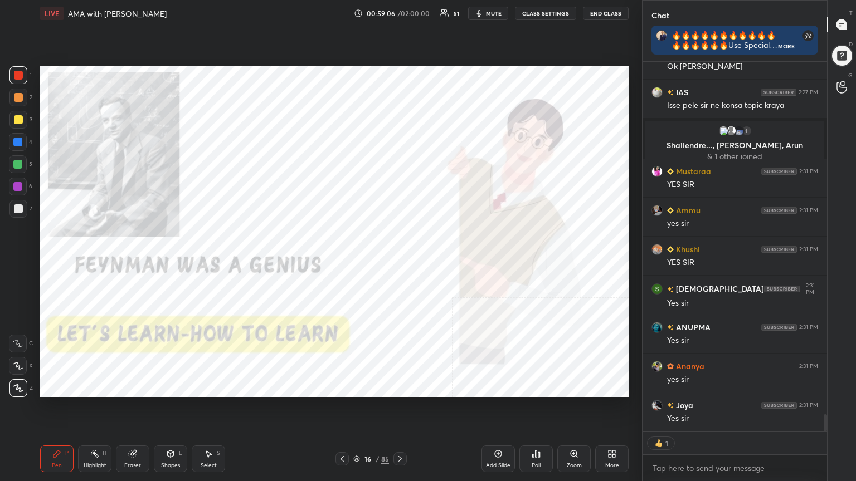
click at [494, 432] on icon at bounding box center [498, 454] width 9 height 9
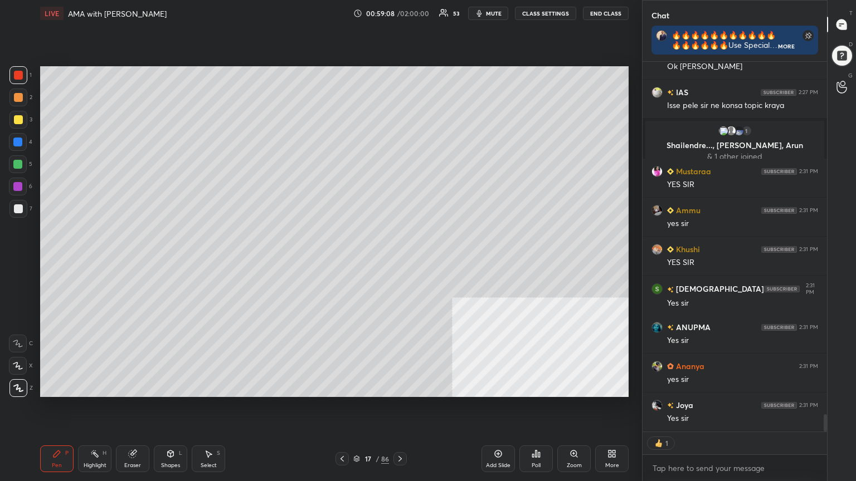
click at [21, 208] on div at bounding box center [18, 208] width 9 height 9
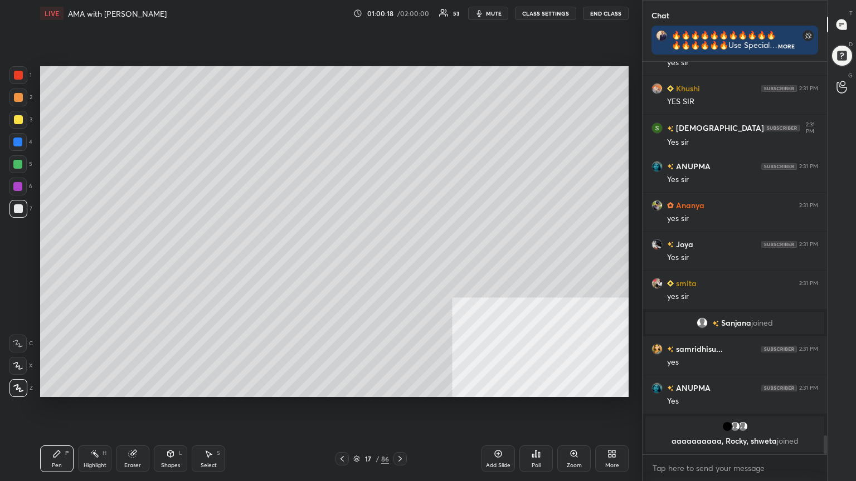
scroll to position [7783, 0]
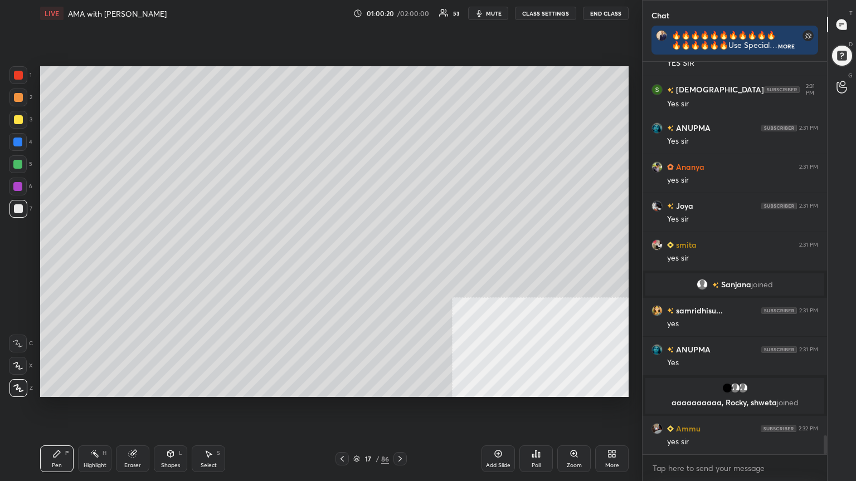
click at [503, 432] on div "Add Slide" at bounding box center [497, 459] width 33 height 27
click at [18, 118] on div at bounding box center [18, 119] width 9 height 9
click at [172, 432] on icon at bounding box center [171, 454] width 6 height 7
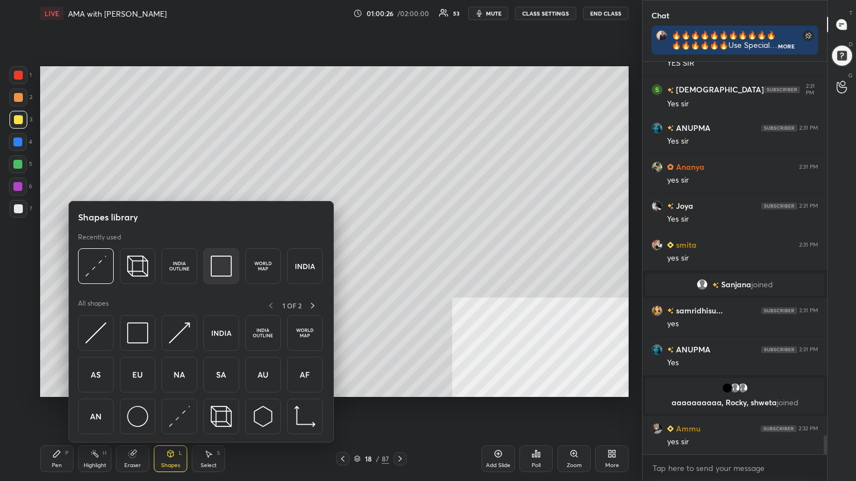
click at [220, 267] on img at bounding box center [221, 266] width 21 height 21
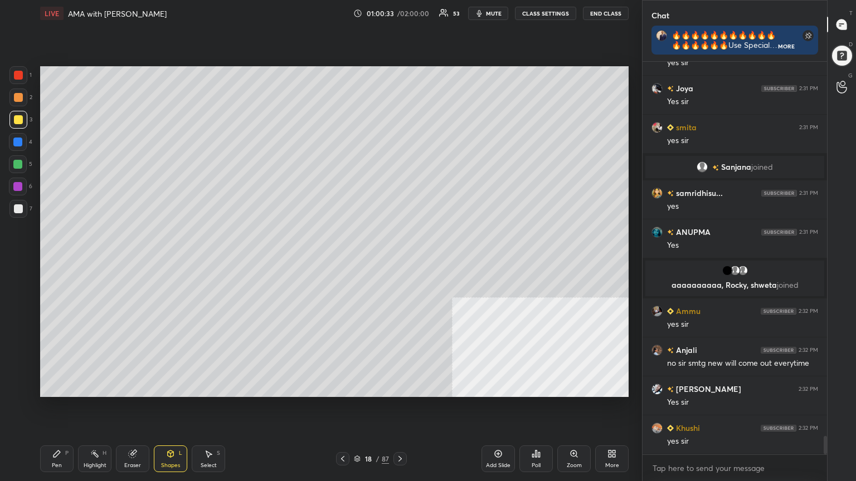
scroll to position [7979, 0]
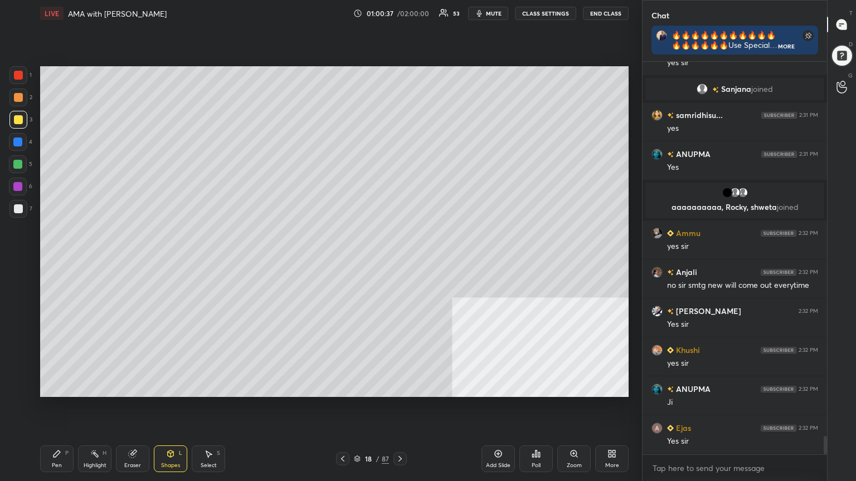
click at [21, 206] on div at bounding box center [18, 208] width 9 height 9
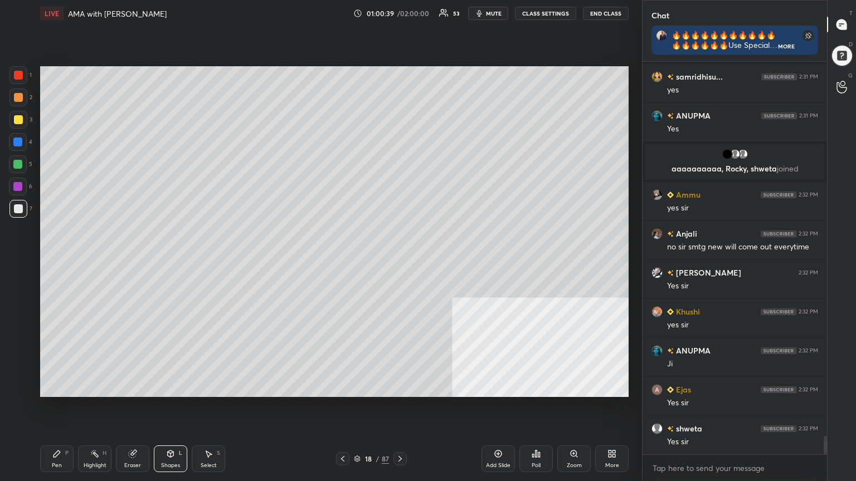
click at [61, 432] on div "Pen P" at bounding box center [56, 459] width 33 height 27
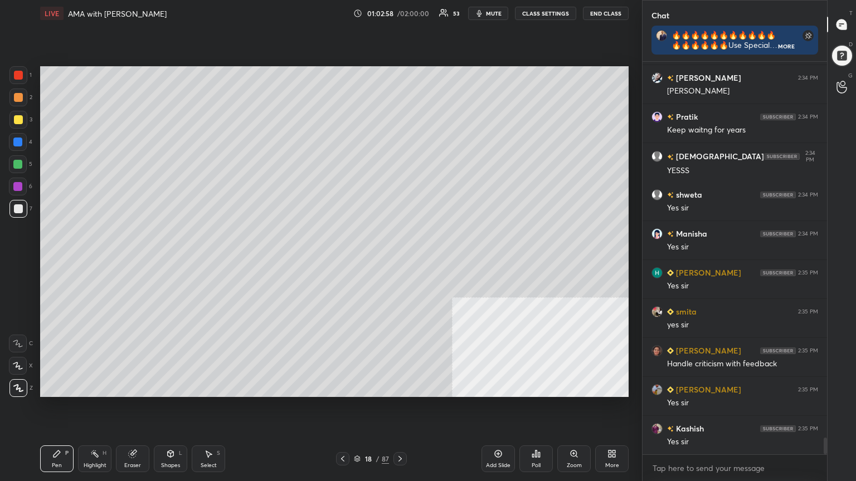
scroll to position [8875, 0]
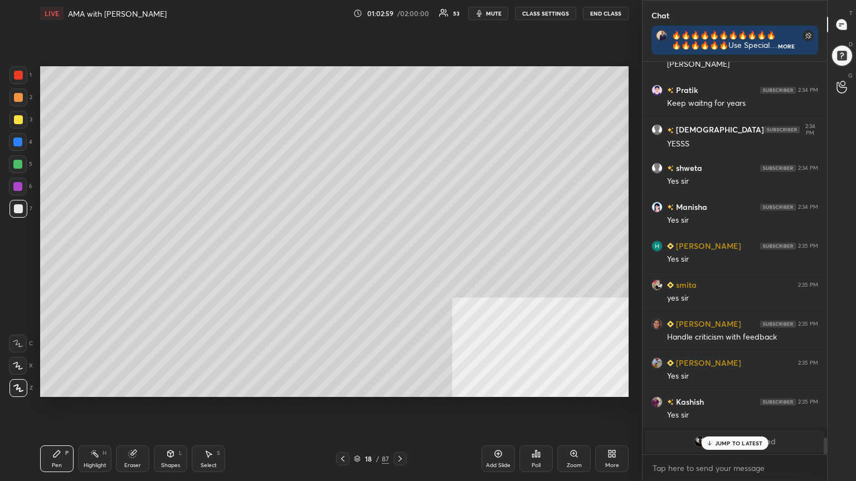
drag, startPoint x: 17, startPoint y: 74, endPoint x: 23, endPoint y: 77, distance: 6.8
click at [18, 74] on div at bounding box center [18, 75] width 9 height 9
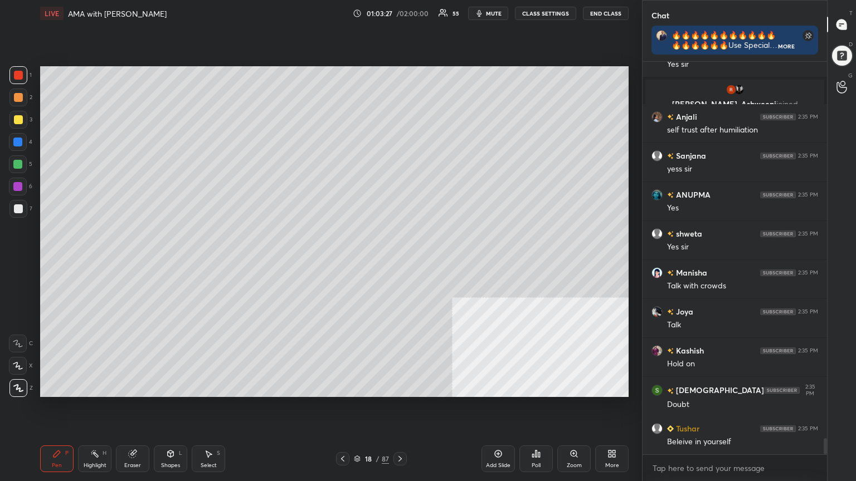
scroll to position [9077, 0]
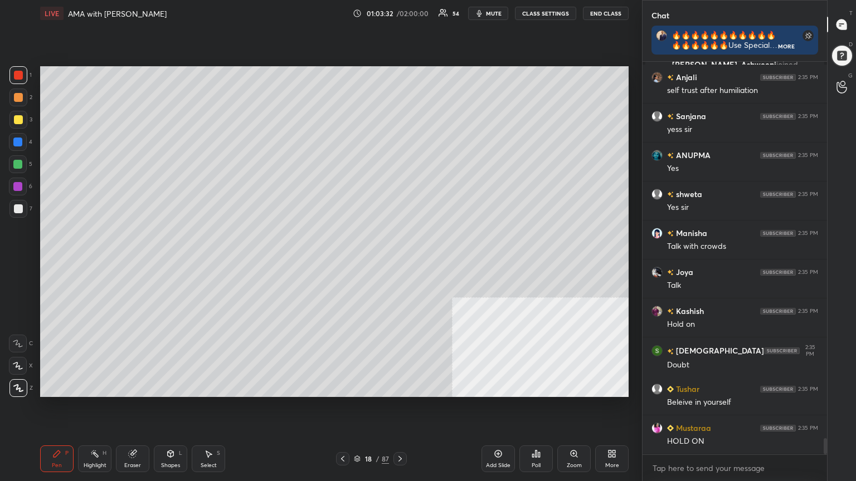
click at [17, 119] on div at bounding box center [18, 119] width 9 height 9
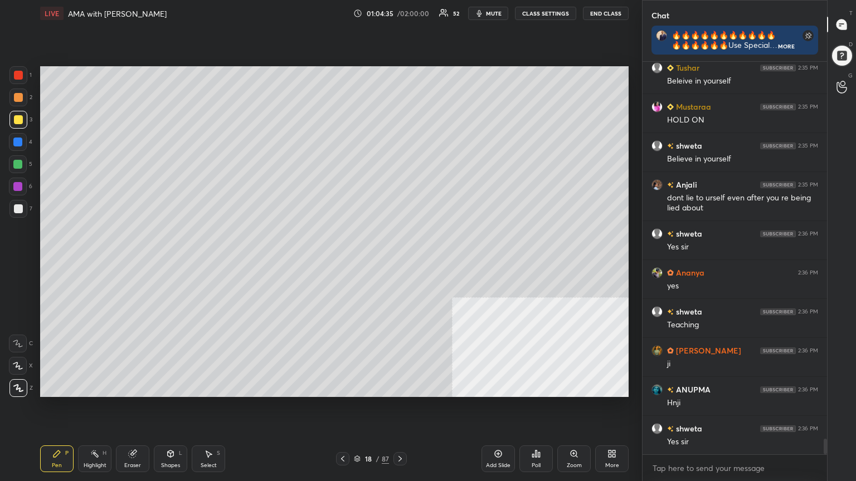
scroll to position [9438, 0]
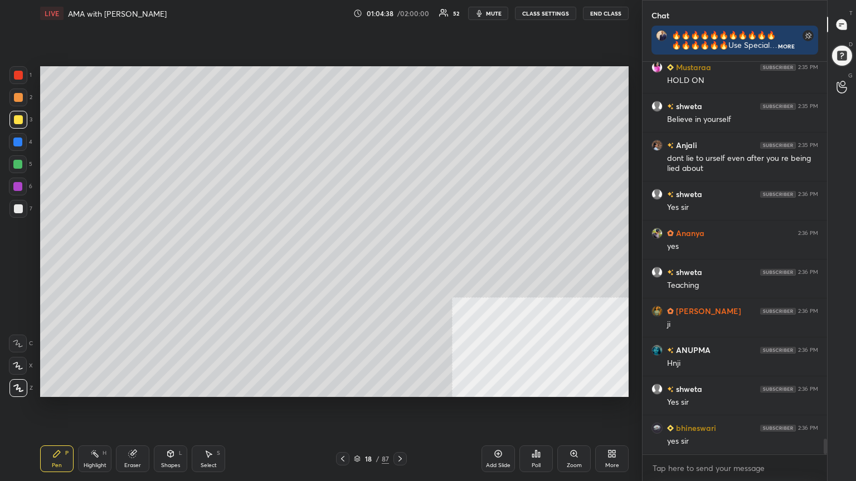
click at [19, 71] on div at bounding box center [18, 75] width 9 height 9
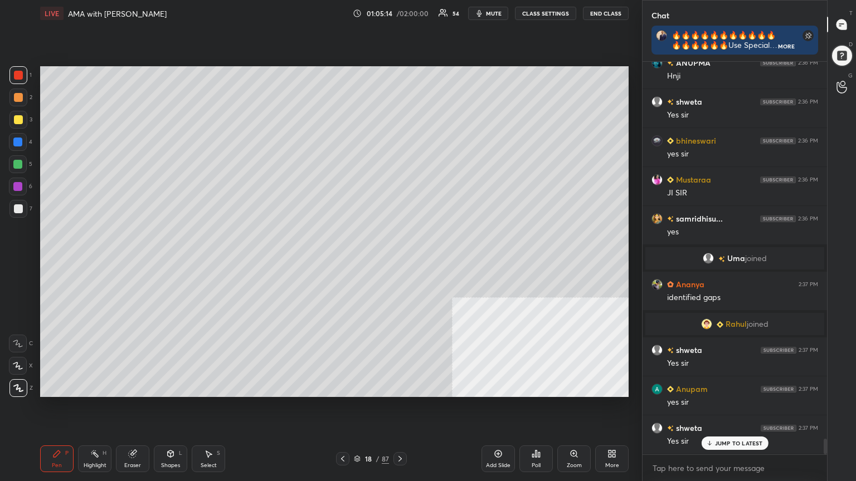
scroll to position [9510, 0]
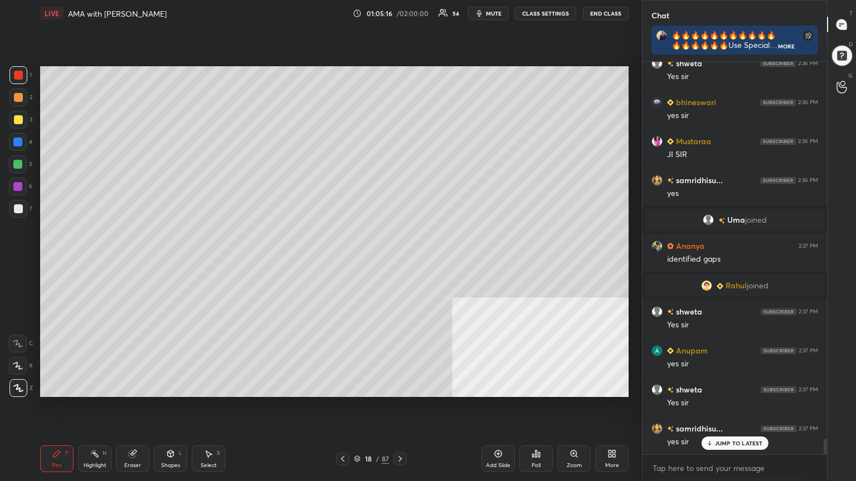
drag, startPoint x: 498, startPoint y: 457, endPoint x: 490, endPoint y: 440, distance: 18.7
click at [498, 432] on icon at bounding box center [498, 454] width 9 height 9
click at [12, 207] on div at bounding box center [18, 209] width 18 height 18
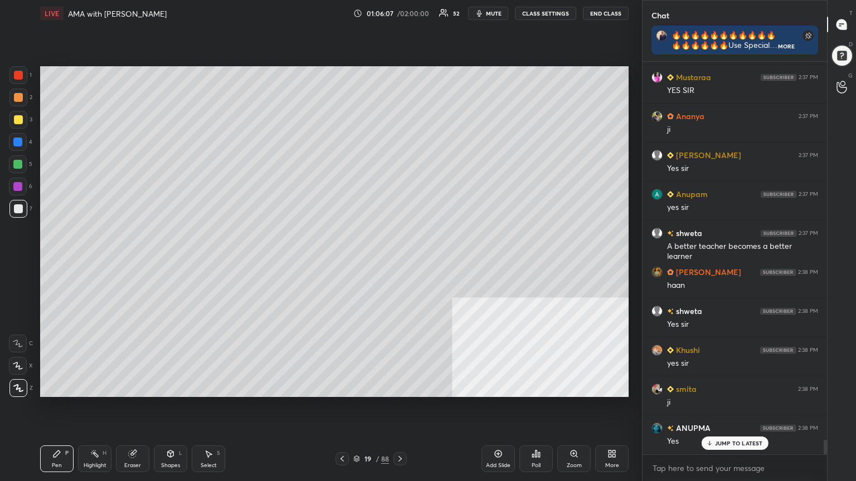
scroll to position [10134, 0]
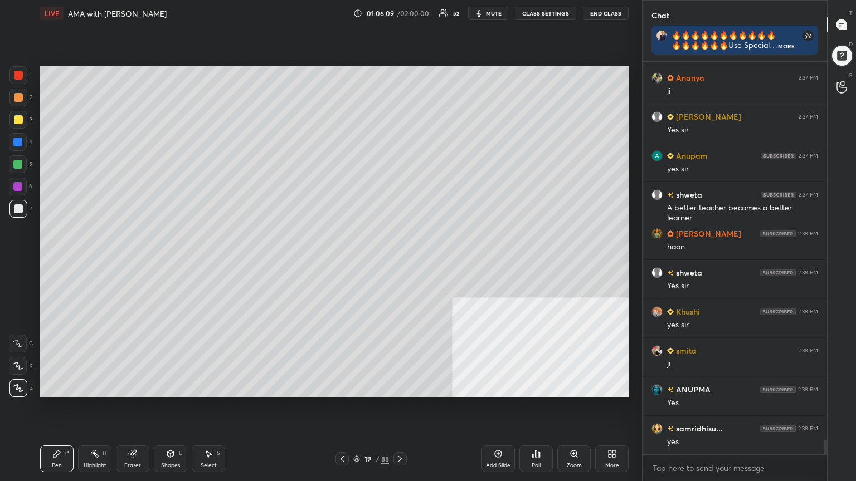
click at [497, 432] on icon at bounding box center [498, 454] width 9 height 9
drag, startPoint x: 16, startPoint y: 118, endPoint x: 22, endPoint y: 118, distance: 6.2
click at [16, 118] on div at bounding box center [18, 119] width 9 height 9
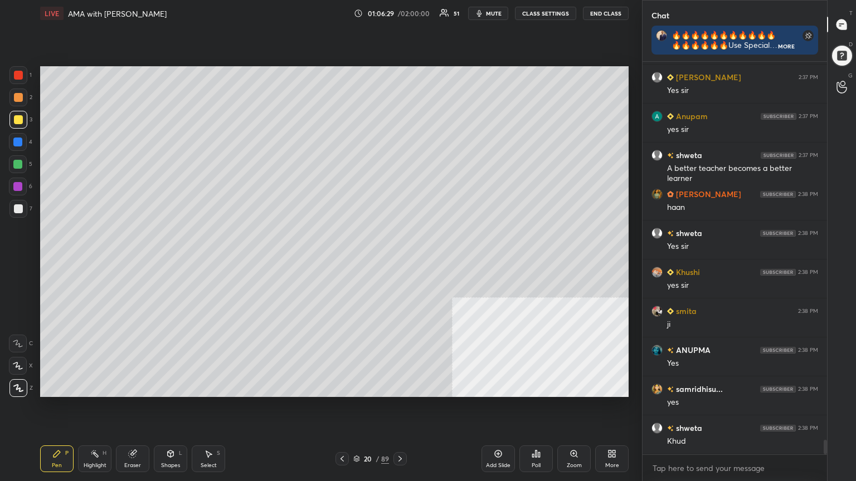
scroll to position [367, 181]
click at [357, 432] on div "20 / 89" at bounding box center [371, 459] width 36 height 10
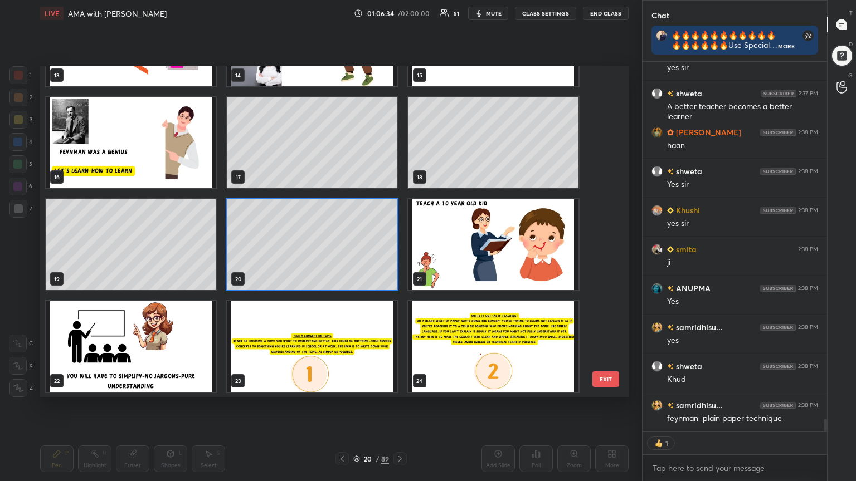
scroll to position [494, 0]
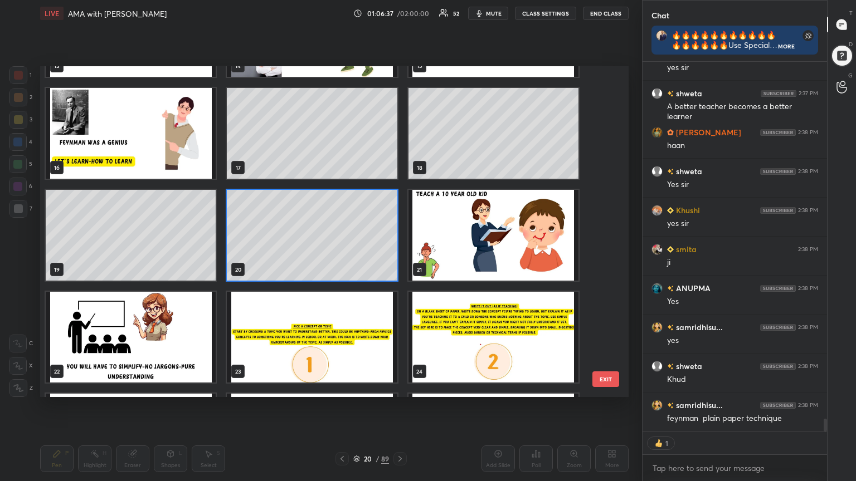
click at [464, 244] on img "grid" at bounding box center [493, 235] width 170 height 91
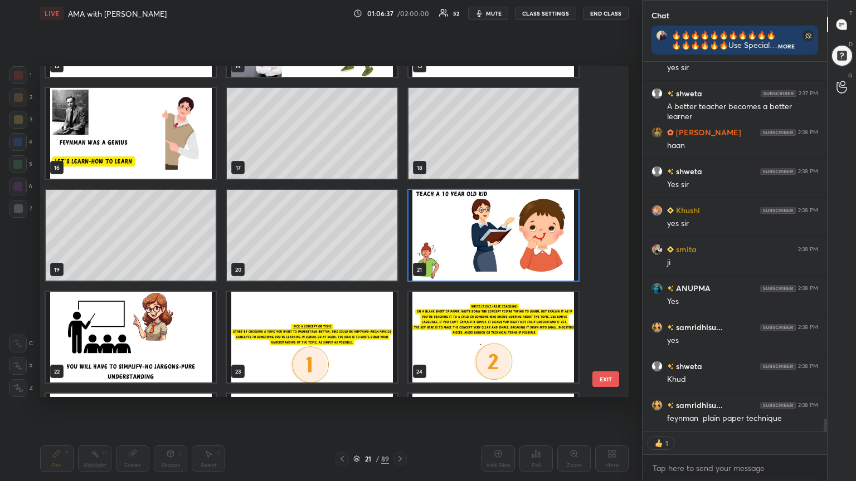
click at [464, 244] on img "grid" at bounding box center [493, 235] width 170 height 91
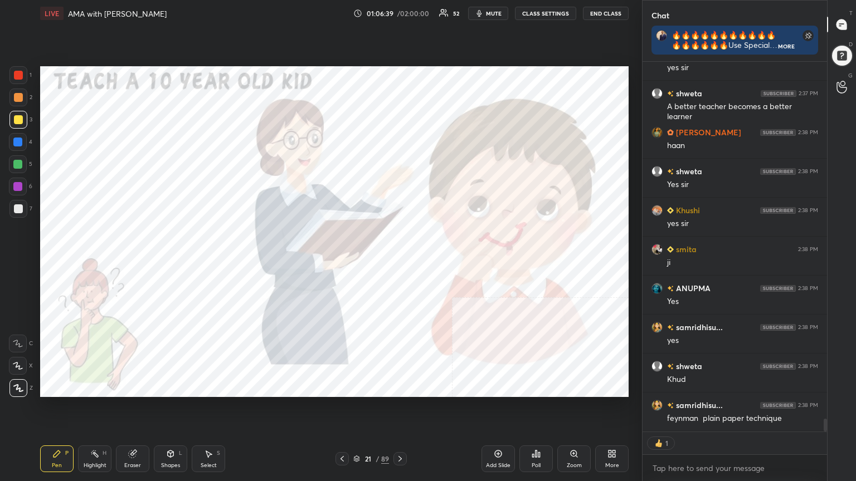
scroll to position [389, 181]
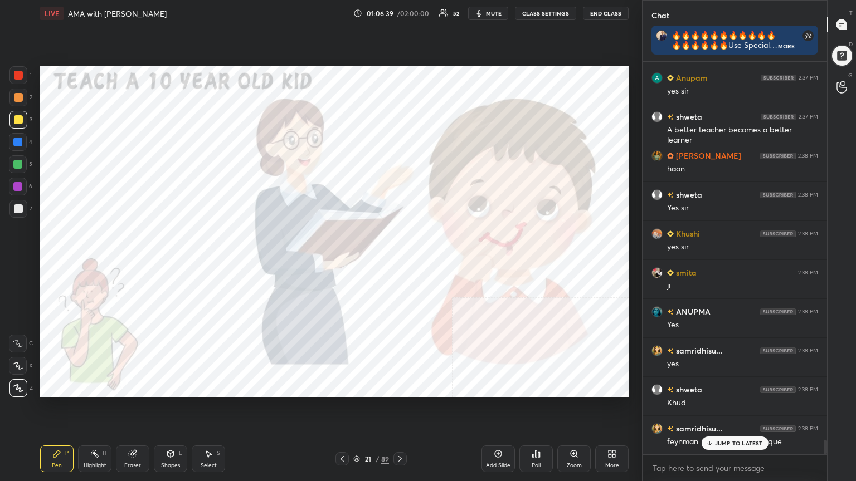
click at [13, 74] on div at bounding box center [18, 75] width 18 height 18
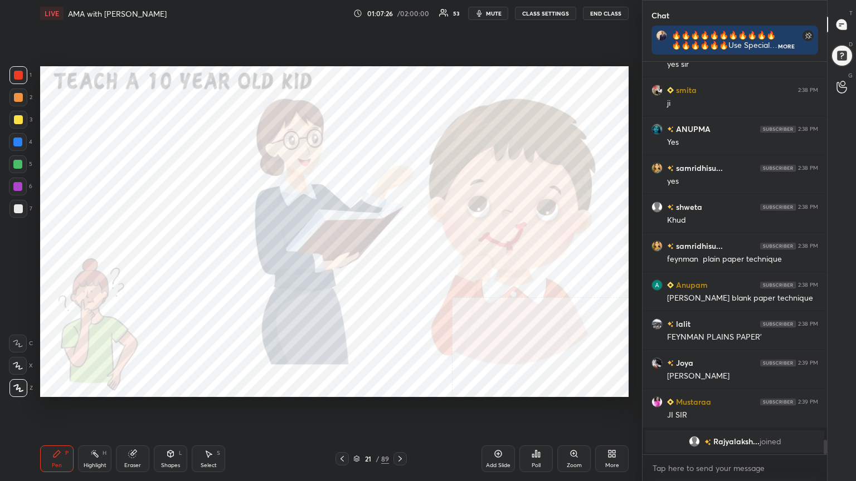
scroll to position [10148, 0]
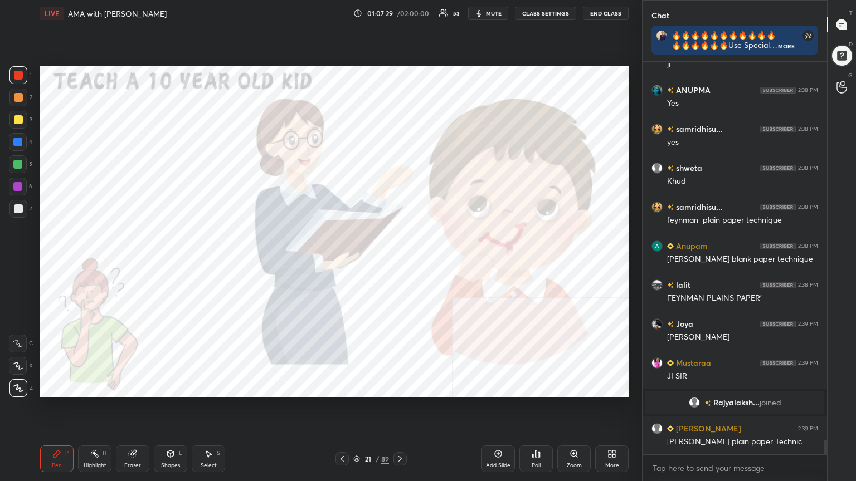
click at [403, 432] on icon at bounding box center [400, 459] width 9 height 9
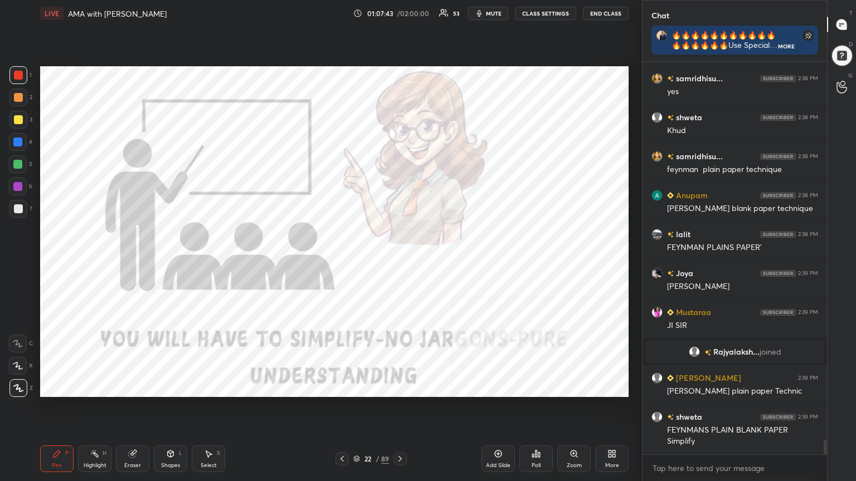
scroll to position [10237, 0]
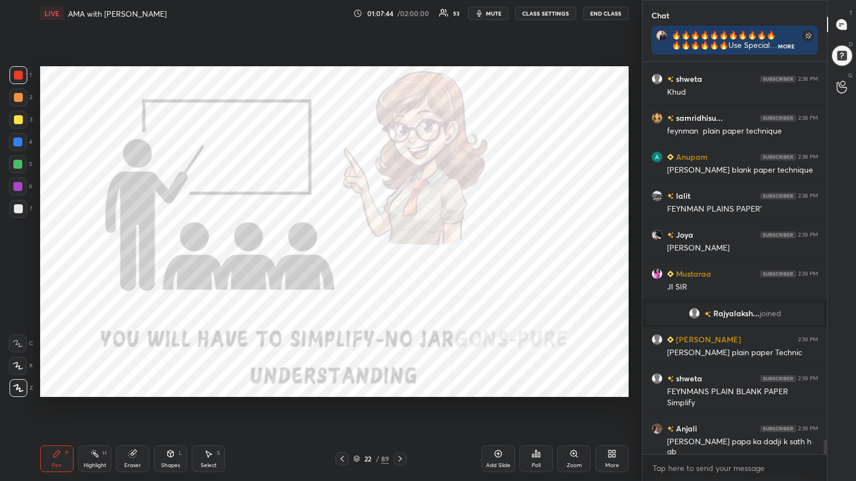
click at [607, 432] on div "More" at bounding box center [612, 466] width 14 height 6
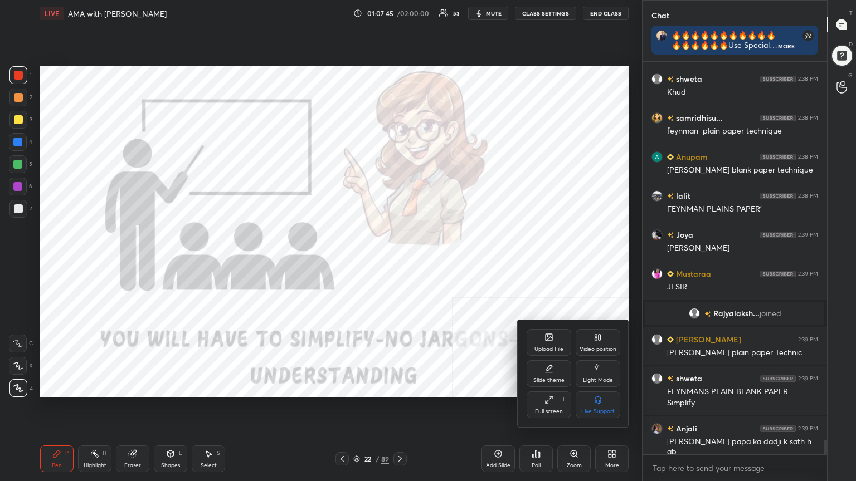
click at [593, 340] on icon at bounding box center [597, 337] width 9 height 9
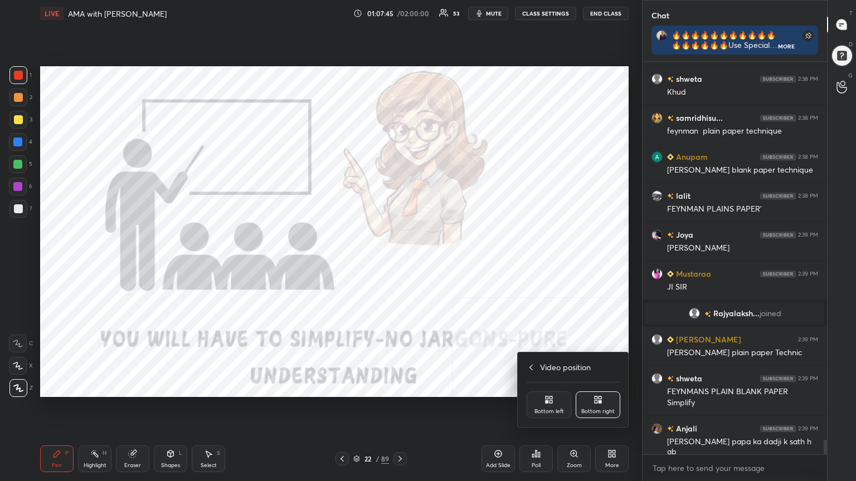
click at [539, 401] on div "Bottom left" at bounding box center [549, 405] width 45 height 27
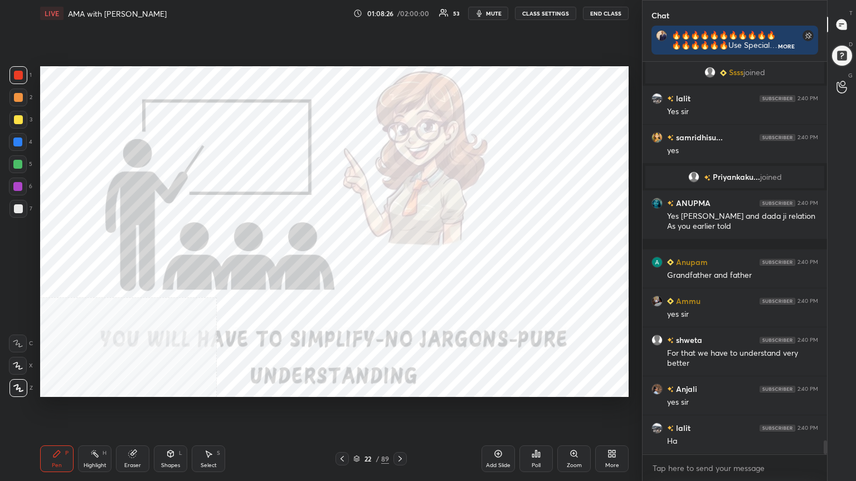
scroll to position [10649, 0]
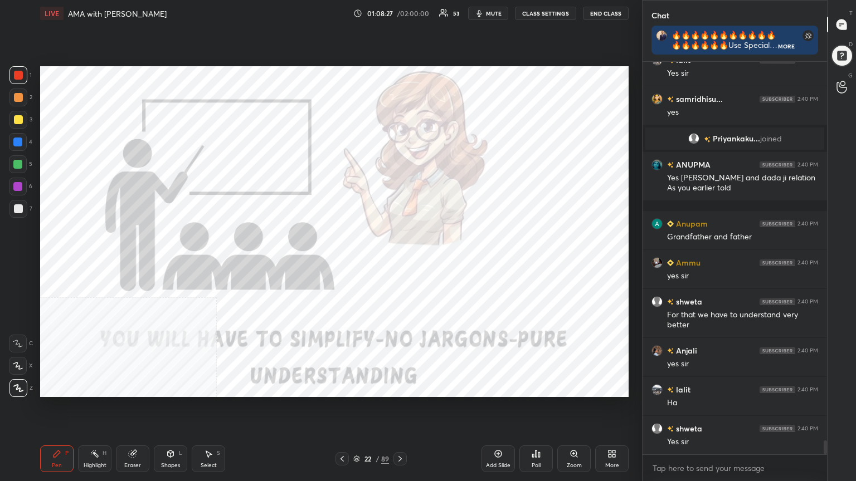
click at [341, 432] on icon at bounding box center [342, 459] width 9 height 9
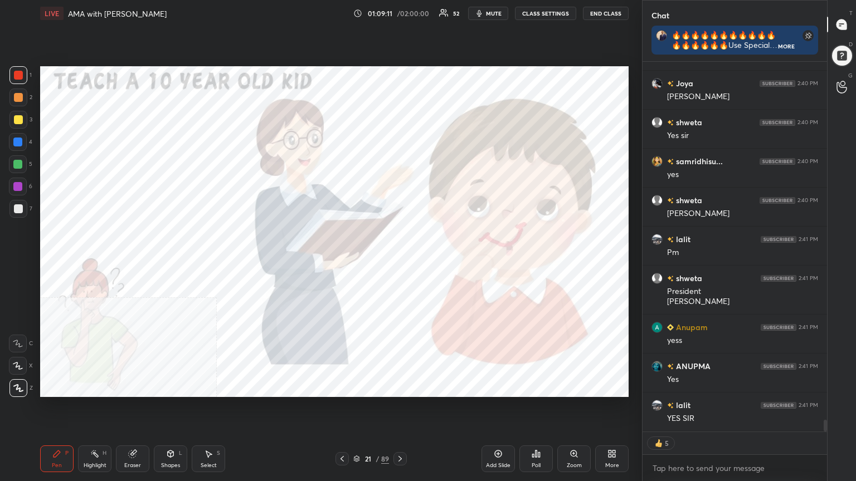
scroll to position [11151, 0]
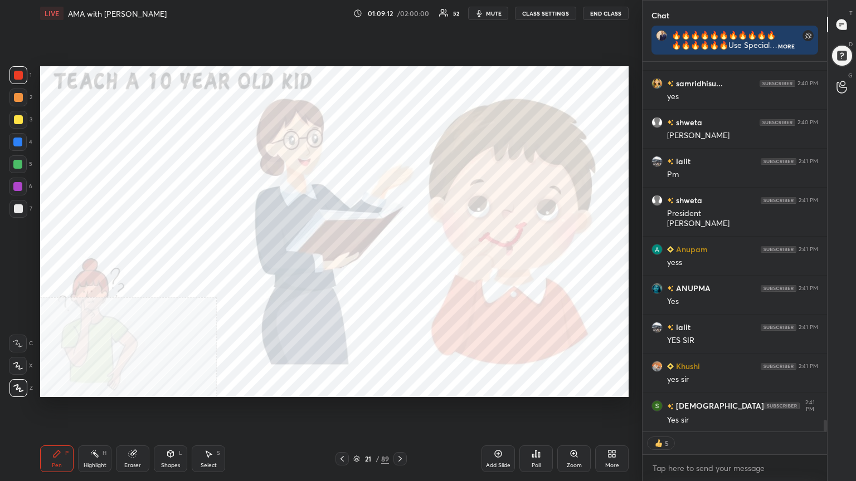
click at [500, 432] on div "Add Slide" at bounding box center [498, 466] width 25 height 6
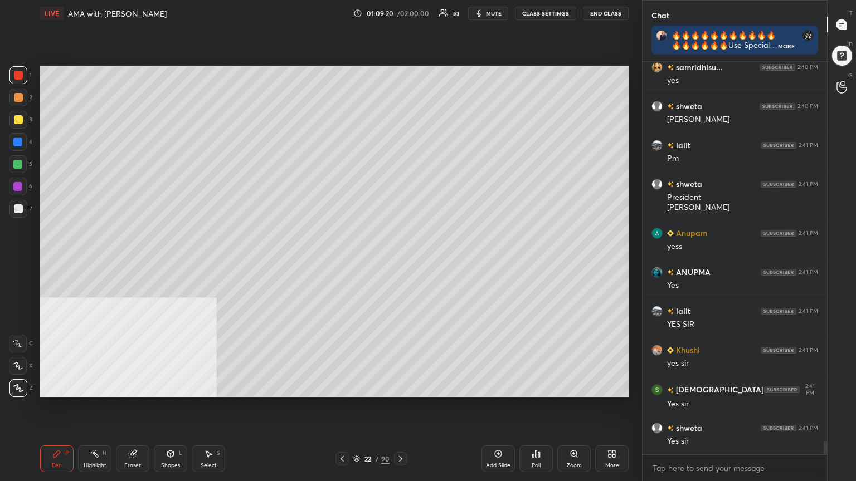
scroll to position [11206, 0]
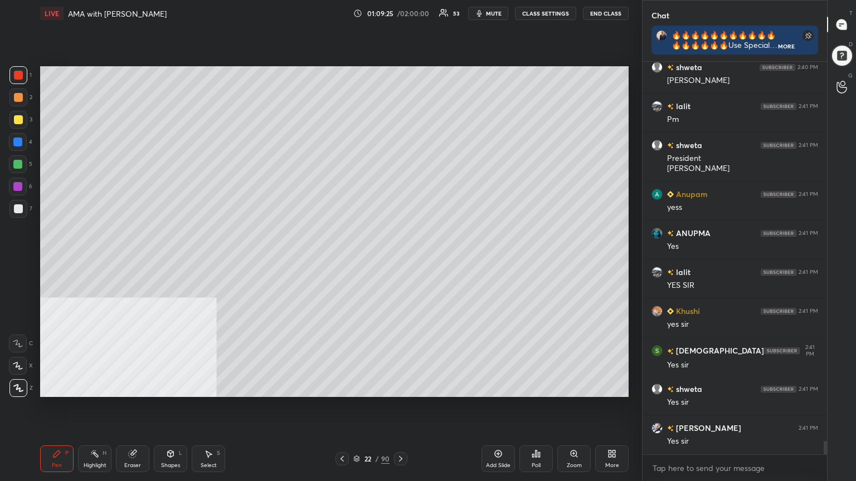
click at [21, 121] on div at bounding box center [18, 120] width 18 height 18
click at [21, 118] on div at bounding box center [18, 119] width 9 height 9
drag, startPoint x: 35, startPoint y: 145, endPoint x: 36, endPoint y: 152, distance: 6.2
click at [34, 156] on div "1 2 3 4 5 6 7 C X Z C X Z E E Erase all H H" at bounding box center [18, 231] width 36 height 331
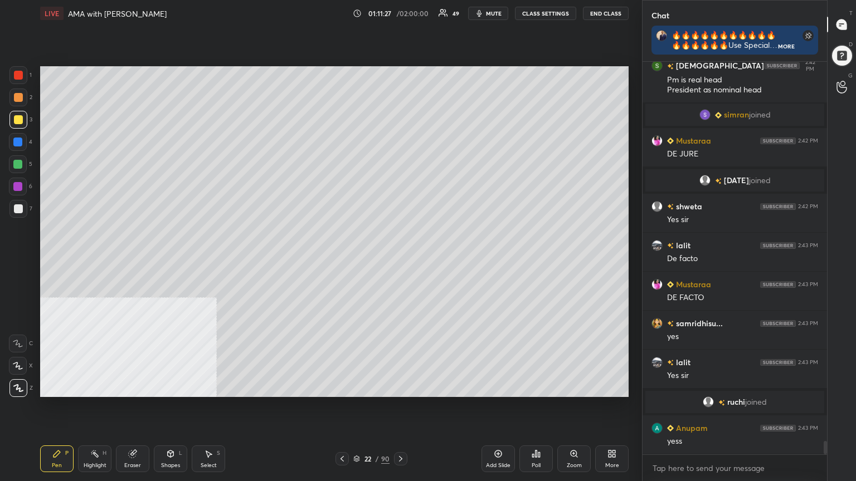
scroll to position [11380, 0]
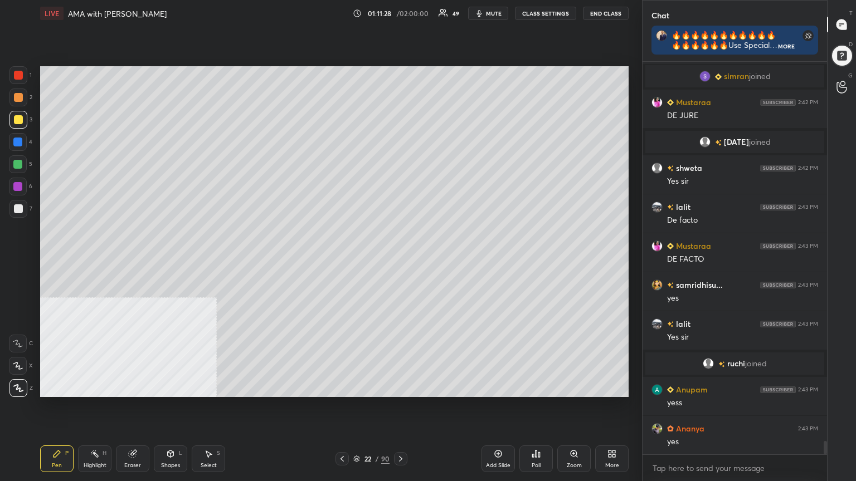
click at [20, 74] on div at bounding box center [18, 75] width 9 height 9
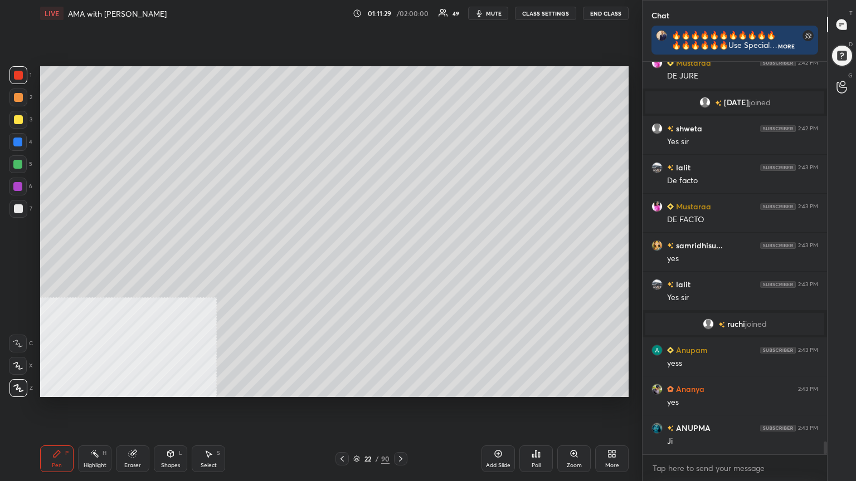
click at [16, 141] on div at bounding box center [17, 142] width 9 height 9
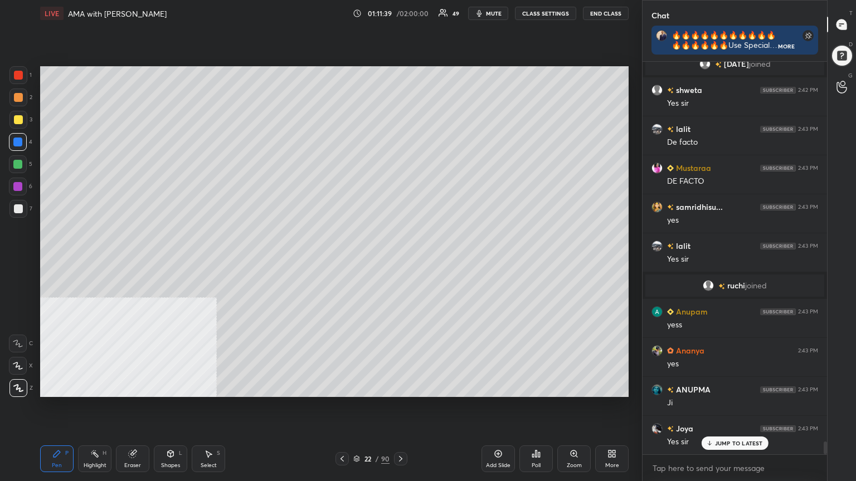
scroll to position [11485, 0]
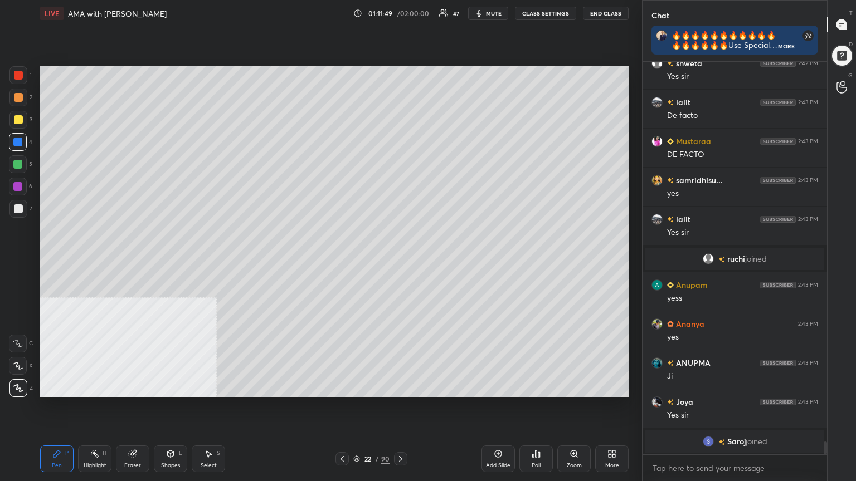
click at [20, 166] on div at bounding box center [17, 164] width 9 height 9
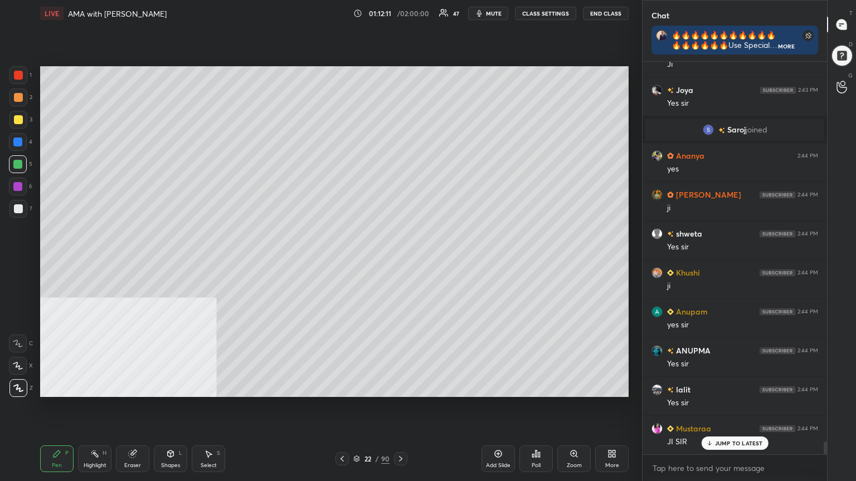
scroll to position [11837, 0]
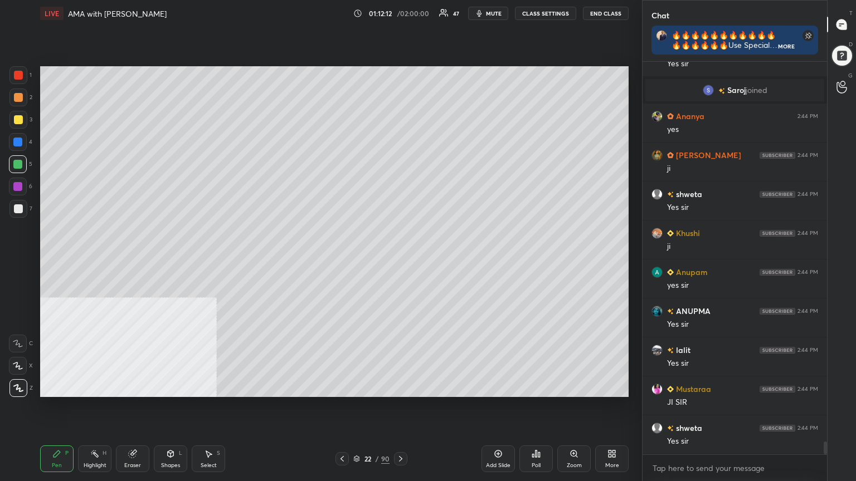
click at [14, 71] on div at bounding box center [18, 75] width 9 height 9
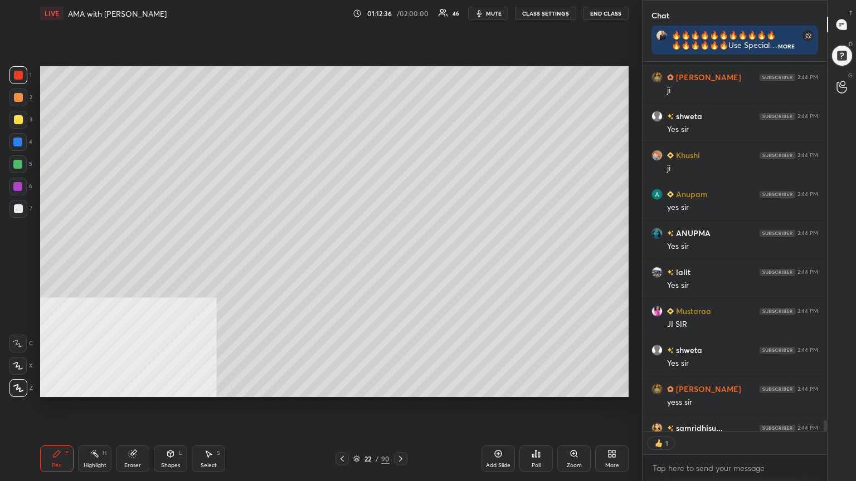
scroll to position [11976, 0]
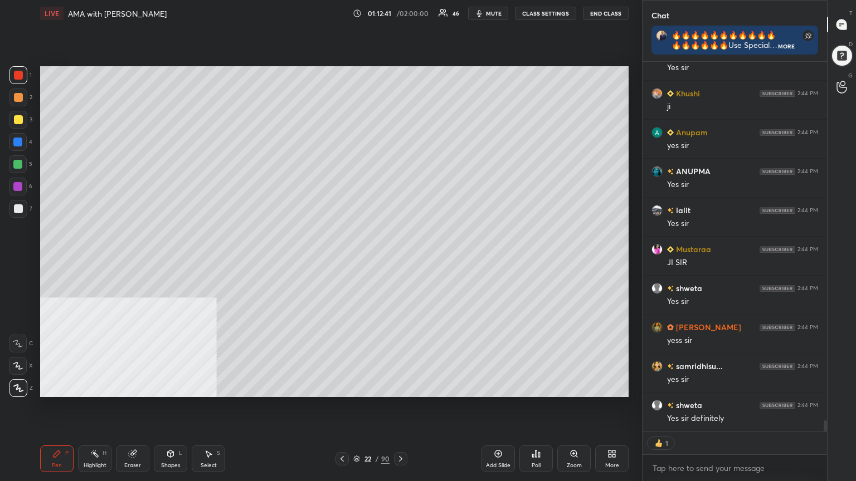
click at [400, 432] on icon at bounding box center [400, 459] width 9 height 9
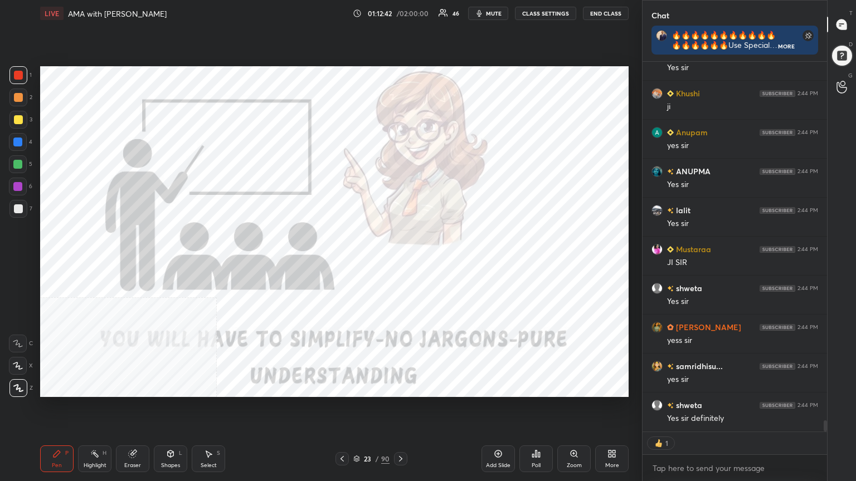
click at [402, 432] on icon at bounding box center [400, 459] width 9 height 9
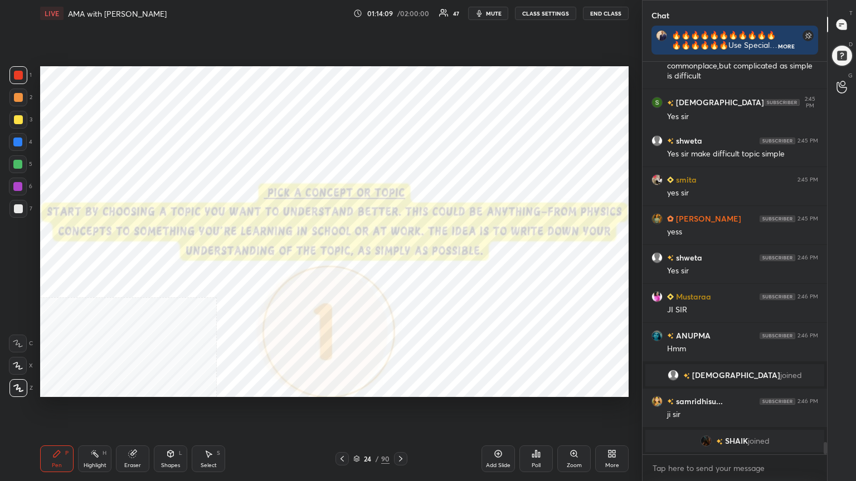
scroll to position [12149, 0]
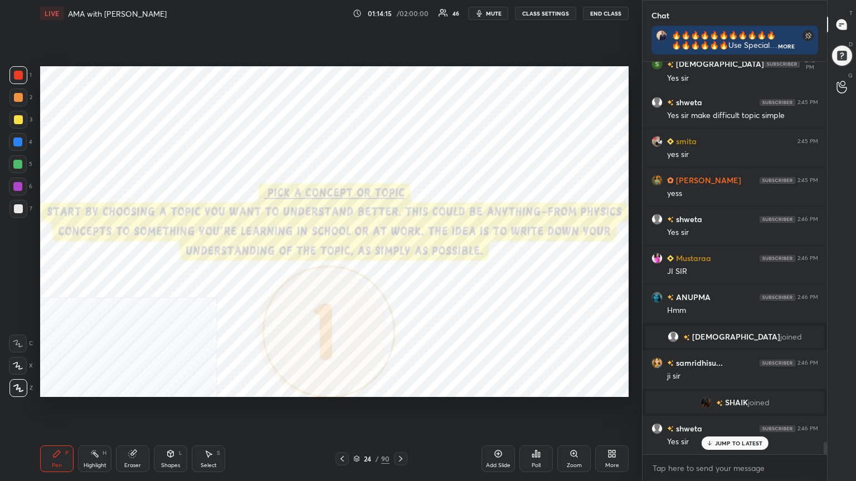
click at [402, 432] on icon at bounding box center [400, 459] width 9 height 9
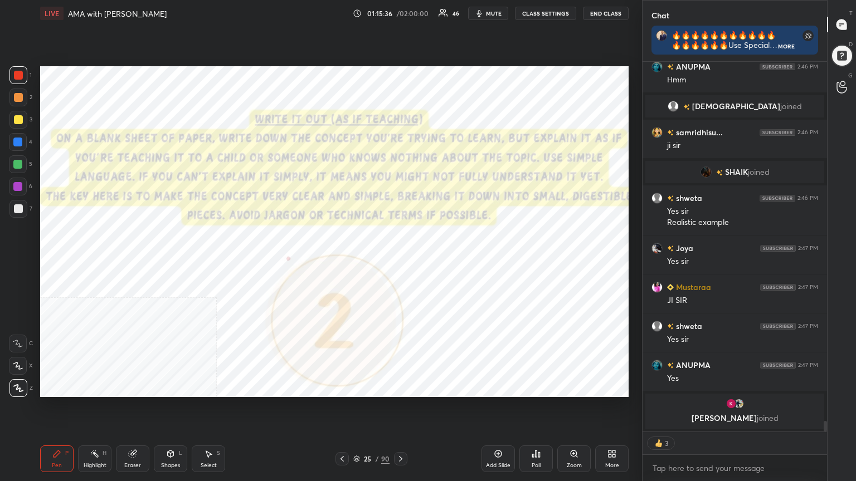
scroll to position [12352, 0]
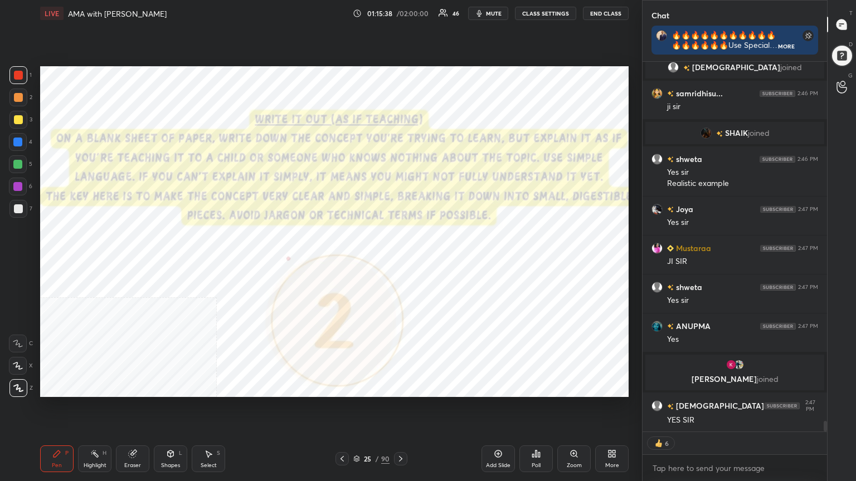
click at [499, 432] on icon at bounding box center [497, 453] width 3 height 3
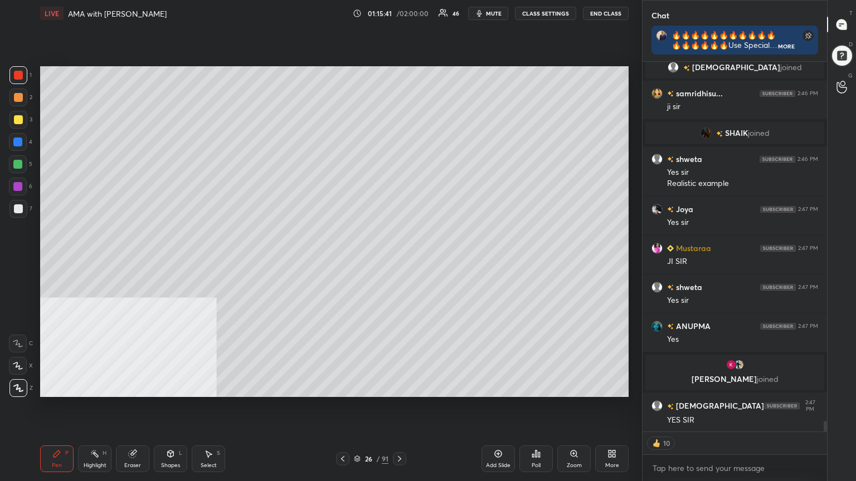
click at [19, 116] on div at bounding box center [18, 119] width 9 height 9
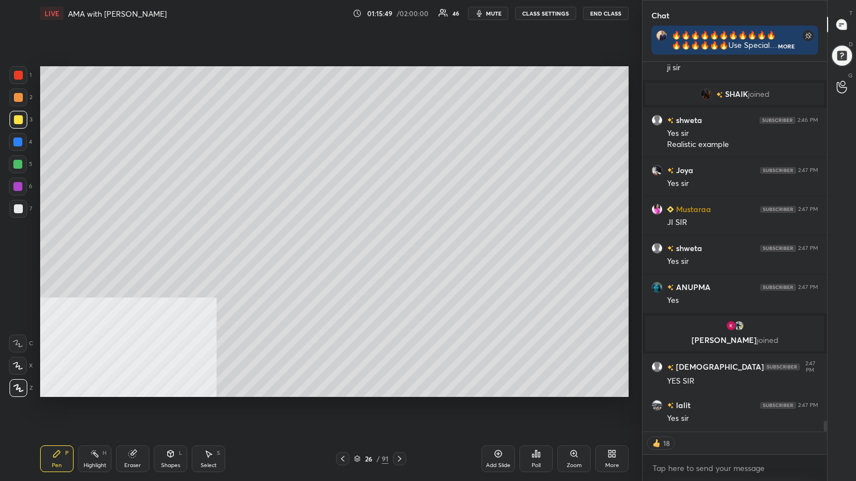
click at [17, 117] on div at bounding box center [18, 119] width 9 height 9
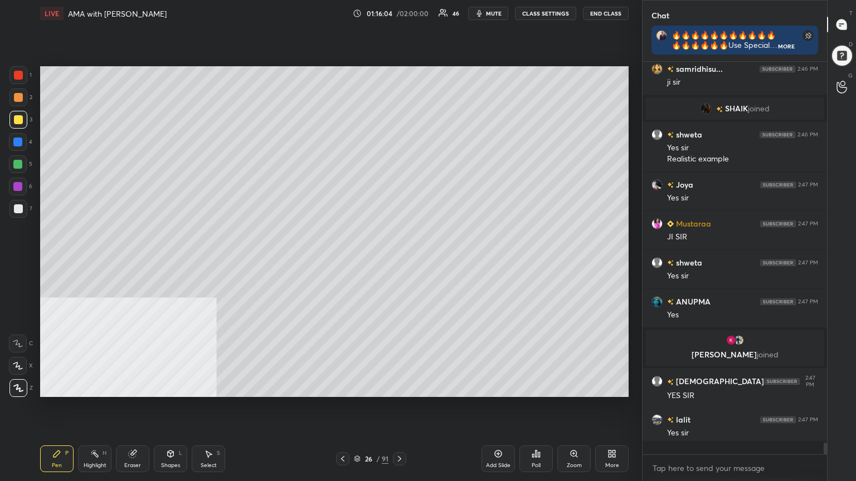
scroll to position [389, 181]
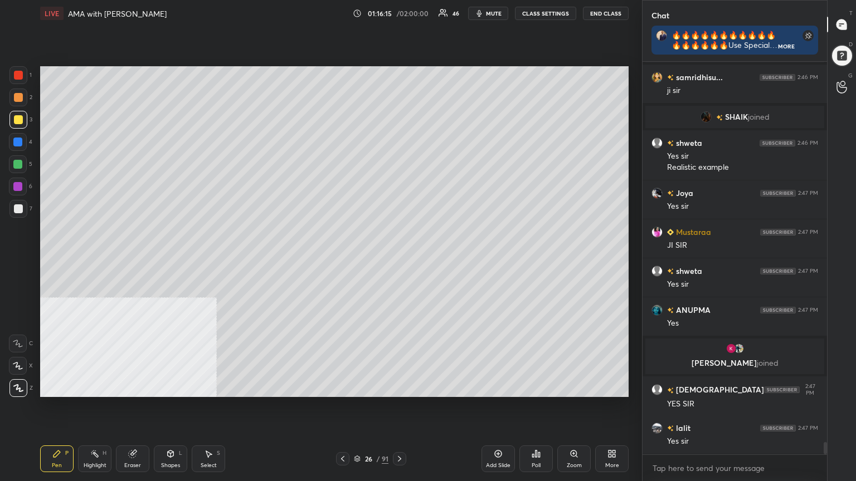
click at [16, 74] on div at bounding box center [18, 75] width 9 height 9
click at [17, 139] on div at bounding box center [17, 142] width 9 height 9
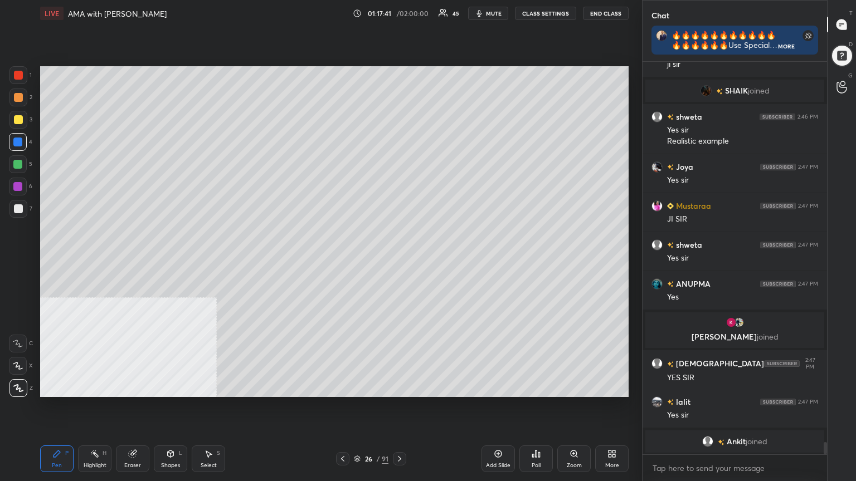
click at [15, 113] on div at bounding box center [18, 120] width 18 height 18
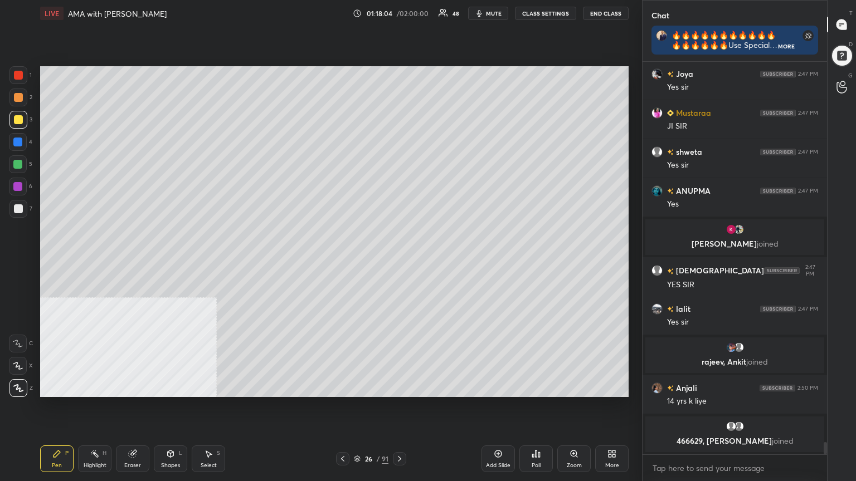
scroll to position [12463, 0]
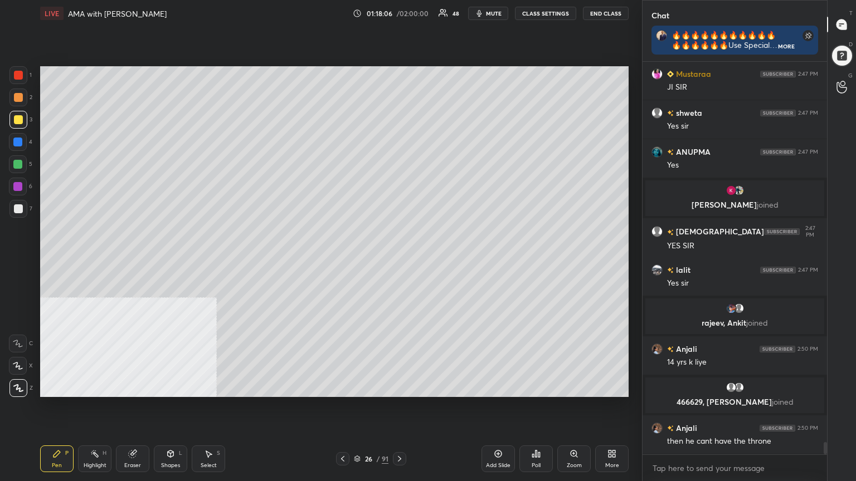
click at [17, 74] on div at bounding box center [18, 75] width 9 height 9
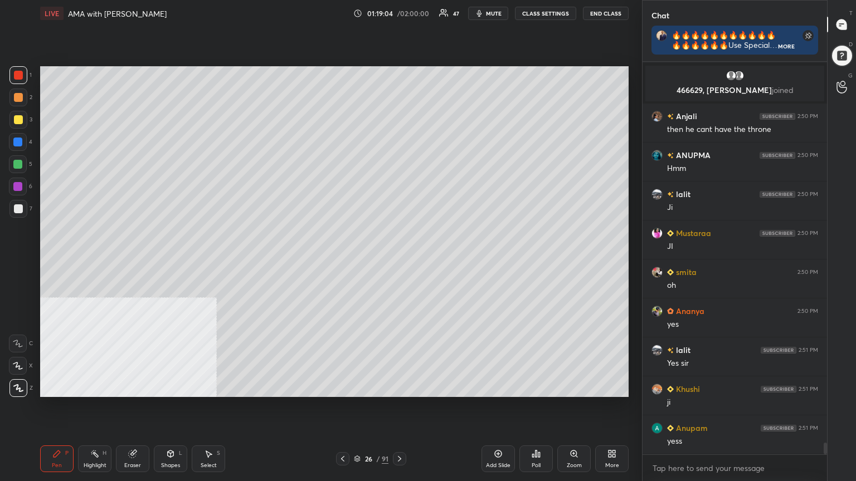
scroll to position [12891, 0]
click at [17, 118] on div at bounding box center [18, 119] width 9 height 9
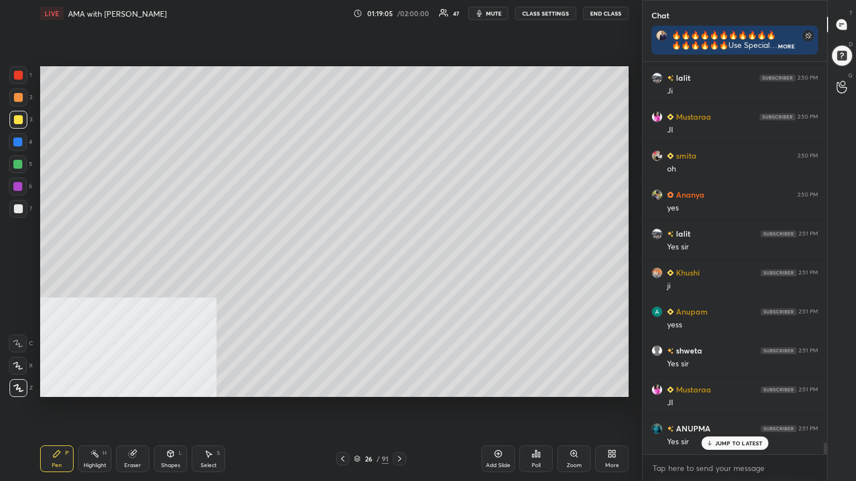
click at [18, 165] on div at bounding box center [17, 164] width 9 height 9
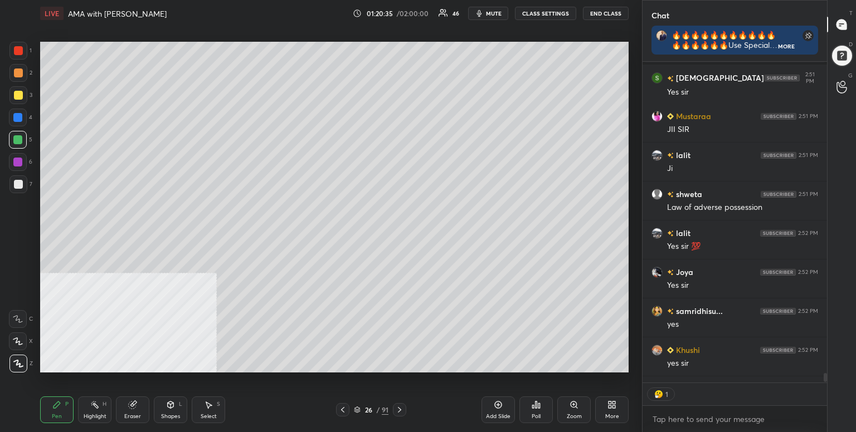
scroll to position [318, 181]
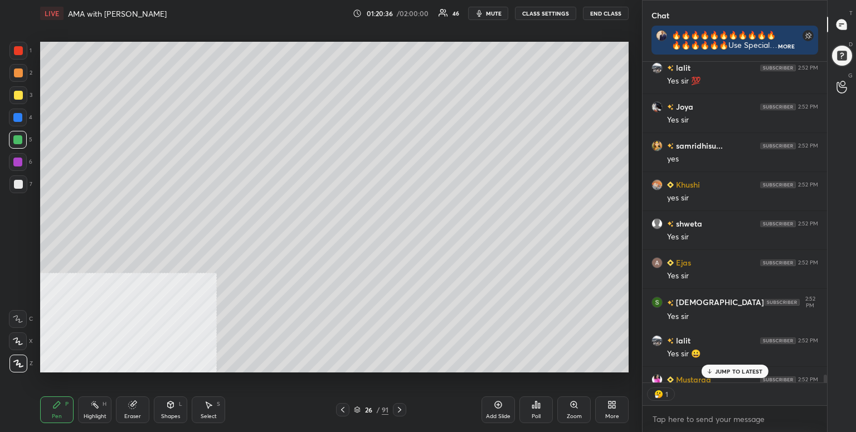
click at [615, 408] on icon at bounding box center [611, 405] width 9 height 9
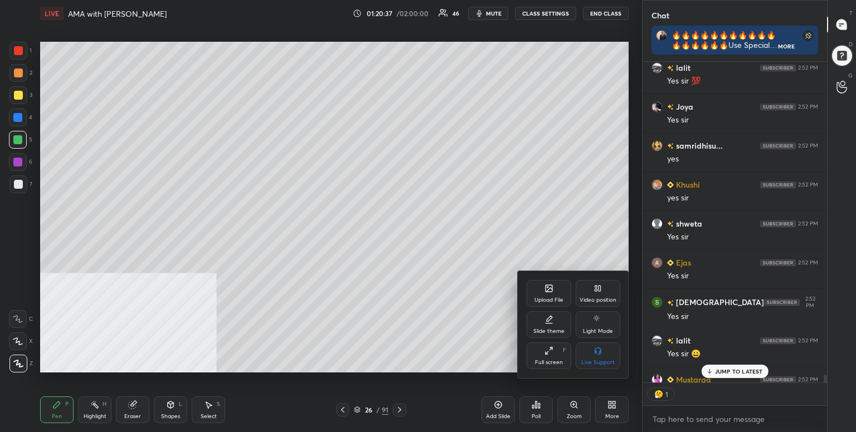
click at [553, 298] on div "Upload File" at bounding box center [548, 301] width 29 height 6
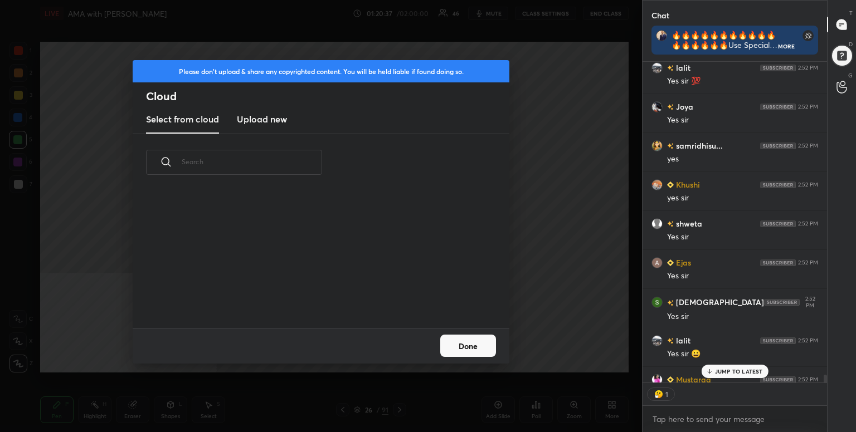
scroll to position [137, 358]
click at [270, 119] on h3 "Upload new" at bounding box center [262, 119] width 50 height 13
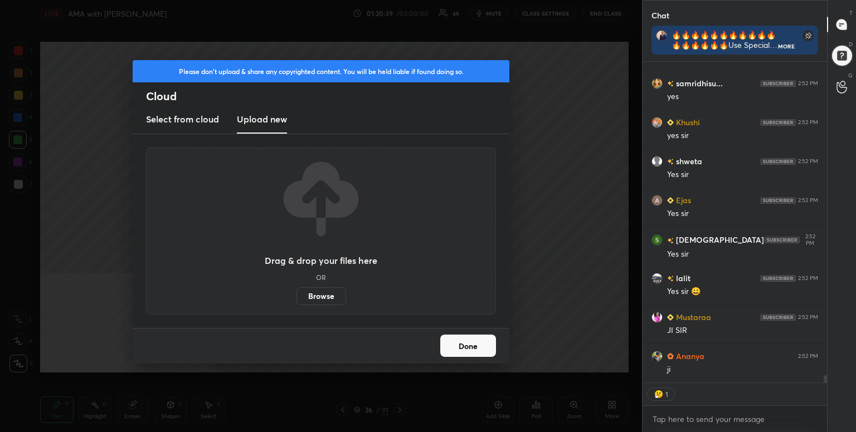
click at [327, 297] on label "Browse" at bounding box center [321, 297] width 50 height 18
click at [296, 297] on input "Browse" at bounding box center [296, 297] width 0 height 18
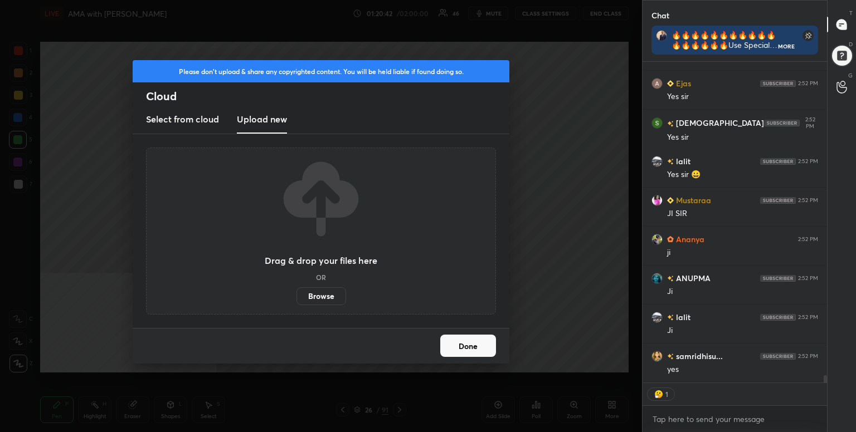
scroll to position [13671, 0]
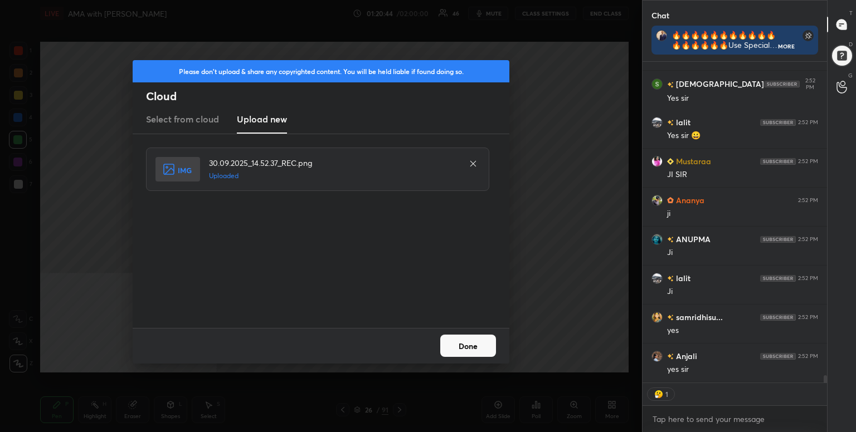
click at [473, 344] on button "Done" at bounding box center [468, 346] width 56 height 22
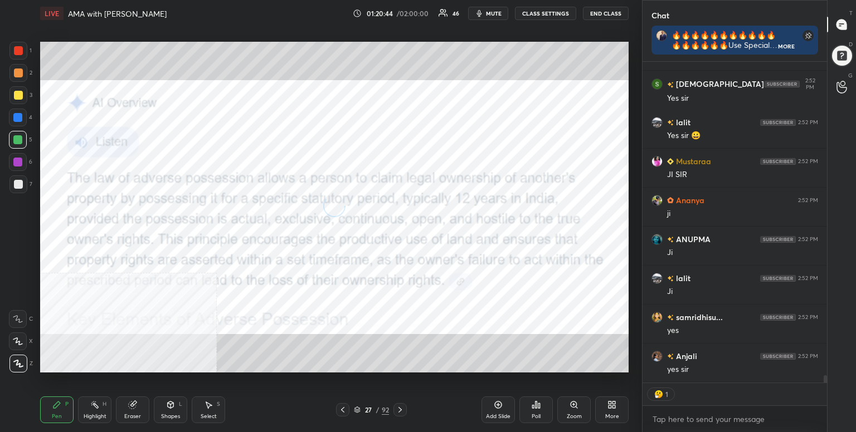
scroll to position [13656, 0]
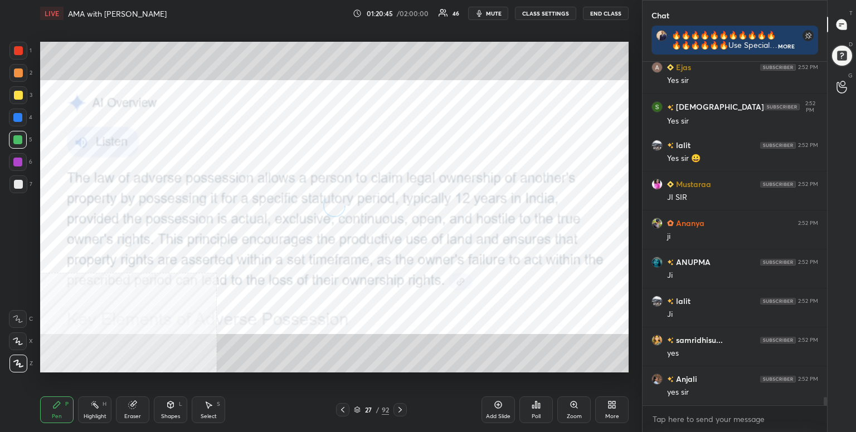
click at [611, 410] on div "More" at bounding box center [611, 410] width 33 height 27
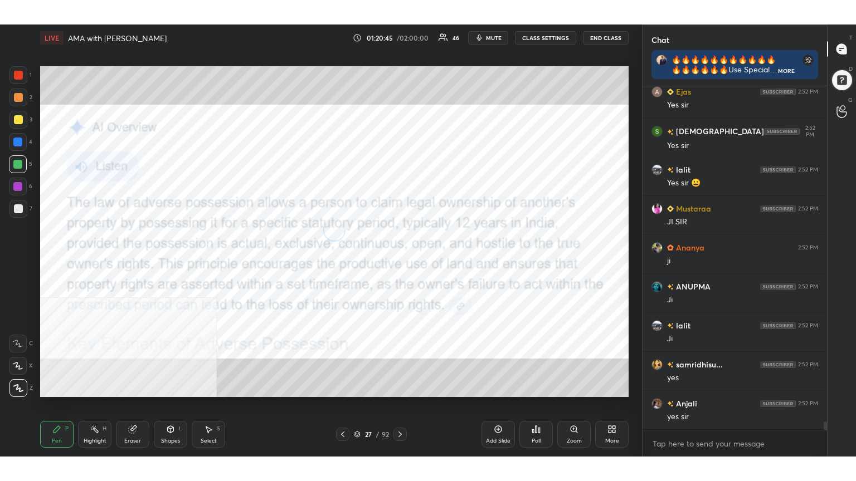
scroll to position [3, 3]
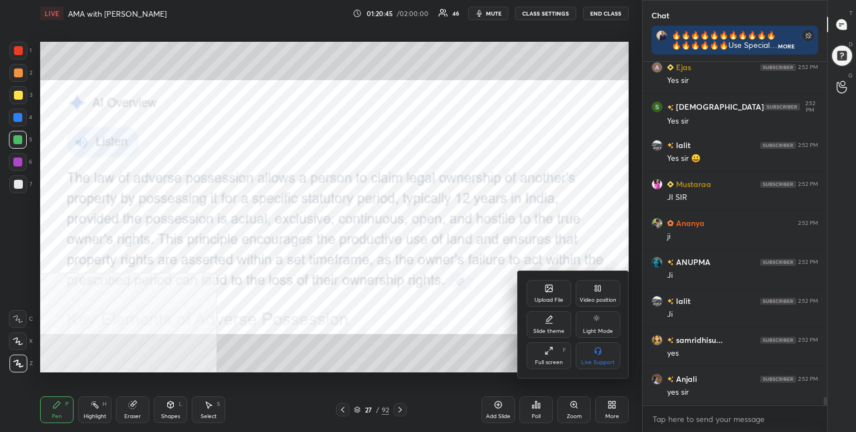
click at [546, 363] on div "Full screen" at bounding box center [549, 363] width 28 height 6
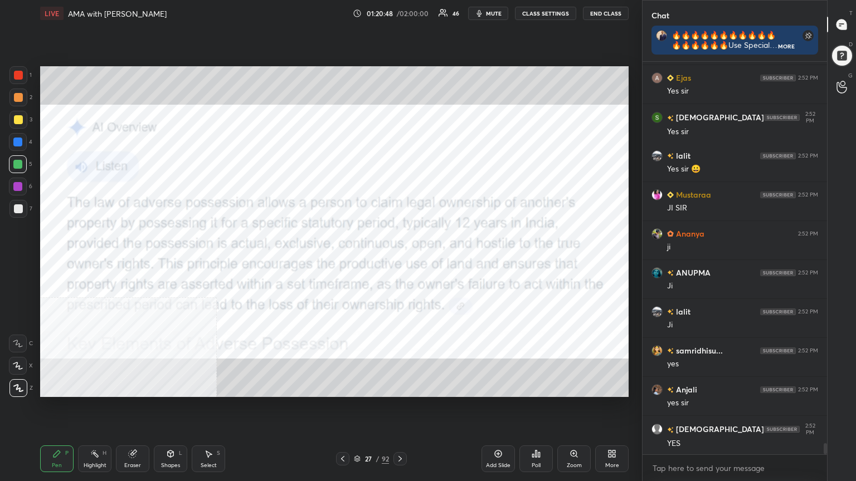
scroll to position [13678, 0]
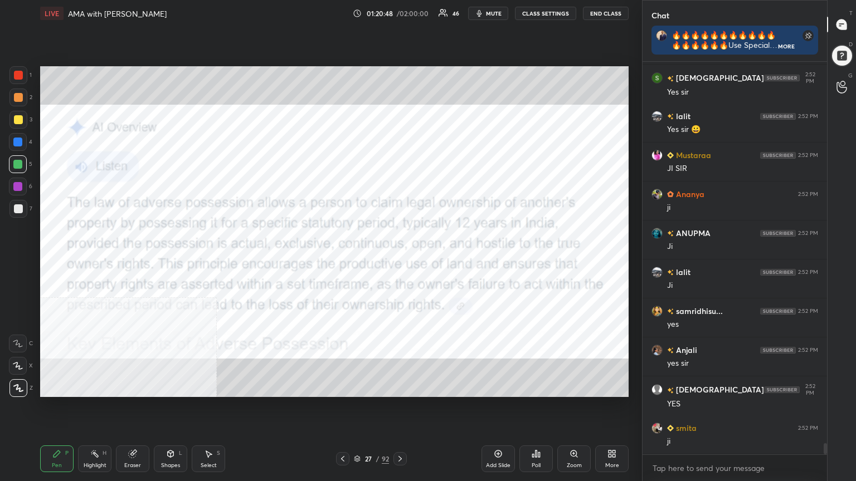
click at [21, 70] on div at bounding box center [18, 75] width 18 height 18
click at [620, 432] on div "More" at bounding box center [611, 459] width 33 height 27
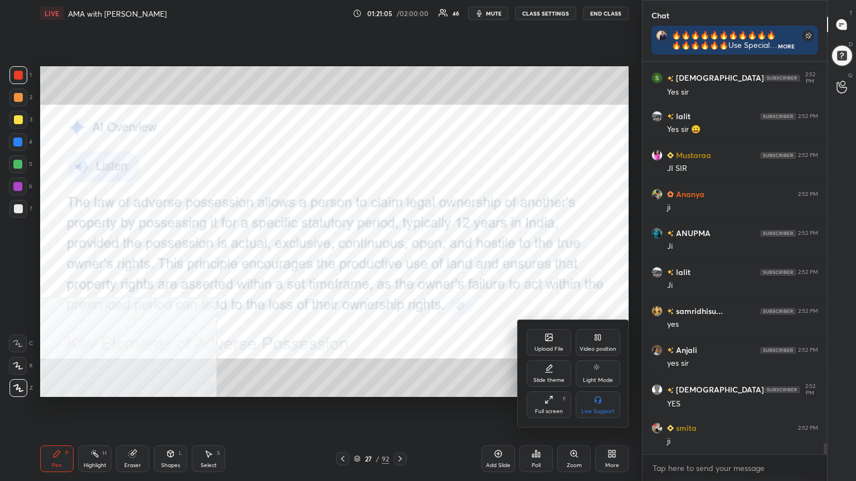
click at [603, 345] on div "Video position" at bounding box center [598, 342] width 45 height 27
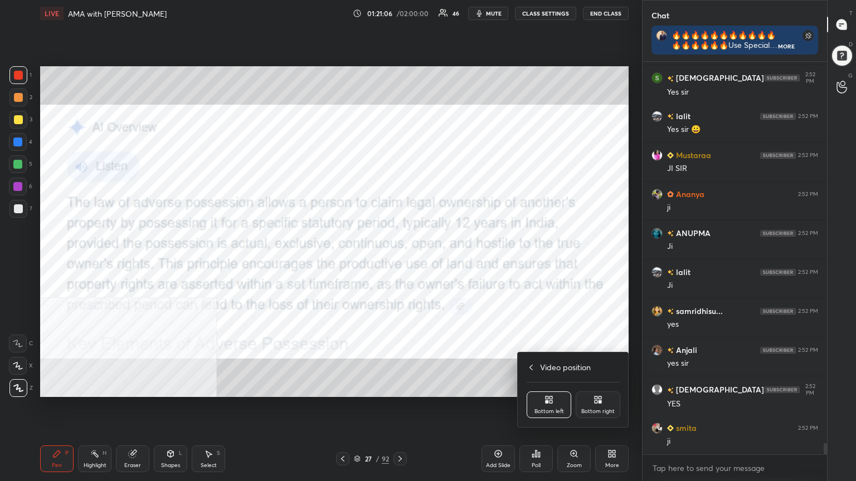
click at [604, 411] on div "Bottom right" at bounding box center [597, 412] width 33 height 6
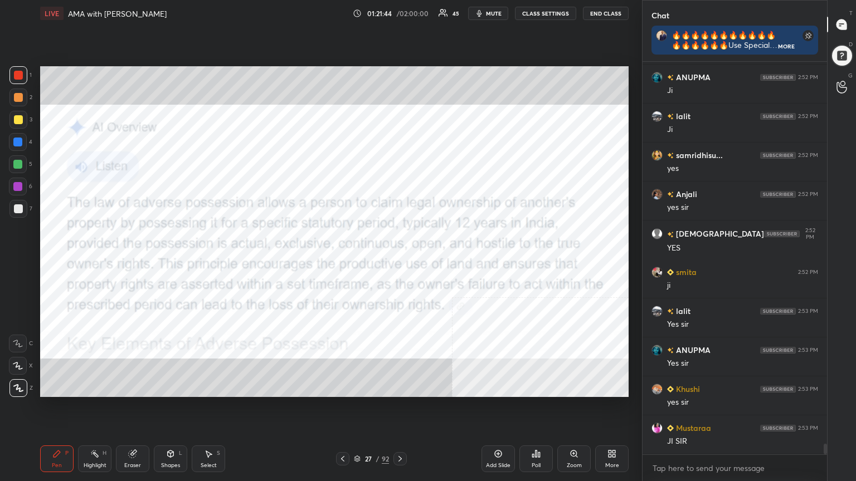
scroll to position [13872, 0]
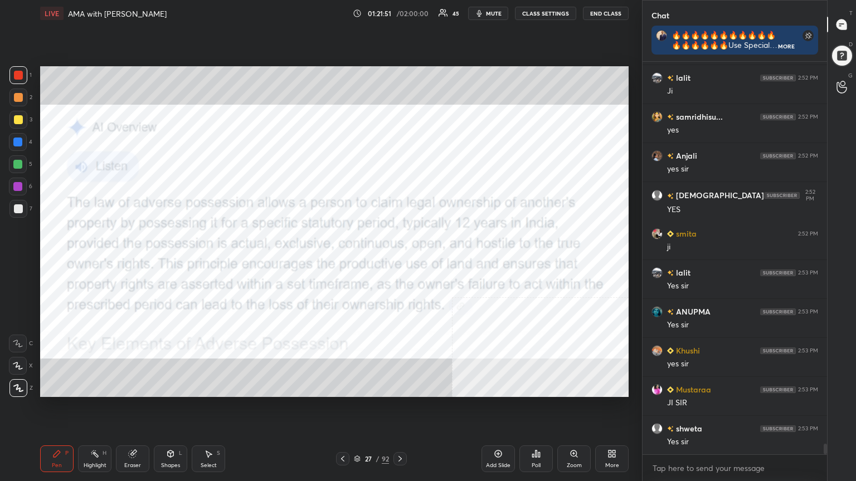
click at [401, 432] on icon at bounding box center [400, 459] width 9 height 9
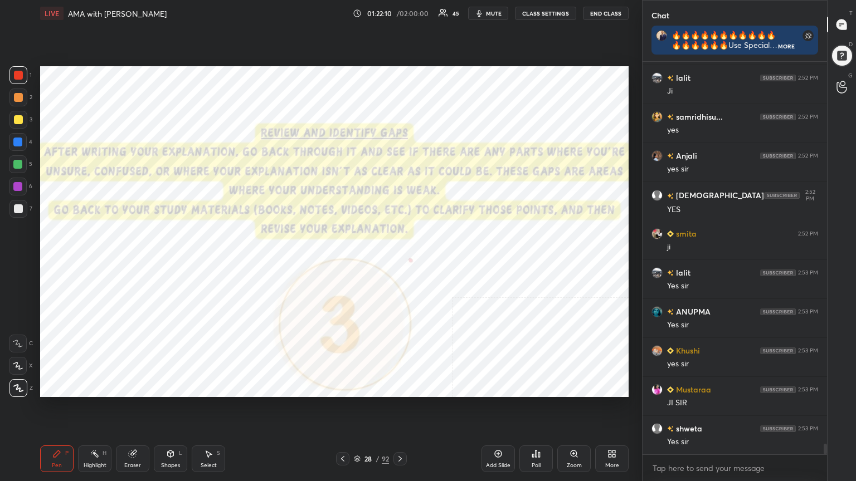
scroll to position [13912, 0]
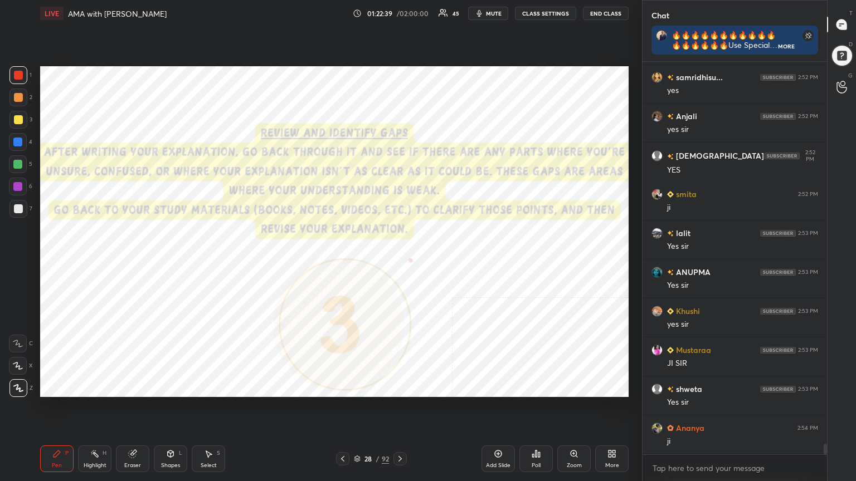
click at [402, 432] on icon at bounding box center [400, 459] width 9 height 9
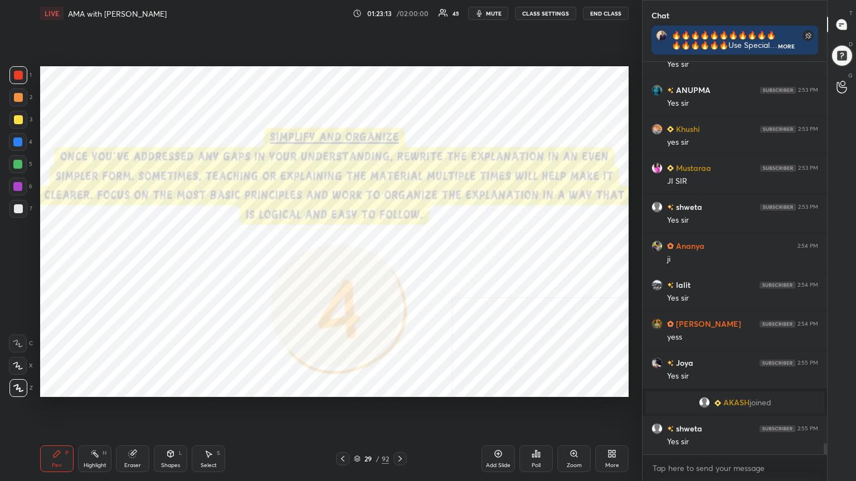
scroll to position [13809, 0]
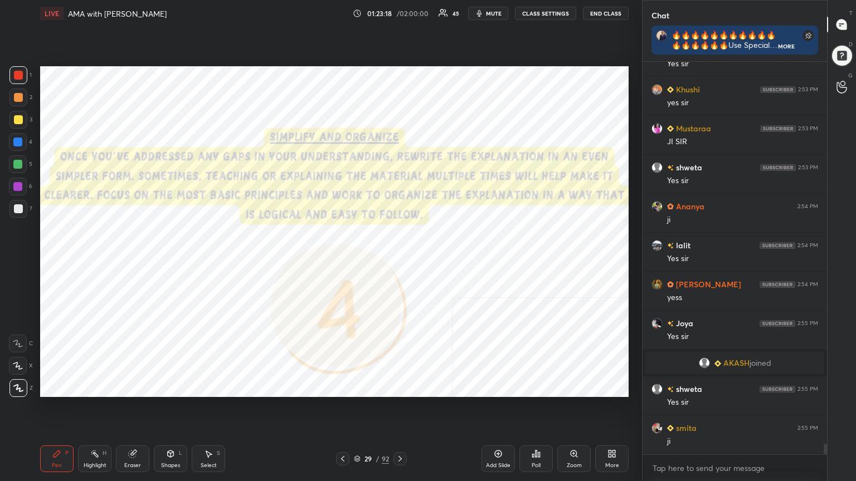
click at [509, 432] on div "Add Slide" at bounding box center [497, 459] width 33 height 27
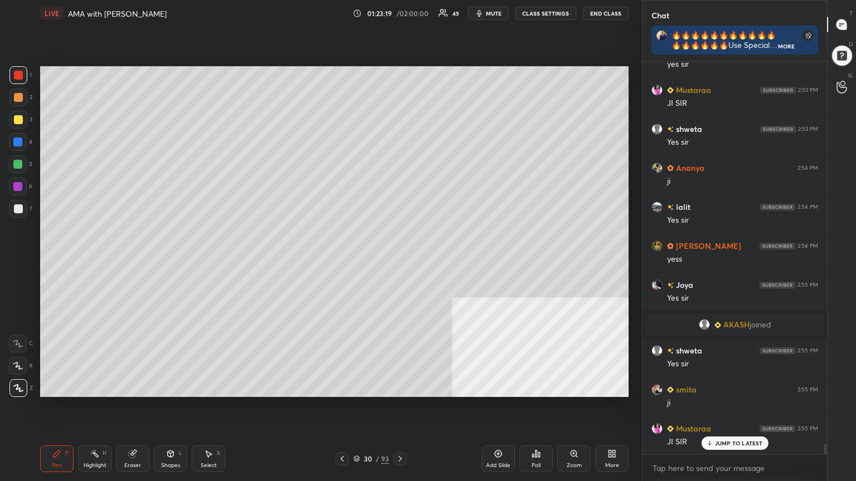
click at [20, 211] on div at bounding box center [18, 208] width 9 height 9
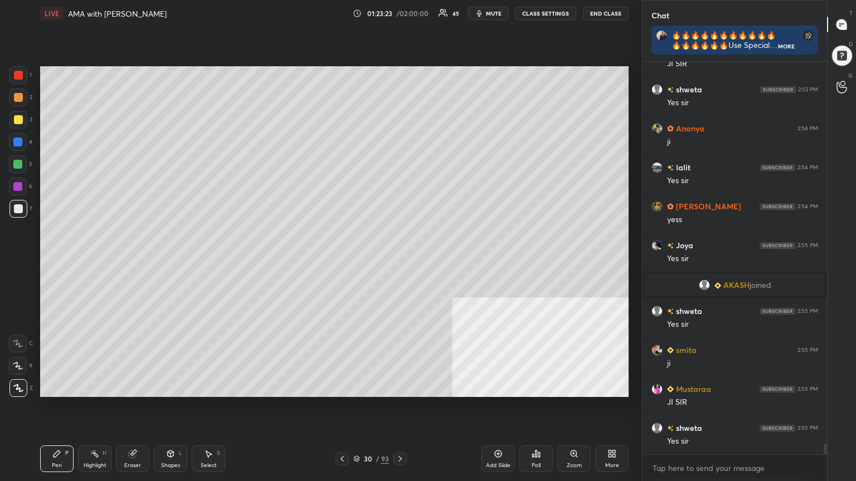
scroll to position [13914, 0]
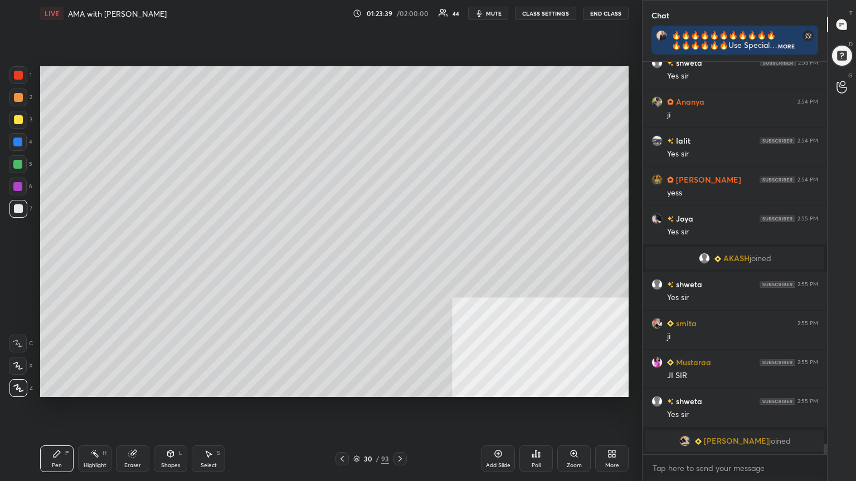
click at [16, 120] on div at bounding box center [18, 119] width 9 height 9
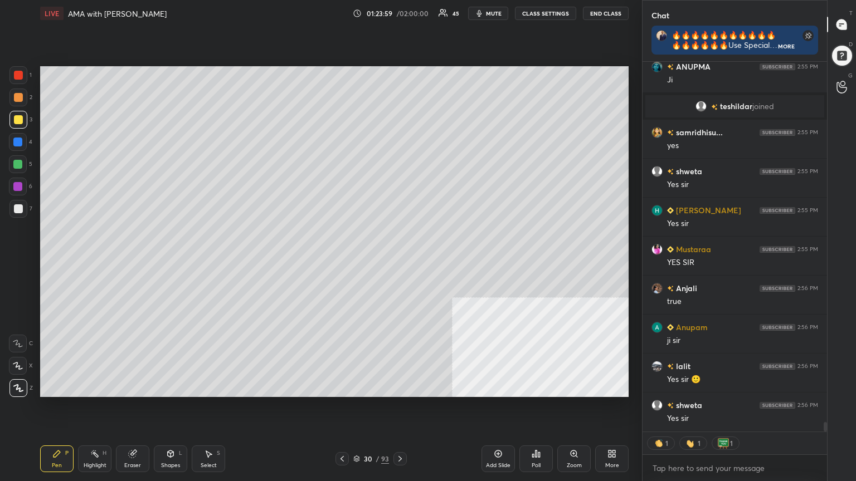
scroll to position [14298, 0]
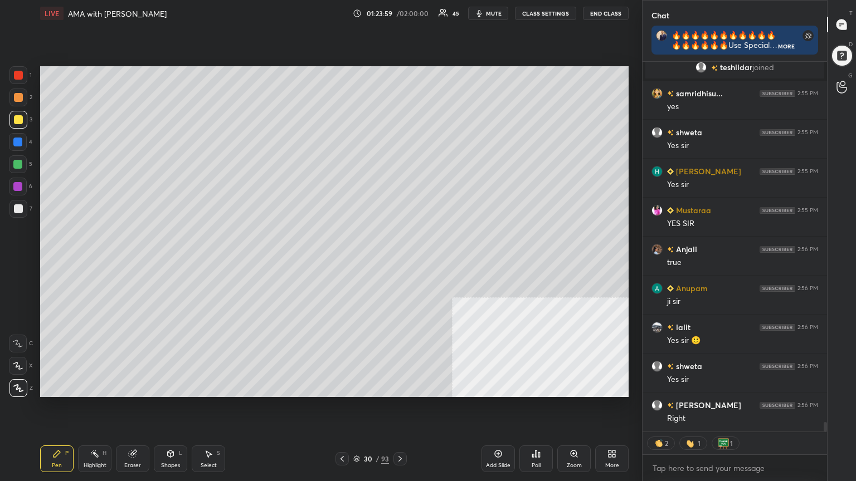
click at [17, 205] on div at bounding box center [18, 208] width 9 height 9
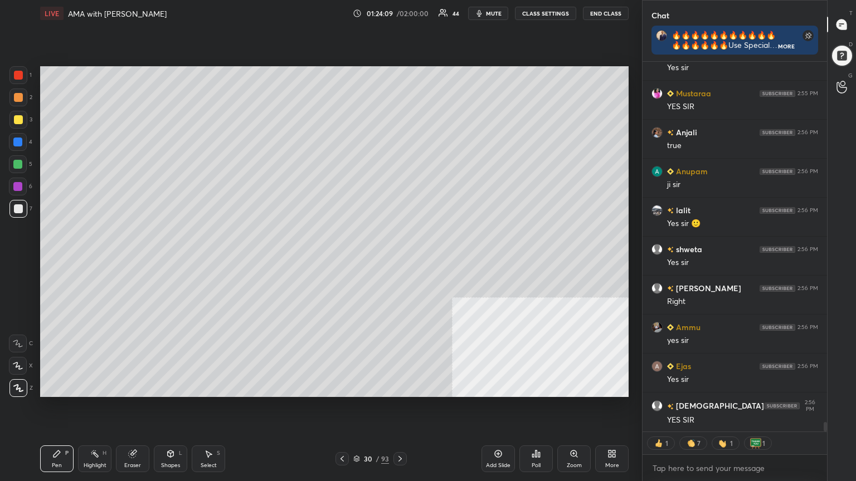
scroll to position [14454, 0]
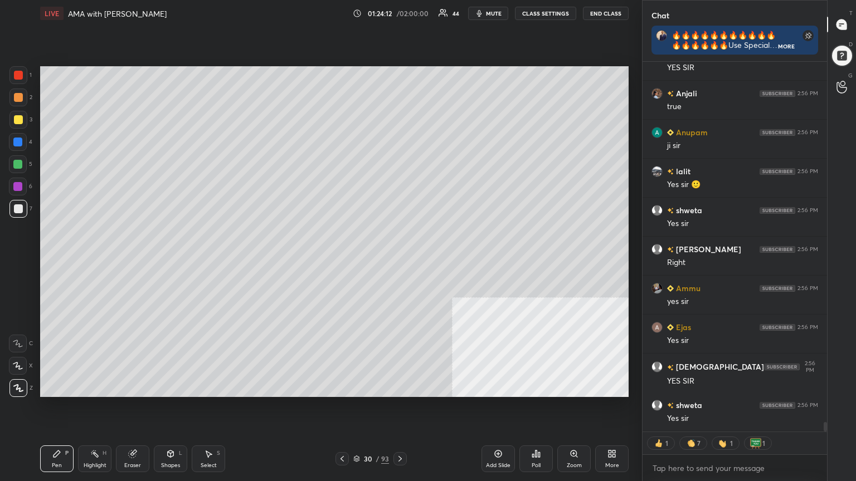
click at [17, 119] on div at bounding box center [18, 119] width 9 height 9
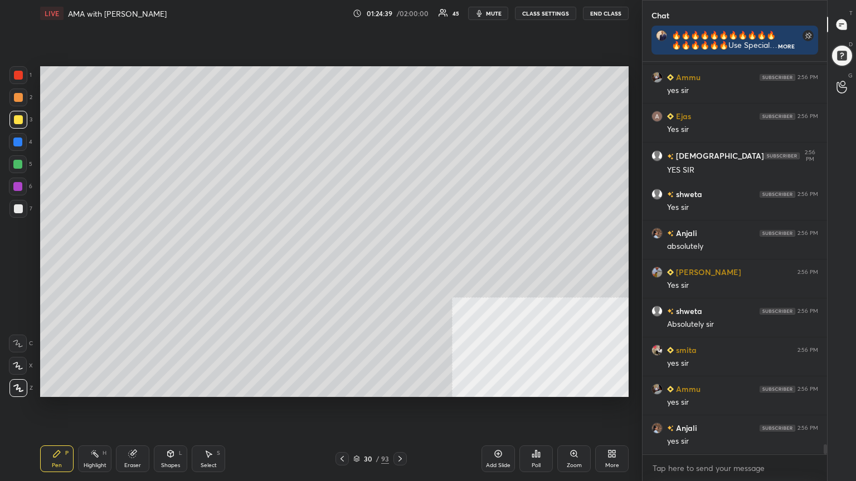
scroll to position [14703, 0]
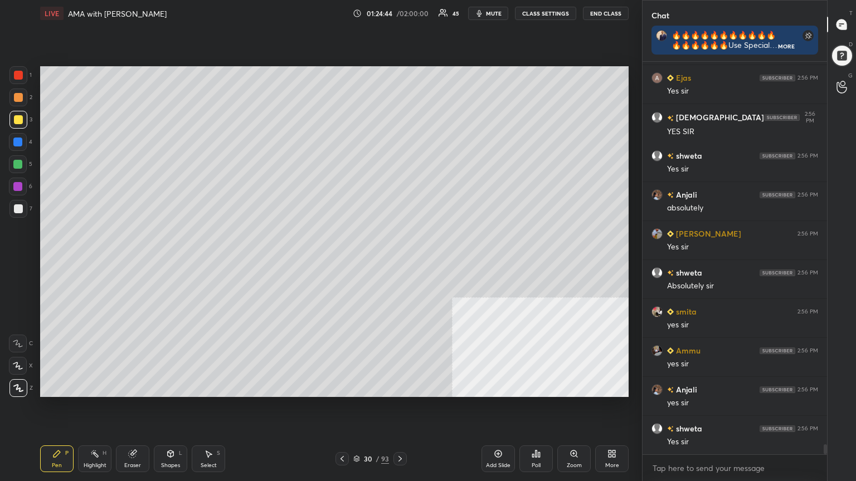
drag, startPoint x: 21, startPoint y: 203, endPoint x: 35, endPoint y: 206, distance: 14.9
click at [22, 203] on div at bounding box center [18, 209] width 18 height 18
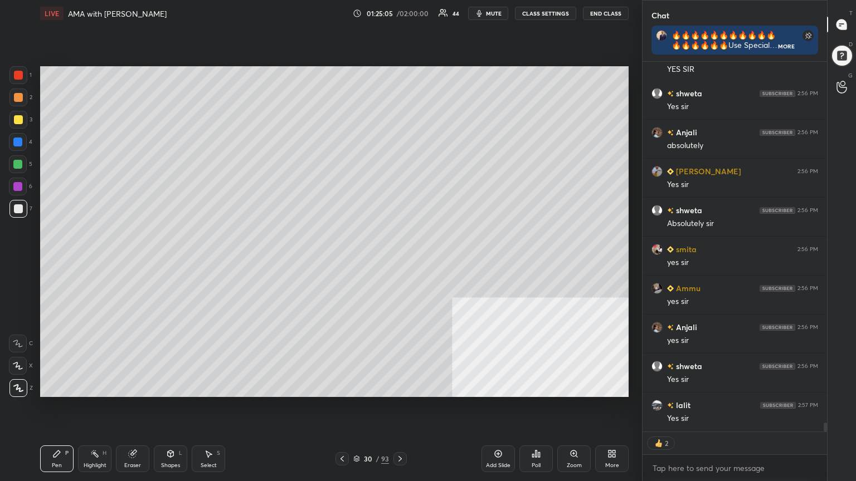
click at [358, 432] on icon at bounding box center [356, 459] width 7 height 7
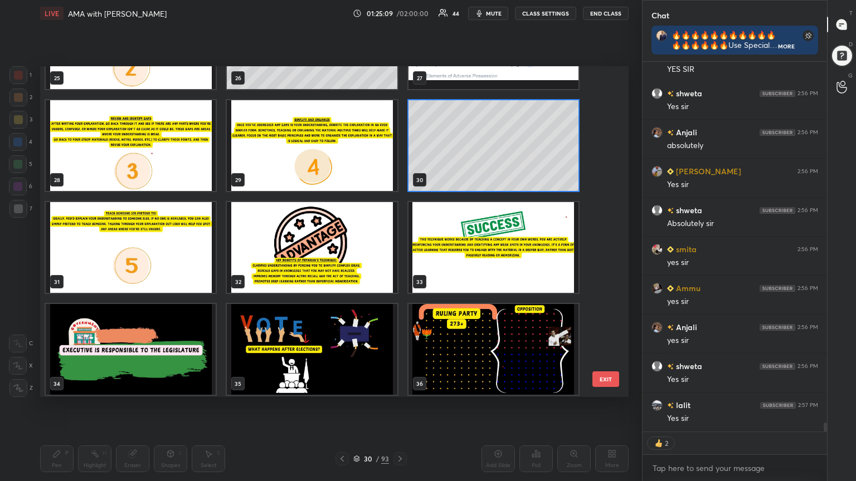
scroll to position [14805, 0]
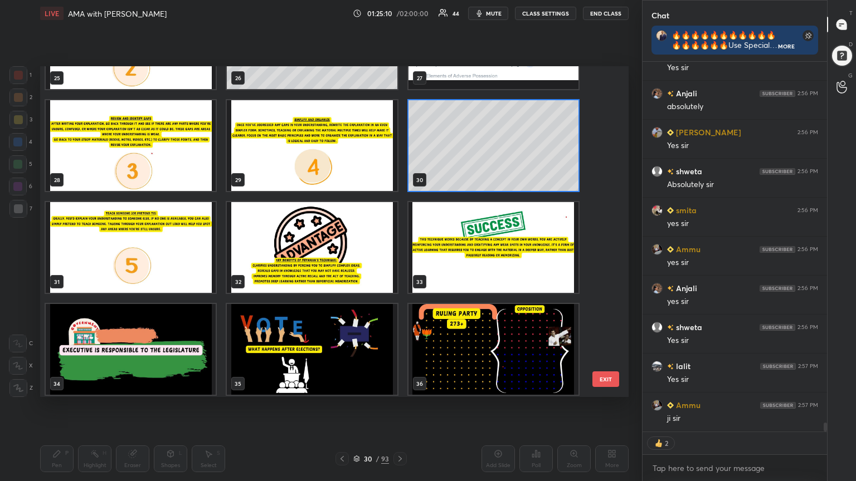
click at [462, 252] on img "grid" at bounding box center [493, 247] width 170 height 91
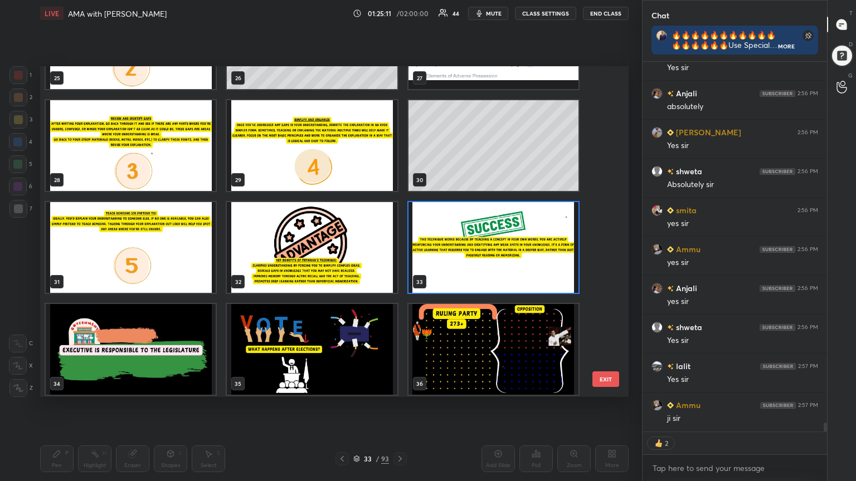
click at [462, 252] on img "grid" at bounding box center [493, 247] width 170 height 91
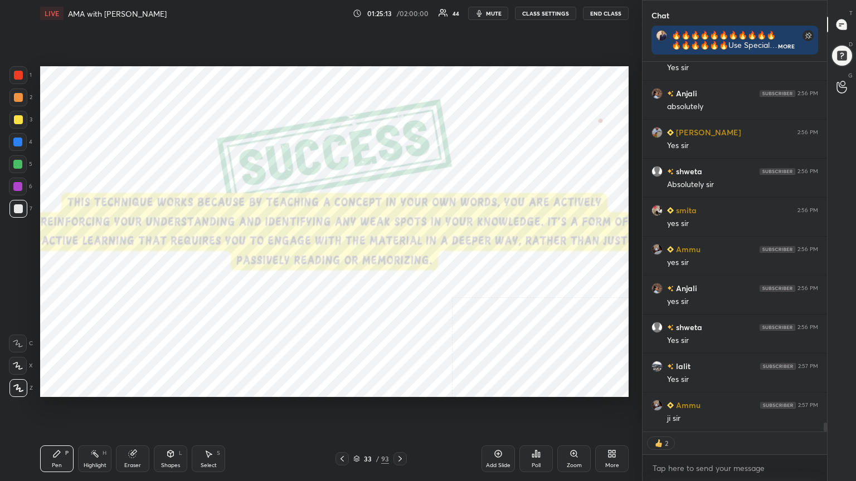
scroll to position [14844, 0]
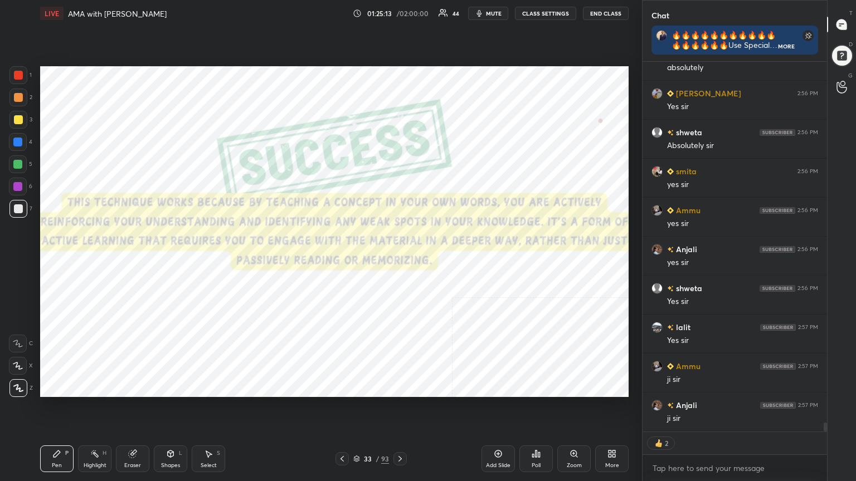
click at [18, 71] on div at bounding box center [18, 75] width 9 height 9
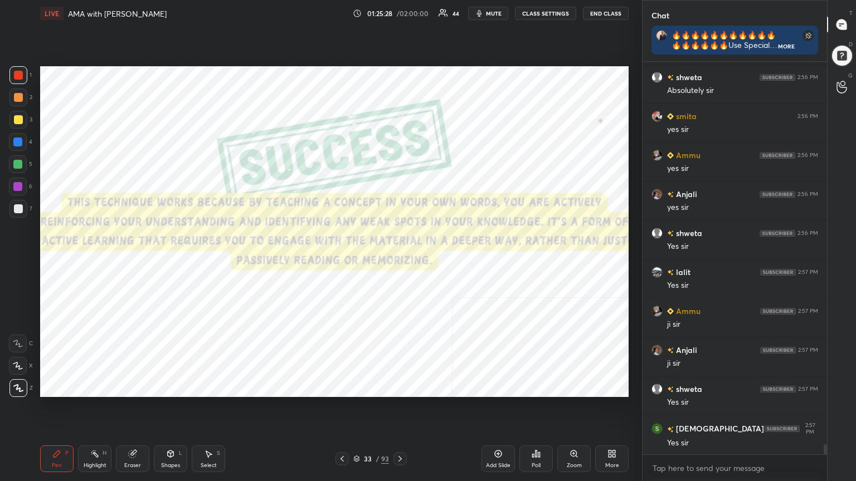
scroll to position [14937, 0]
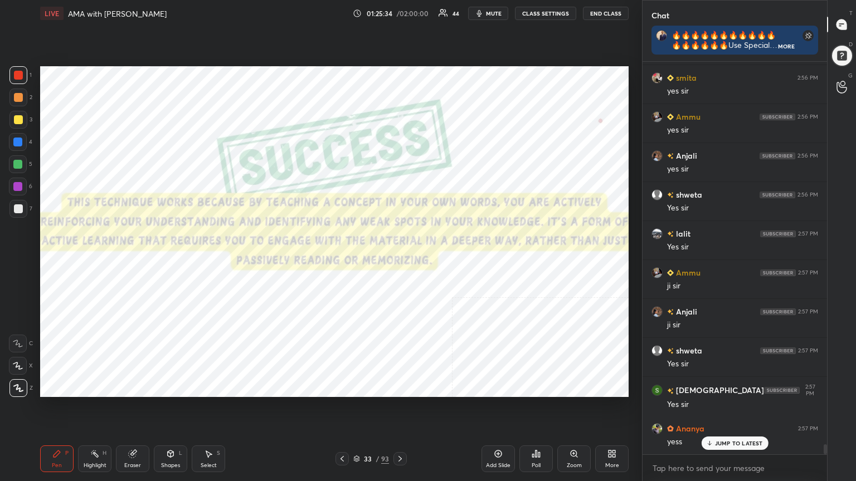
click at [357, 432] on icon at bounding box center [356, 459] width 7 height 7
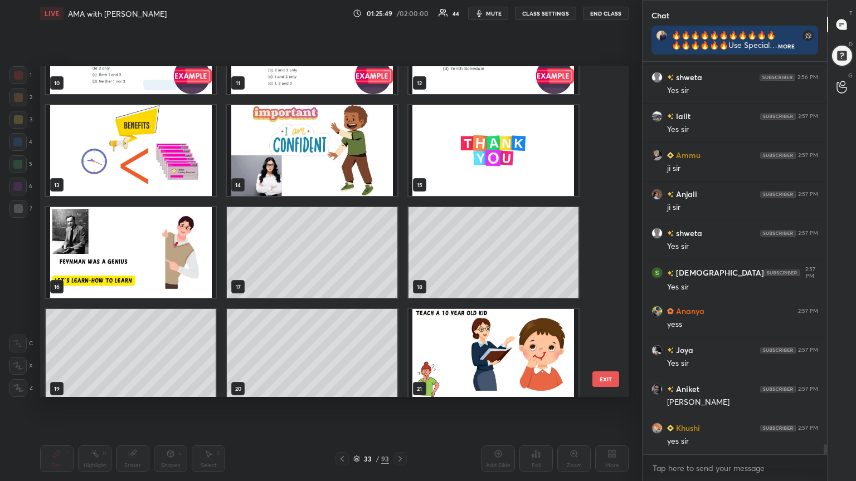
scroll to position [15093, 0]
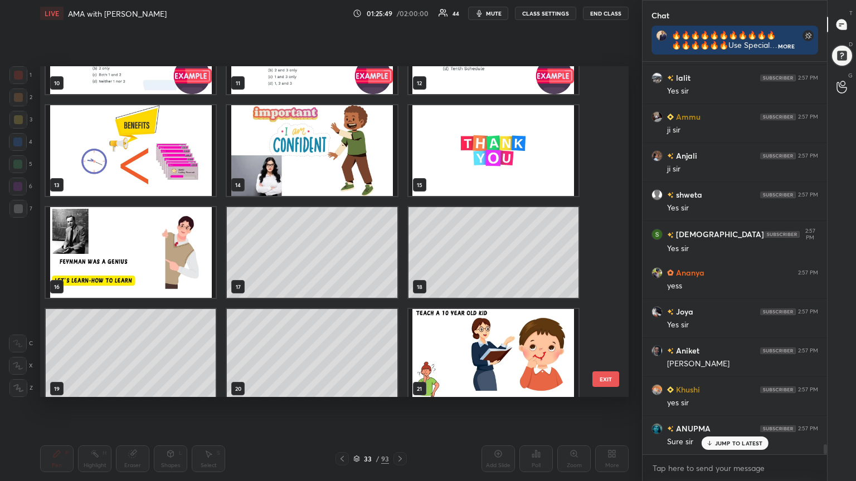
click at [310, 159] on img "grid" at bounding box center [312, 150] width 170 height 91
click at [310, 158] on img "grid" at bounding box center [312, 150] width 170 height 91
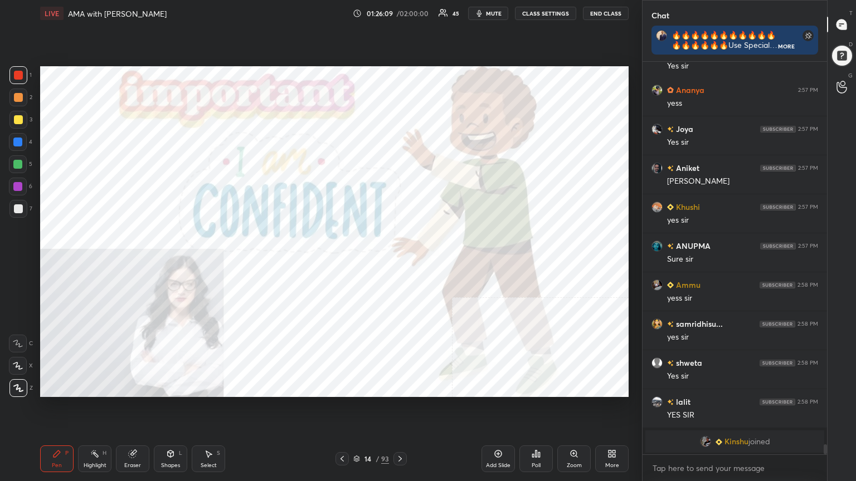
scroll to position [15316, 0]
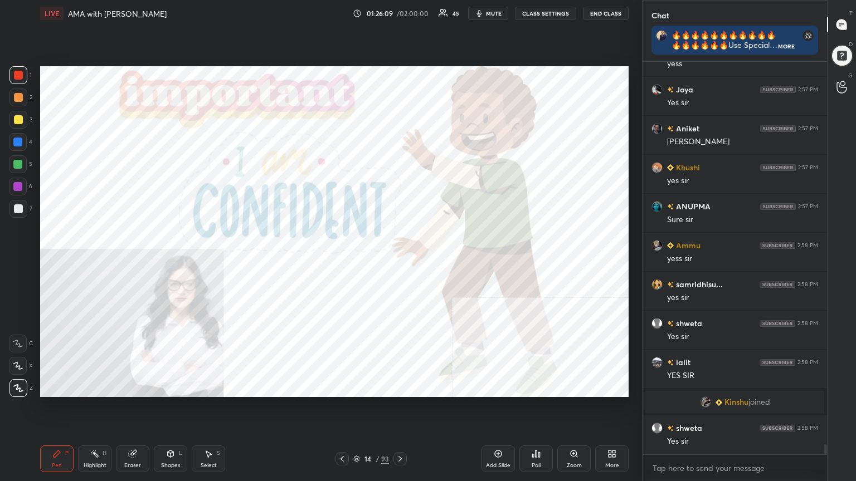
click at [355, 432] on icon at bounding box center [357, 460] width 6 height 2
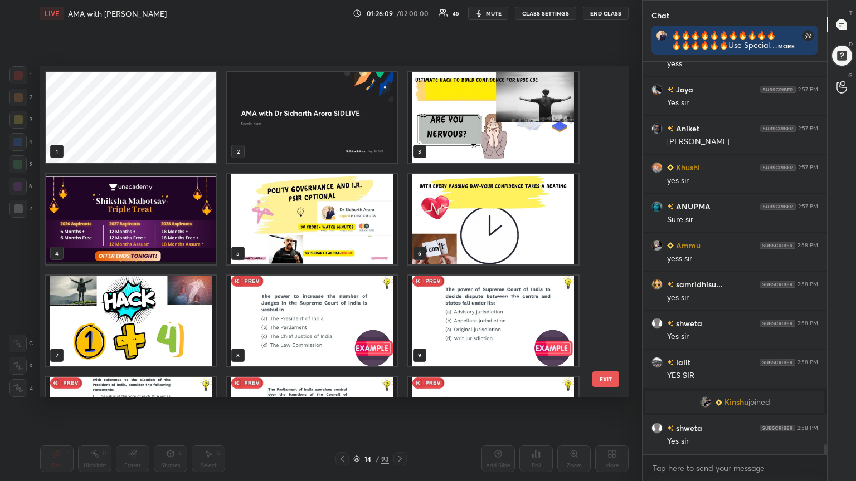
scroll to position [328, 583]
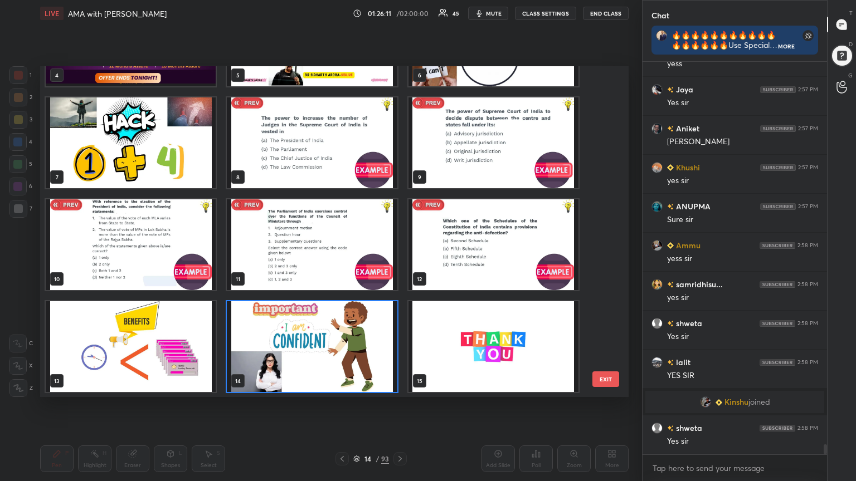
click at [493, 353] on img "grid" at bounding box center [493, 346] width 170 height 91
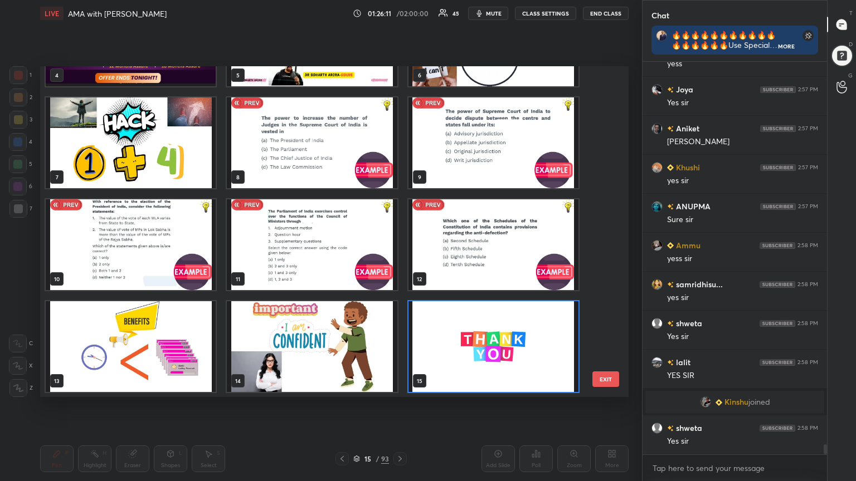
click at [493, 353] on img "grid" at bounding box center [493, 346] width 170 height 91
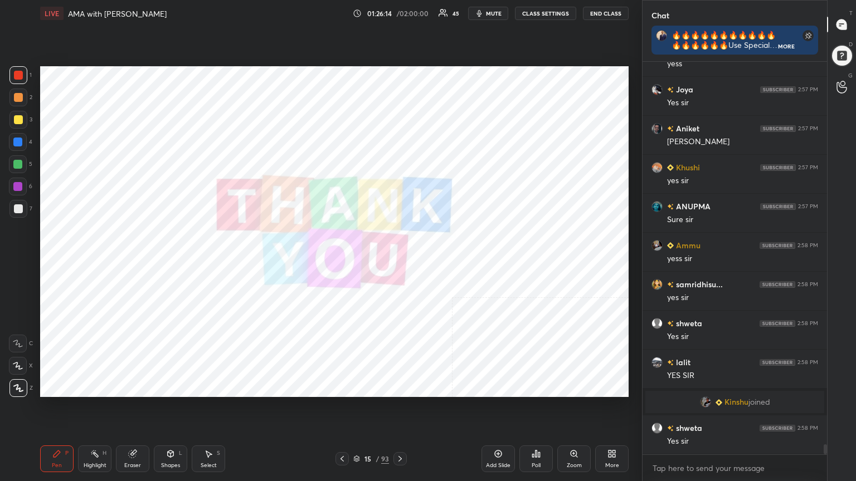
drag, startPoint x: 20, startPoint y: 73, endPoint x: 35, endPoint y: 72, distance: 15.1
click at [22, 73] on div at bounding box center [18, 75] width 9 height 9
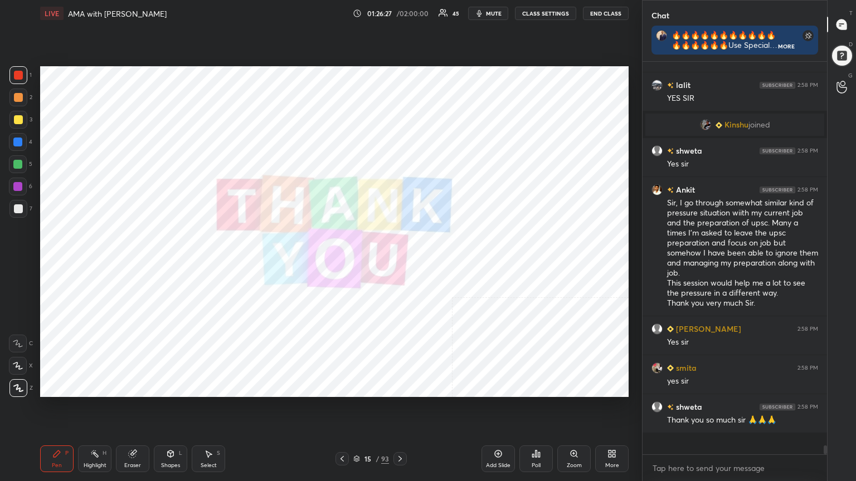
scroll to position [389, 181]
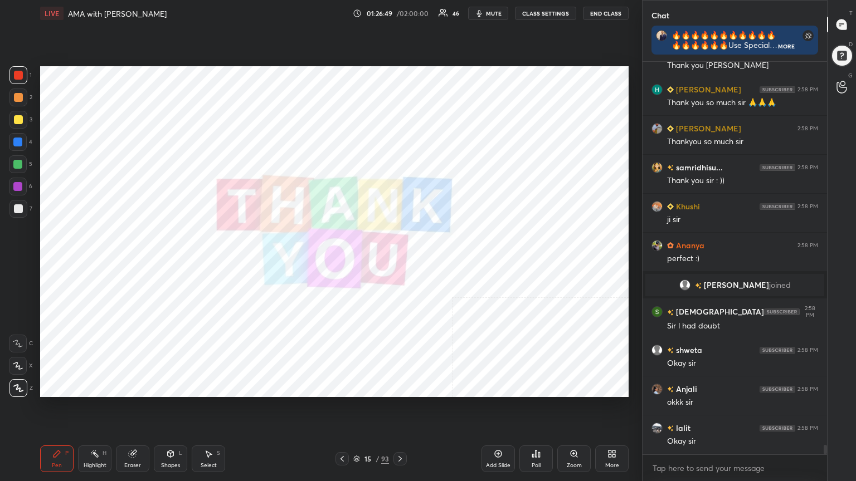
click at [699, 432] on body "1 2 3 4 5 6 7 C X Z C X Z E E Erase all H H LIVE AMA with [PERSON_NAME] SIDLIVE…" at bounding box center [428, 240] width 856 height 481
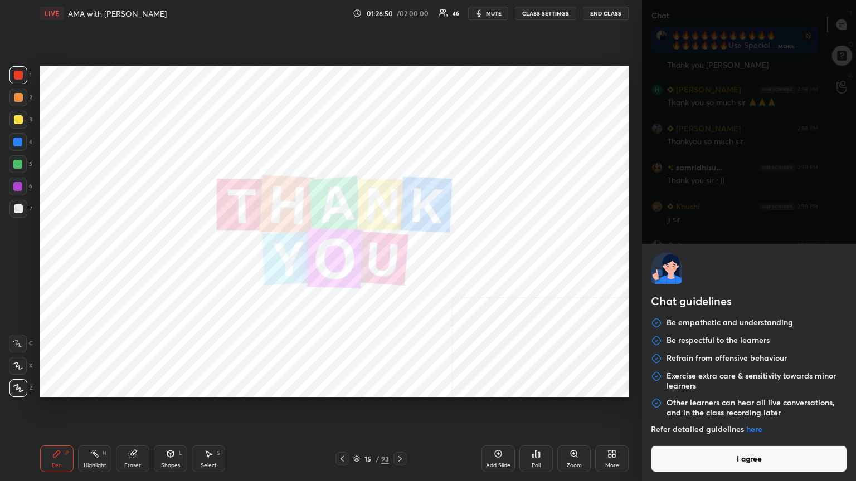
click at [706, 432] on button "I agree" at bounding box center [749, 459] width 196 height 27
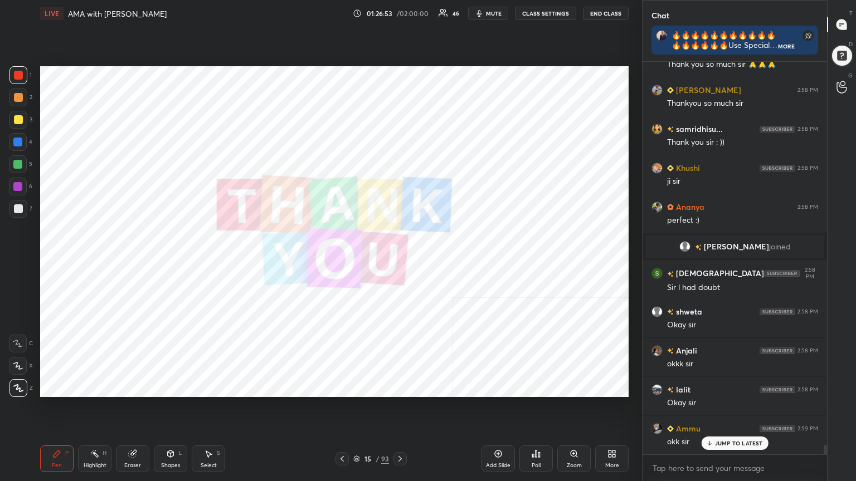
click at [357, 432] on icon at bounding box center [356, 459] width 7 height 7
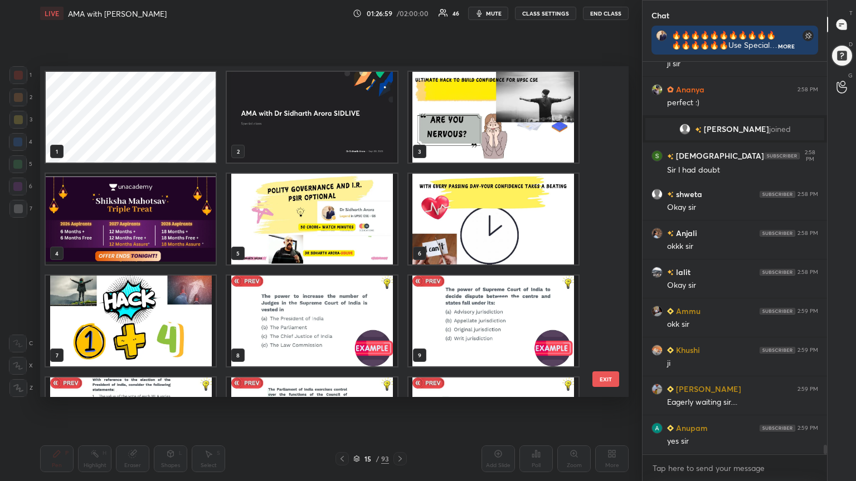
click at [137, 230] on img "grid" at bounding box center [131, 219] width 170 height 91
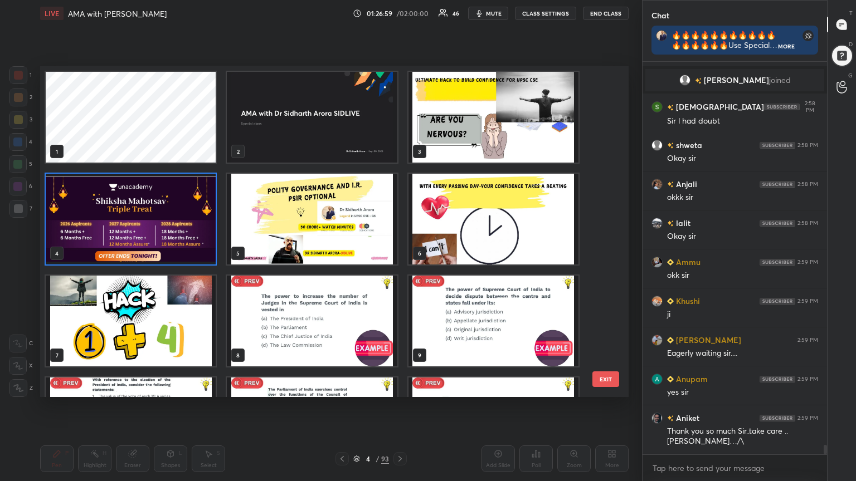
click at [137, 230] on img "grid" at bounding box center [131, 219] width 170 height 91
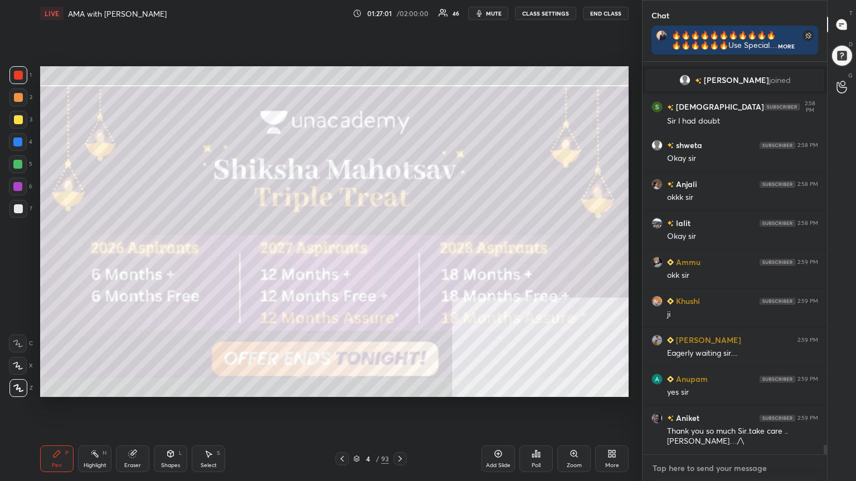
type textarea "x"
click at [674, 432] on textarea at bounding box center [734, 469] width 167 height 18
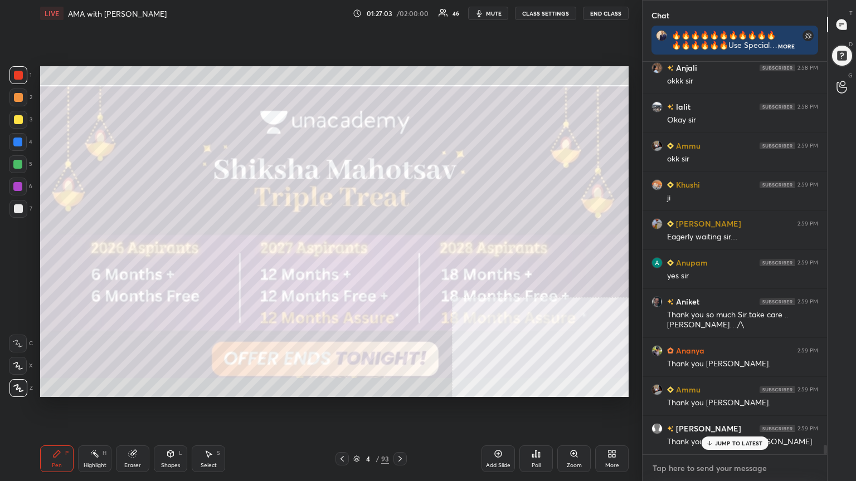
type textarea "G"
type textarea "x"
type textarea "GO"
type textarea "x"
type textarea "[DEMOGRAPHIC_DATA]"
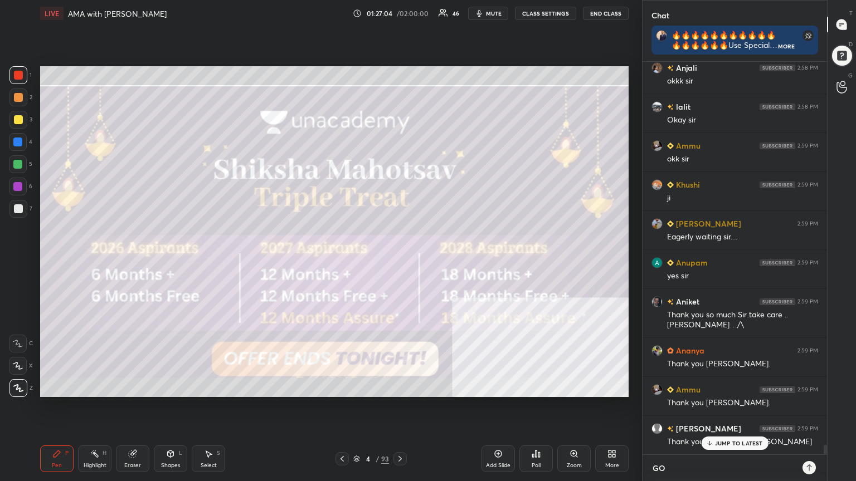
type textarea "x"
type textarea "[DEMOGRAPHIC_DATA]"
type textarea "x"
type textarea "[DEMOGRAPHIC_DATA] B"
type textarea "x"
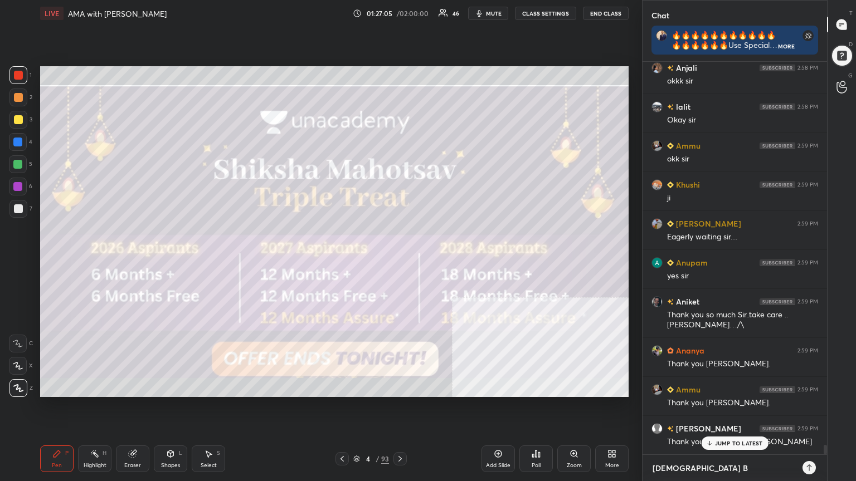
type textarea "[DEMOGRAPHIC_DATA] BL"
type textarea "x"
type textarea "[DEMOGRAPHIC_DATA] BLE"
type textarea "x"
type textarea "[DEMOGRAPHIC_DATA] BLES"
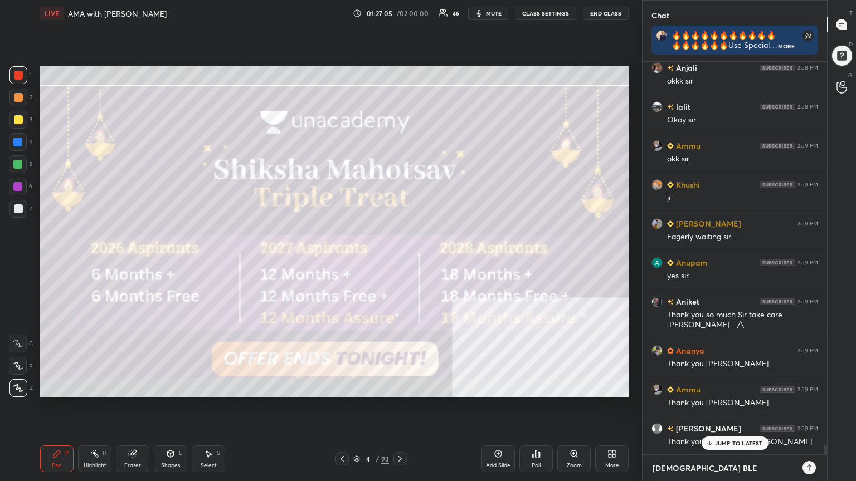
type textarea "x"
type textarea "[DEMOGRAPHIC_DATA] BLESS"
type textarea "x"
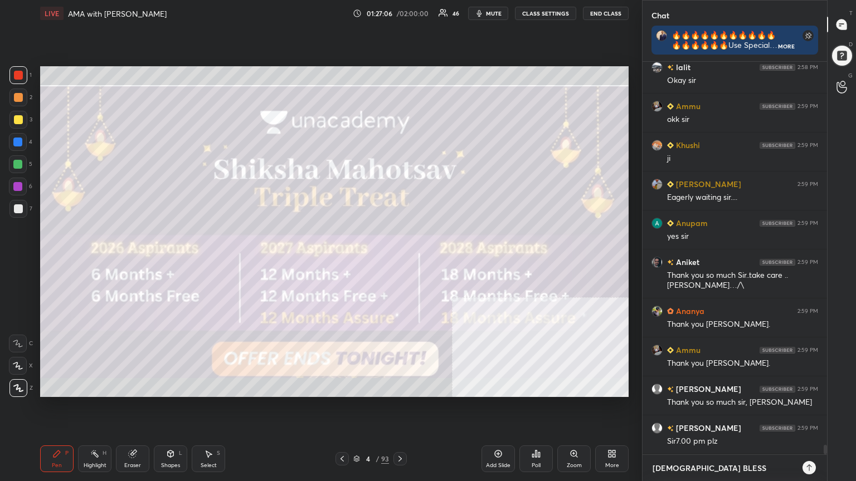
type textarea "[DEMOGRAPHIC_DATA] BLESS."
type textarea "x"
type textarea "[DEMOGRAPHIC_DATA] BLESS.J"
type textarea "x"
type textarea "[DEMOGRAPHIC_DATA] BLESS.JA"
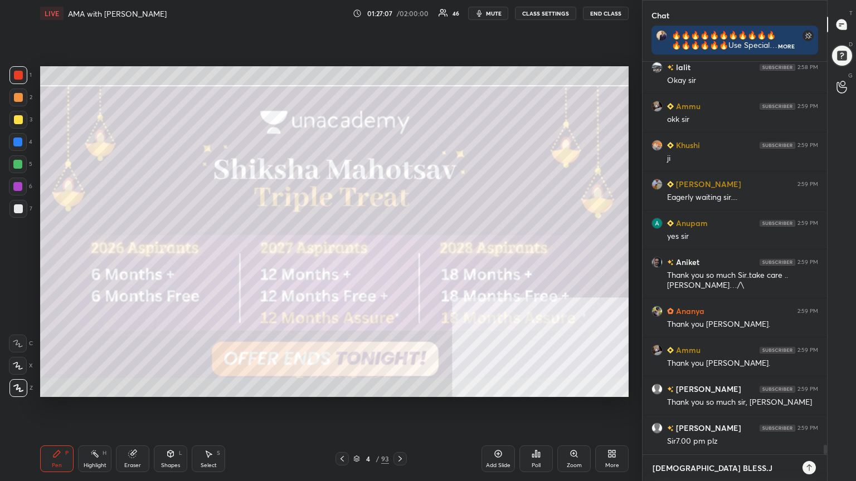
type textarea "x"
type textarea "[DEMOGRAPHIC_DATA] BLESS.JAI"
type textarea "x"
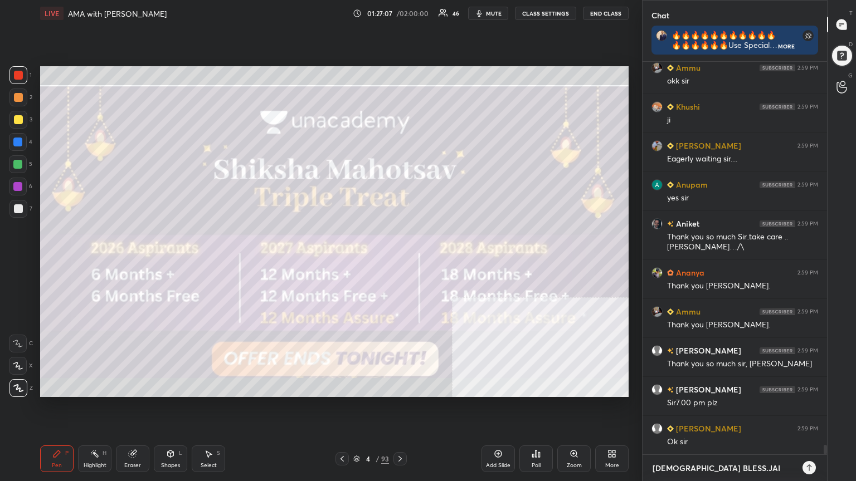
type textarea "[DEMOGRAPHIC_DATA] BLESS.JAI"
type textarea "x"
type textarea "[DEMOGRAPHIC_DATA] BLESS.[PERSON_NAME]"
type textarea "x"
type textarea "[DEMOGRAPHIC_DATA] BLESS.[PERSON_NAME]"
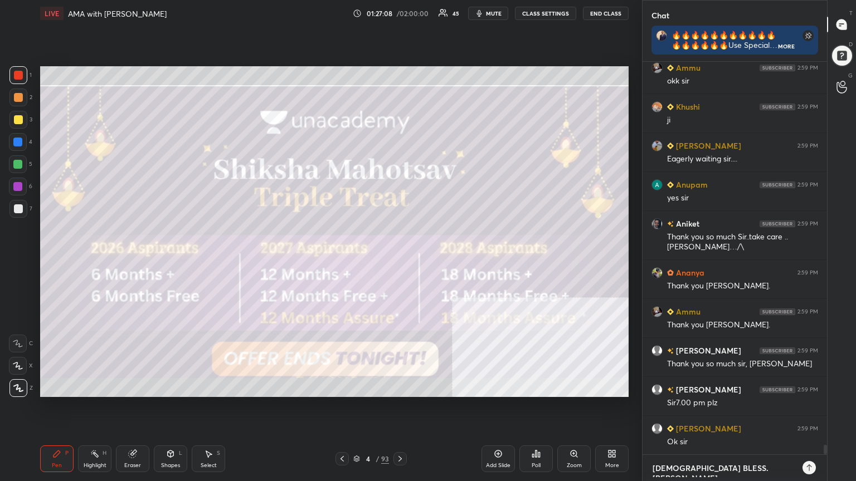
type textarea "x"
type textarea "[DEMOGRAPHIC_DATA] BLESS.JAI HIN"
type textarea "x"
type textarea "[DEMOGRAPHIC_DATA] BLESS.[PERSON_NAME]"
type textarea "x"
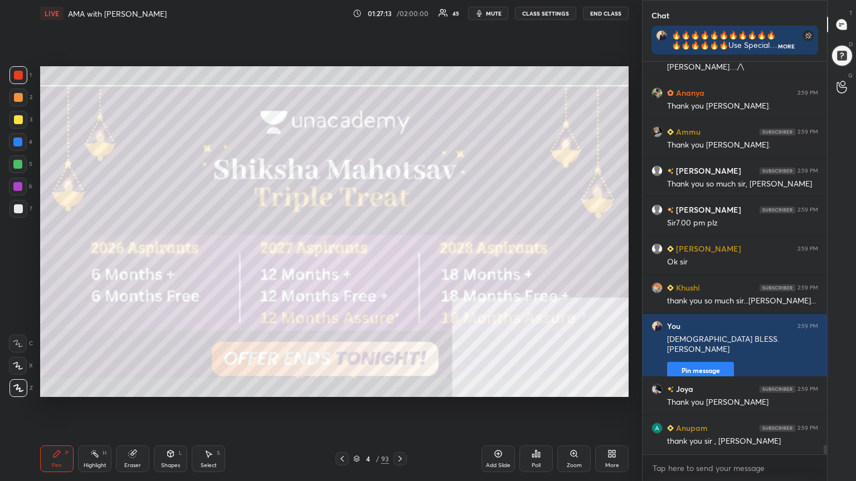
click at [607, 11] on button "End Class" at bounding box center [606, 13] width 46 height 13
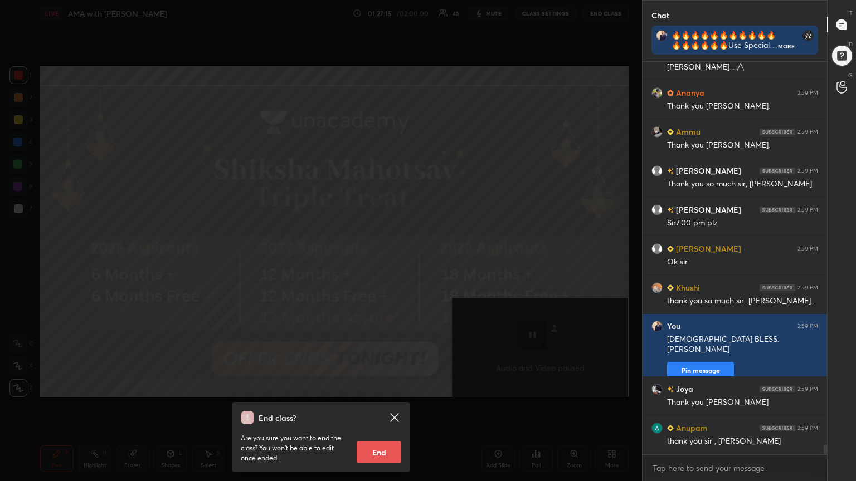
click at [374, 432] on button "End" at bounding box center [379, 452] width 45 height 22
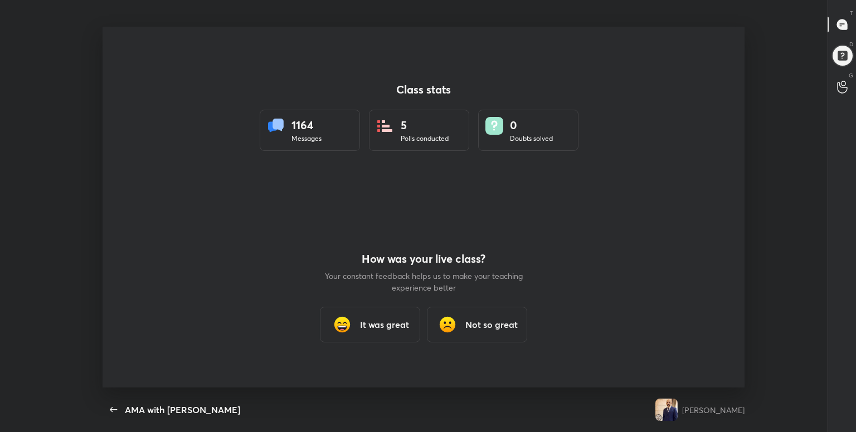
type textarea "x"
